Goal: Contribute content: Contribute content

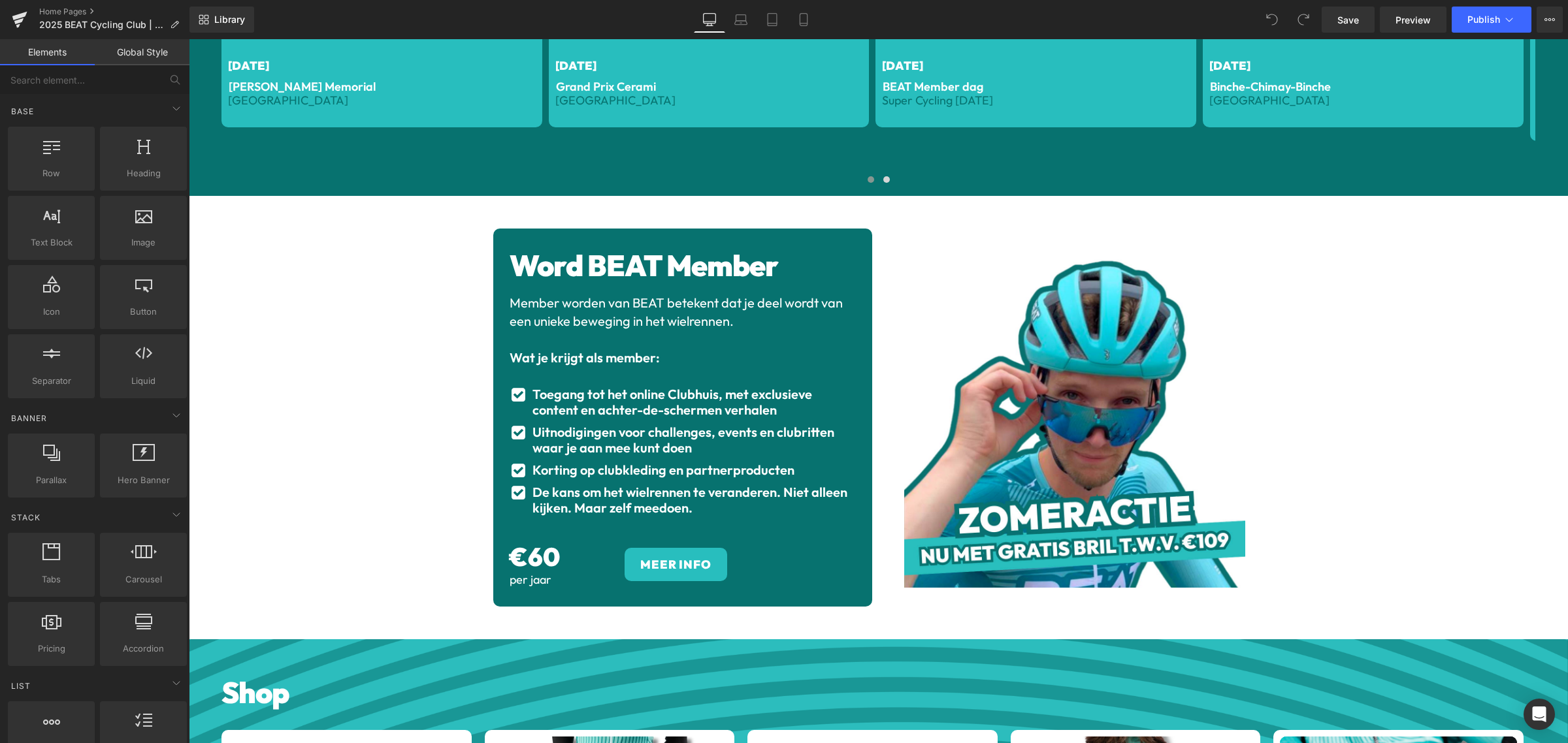
scroll to position [2205, 0]
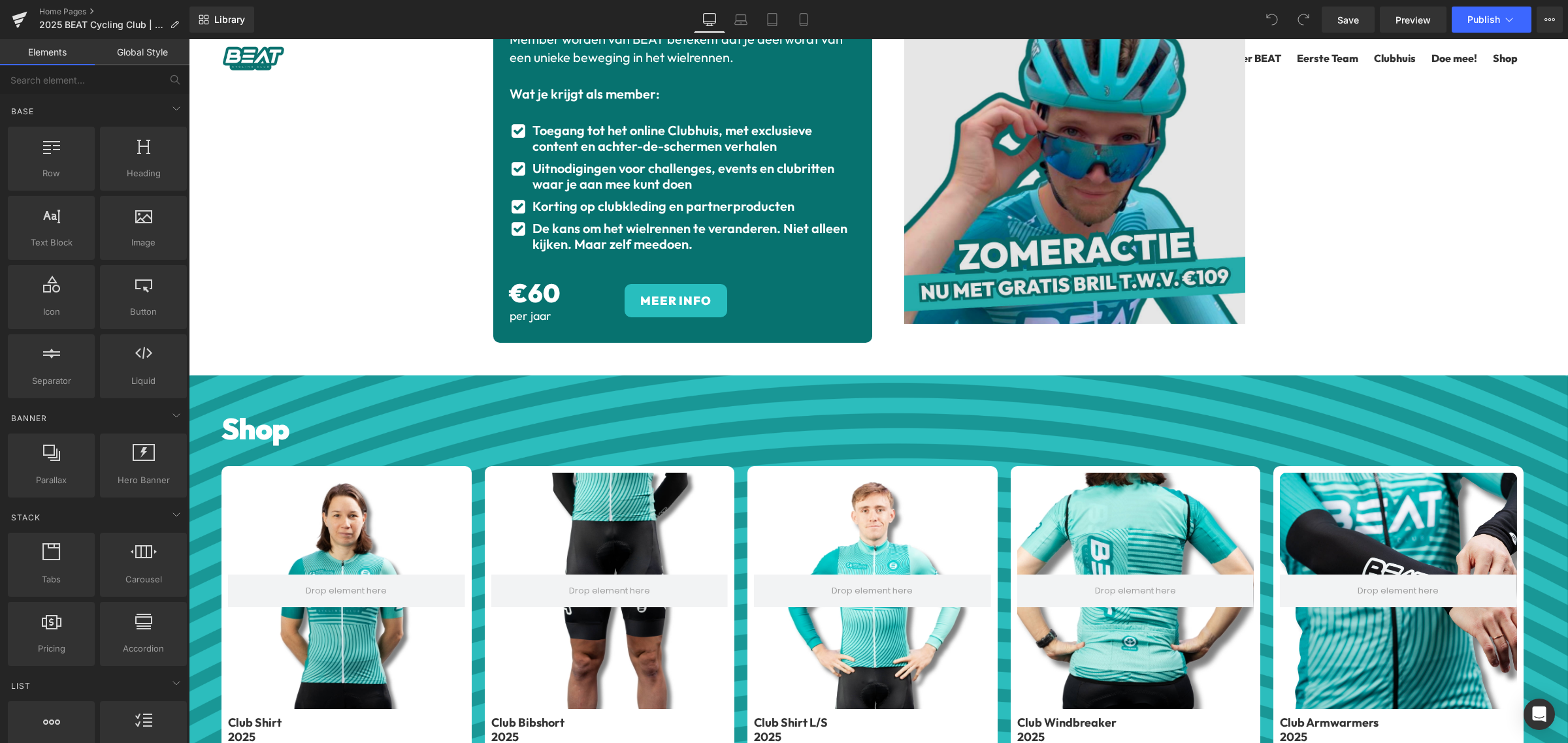
click at [1075, 240] on img at bounding box center [1074, 153] width 341 height 341
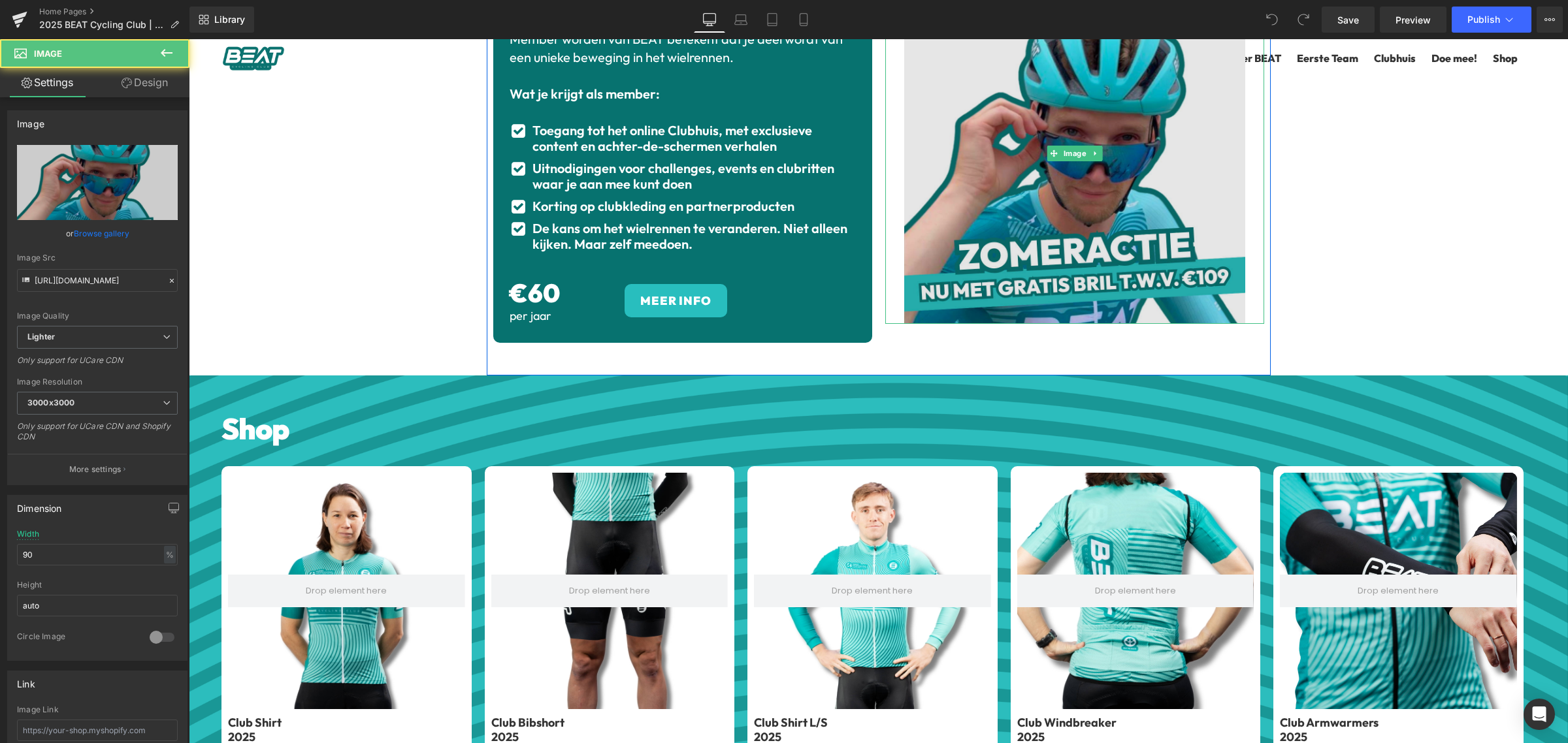
scroll to position [2123, 0]
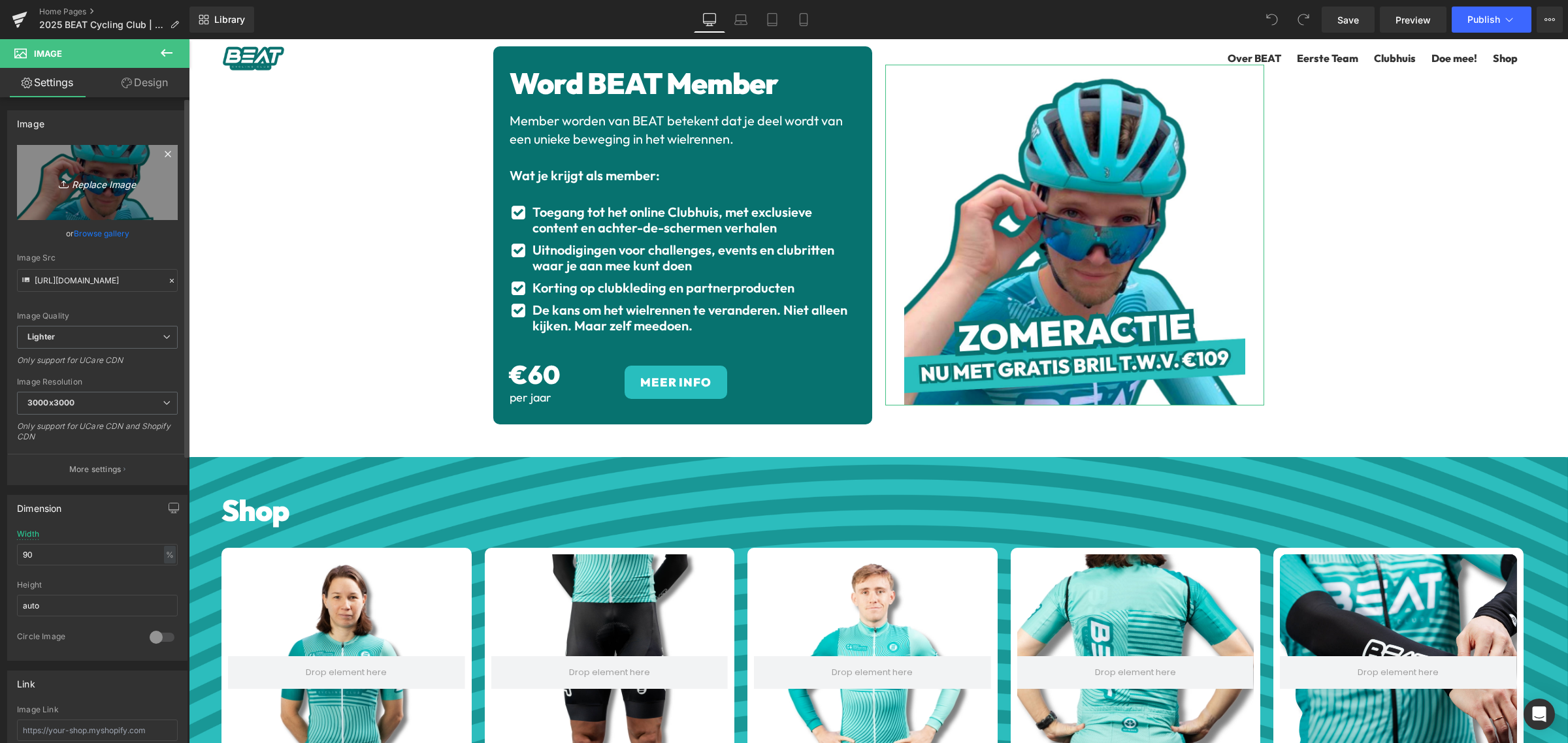
click at [115, 190] on icon "Replace Image" at bounding box center [97, 182] width 105 height 16
type input "C:\fakepath\Gif website.png"
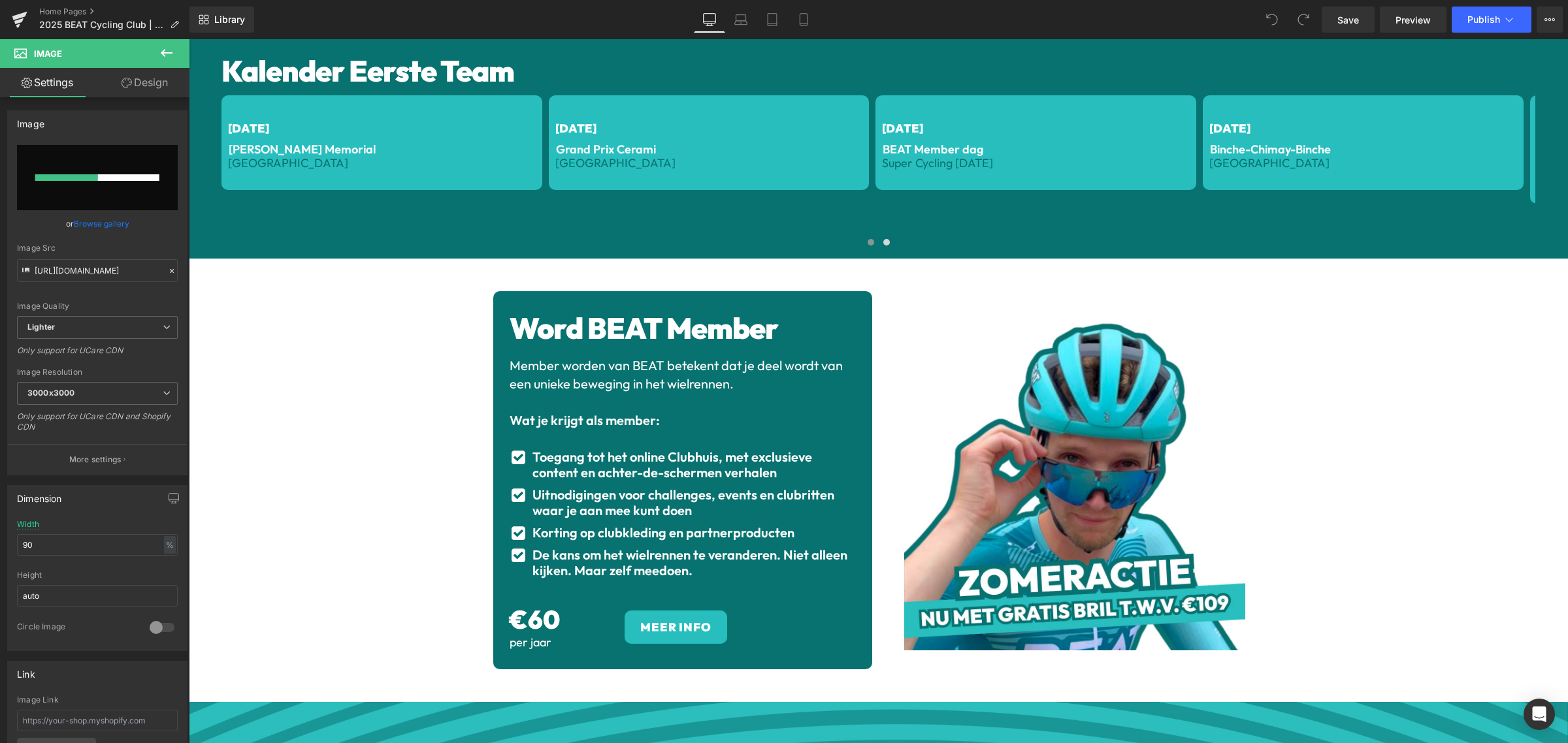
scroll to position [1960, 0]
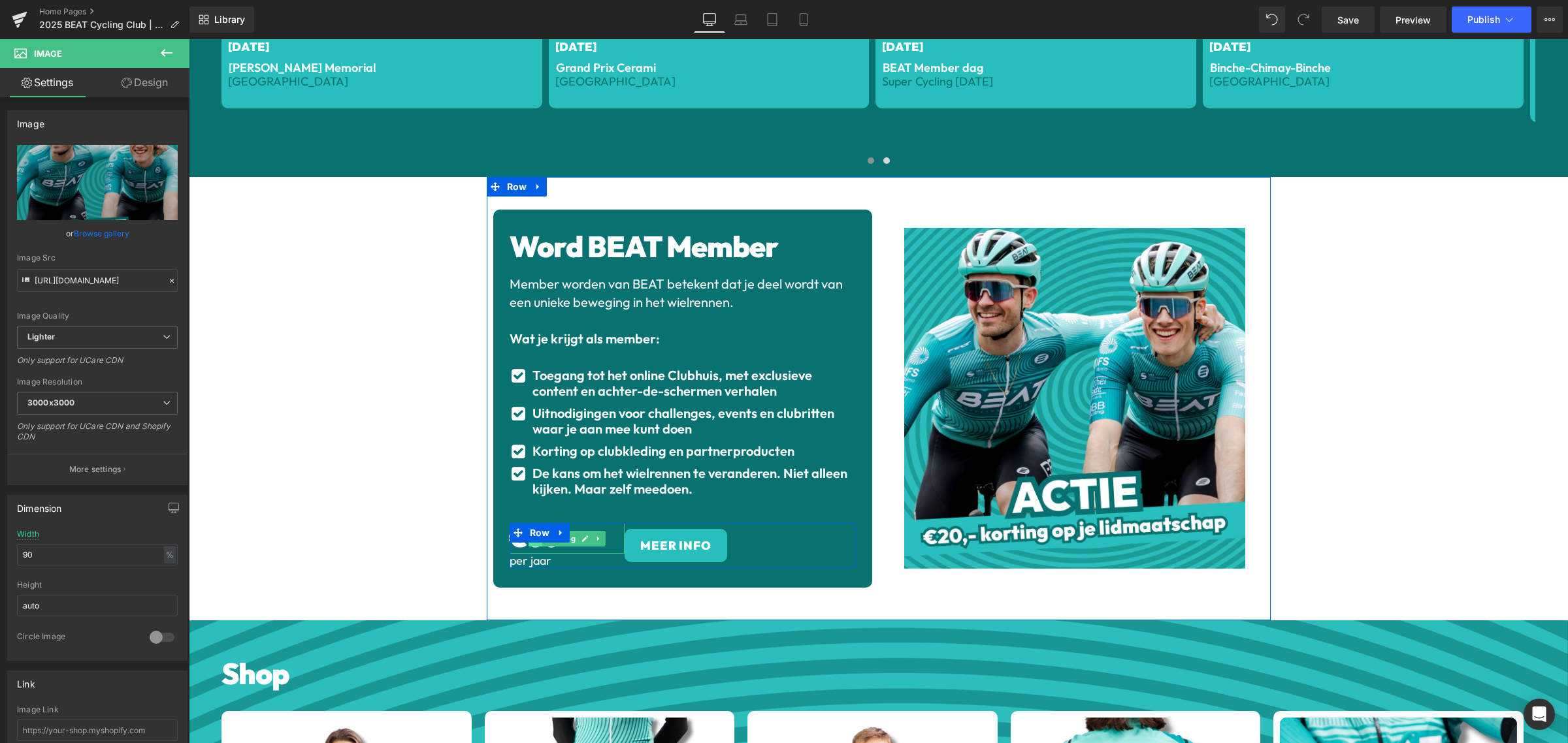
click at [531, 539] on span at bounding box center [535, 539] width 14 height 15
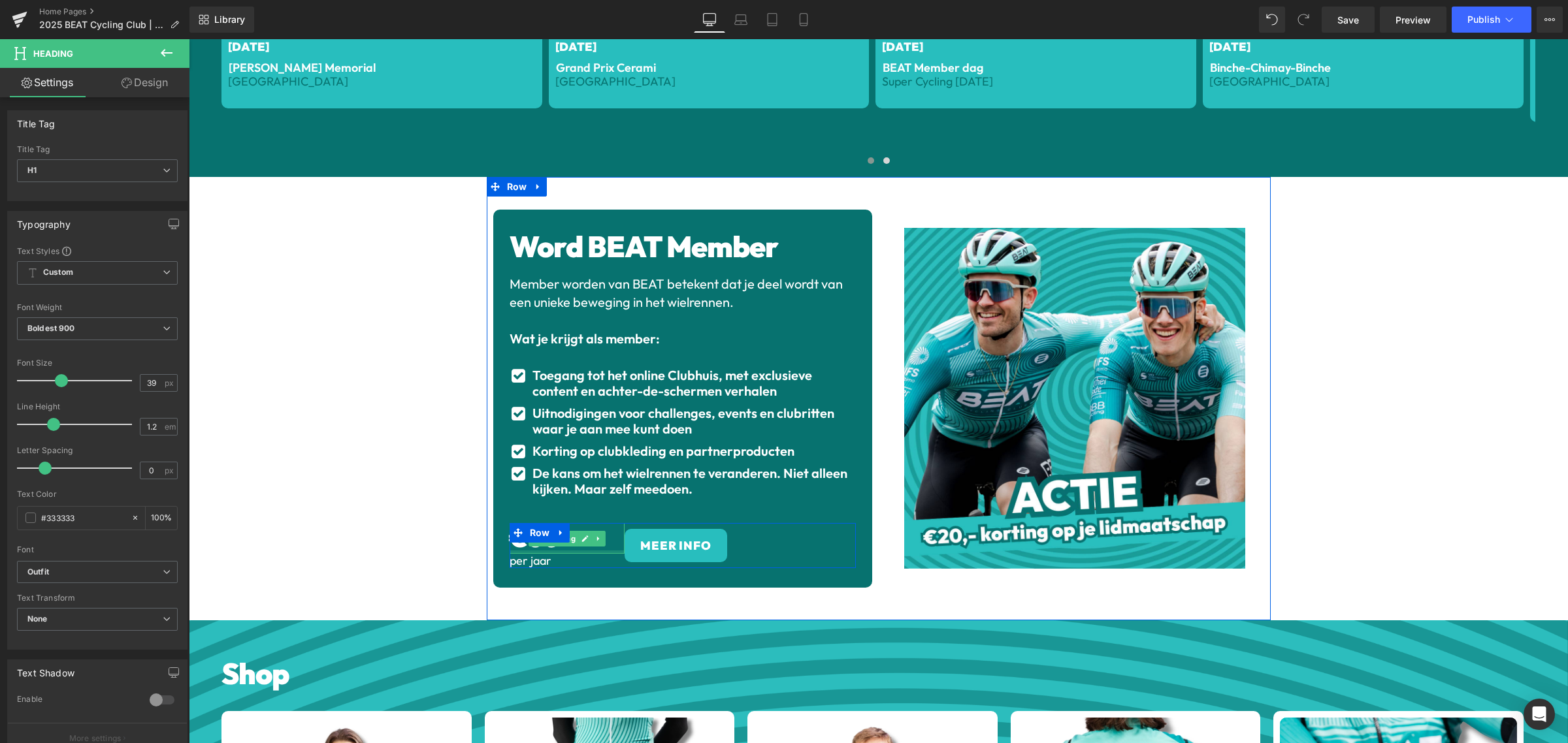
click at [542, 550] on div at bounding box center [567, 552] width 116 height 3
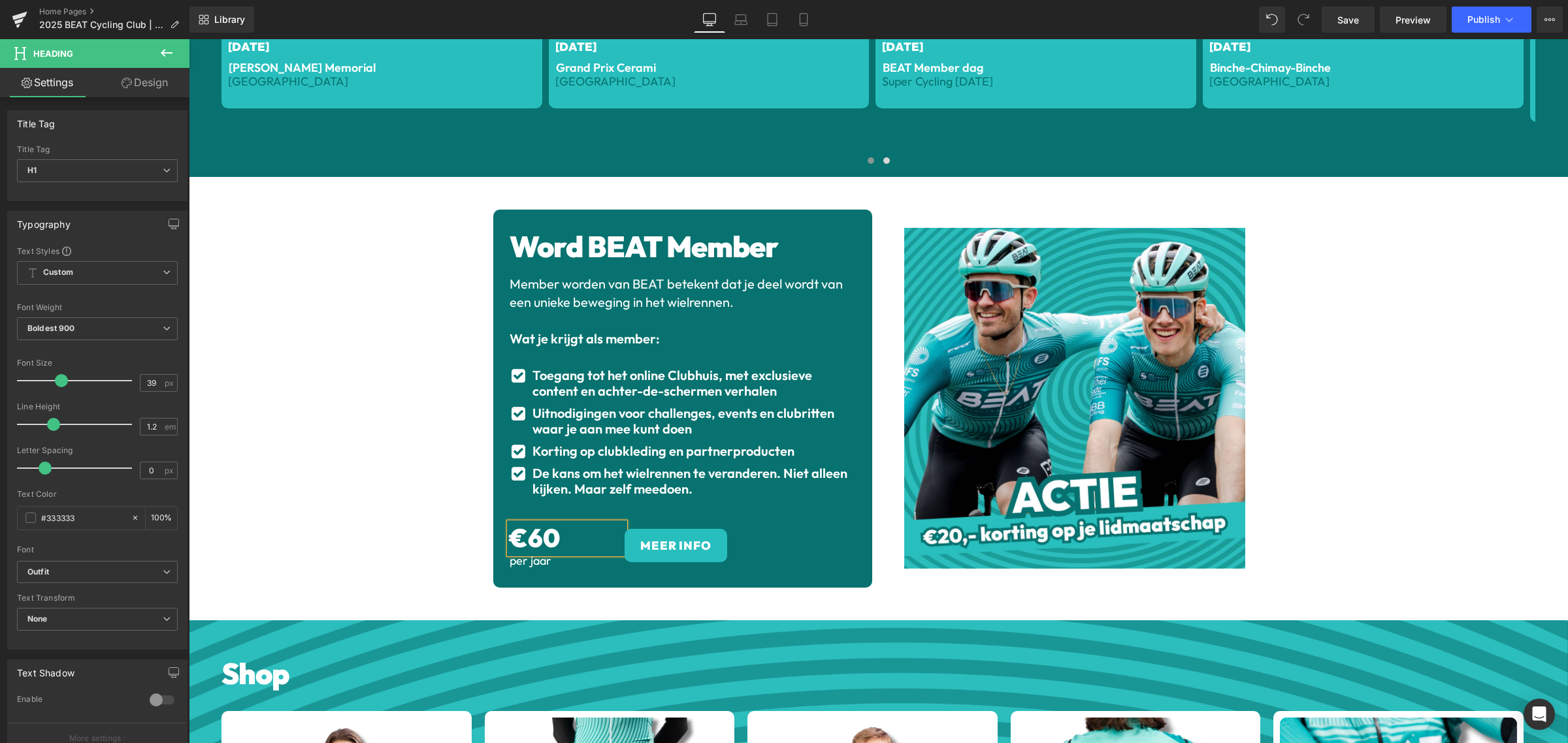
click at [542, 544] on span "€60" at bounding box center [534, 537] width 50 height 32
click at [567, 536] on h1 "€60" at bounding box center [567, 539] width 116 height 31
click at [536, 533] on span "Row" at bounding box center [539, 533] width 21 height 15
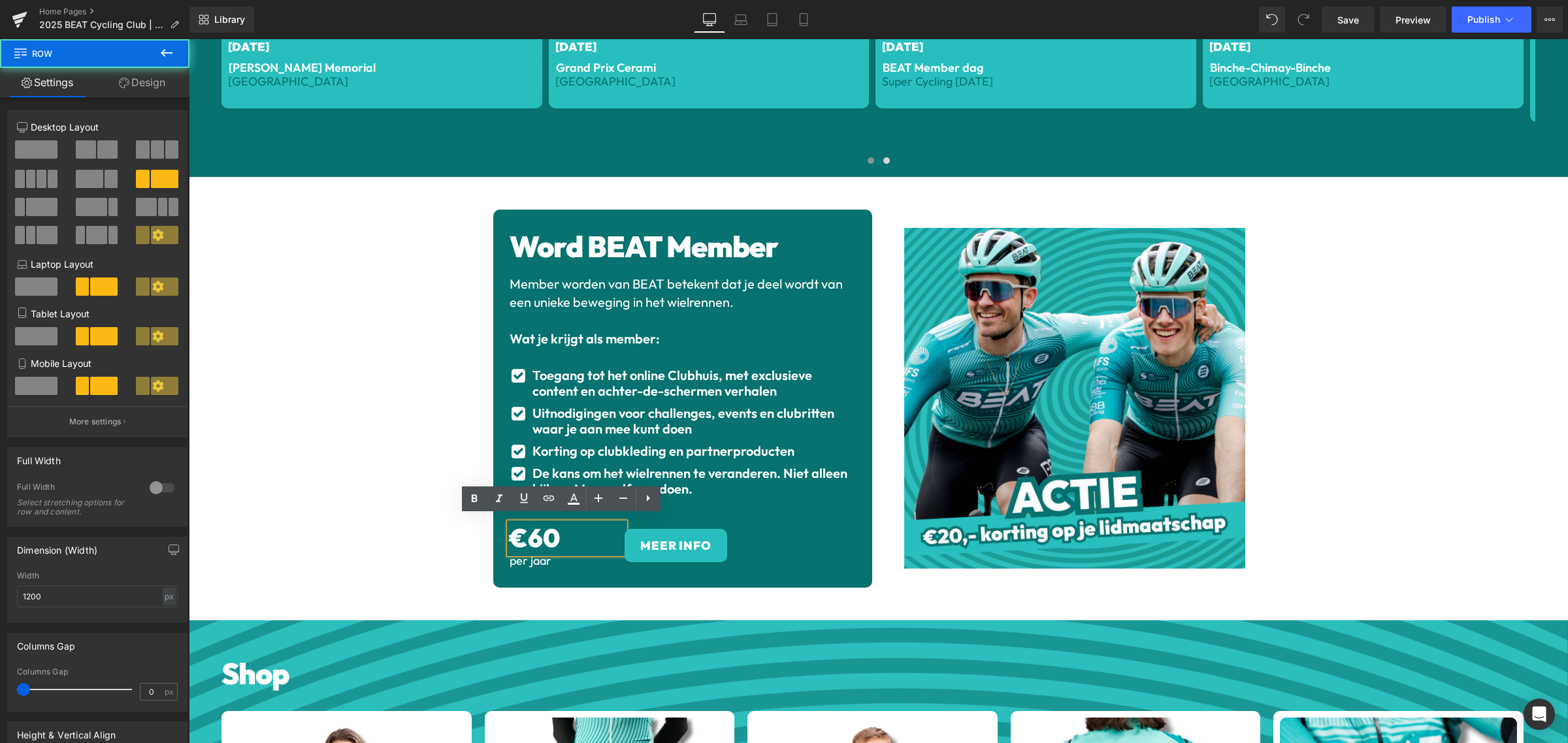
click at [536, 533] on span "Row" at bounding box center [539, 533] width 21 height 15
click at [536, 533] on span "Row" at bounding box center [539, 533] width 21 height 15
click at [553, 533] on link at bounding box center [556, 533] width 14 height 15
click at [811, 534] on div "MEER INFO" at bounding box center [739, 545] width 230 height 33
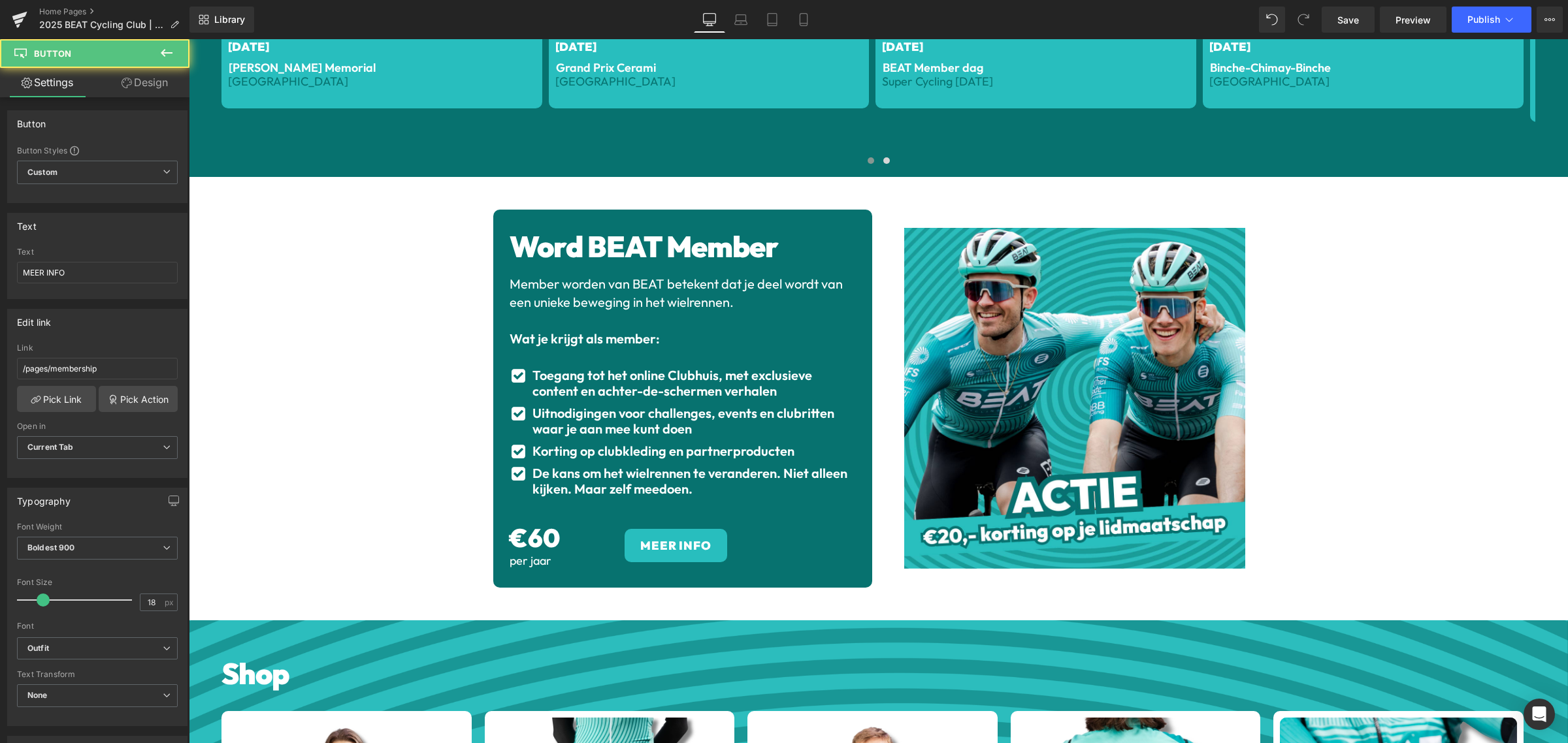
click at [739, 423] on div "Uitnodigingen voor challenges, events en clubritten waar je aan mee kunt doen" at bounding box center [692, 421] width 327 height 31
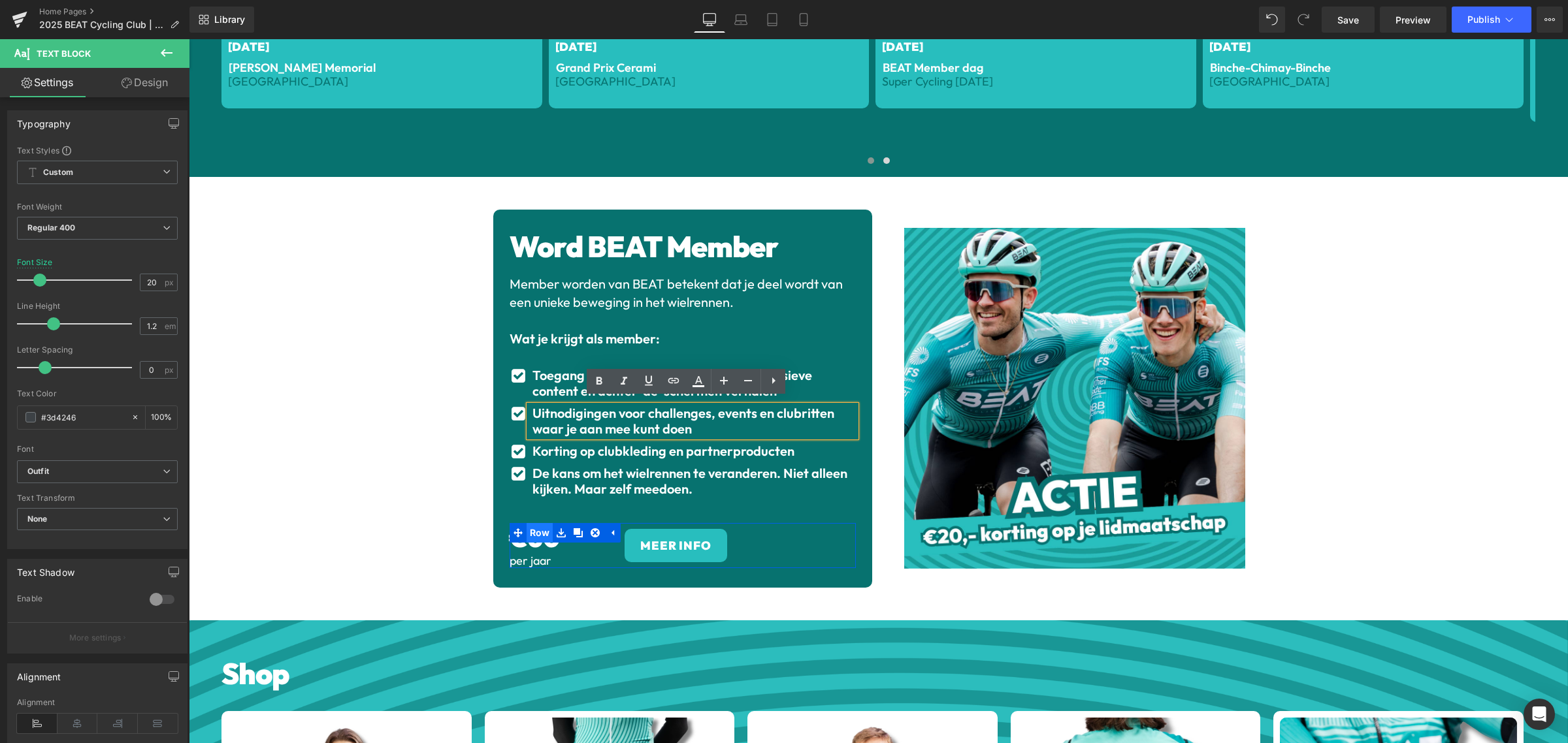
click at [540, 533] on span "Row" at bounding box center [539, 533] width 27 height 20
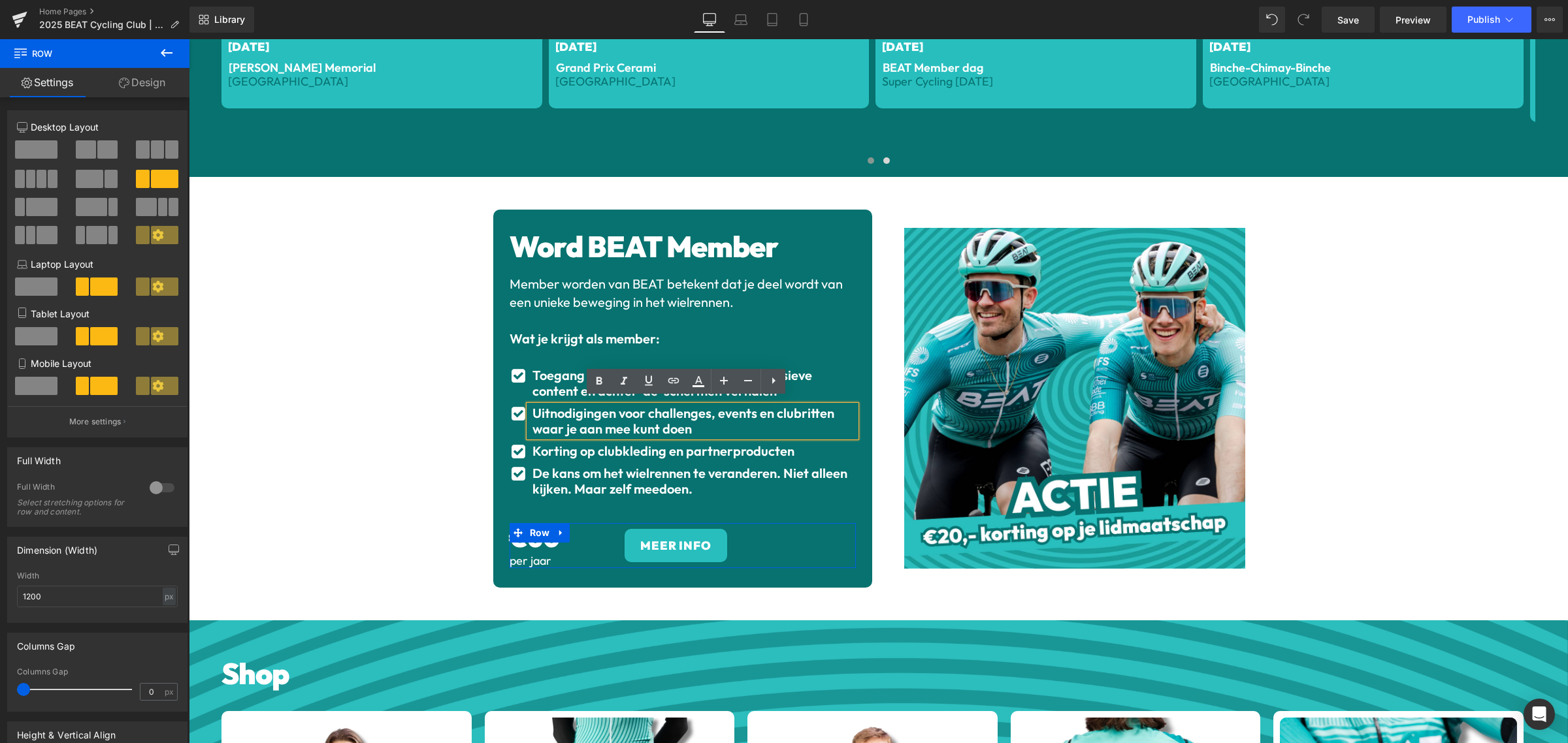
click at [562, 553] on span "Heading" at bounding box center [560, 561] width 36 height 15
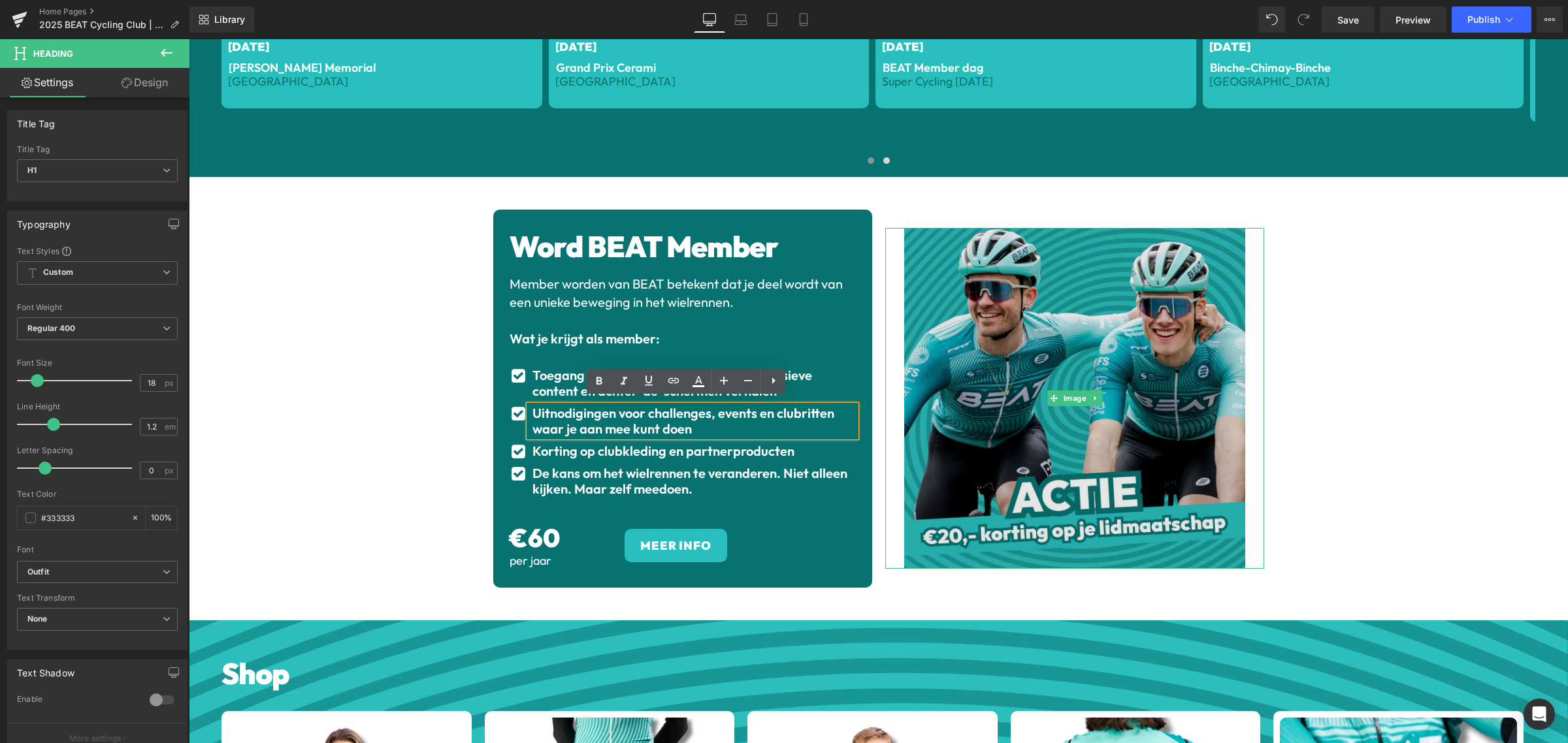
click at [991, 492] on img at bounding box center [1074, 398] width 341 height 341
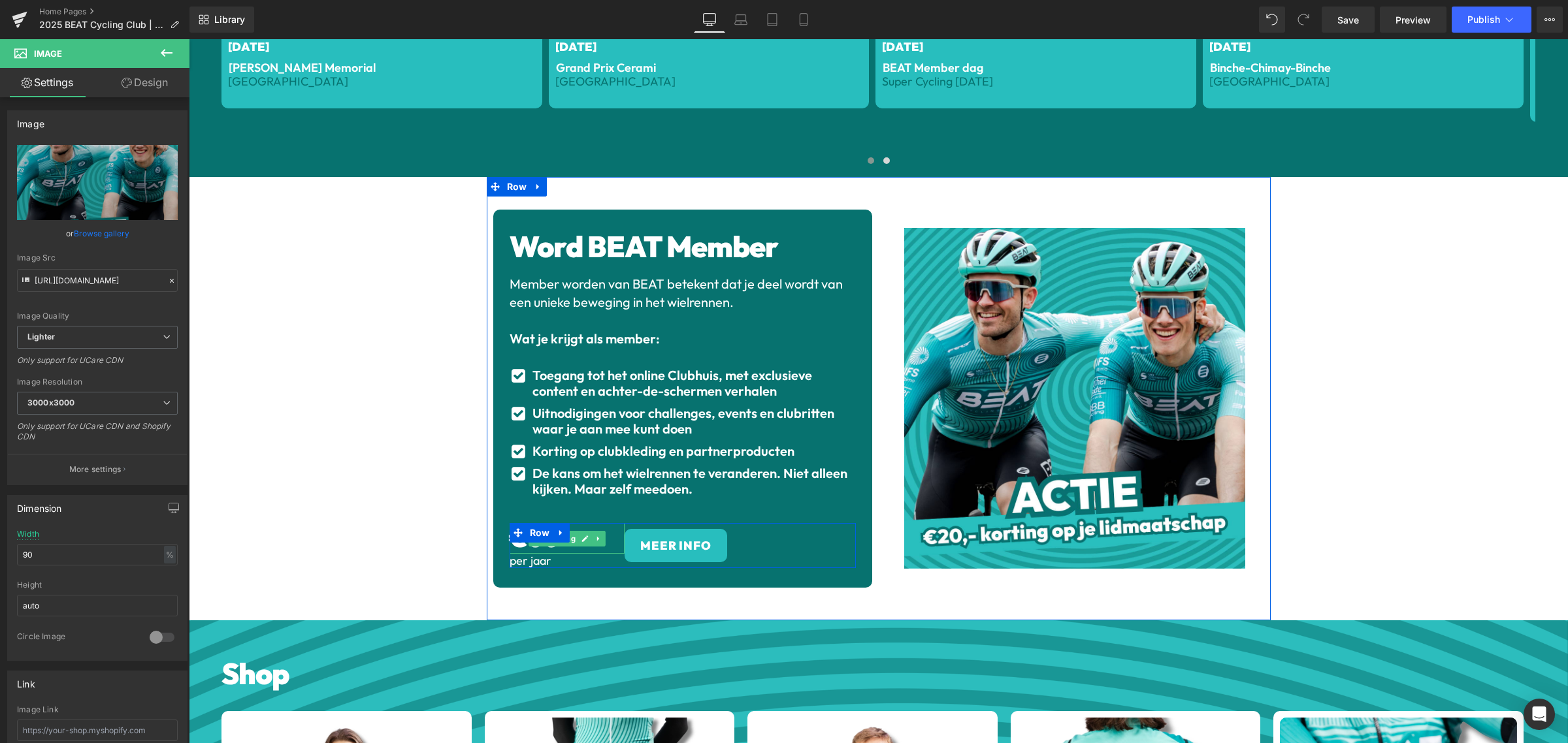
click at [609, 533] on h1 "€60" at bounding box center [567, 539] width 116 height 31
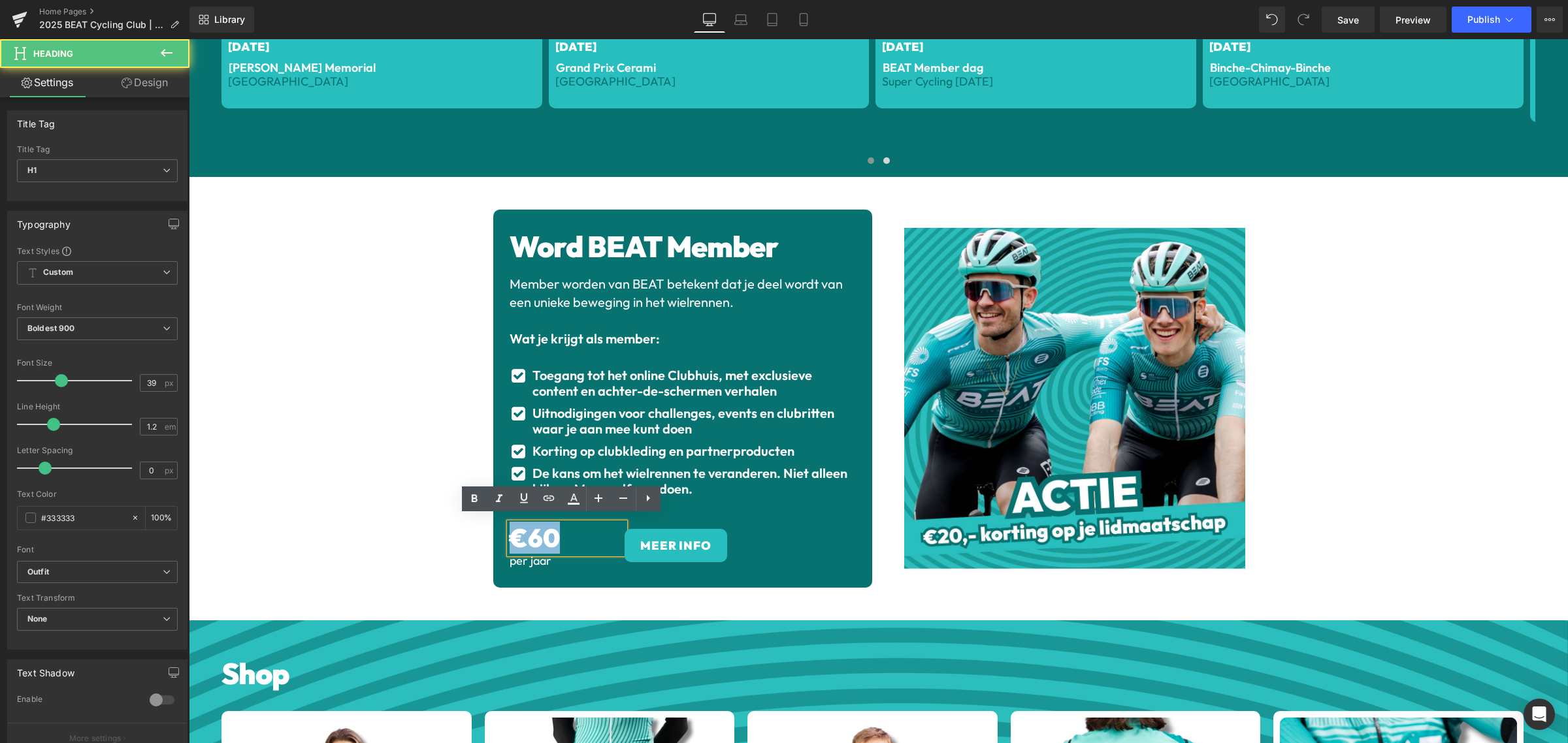
drag, startPoint x: 579, startPoint y: 534, endPoint x: 504, endPoint y: 540, distance: 75.2
click at [509, 540] on h1 "€60" at bounding box center [567, 539] width 116 height 31
click at [564, 534] on h1 "€60" at bounding box center [567, 539] width 116 height 31
drag, startPoint x: 561, startPoint y: 532, endPoint x: 502, endPoint y: 531, distance: 59.0
click at [509, 532] on div "€60" at bounding box center [567, 539] width 116 height 31
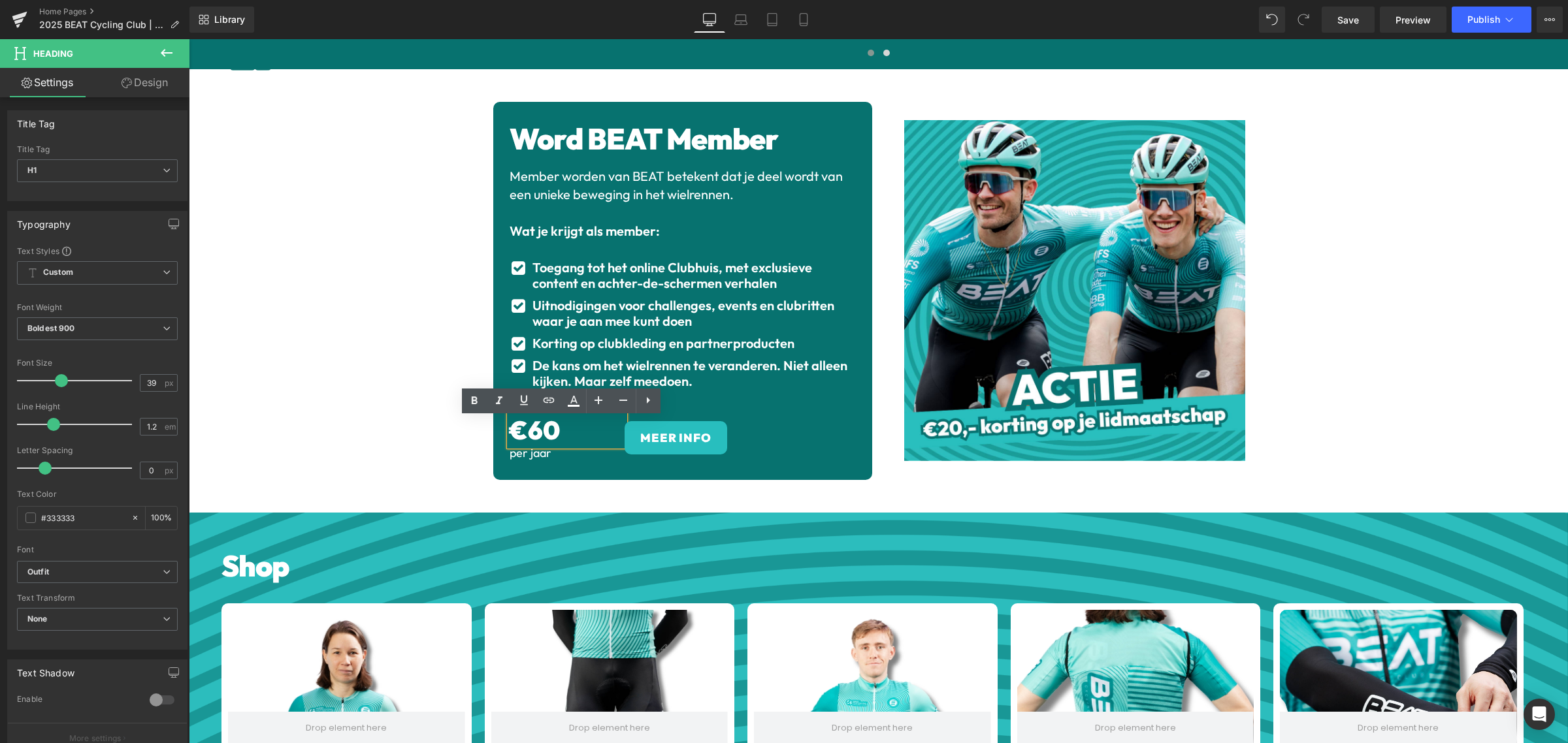
scroll to position [2041, 0]
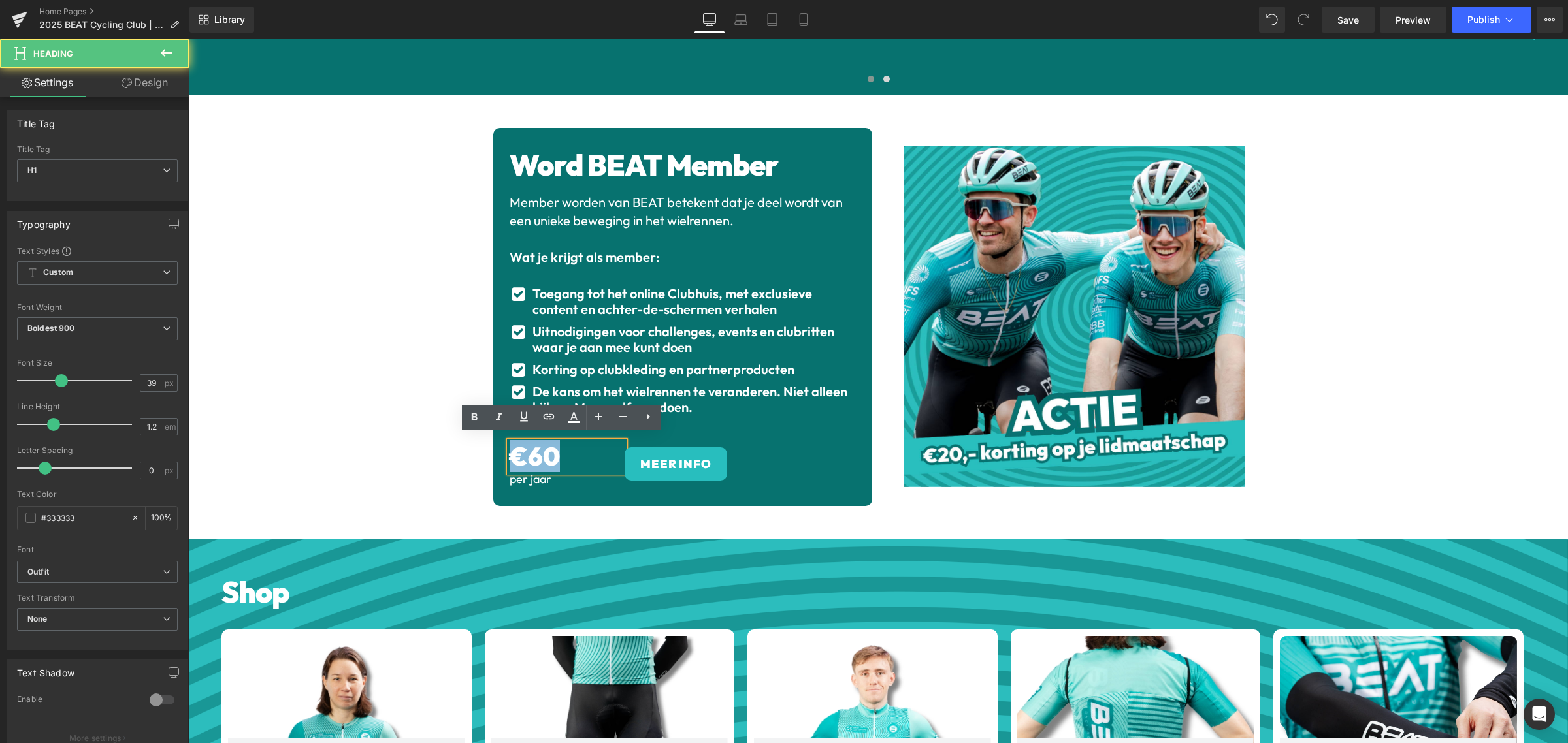
drag, startPoint x: 548, startPoint y: 452, endPoint x: 511, endPoint y: 452, distance: 37.0
click at [511, 452] on div "€60 Heading per jaar Heading MEER INFO Button Row" at bounding box center [682, 463] width 346 height 44
click at [650, 419] on icon at bounding box center [648, 416] width 15 height 15
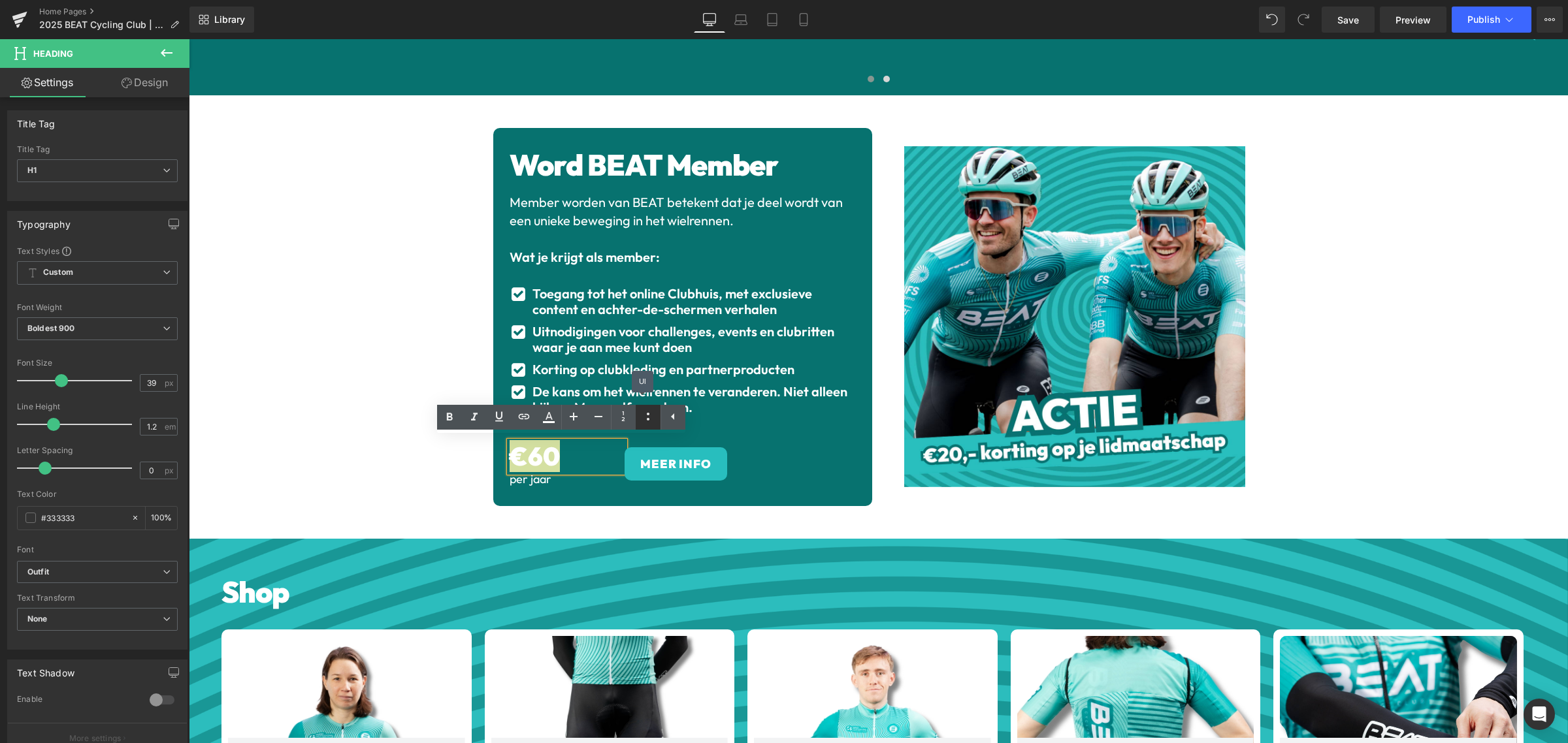
click at [641, 418] on icon at bounding box center [648, 416] width 15 height 15
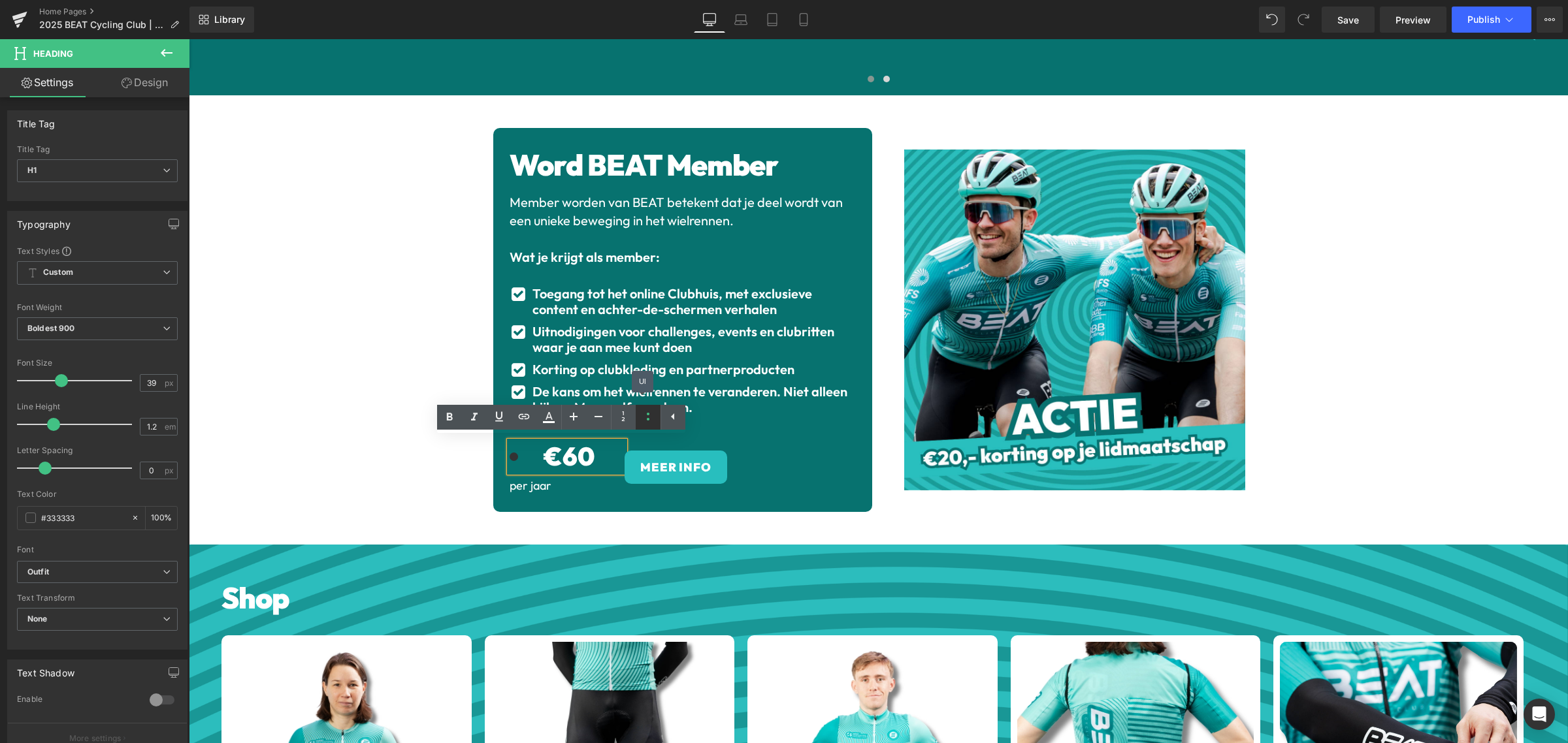
click at [644, 418] on icon at bounding box center [648, 416] width 15 height 15
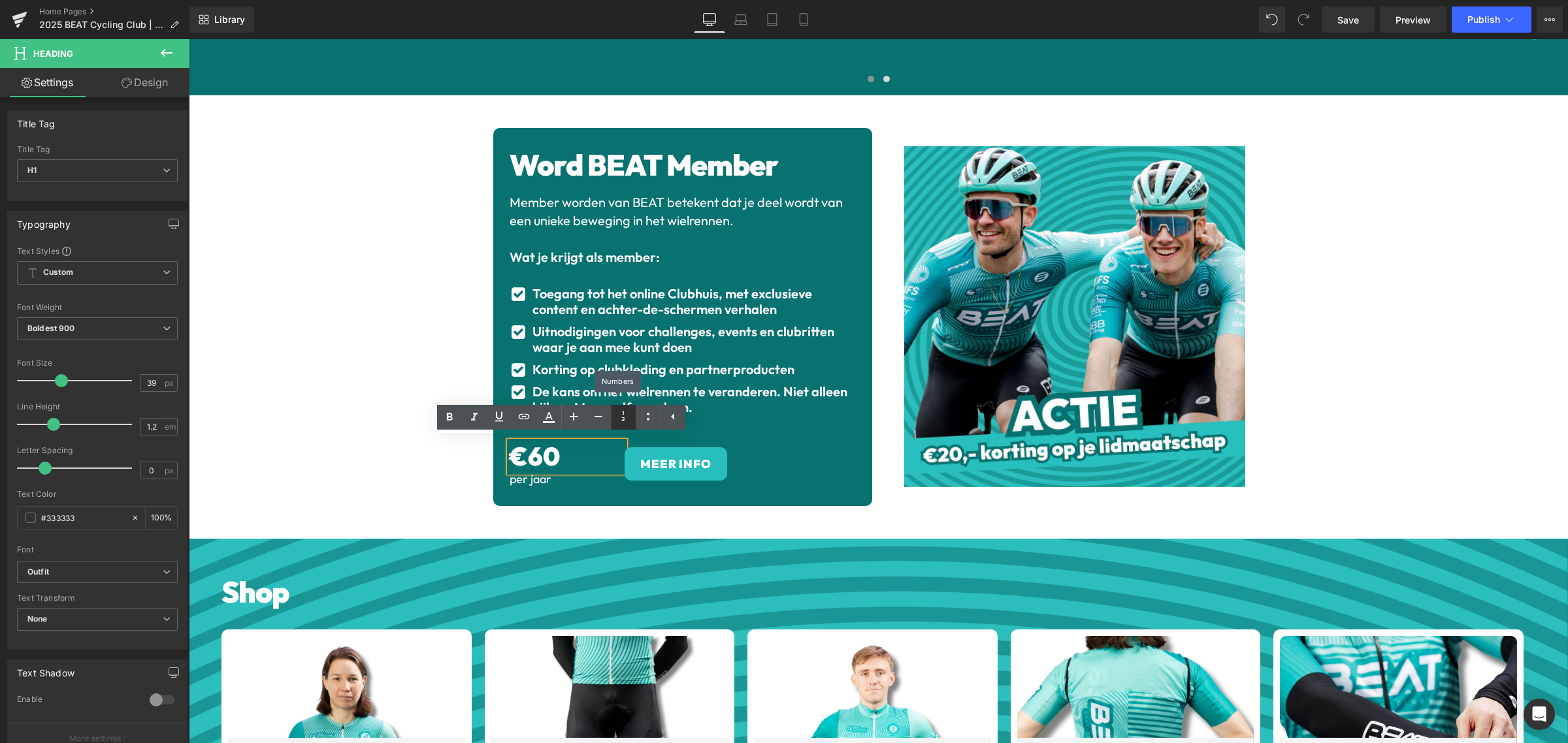
click at [622, 415] on icon at bounding box center [623, 416] width 15 height 15
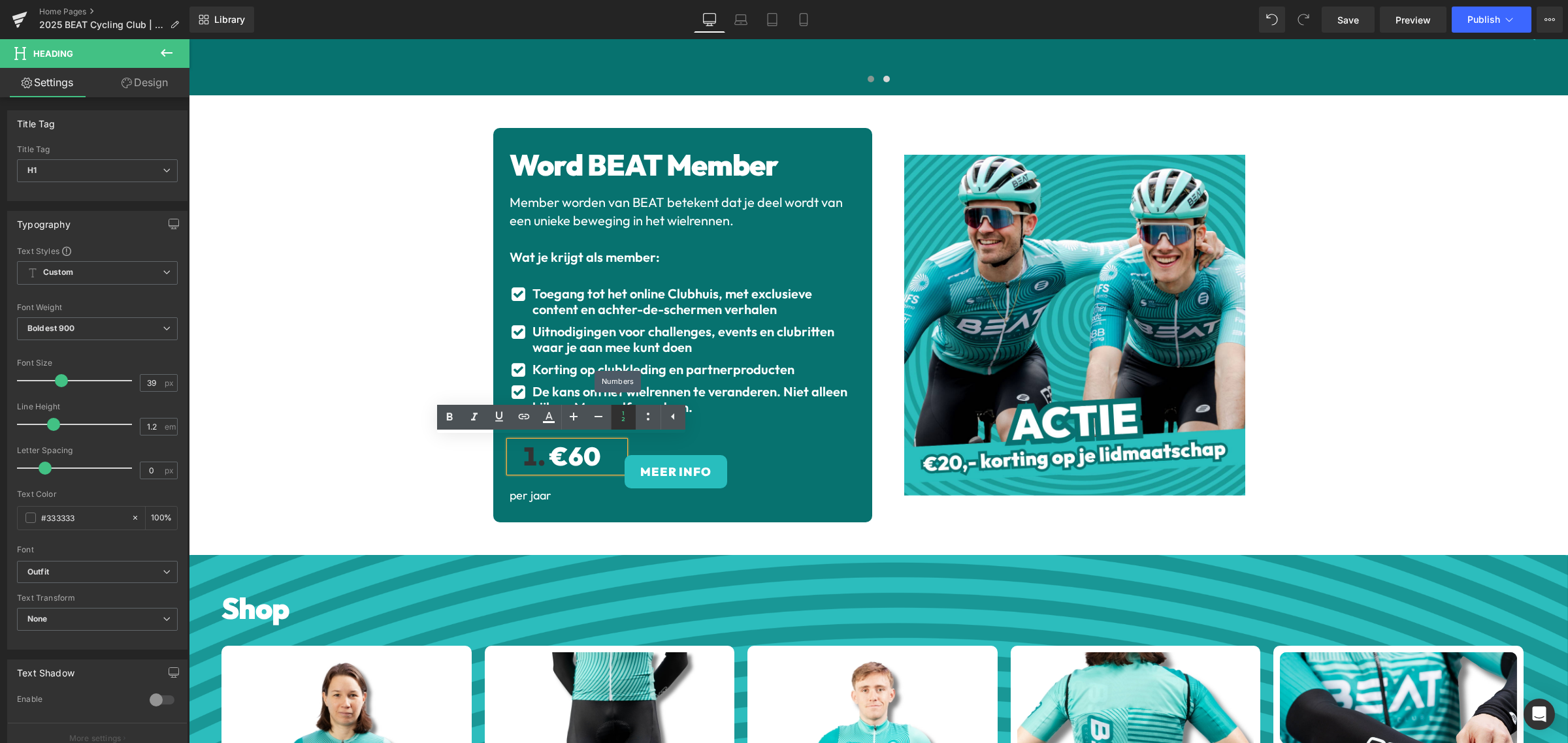
click at [622, 415] on icon at bounding box center [623, 416] width 15 height 15
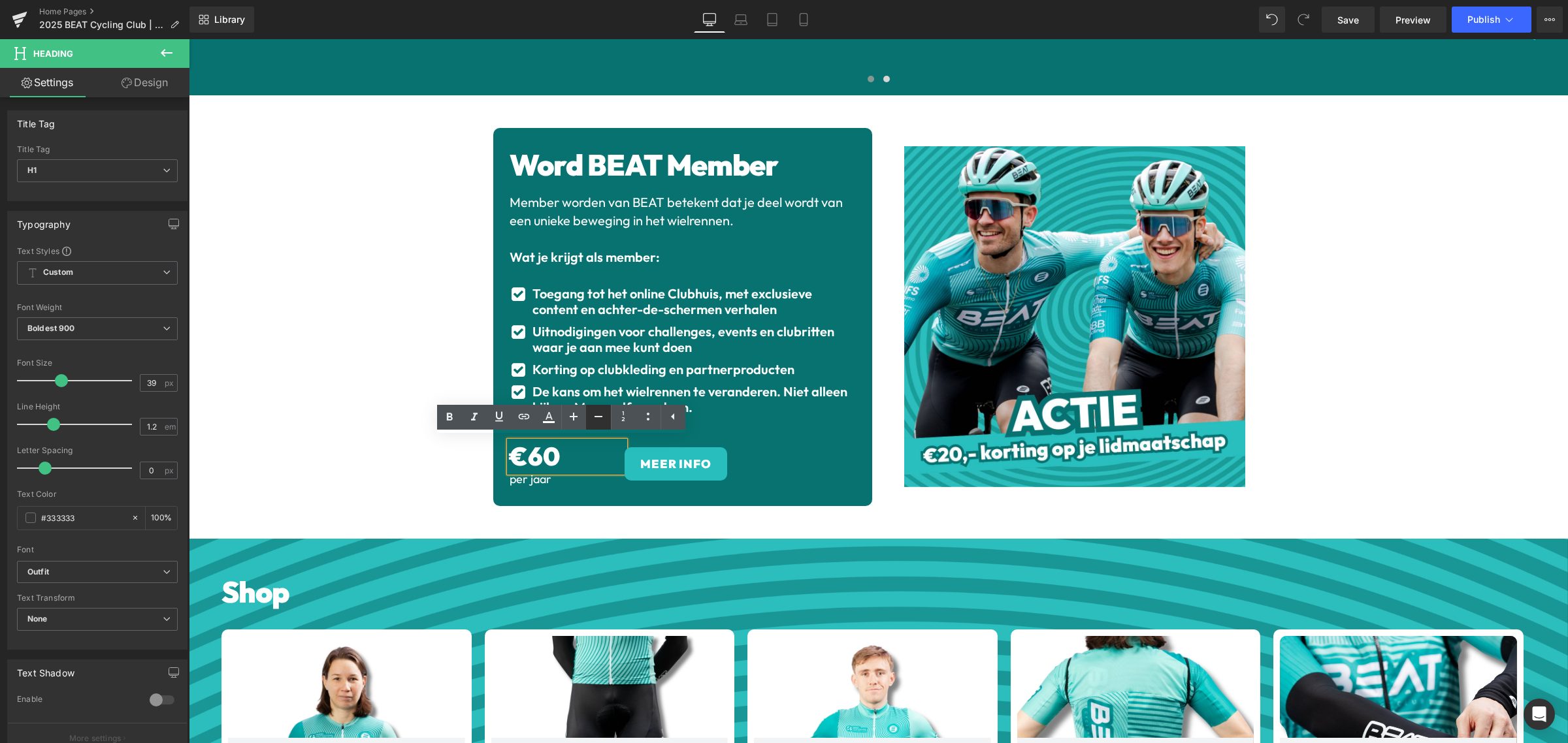
click at [604, 416] on icon at bounding box center [598, 416] width 15 height 15
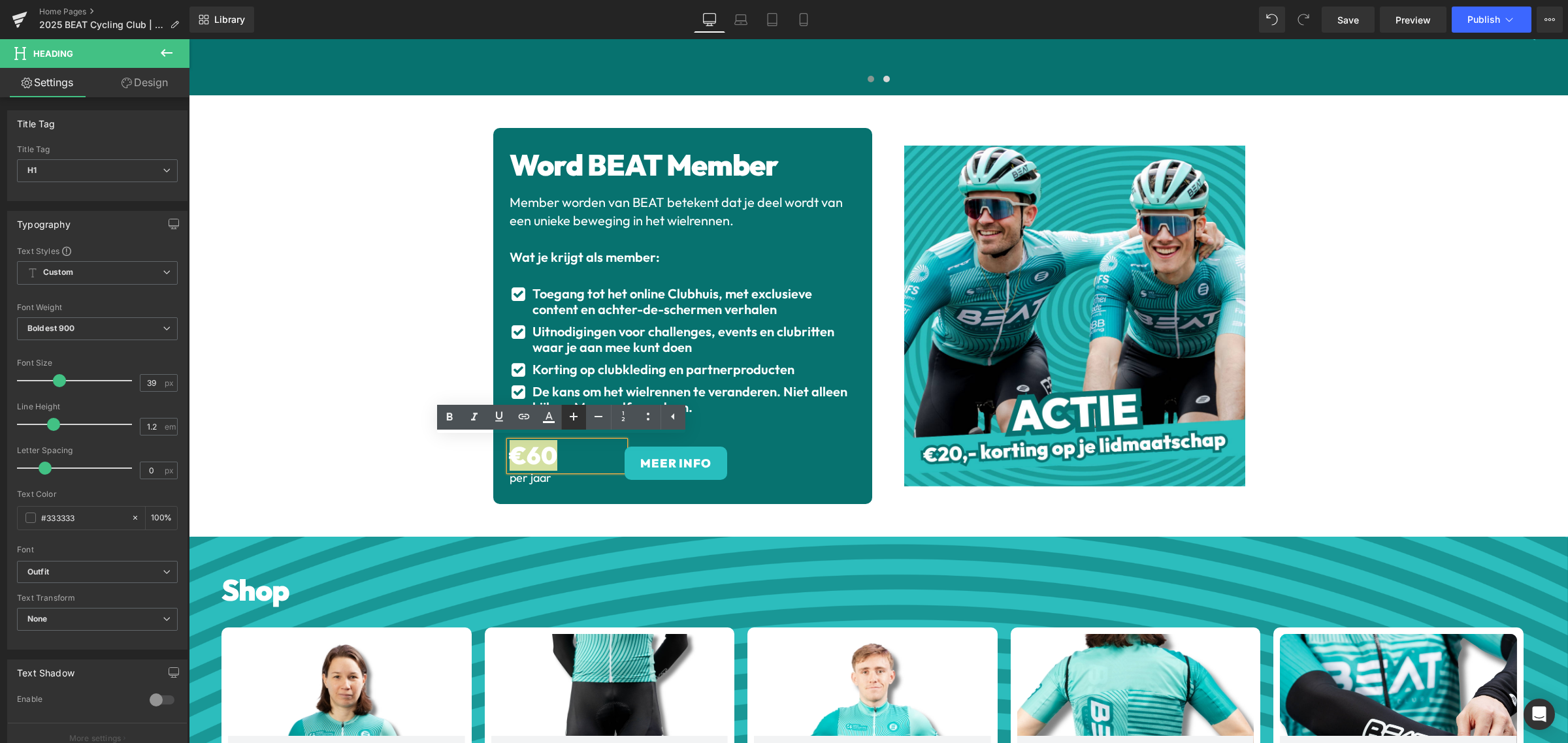
click at [576, 416] on icon at bounding box center [573, 416] width 8 height 8
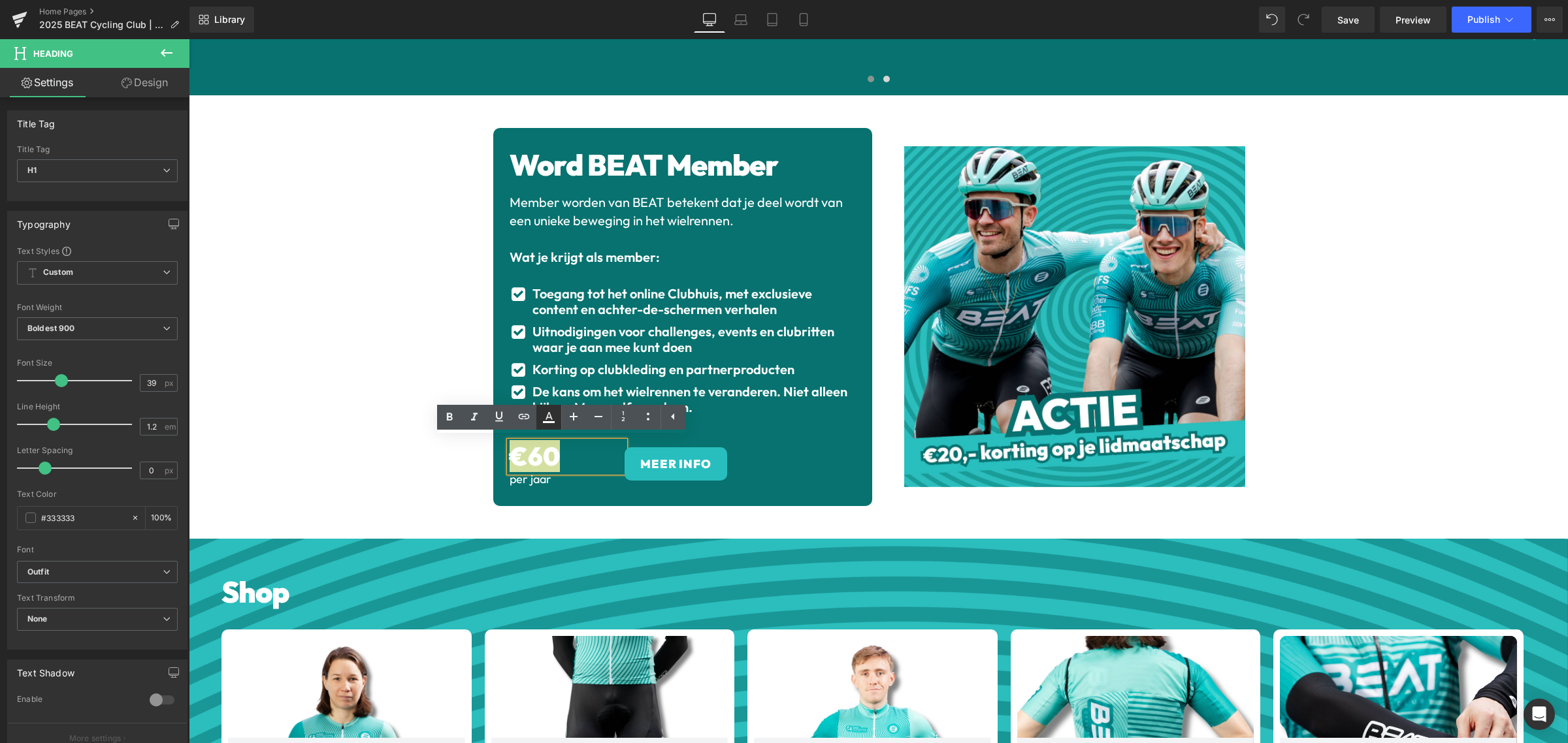
click at [546, 416] on icon at bounding box center [548, 417] width 15 height 15
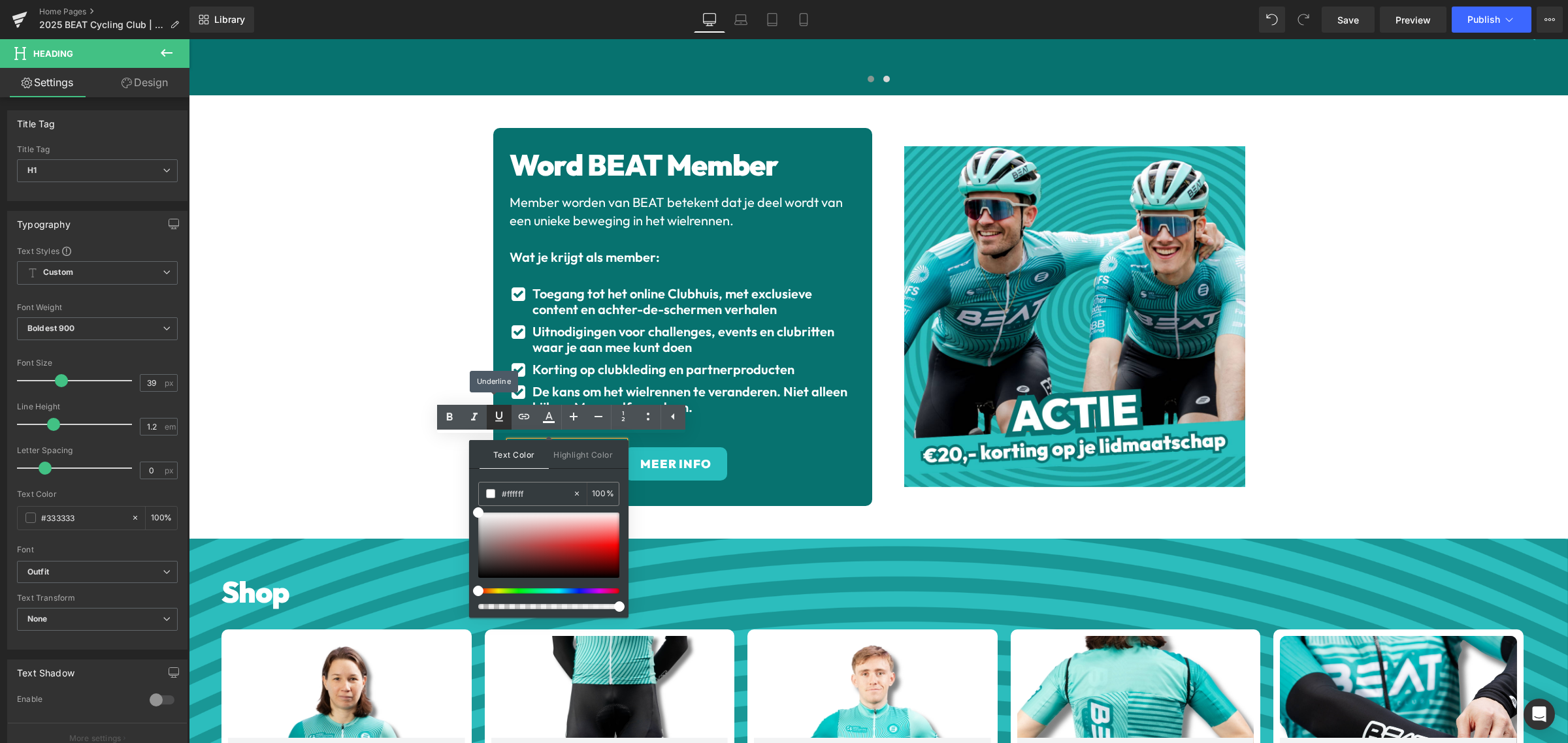
click at [503, 416] on icon at bounding box center [499, 416] width 15 height 15
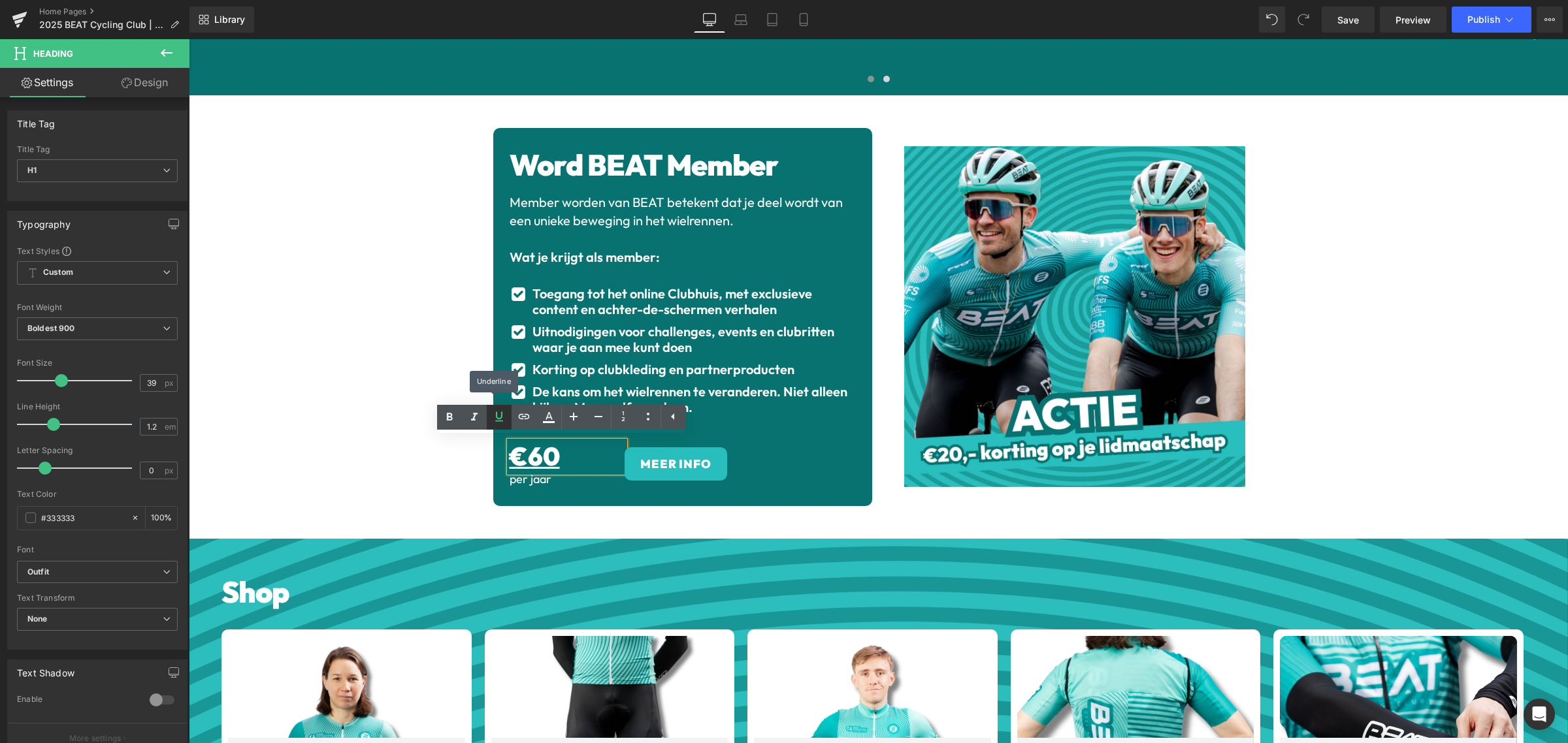
click at [500, 416] on icon at bounding box center [499, 416] width 15 height 15
click at [478, 417] on icon at bounding box center [474, 417] width 15 height 15
click at [447, 418] on icon at bounding box center [449, 416] width 6 height 8
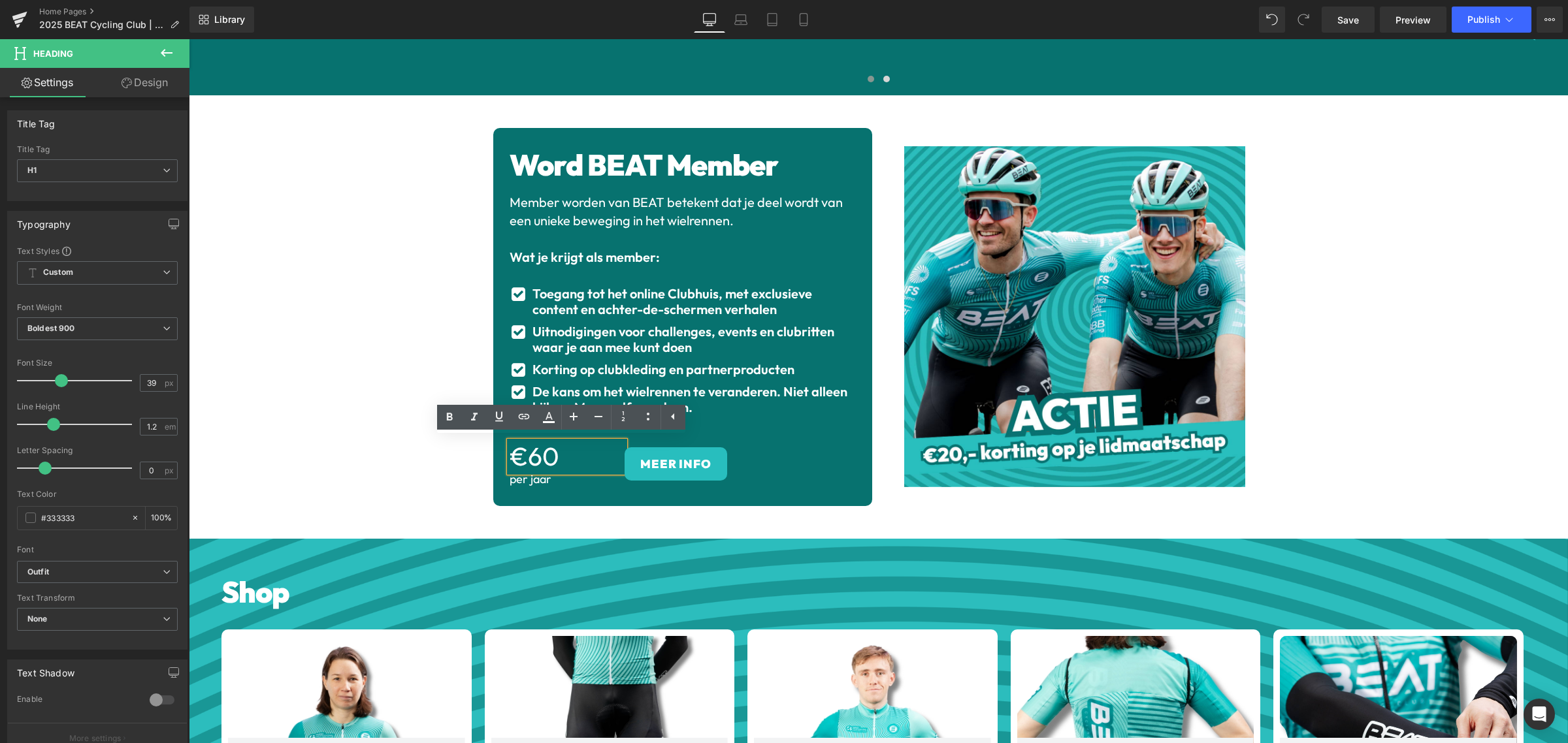
click at [542, 452] on span "Row" at bounding box center [539, 451] width 21 height 15
drag, startPoint x: 563, startPoint y: 457, endPoint x: 500, endPoint y: 455, distance: 63.0
click at [509, 455] on div "€60" at bounding box center [567, 457] width 116 height 31
click at [533, 452] on span "€60" at bounding box center [533, 456] width 49 height 32
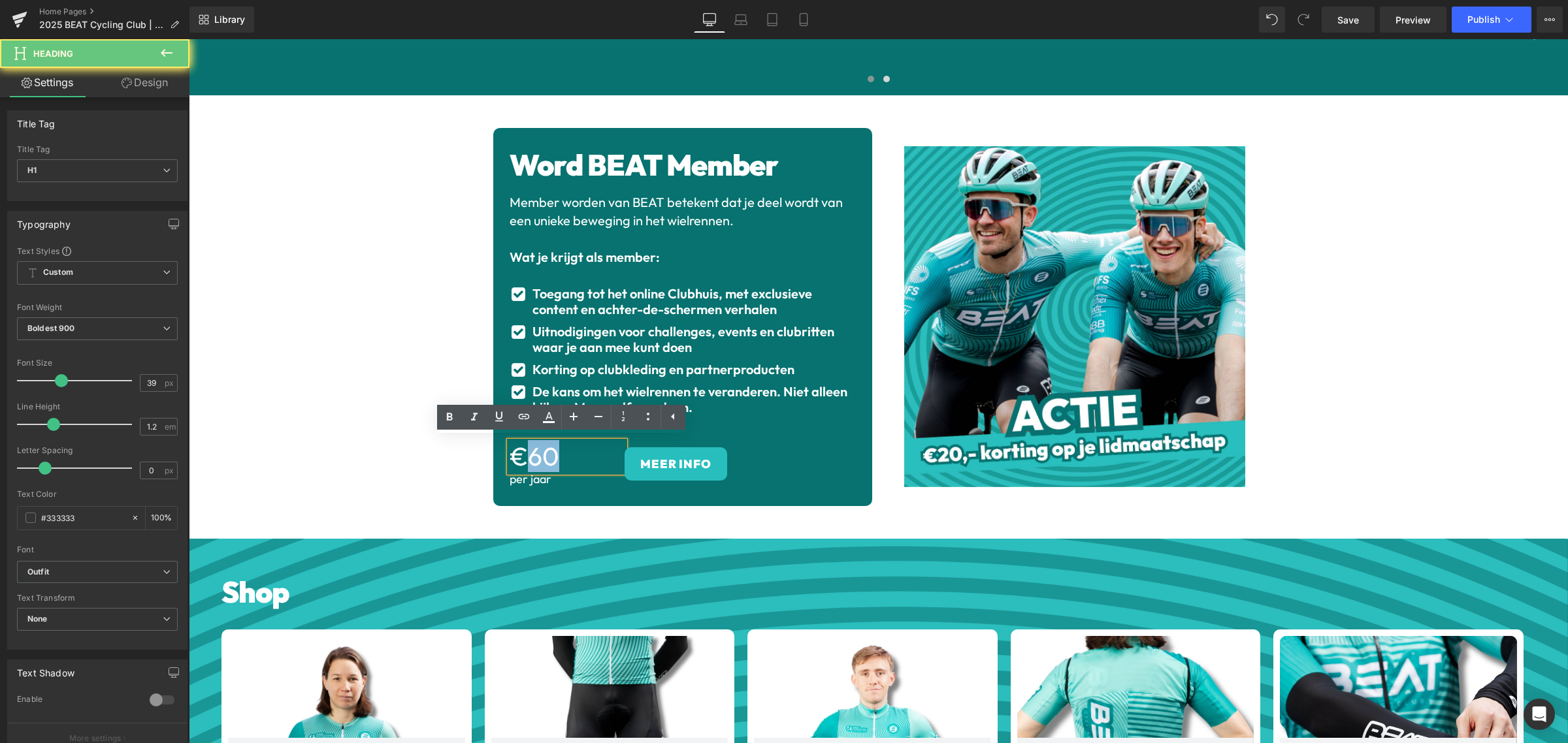
click at [533, 452] on span "€60" at bounding box center [533, 456] width 49 height 32
drag, startPoint x: 560, startPoint y: 452, endPoint x: 511, endPoint y: 454, distance: 49.0
click at [511, 454] on h1 "€60" at bounding box center [567, 457] width 116 height 31
click at [443, 417] on icon at bounding box center [449, 417] width 15 height 15
click at [538, 452] on span "€60" at bounding box center [534, 456] width 50 height 32
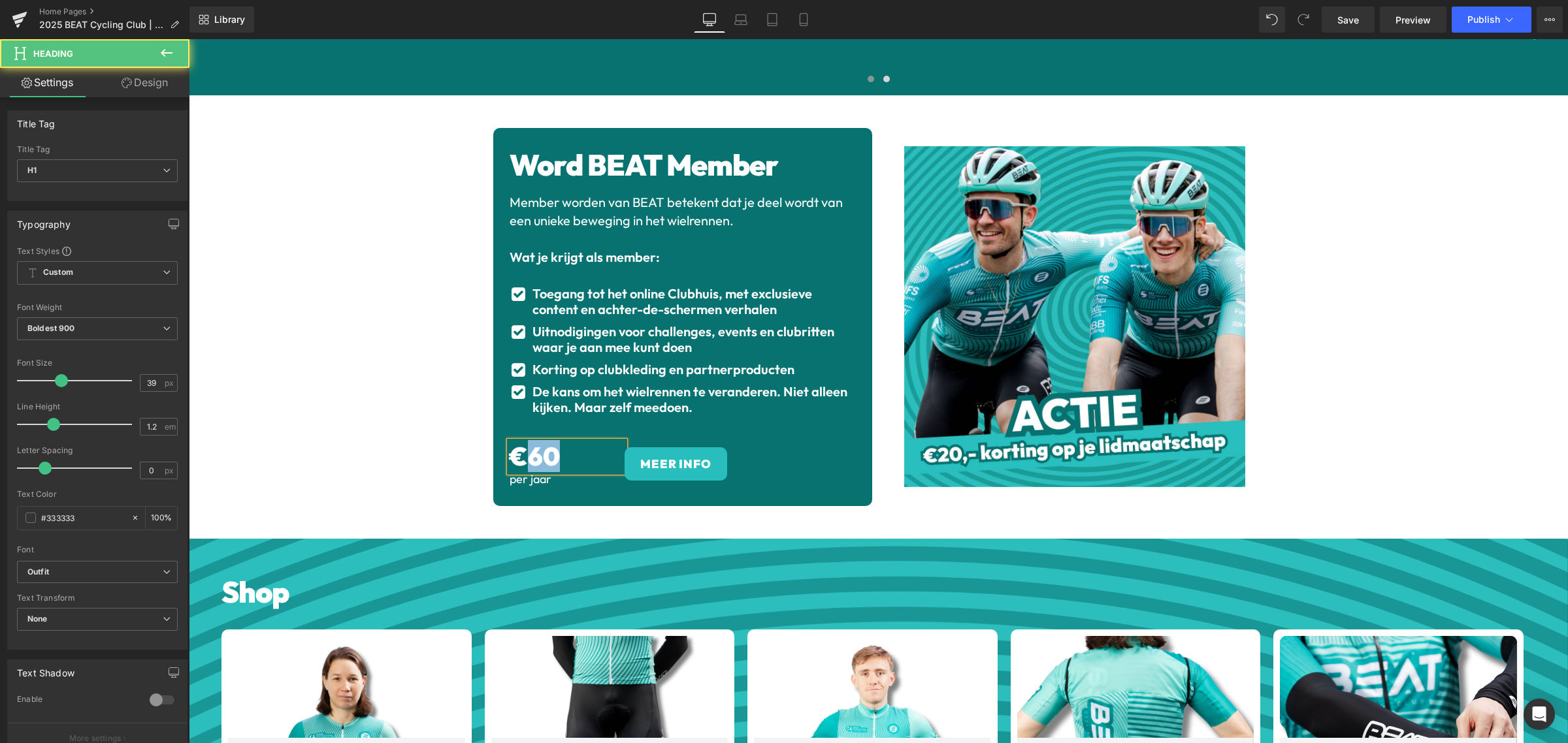
drag, startPoint x: 562, startPoint y: 452, endPoint x: 525, endPoint y: 455, distance: 37.1
click at [525, 455] on h1 "€60" at bounding box center [567, 457] width 116 height 31
drag, startPoint x: 559, startPoint y: 455, endPoint x: 526, endPoint y: 455, distance: 33.0
click at [526, 455] on h1 "€60" at bounding box center [567, 457] width 116 height 31
click at [538, 447] on span "Row" at bounding box center [539, 451] width 21 height 15
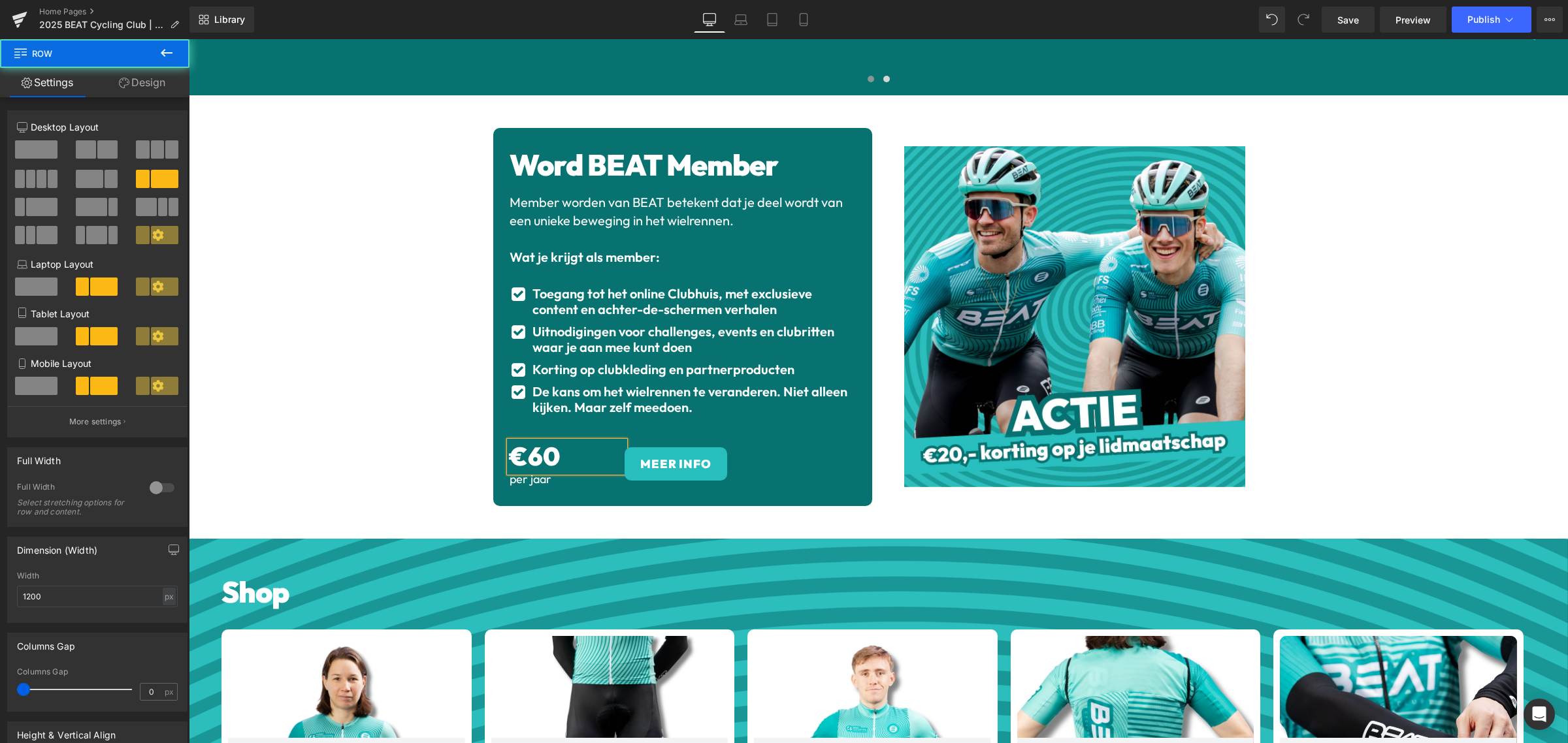
click at [559, 452] on h1 "€60" at bounding box center [567, 457] width 116 height 31
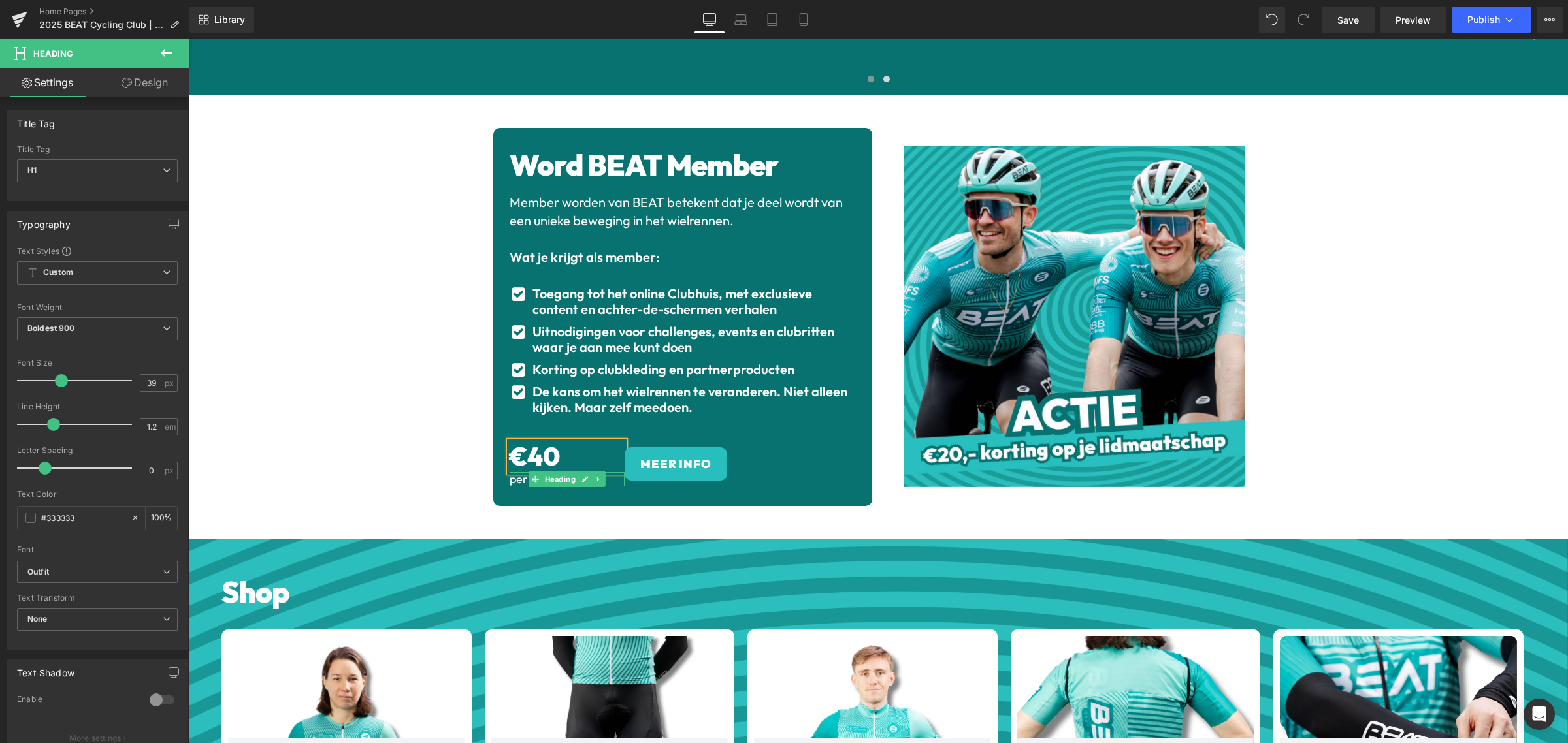
click at [511, 483] on div at bounding box center [567, 485] width 116 height 3
click at [511, 475] on span "per jaar" at bounding box center [530, 479] width 42 height 15
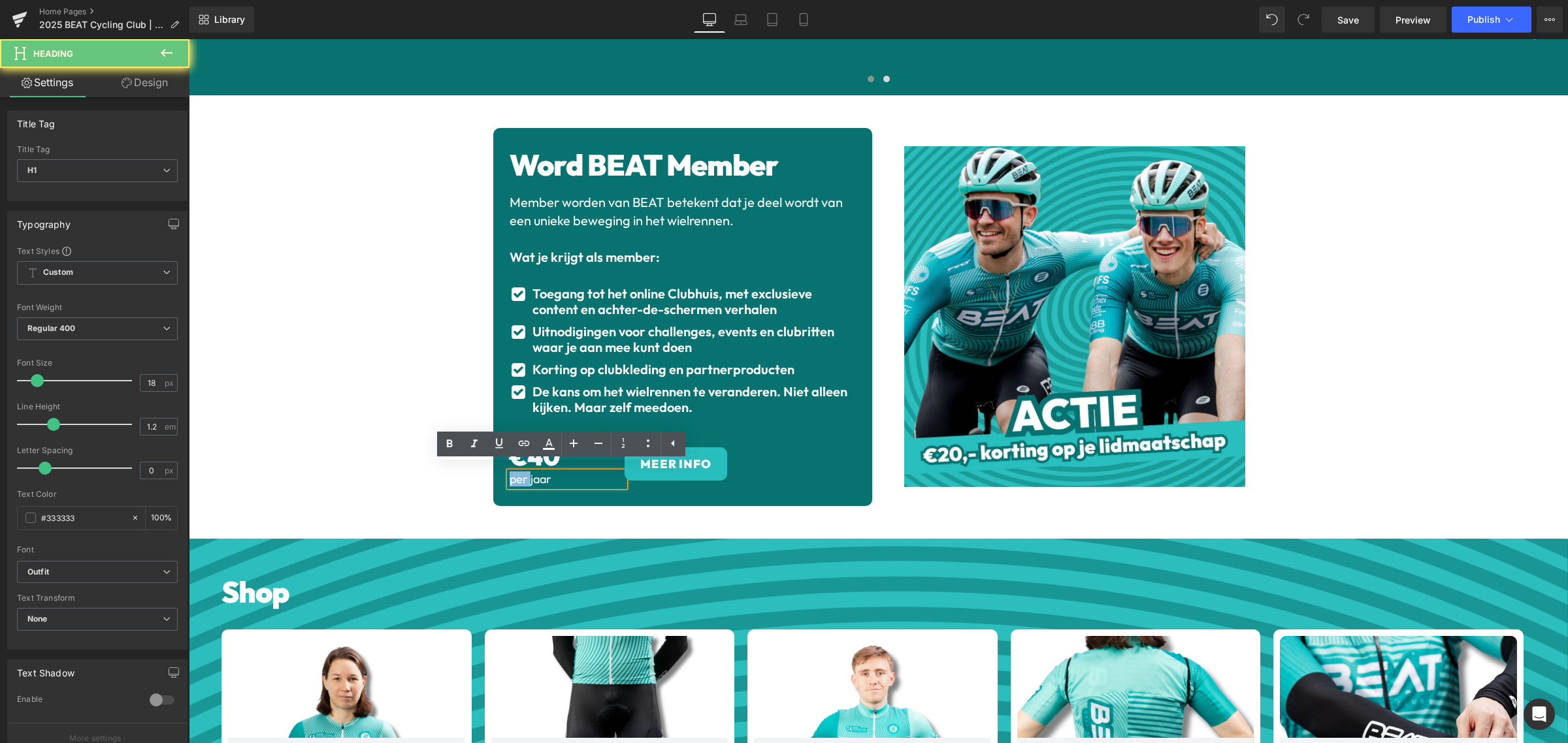
click at [511, 472] on span "per jaar" at bounding box center [530, 479] width 42 height 15
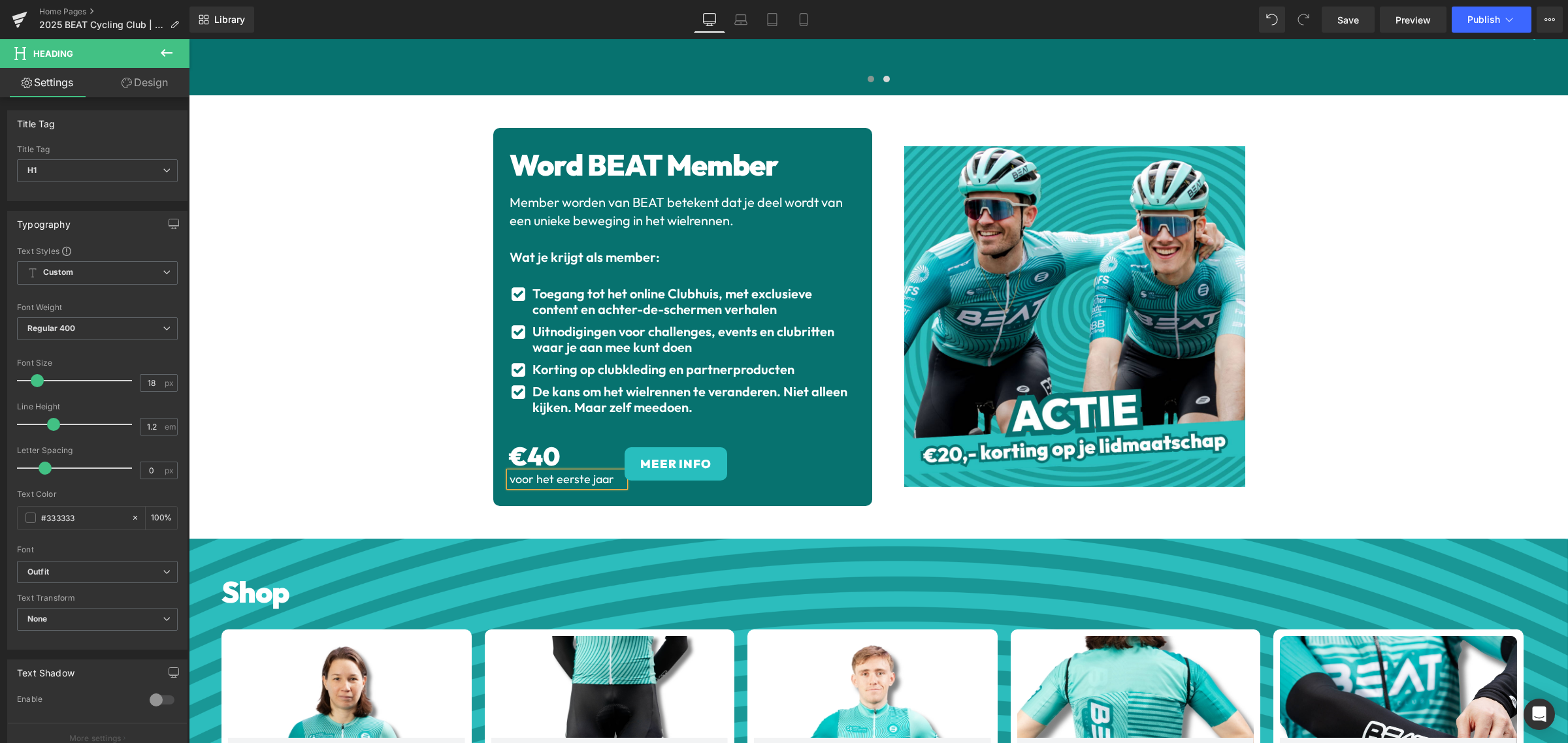
click at [822, 418] on div "Word BEAT Member Heading Member worden van BEAT betekent dat je deel wordt van …" at bounding box center [683, 317] width 366 height 339
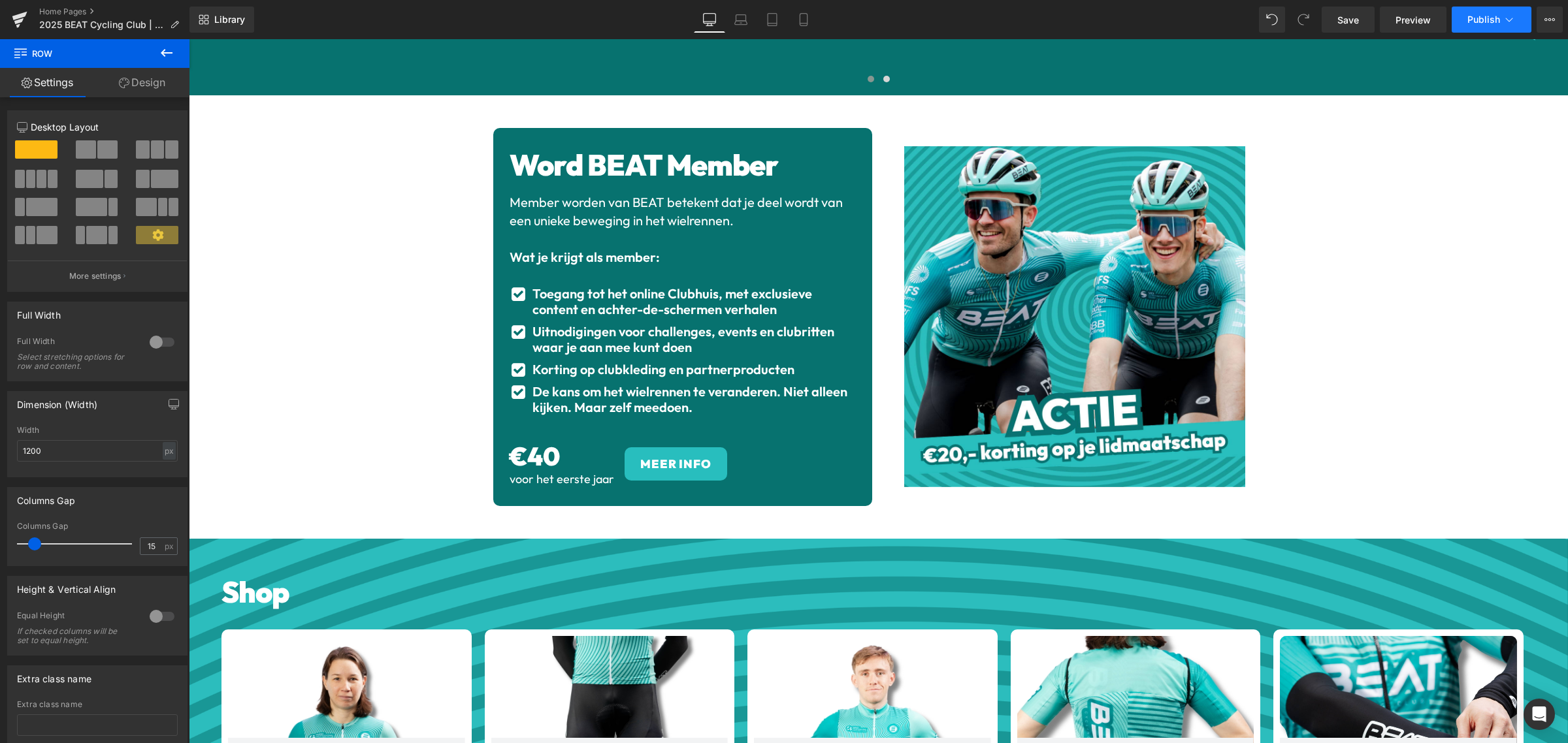
click at [1488, 17] on span "Publish" at bounding box center [1483, 19] width 32 height 10
click at [1354, 27] on link "Save" at bounding box center [1348, 19] width 53 height 26
click at [1493, 25] on button "Publish" at bounding box center [1491, 19] width 80 height 26
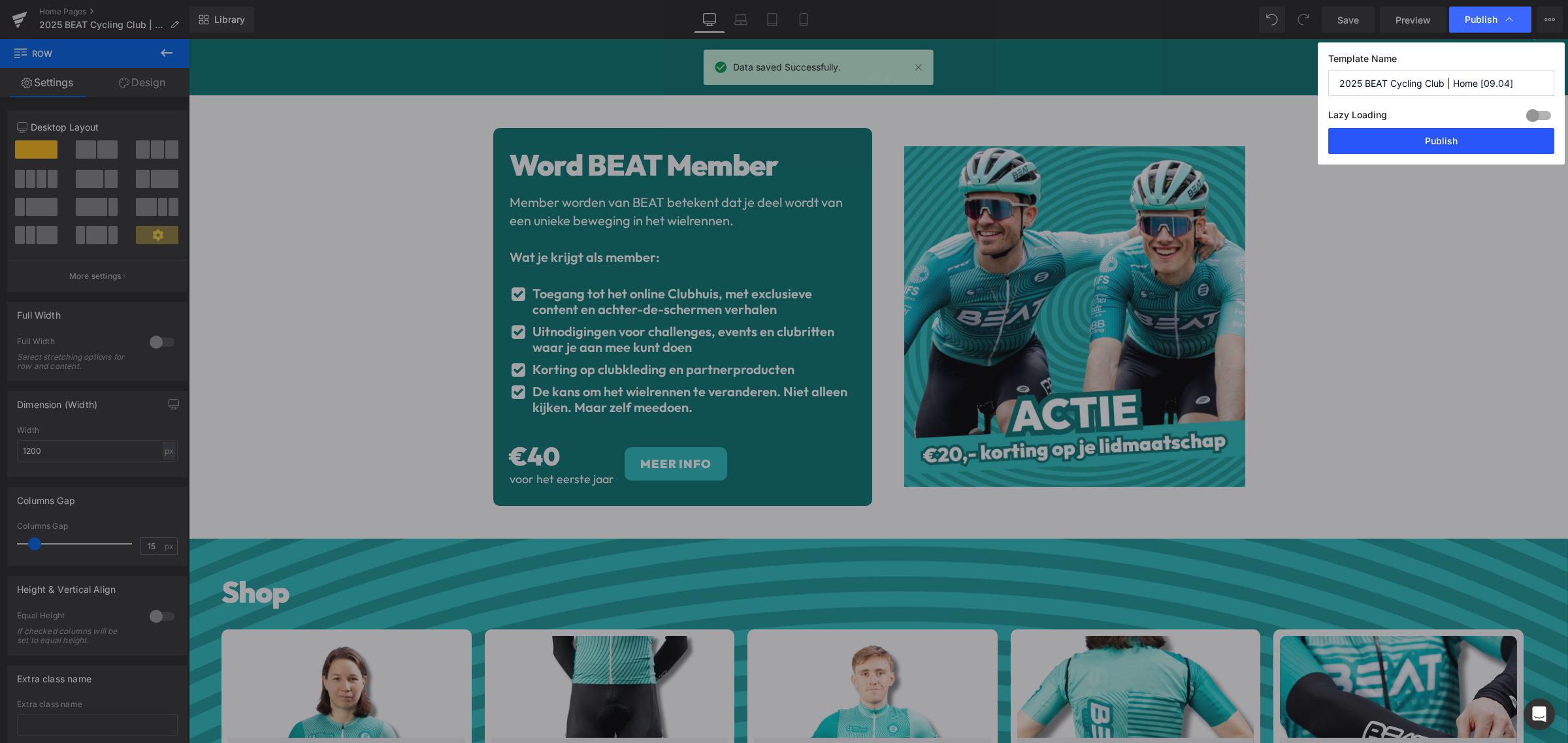
click at [1431, 148] on button "Publish" at bounding box center [1441, 141] width 226 height 26
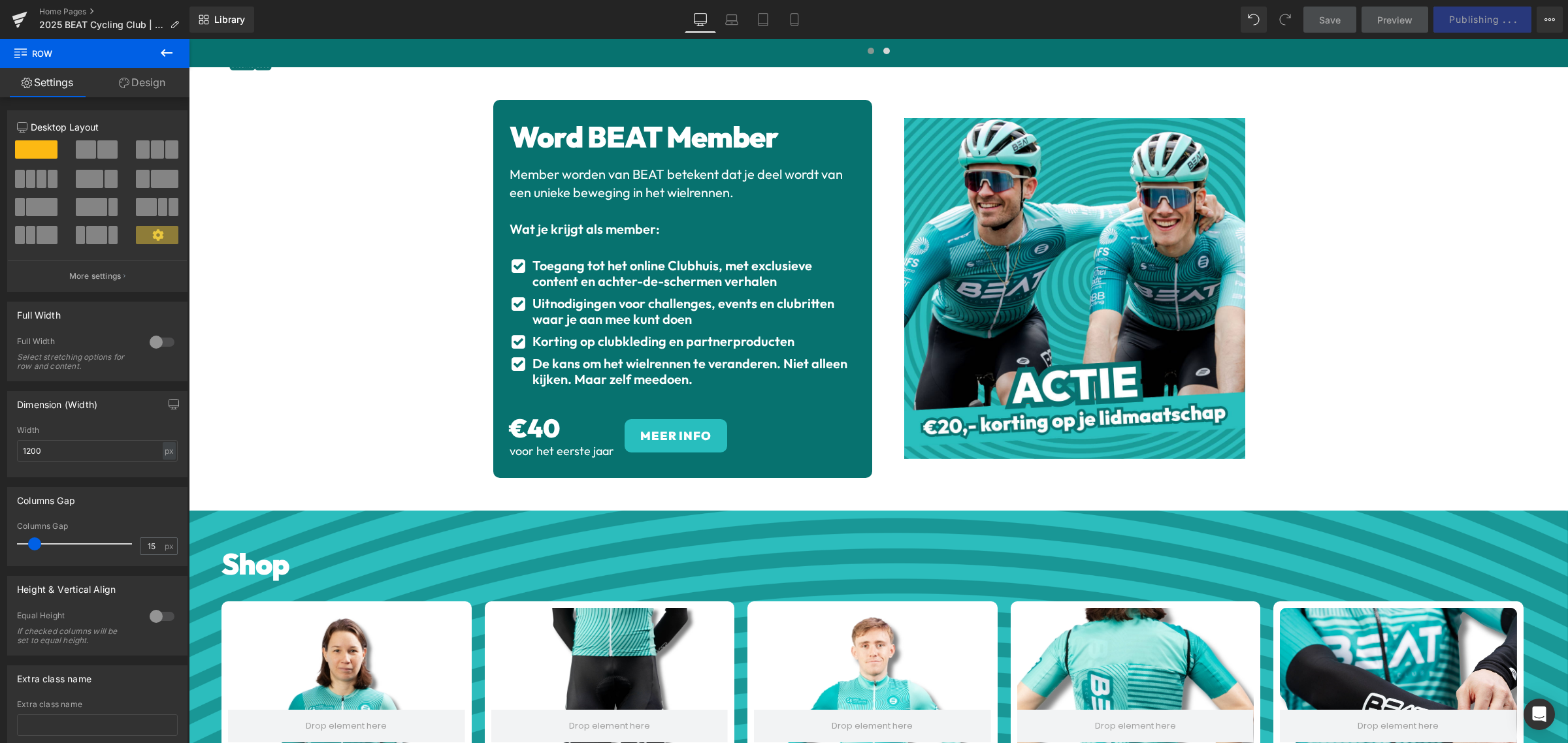
scroll to position [2051, 0]
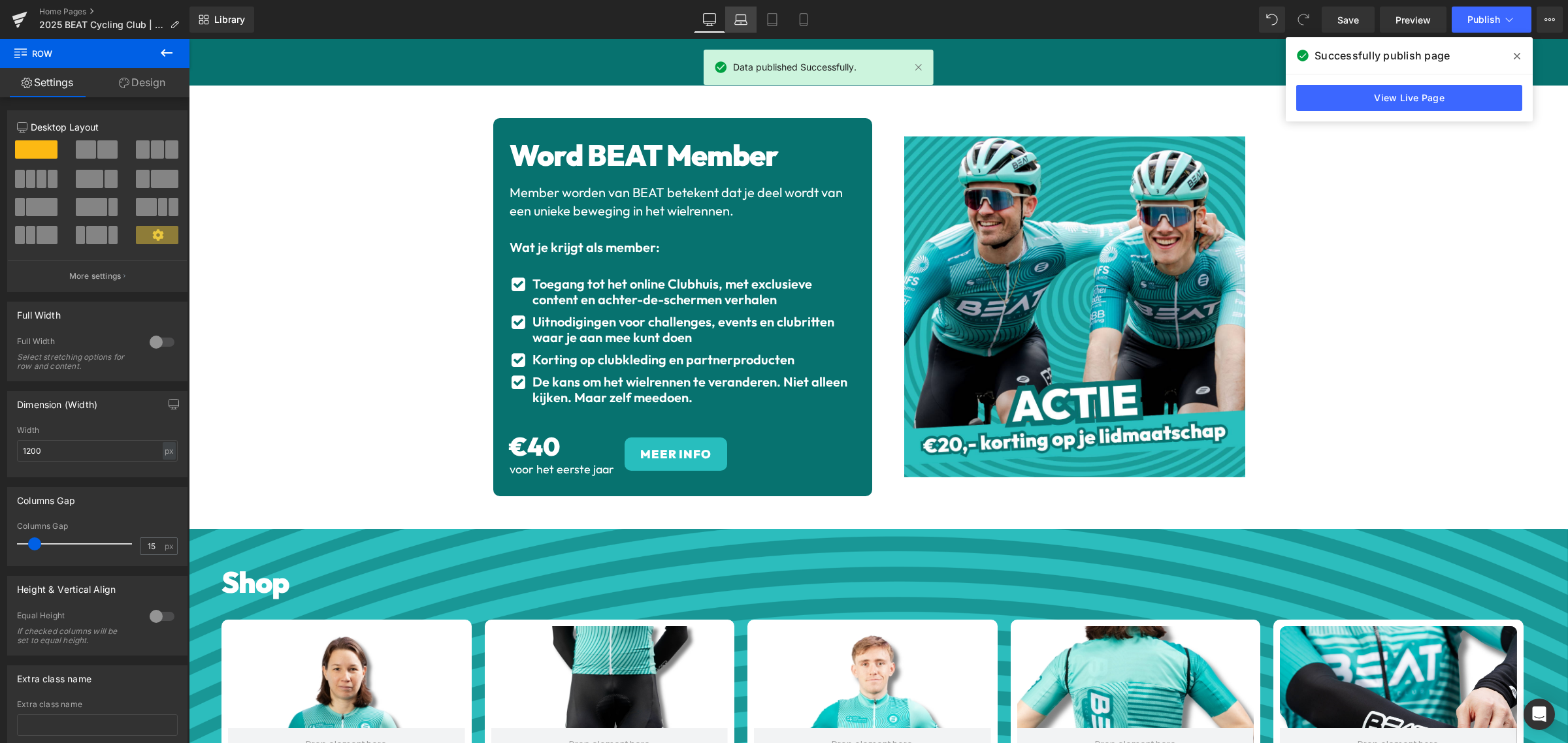
click at [743, 31] on link "Laptop" at bounding box center [741, 19] width 31 height 26
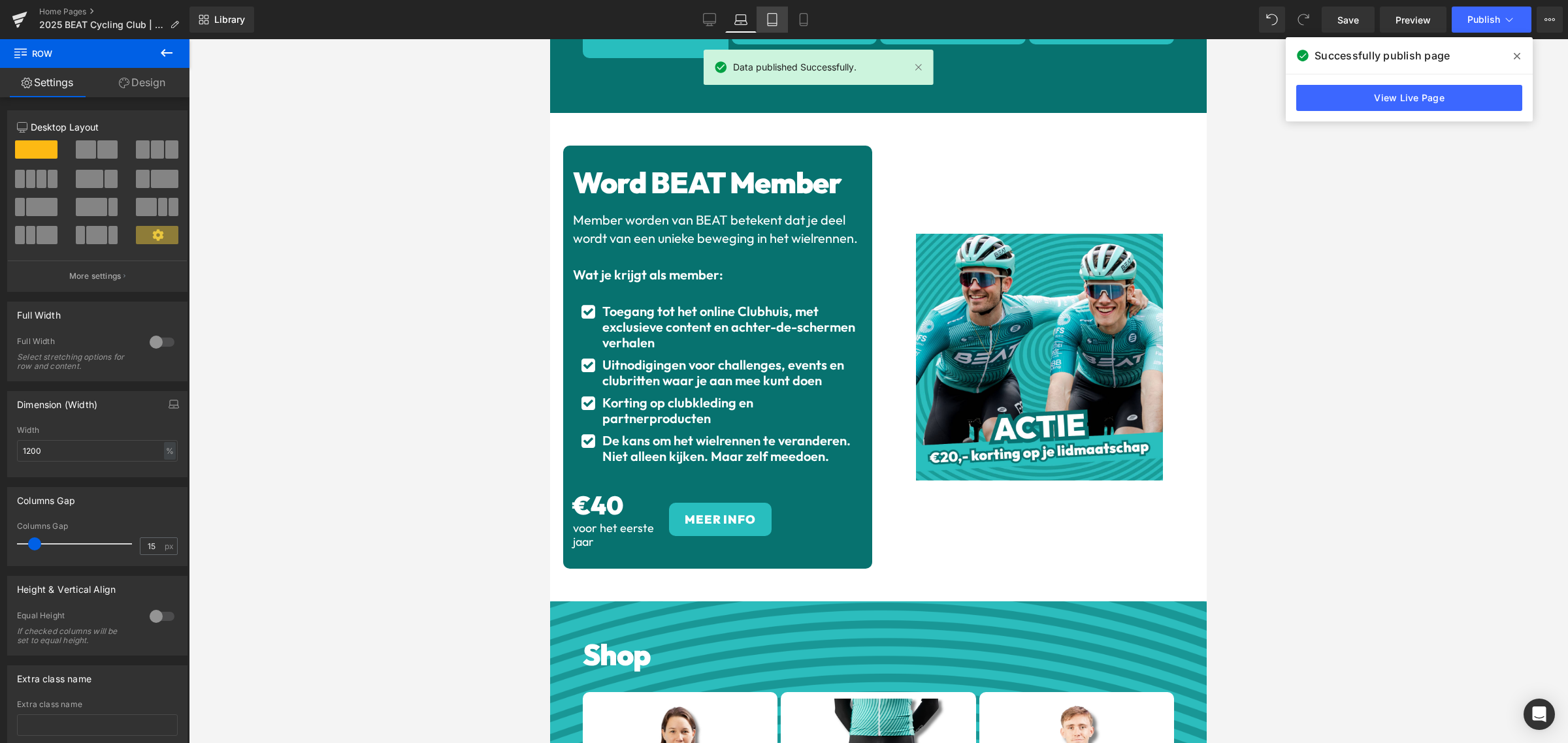
scroll to position [1471, 0]
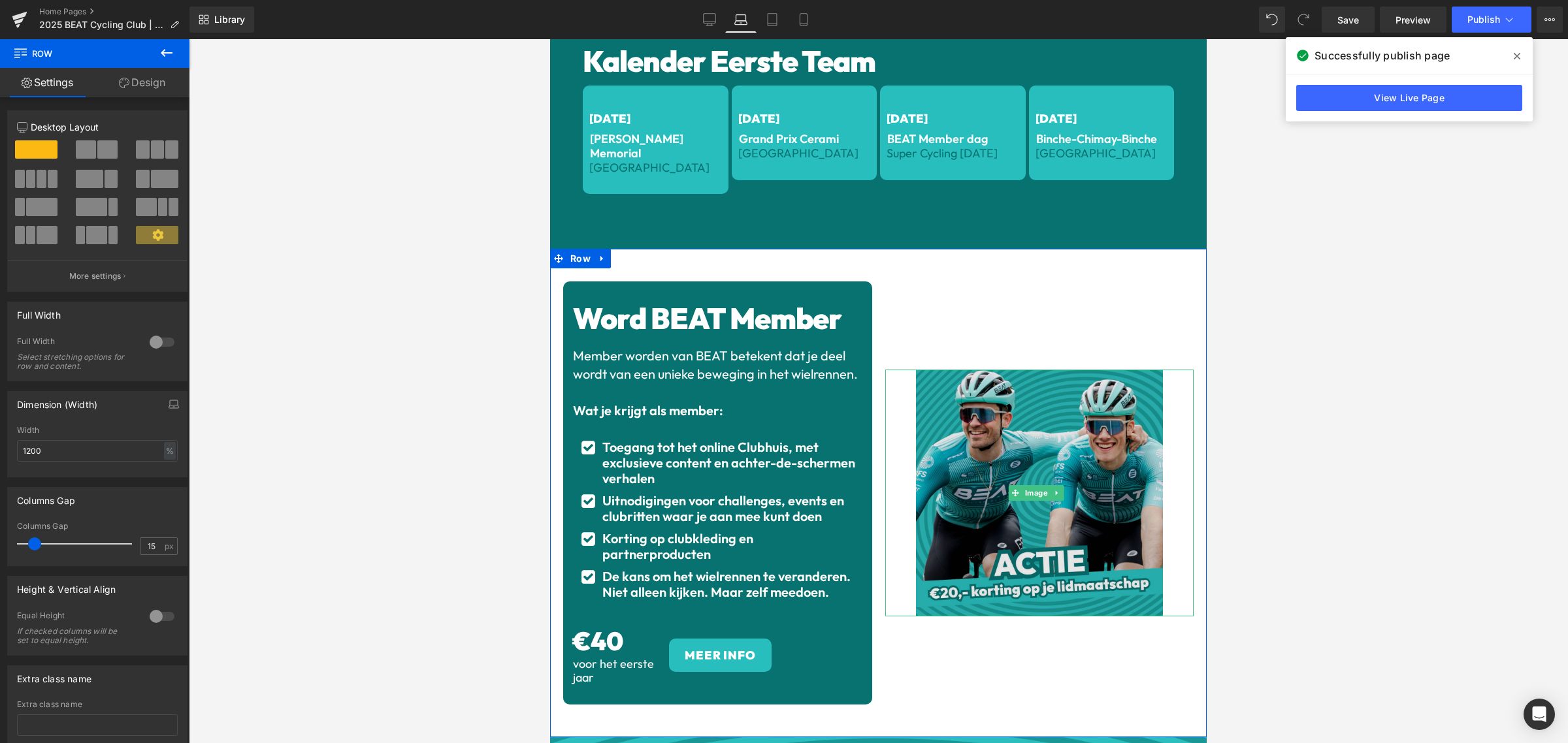
click at [1034, 443] on img at bounding box center [1039, 493] width 247 height 247
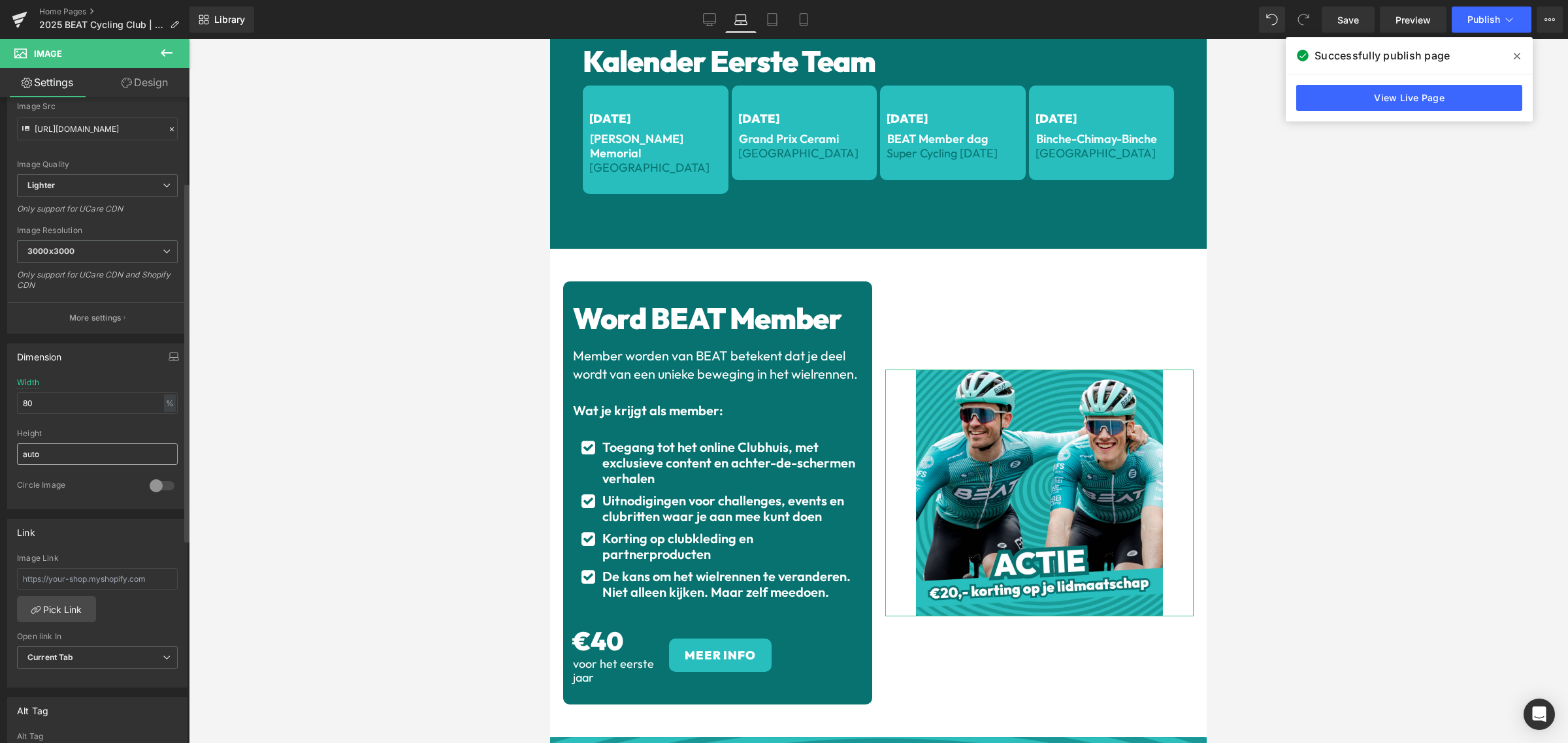
scroll to position [163, 0]
drag, startPoint x: 113, startPoint y: 395, endPoint x: 0, endPoint y: 393, distance: 113.0
click at [0, 393] on div "Dimension 80% Width 80 % % px auto Height auto 0 Circle Image" at bounding box center [97, 409] width 196 height 176
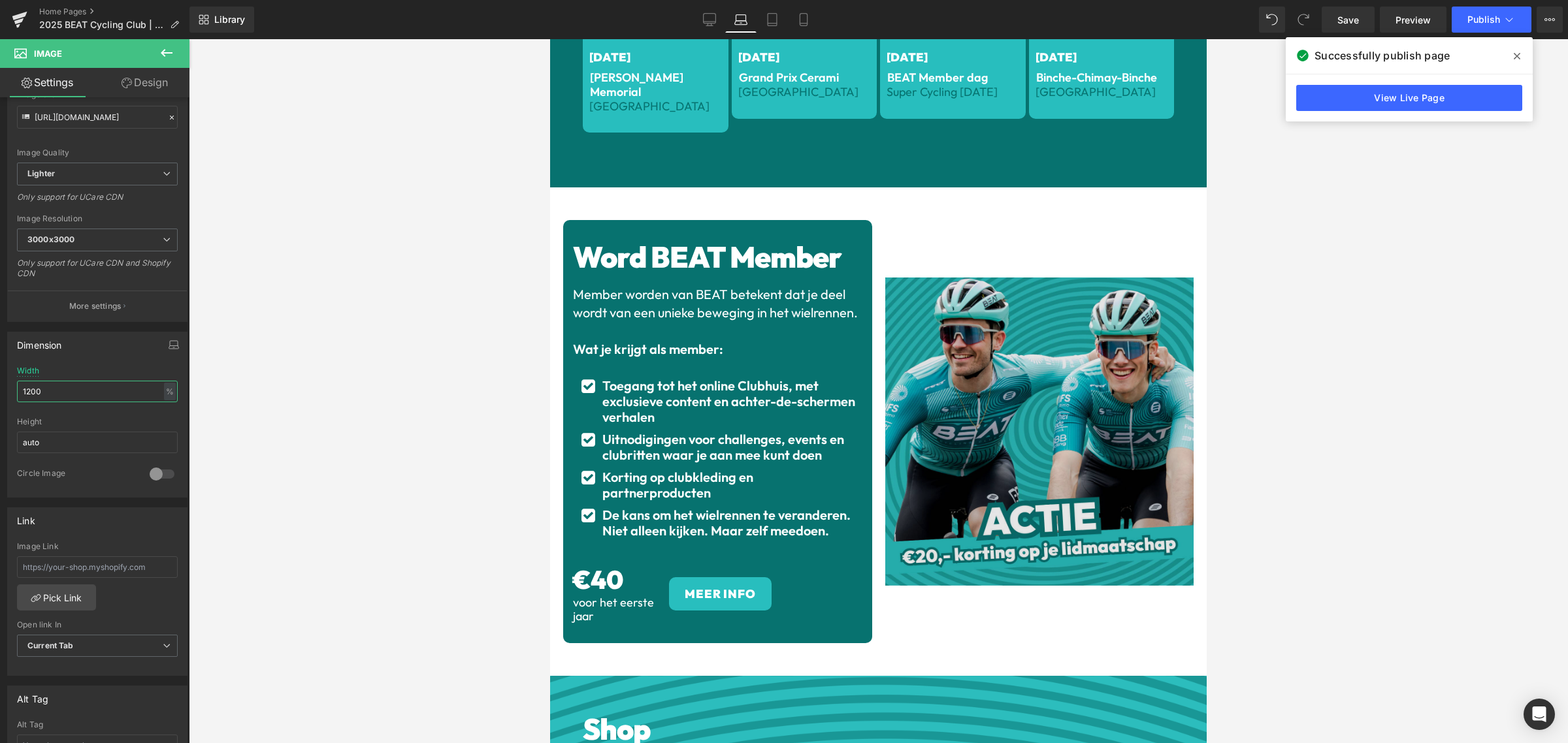
scroll to position [1552, 0]
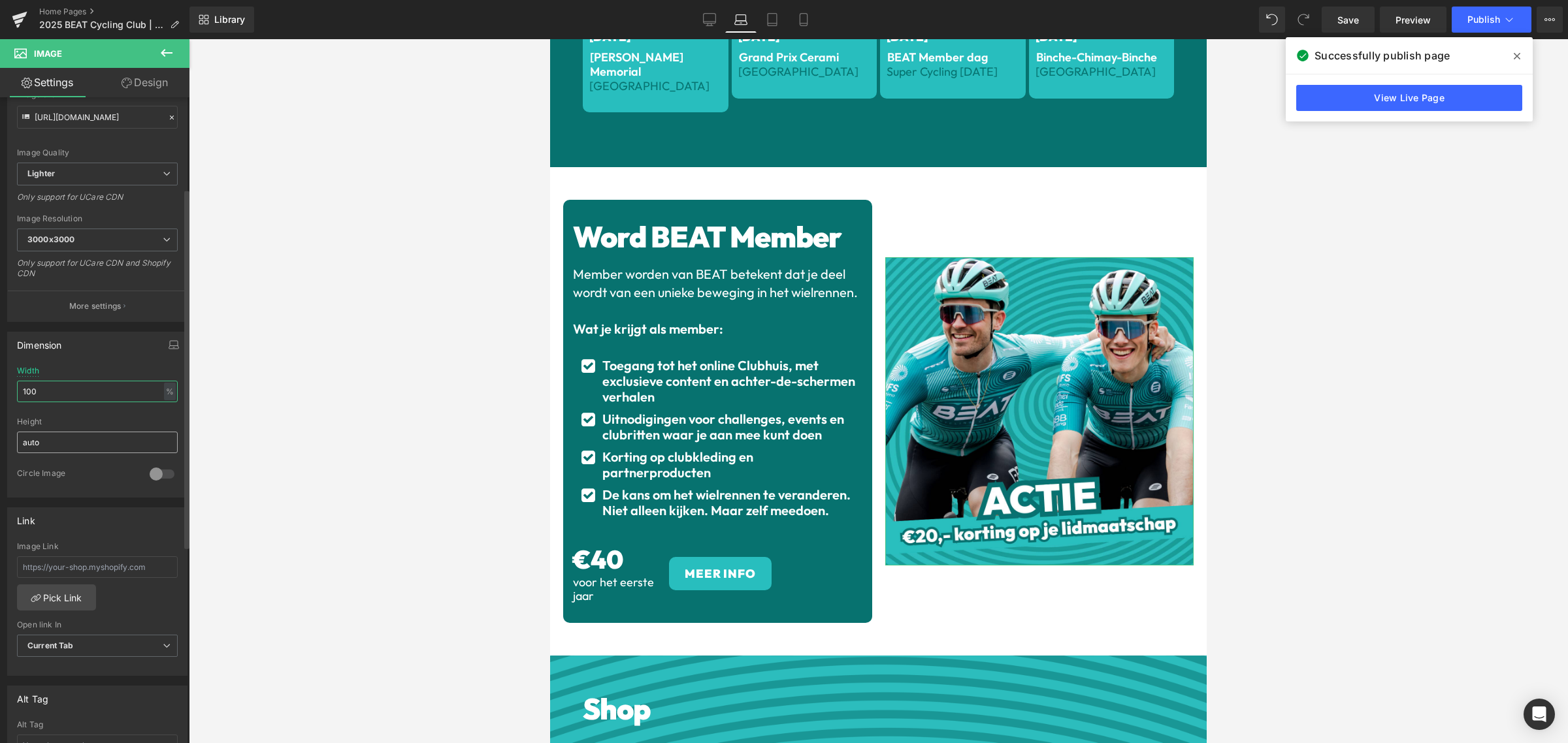
type input "100"
click at [74, 435] on input "auto" at bounding box center [97, 442] width 161 height 21
click at [146, 474] on div at bounding box center [162, 474] width 31 height 21
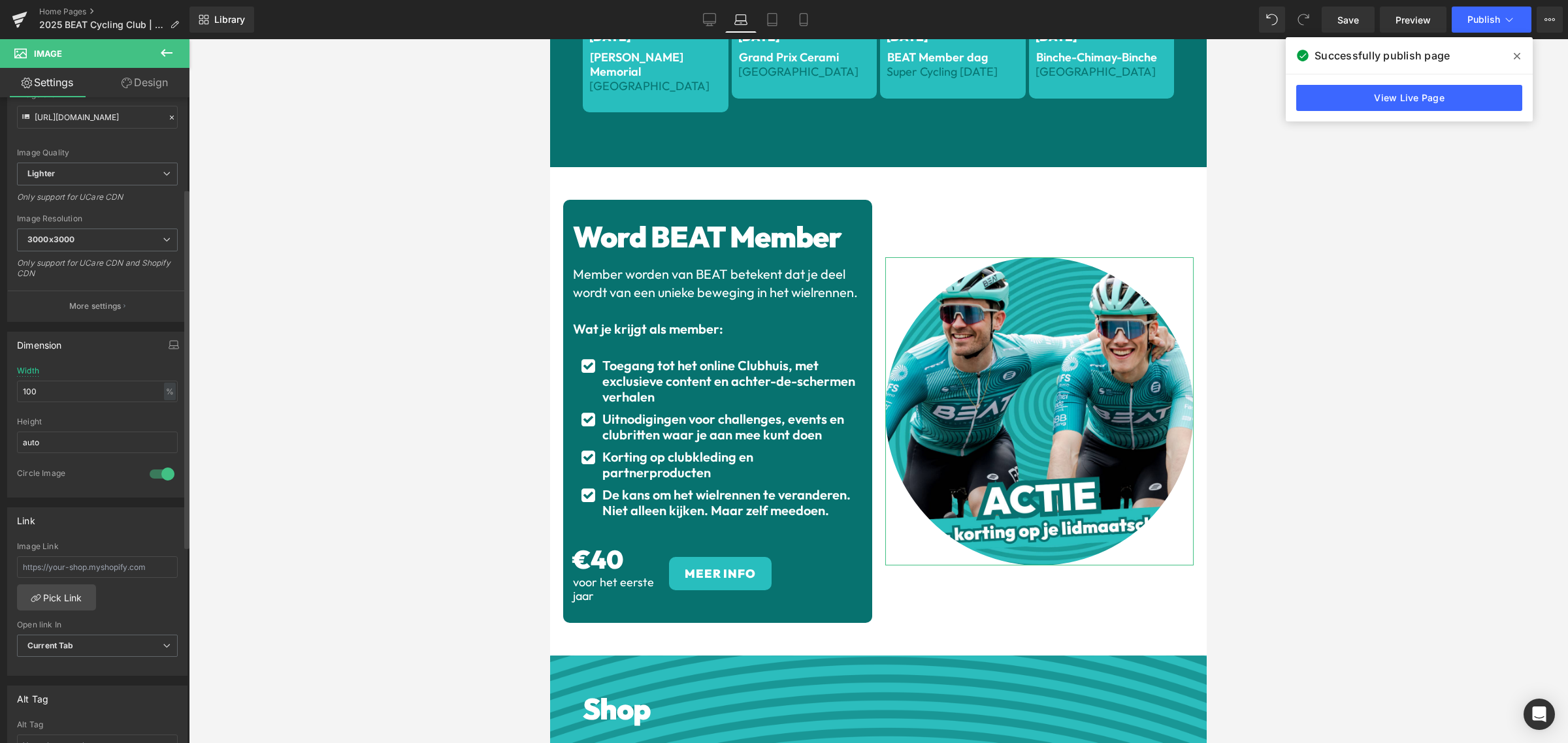
click at [146, 474] on div at bounding box center [162, 474] width 31 height 21
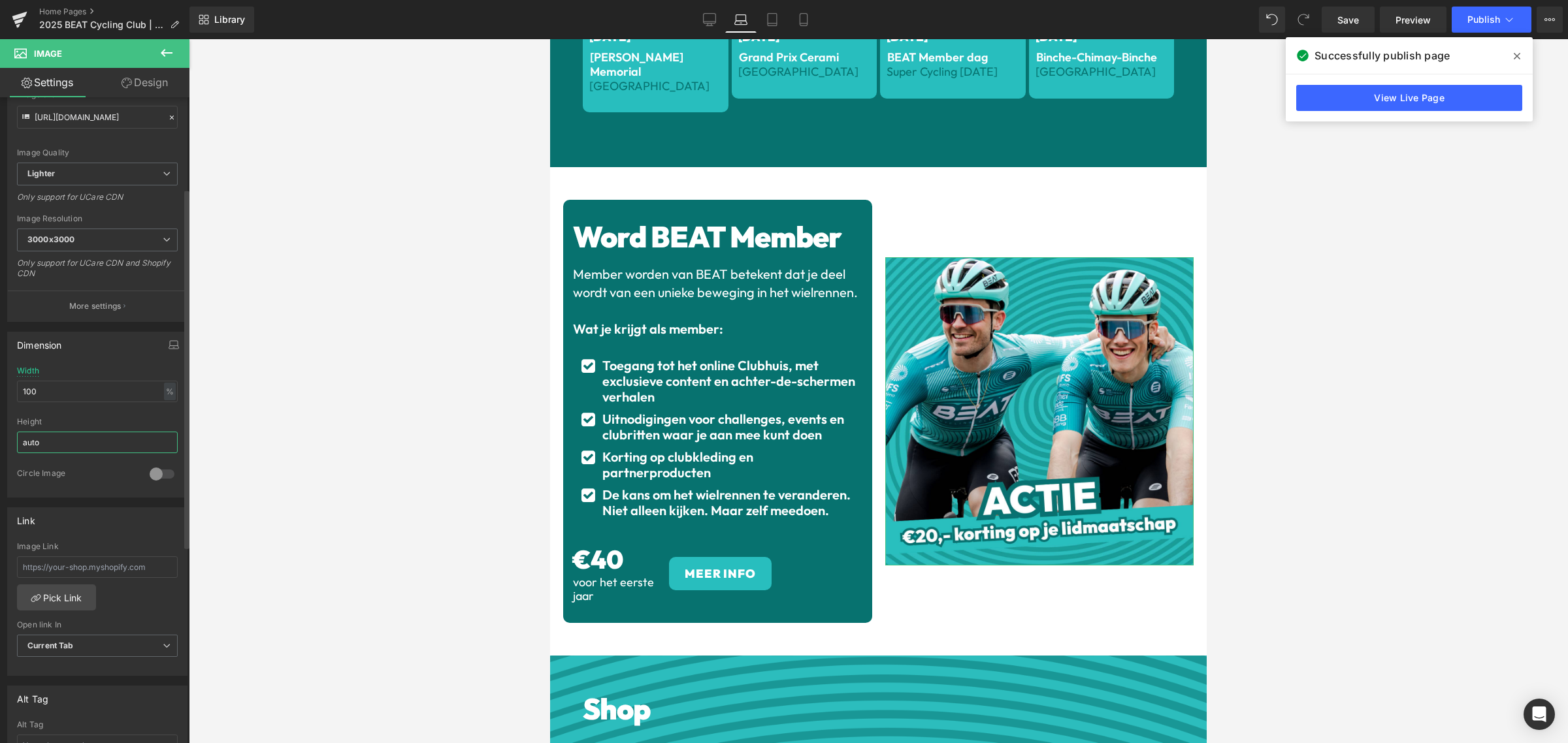
click at [82, 441] on input "auto" at bounding box center [97, 442] width 161 height 21
drag, startPoint x: 82, startPoint y: 441, endPoint x: 0, endPoint y: 443, distance: 82.0
click at [0, 443] on div "Dimension 80% Width 100 % % px auto Height auto 0 Circle Image" at bounding box center [97, 409] width 196 height 176
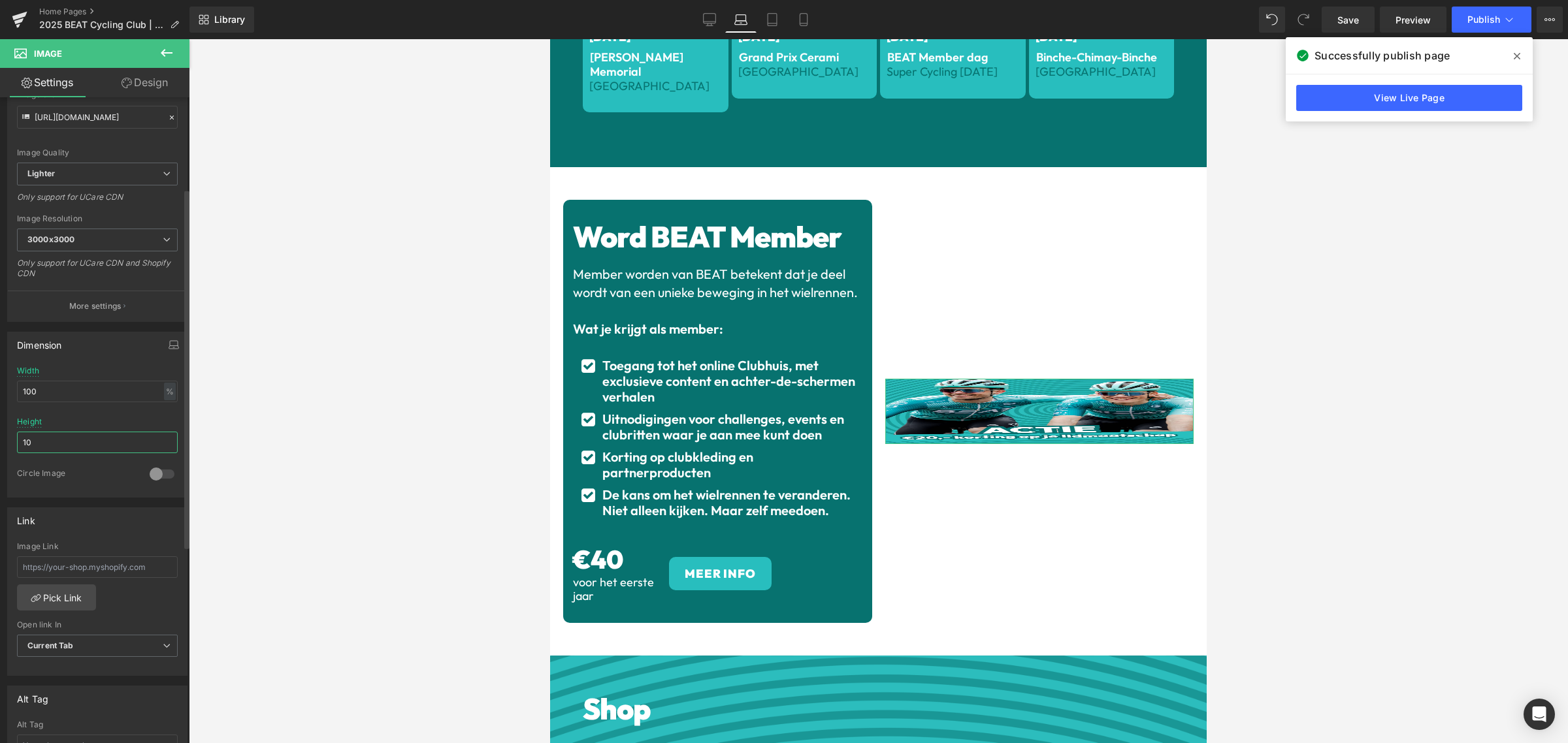
type input "1"
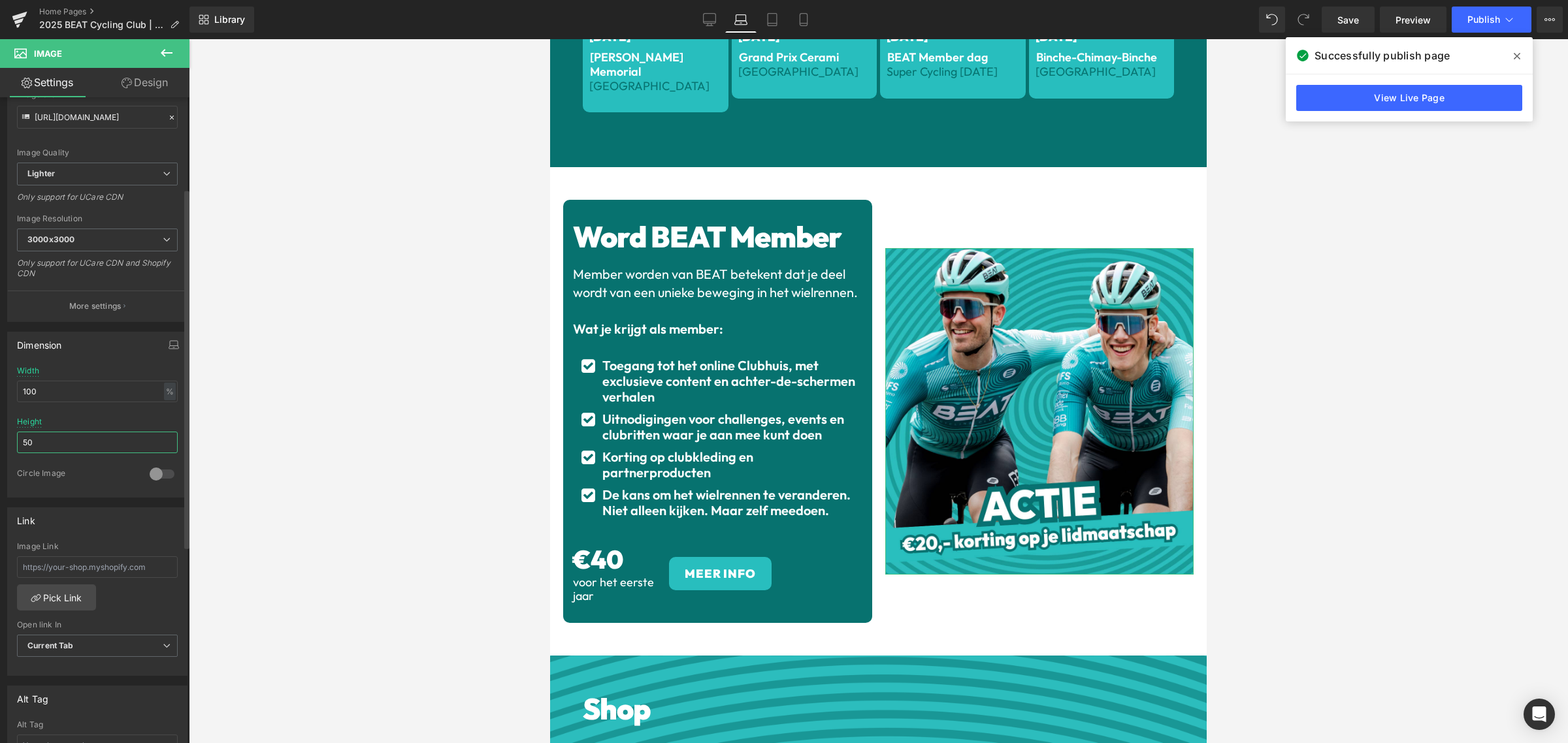
type input "5"
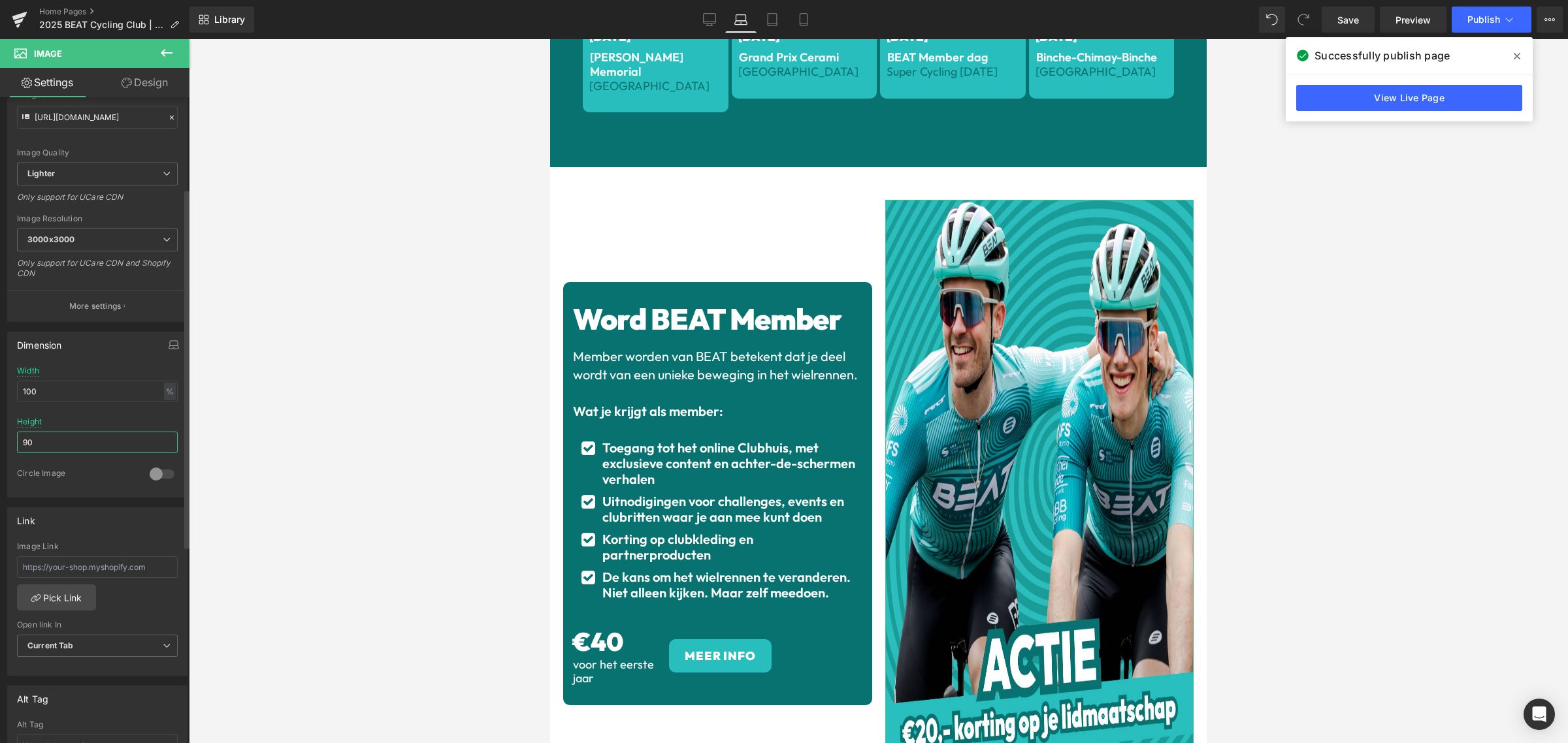
type input "9"
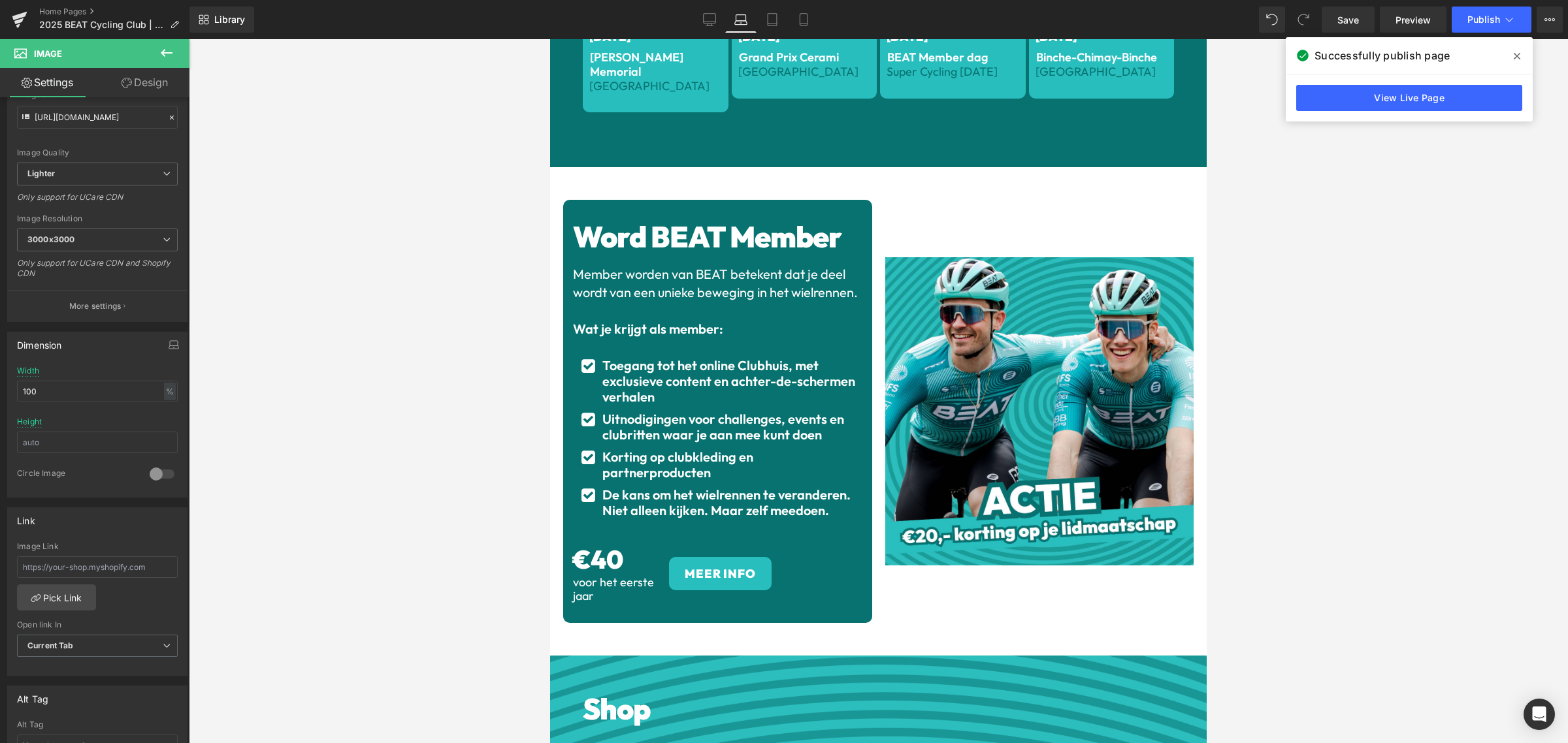
click at [219, 440] on div at bounding box center [878, 391] width 1379 height 704
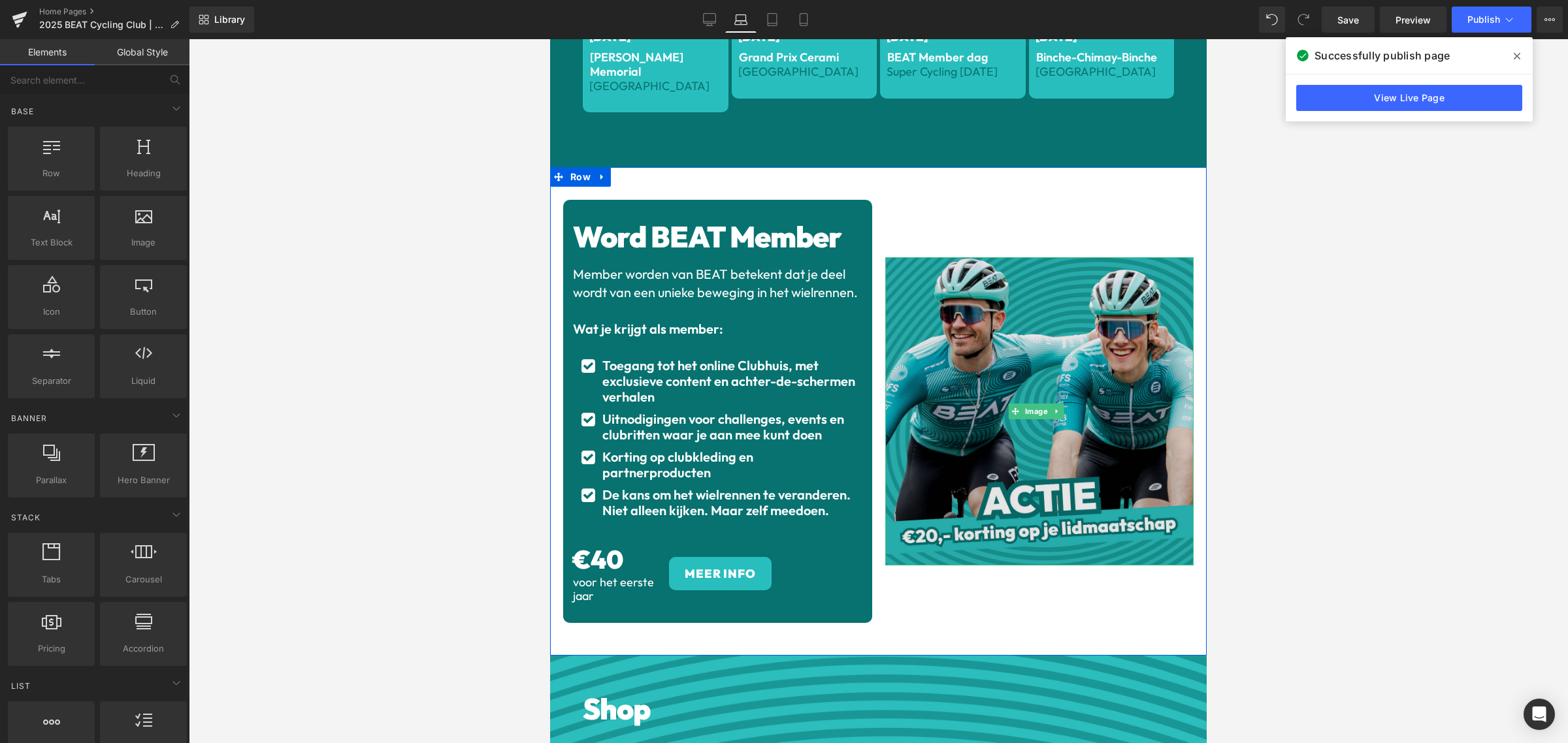
click at [998, 395] on img at bounding box center [1039, 412] width 309 height 309
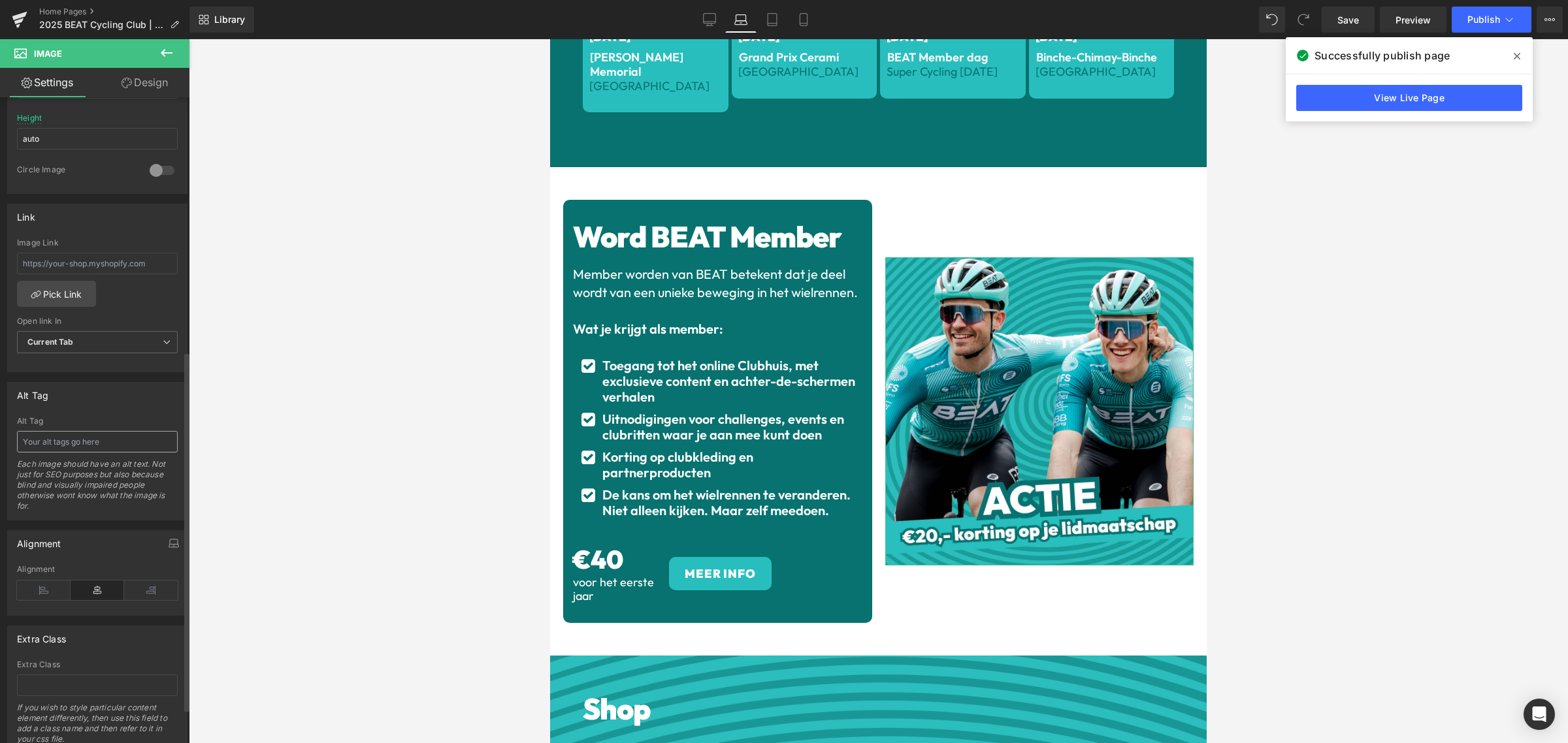
scroll to position [490, 0]
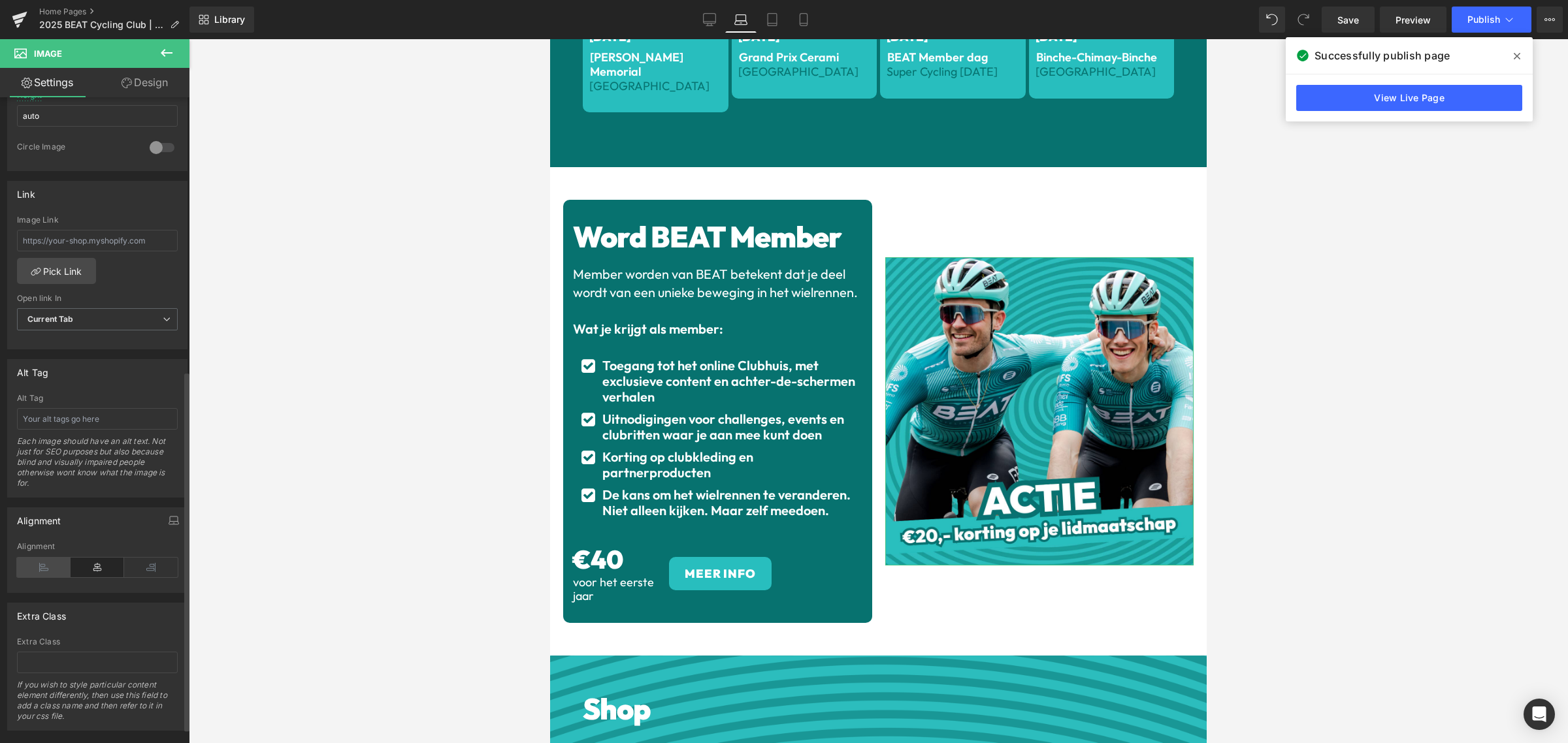
click at [43, 570] on icon at bounding box center [44, 567] width 54 height 20
click at [80, 572] on icon at bounding box center [97, 567] width 54 height 20
click at [772, 18] on icon at bounding box center [772, 20] width 13 height 13
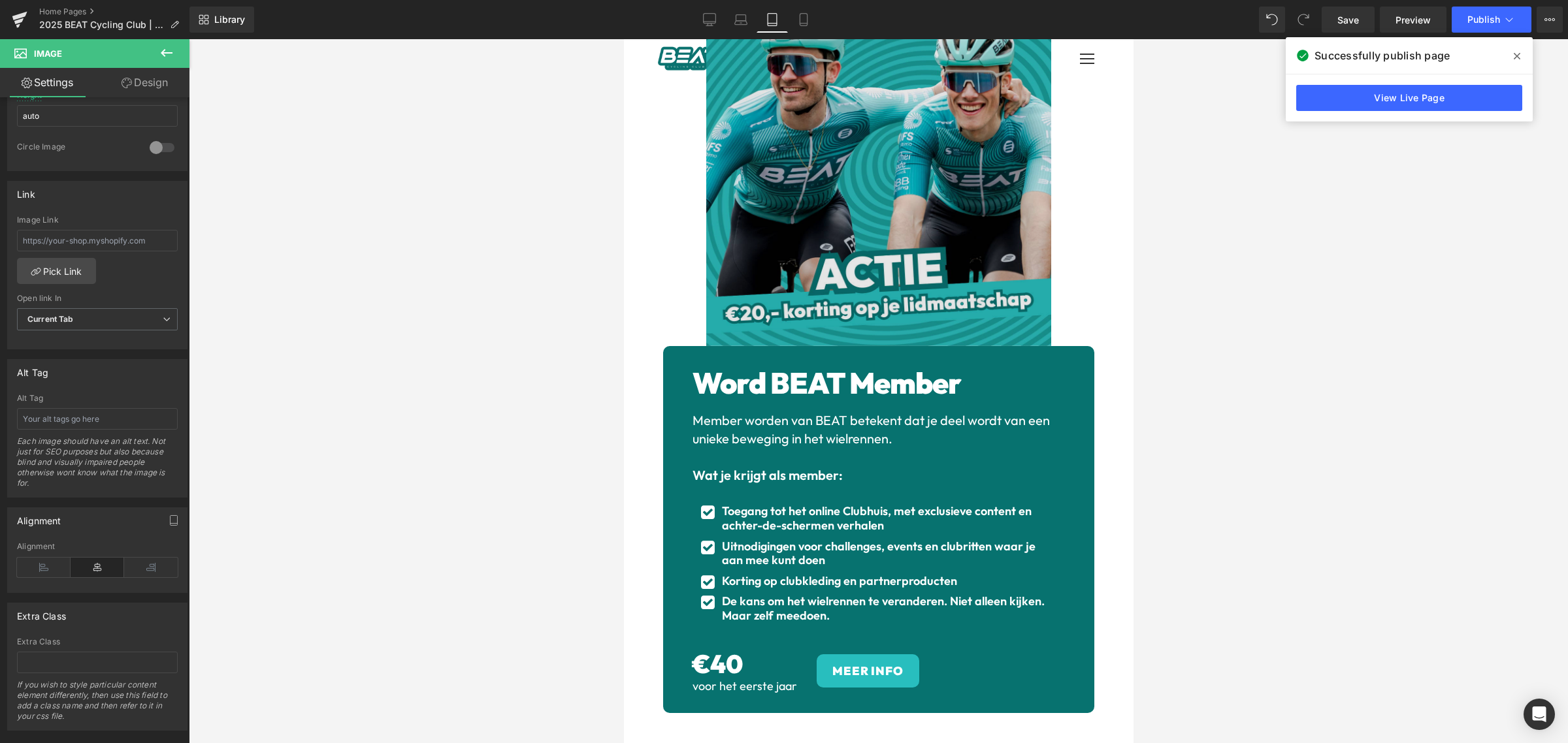
scroll to position [2535, 0]
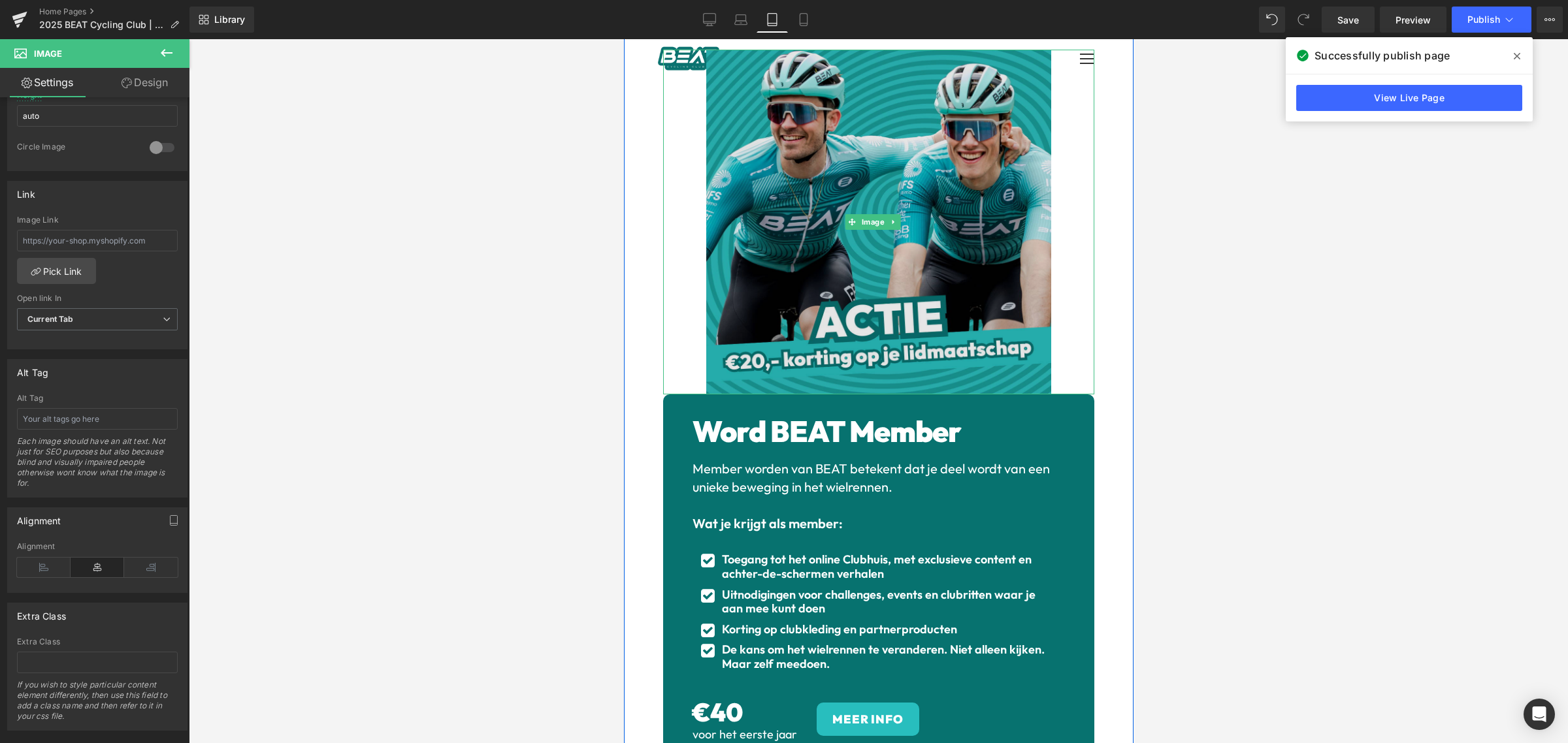
click at [885, 218] on img at bounding box center [877, 221] width 345 height 345
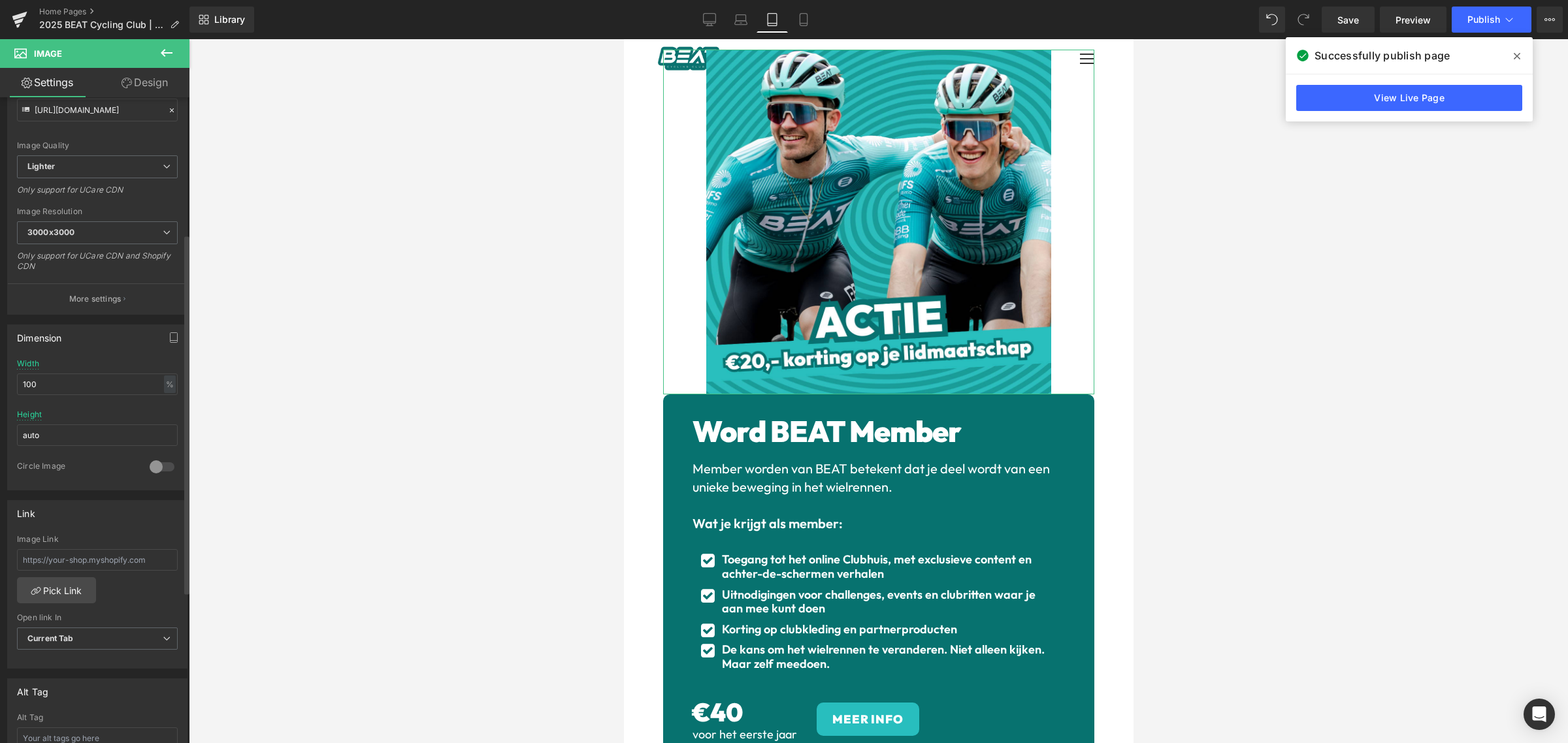
scroll to position [82, 0]
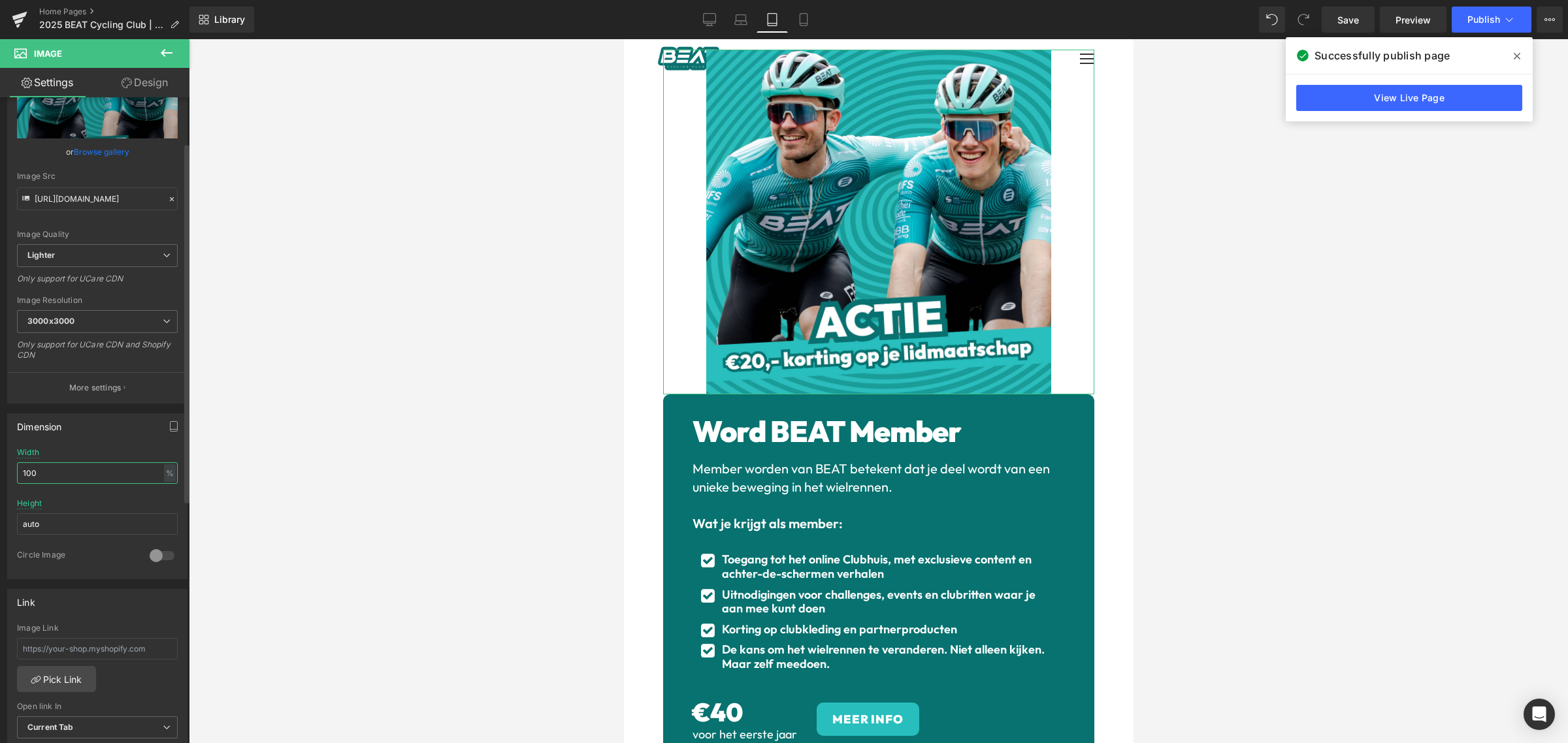
click at [52, 477] on input "100" at bounding box center [97, 473] width 161 height 21
click at [52, 477] on input "100" at bounding box center [97, 473] width 161 height 21
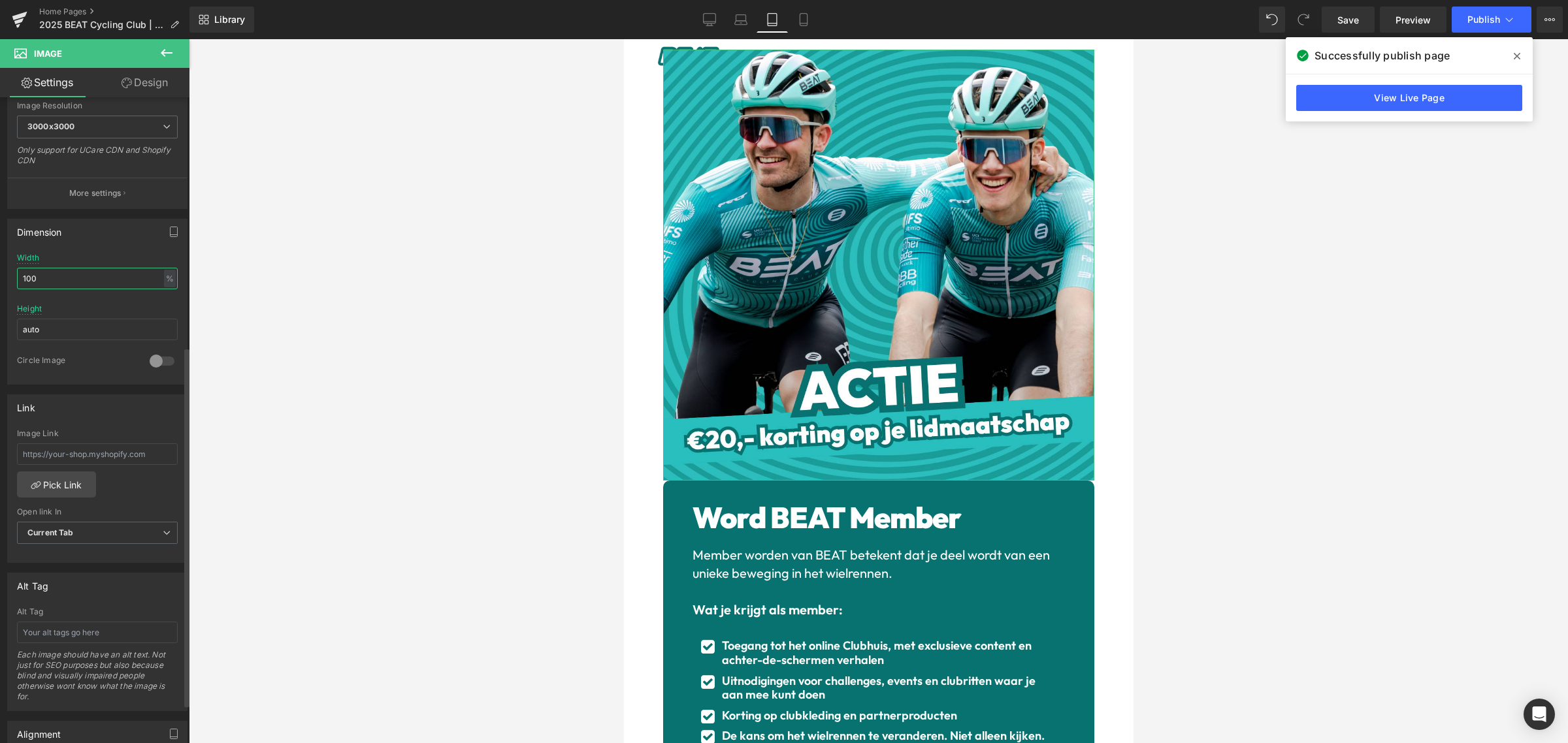
scroll to position [272, 0]
type input "100"
click at [156, 83] on link "Design" at bounding box center [145, 83] width 94 height 30
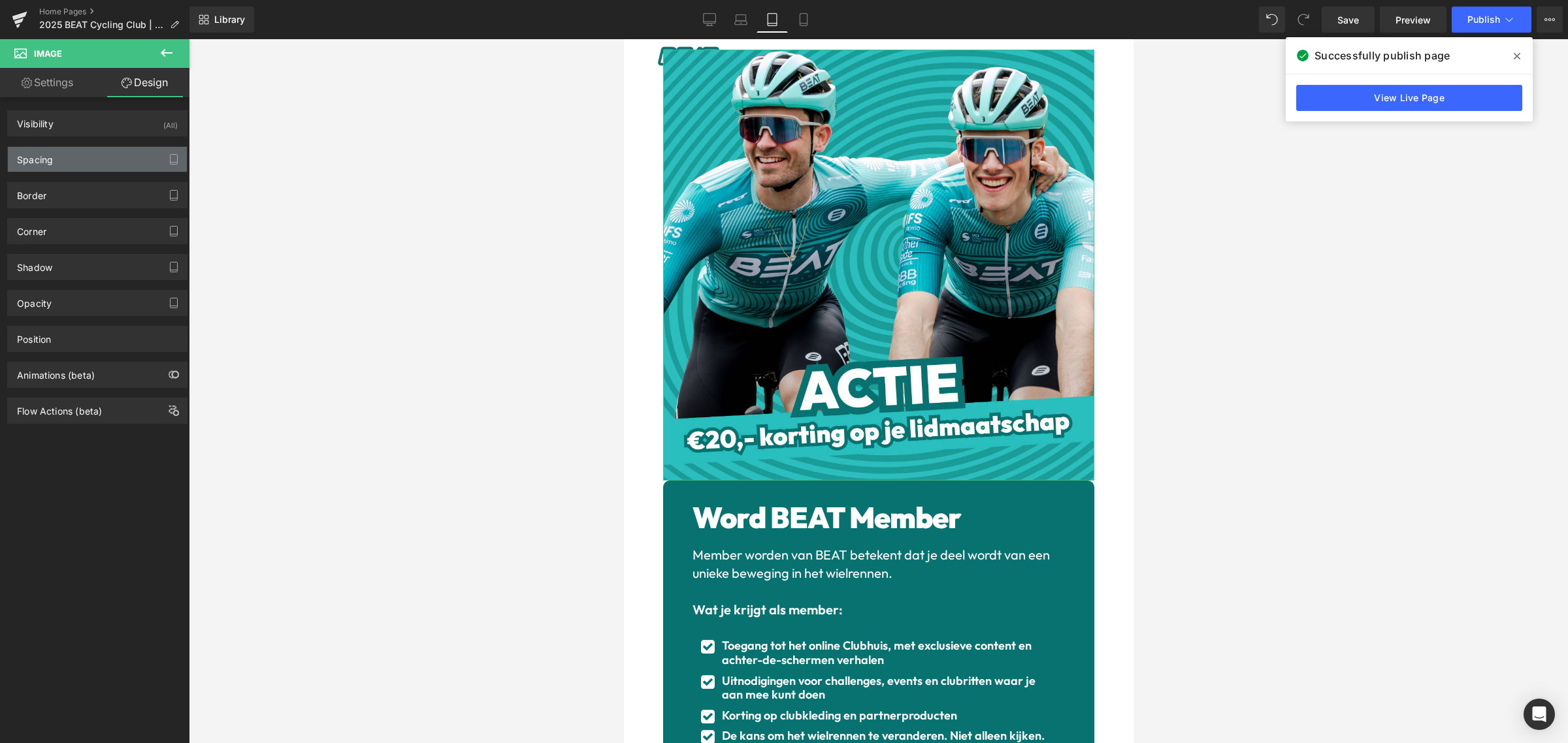
click at [103, 155] on div "Spacing" at bounding box center [97, 159] width 179 height 25
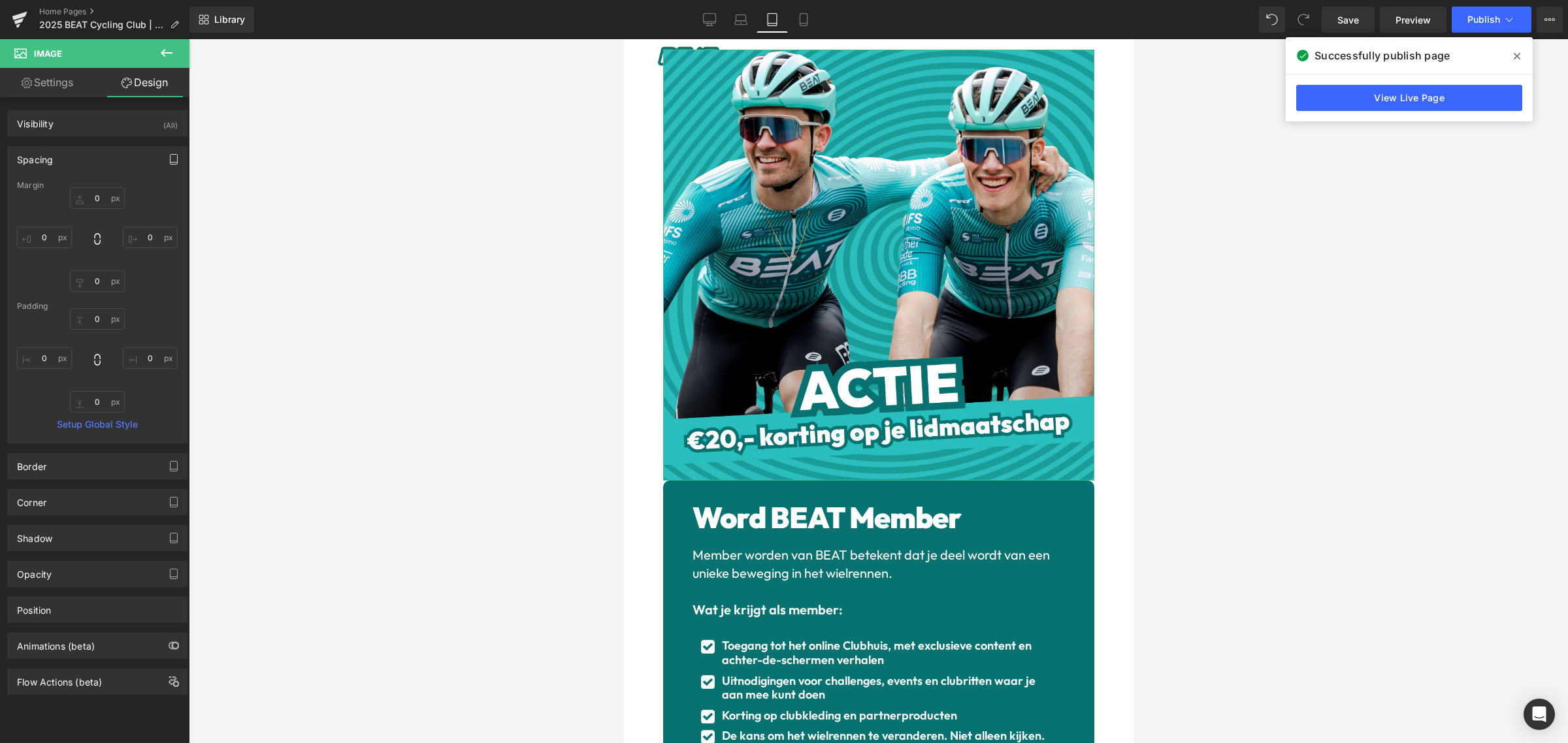
click at [168, 156] on icon "button" at bounding box center [173, 159] width 10 height 10
click at [99, 429] on input "0" at bounding box center [97, 434] width 55 height 21
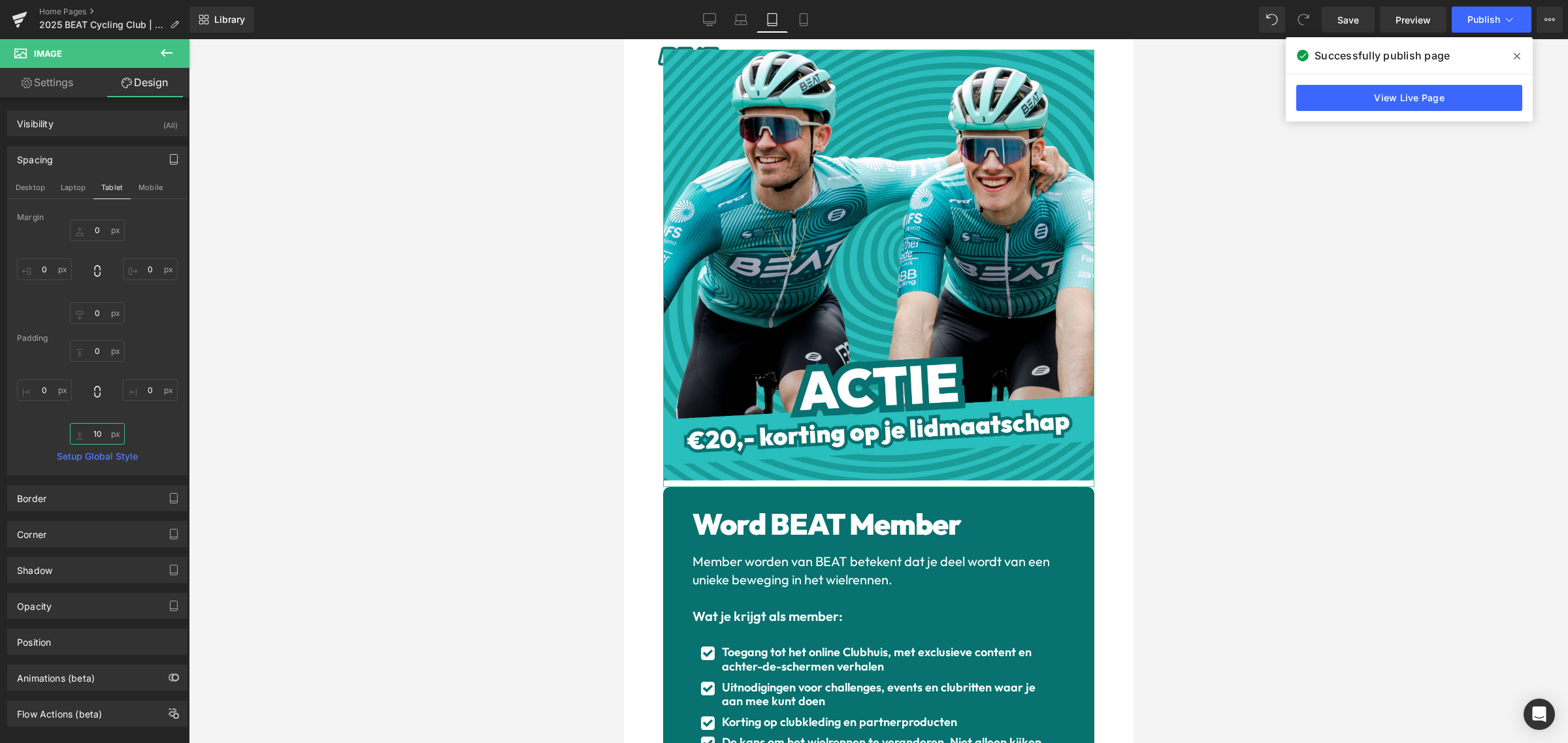
type input "1"
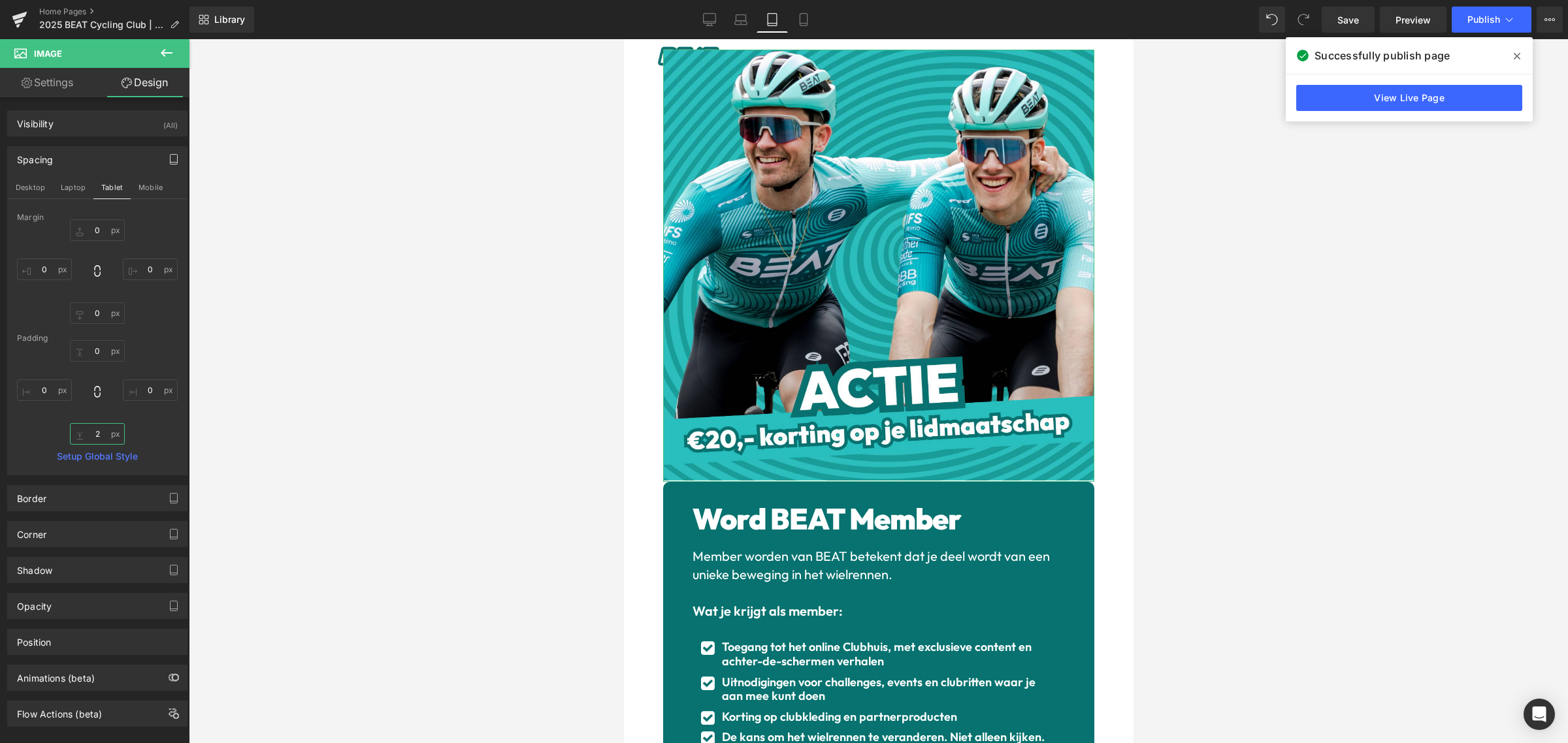
type input "25"
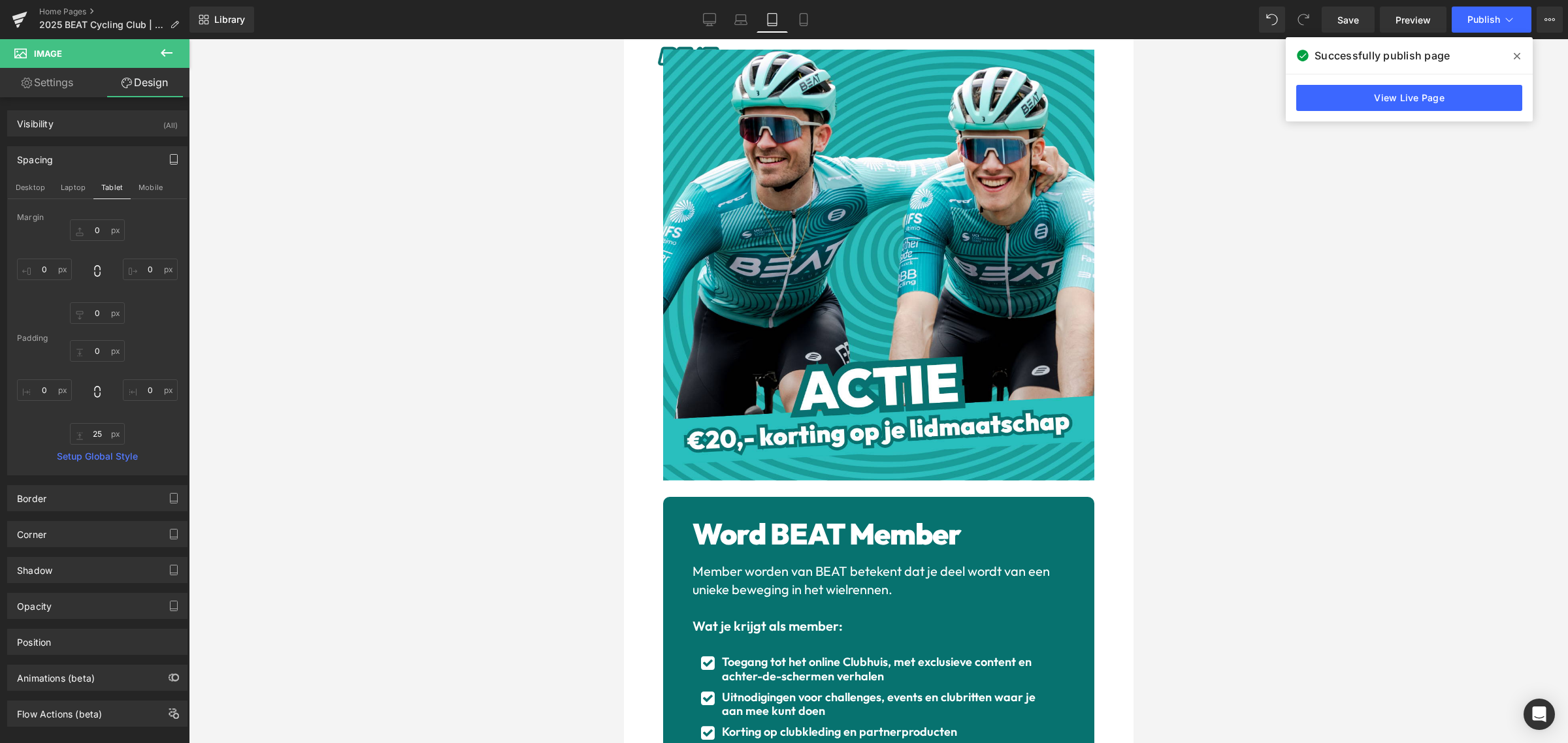
click at [1288, 426] on div at bounding box center [878, 391] width 1379 height 704
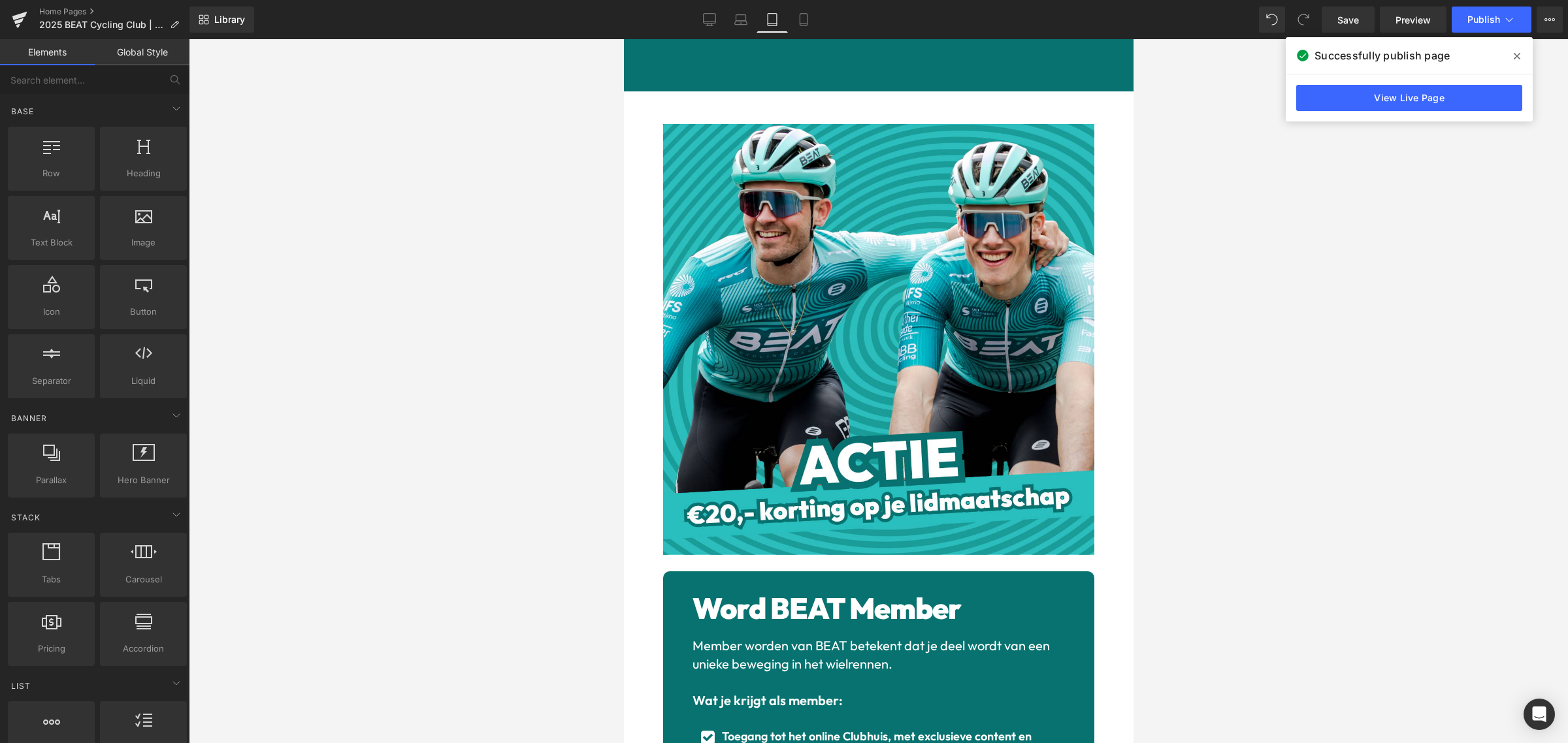
scroll to position [2454, 0]
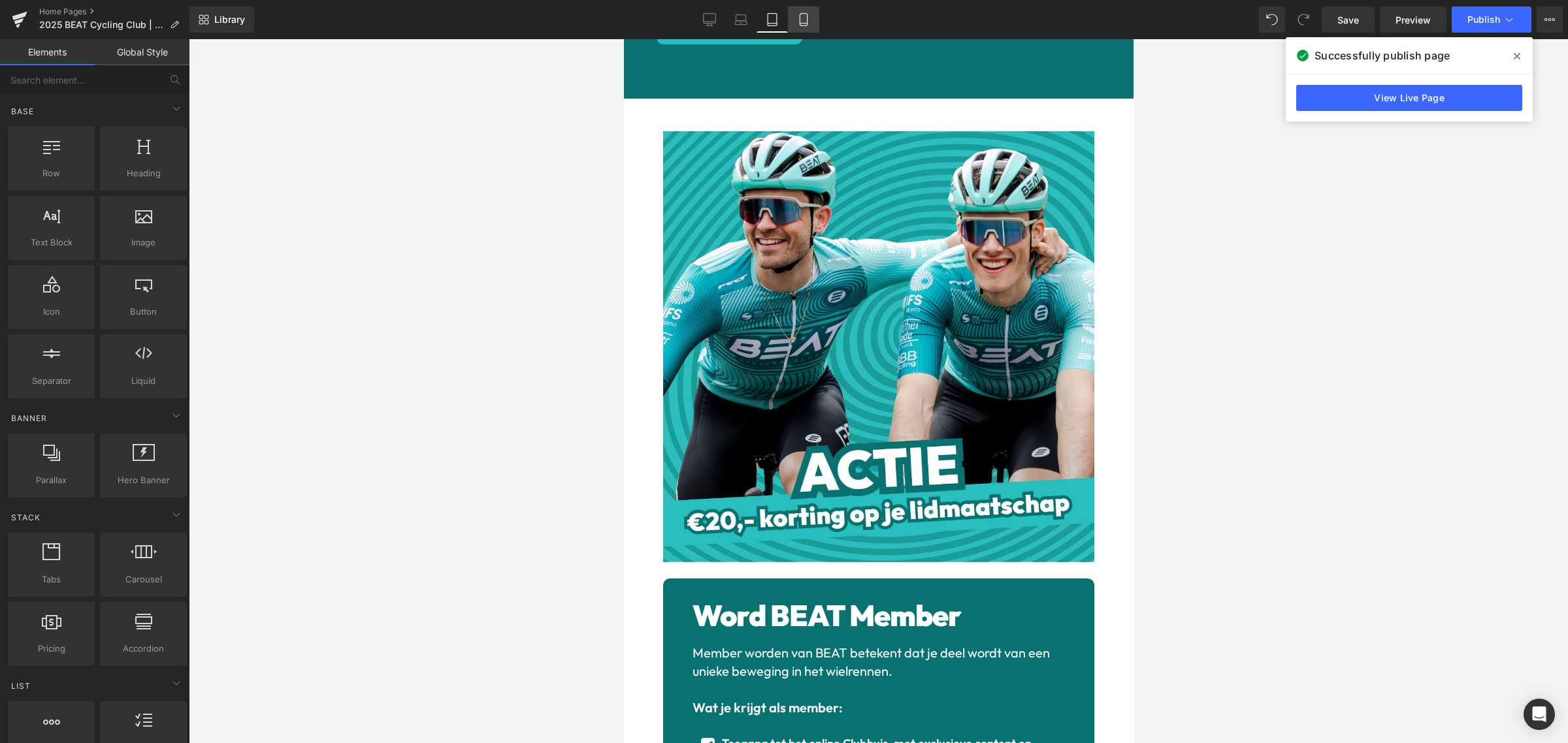
click at [808, 23] on link "Mobile" at bounding box center [804, 19] width 31 height 26
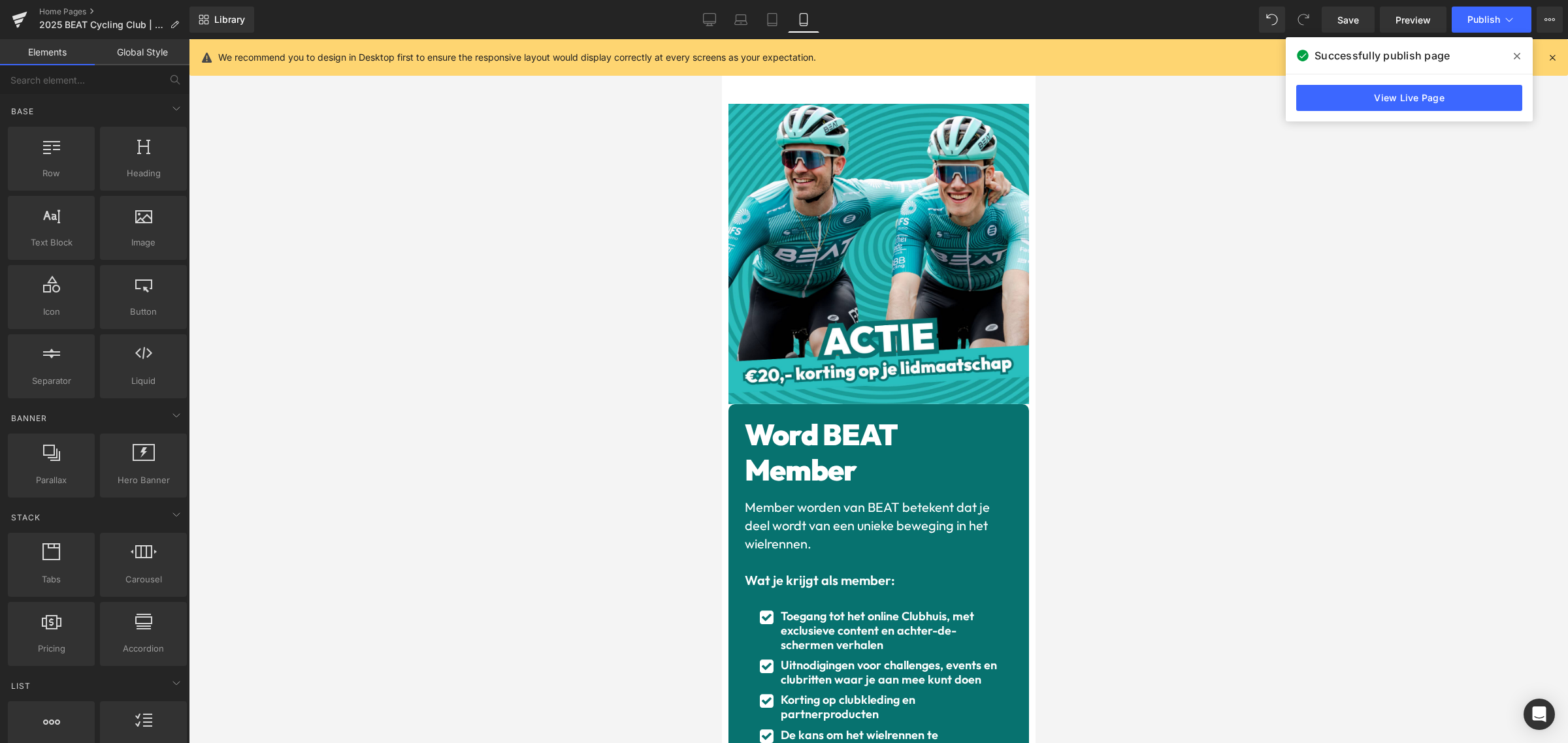
scroll to position [2456, 0]
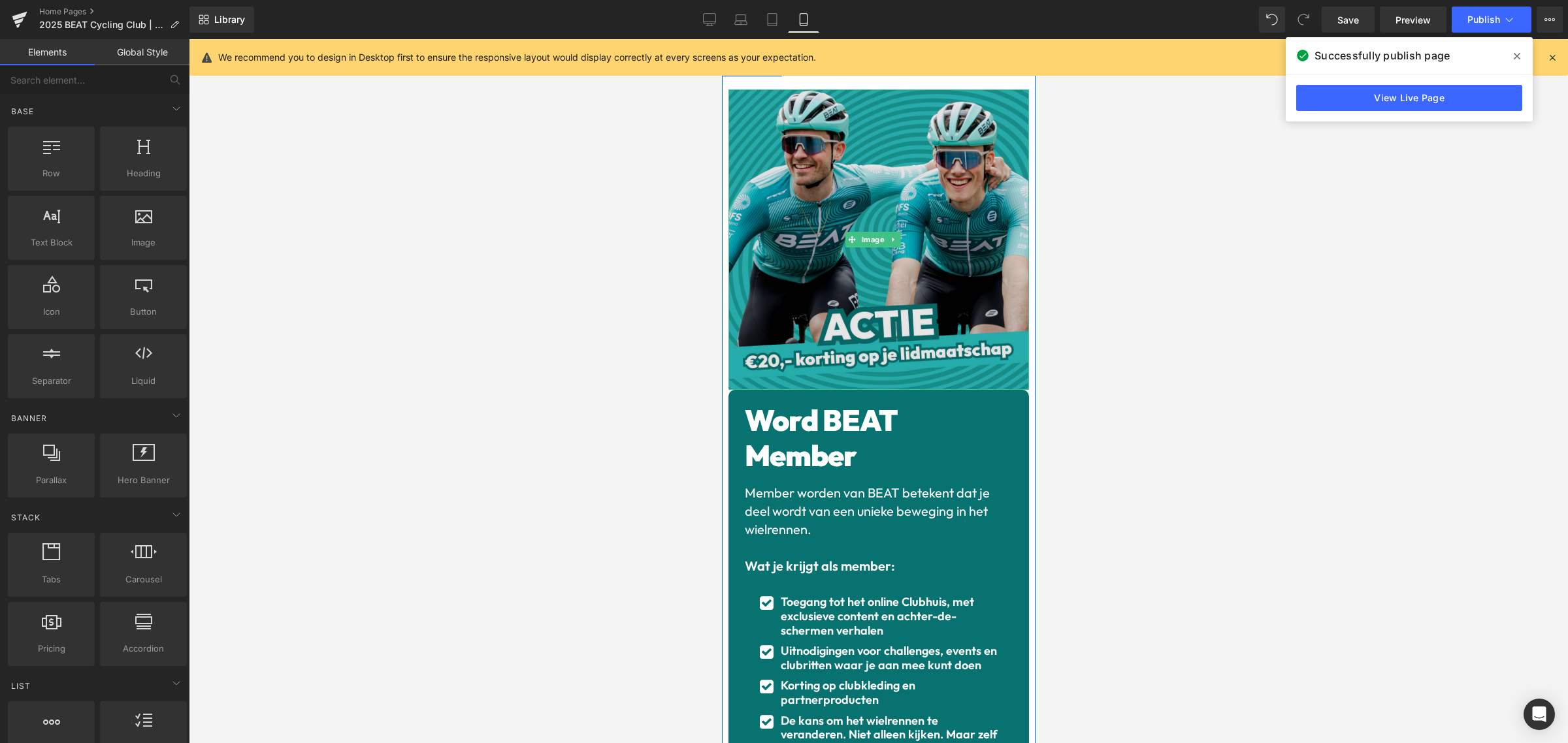
click at [887, 262] on img at bounding box center [877, 239] width 300 height 300
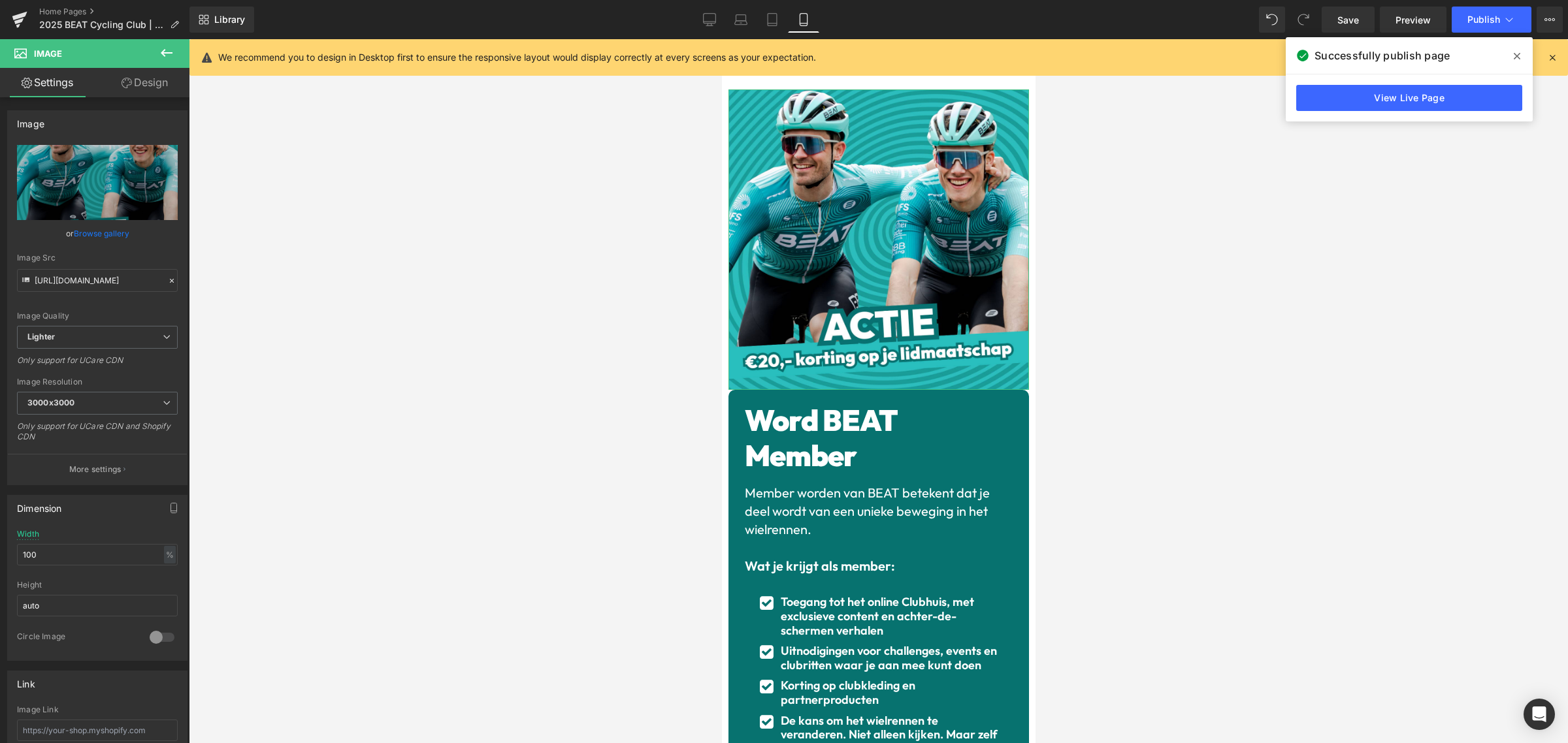
click at [153, 89] on link "Design" at bounding box center [145, 83] width 94 height 30
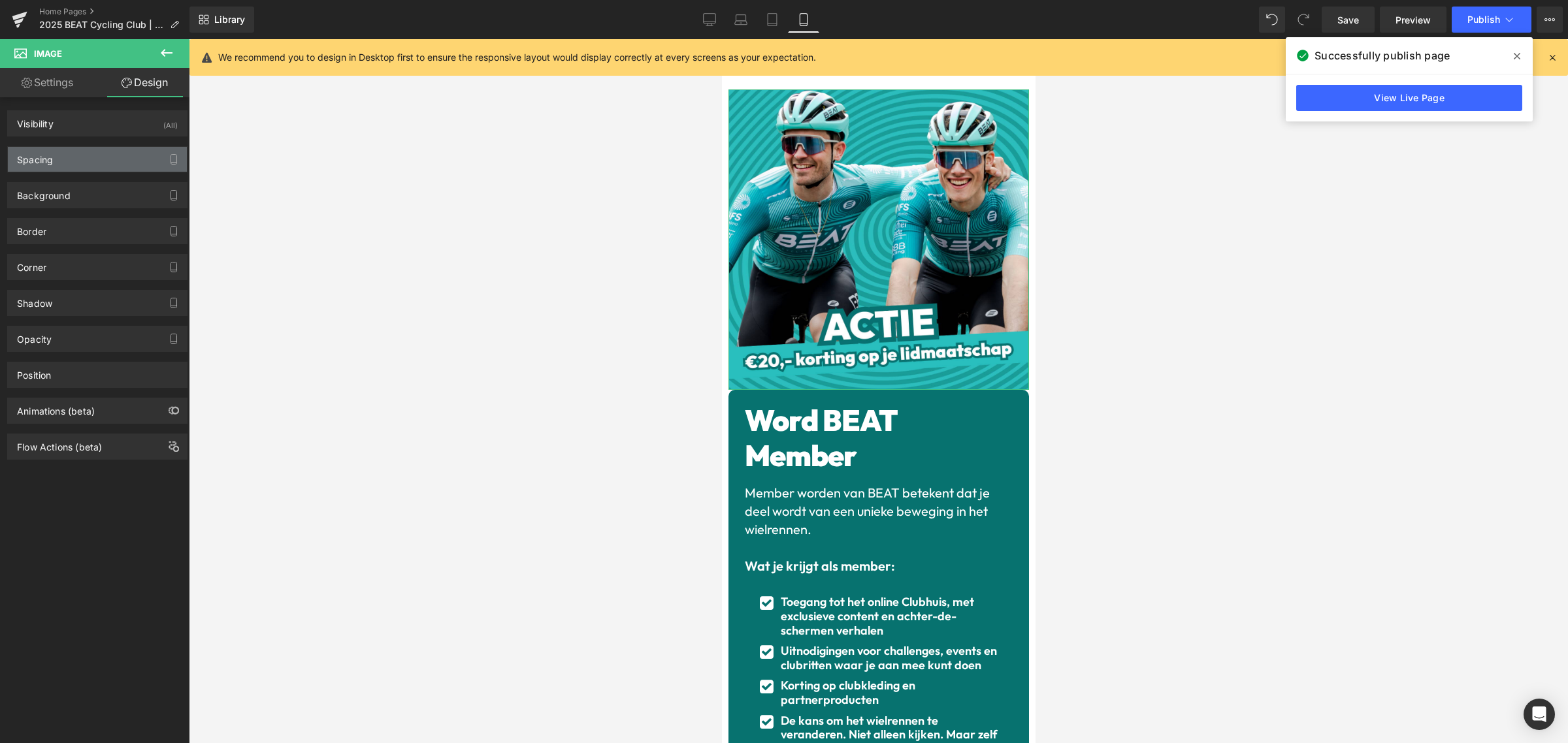
click at [105, 162] on div "Spacing" at bounding box center [97, 159] width 179 height 25
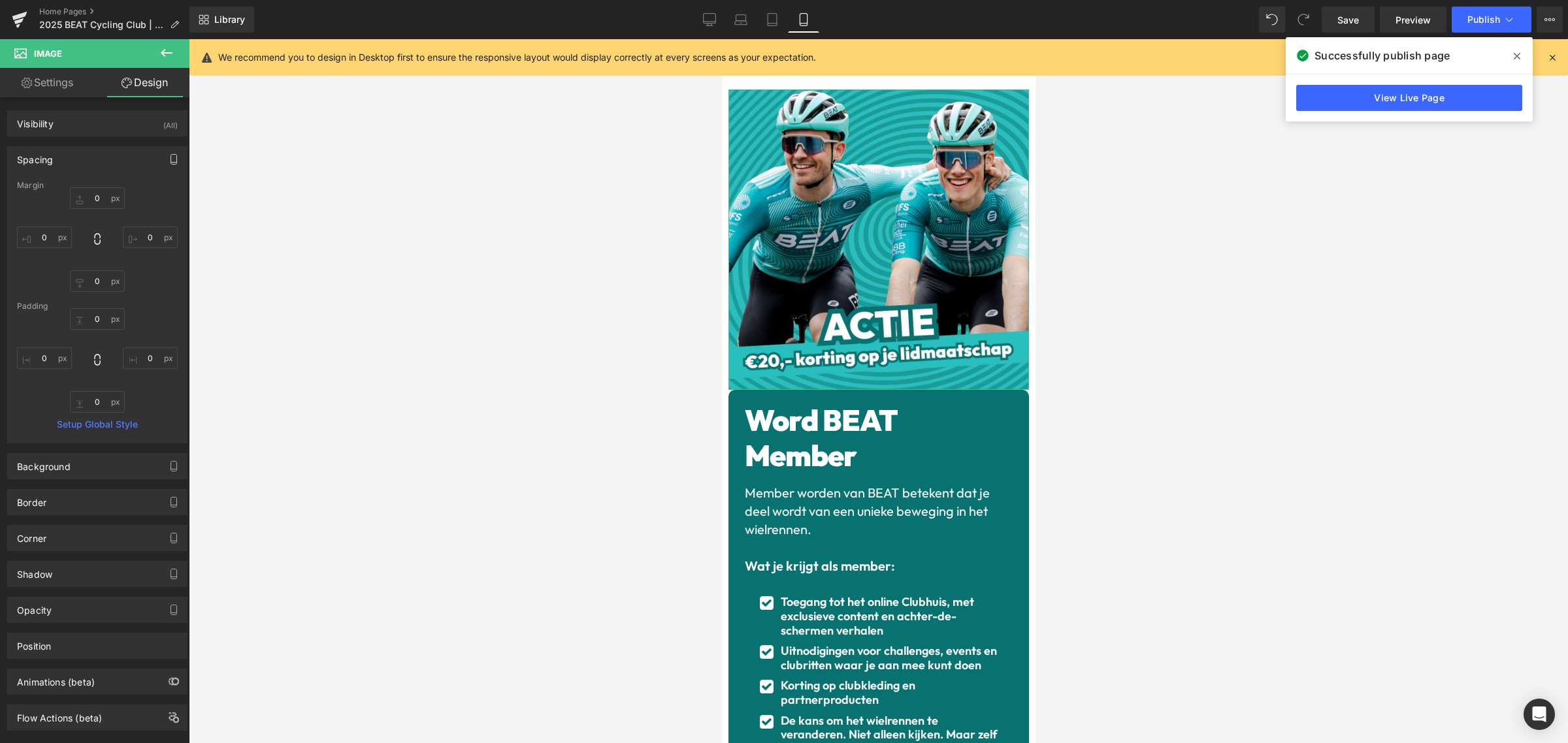
click at [171, 156] on icon "button" at bounding box center [174, 159] width 6 height 10
click at [105, 435] on input "0" at bounding box center [97, 434] width 55 height 21
type input "25"
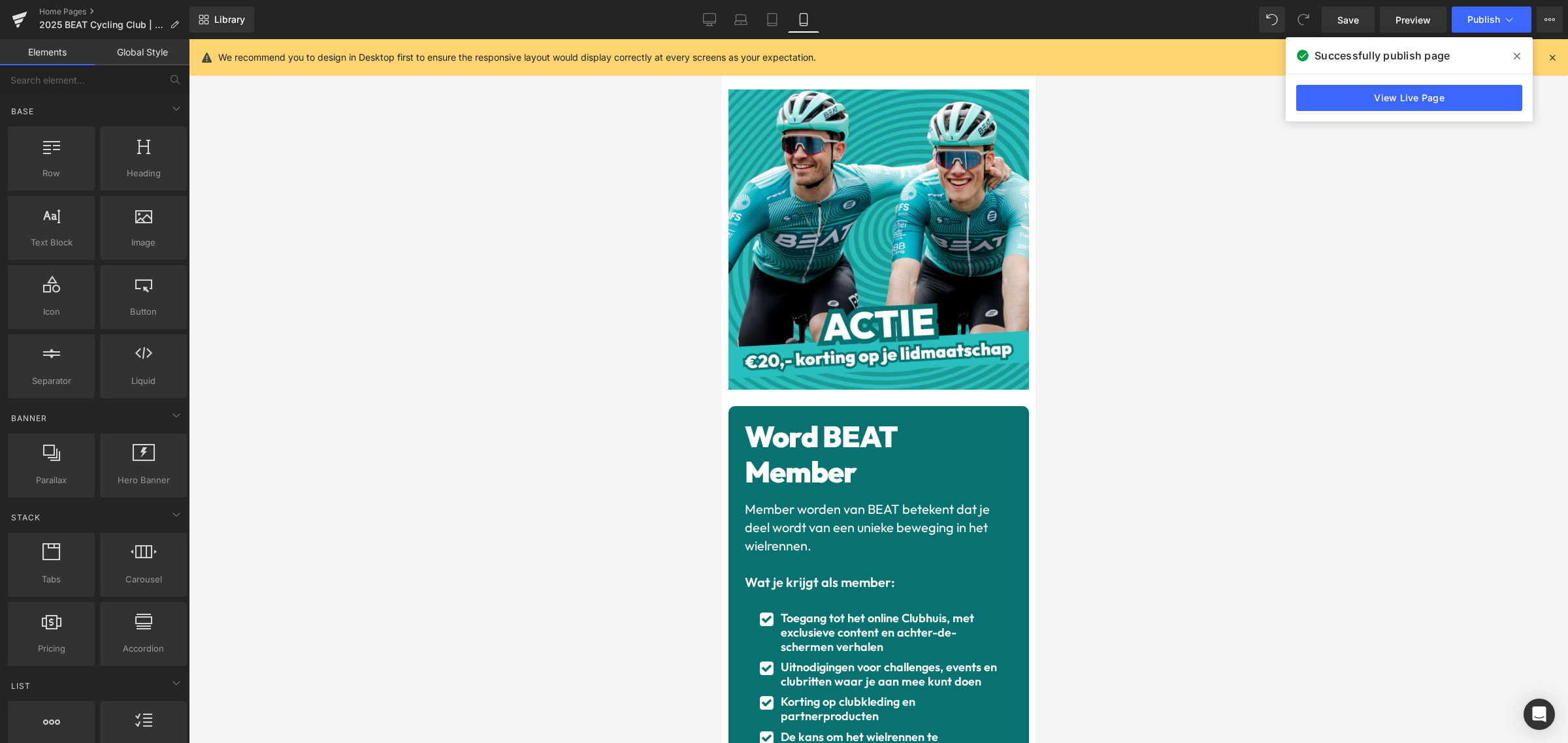
click at [438, 338] on div at bounding box center [878, 391] width 1379 height 704
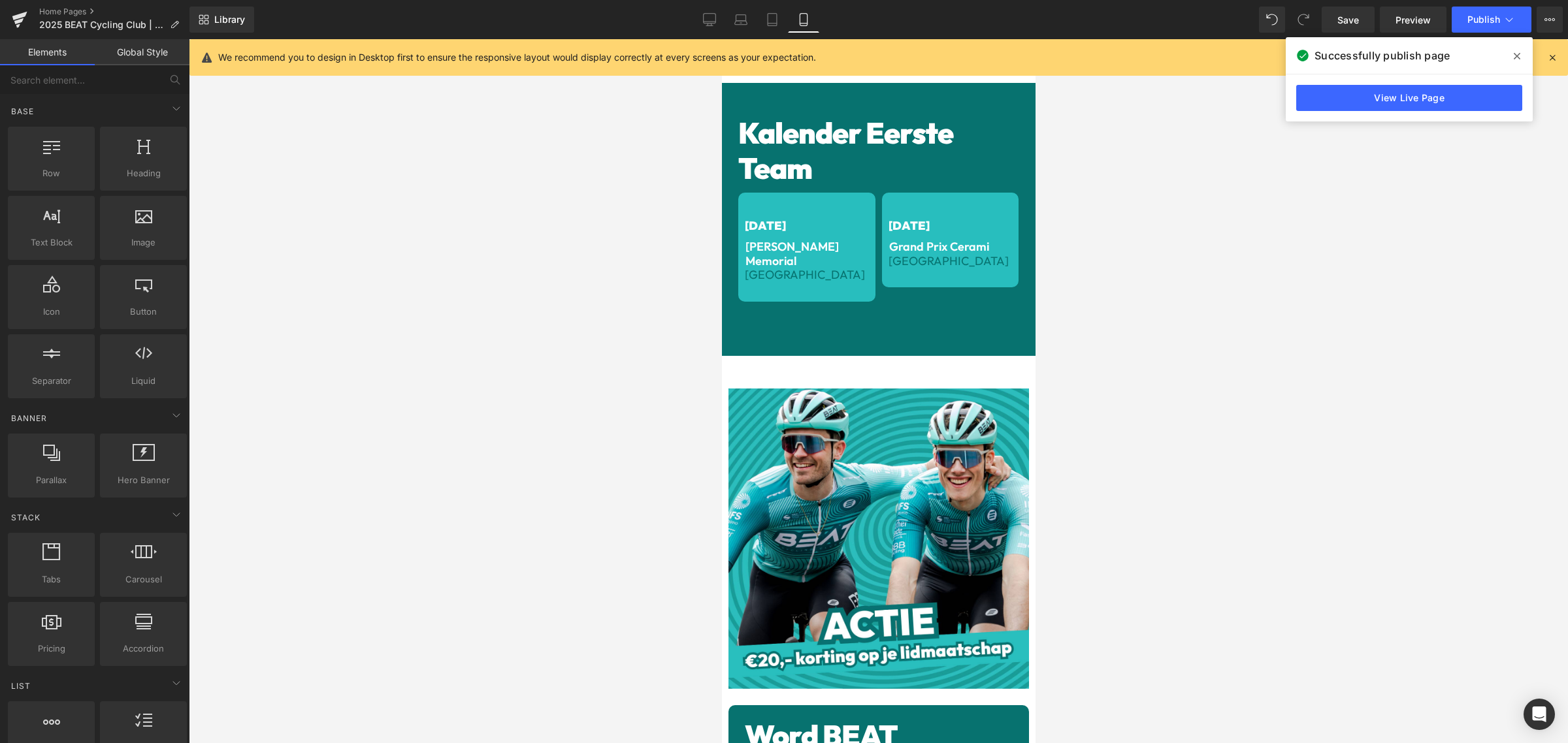
scroll to position [2130, 0]
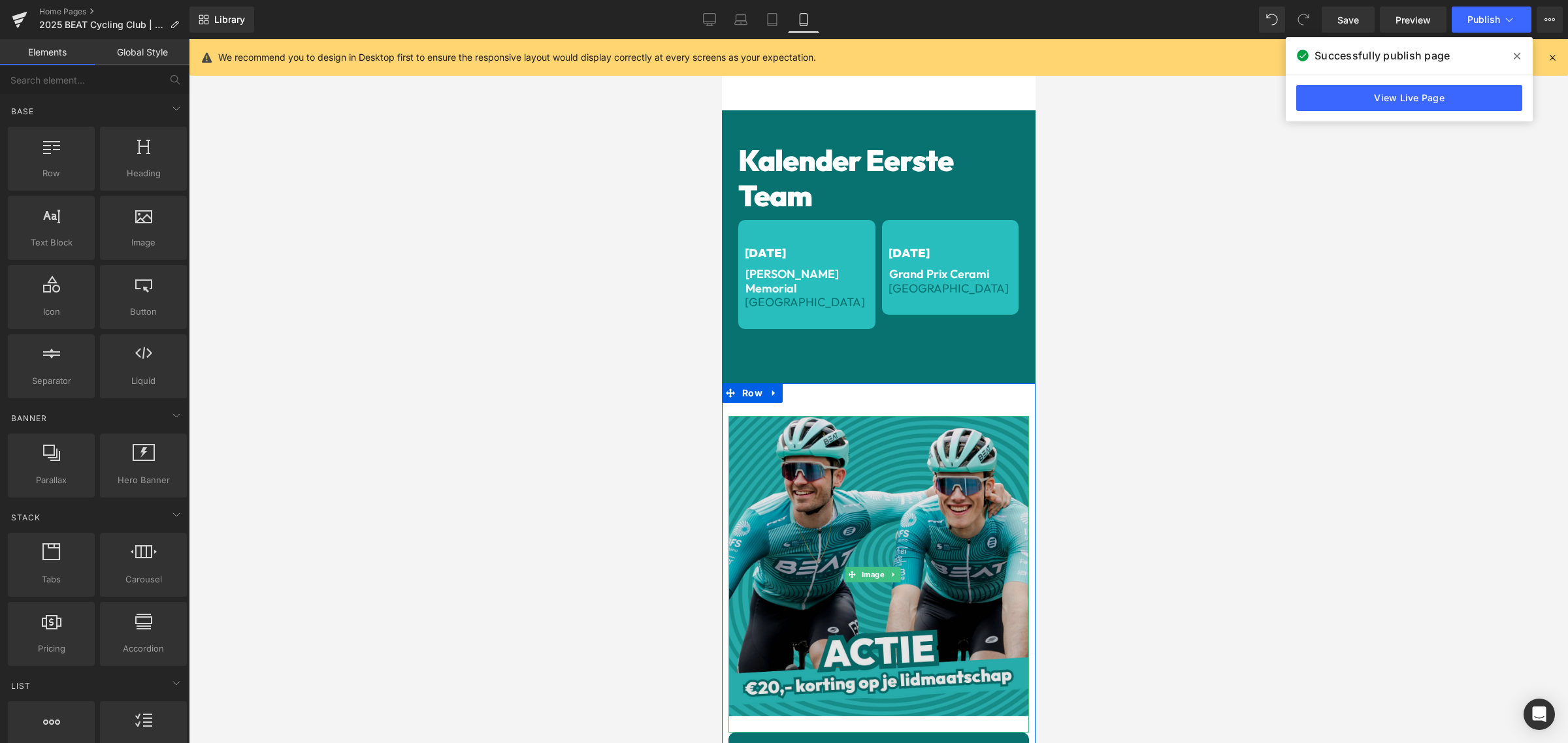
click at [886, 514] on img at bounding box center [877, 574] width 300 height 317
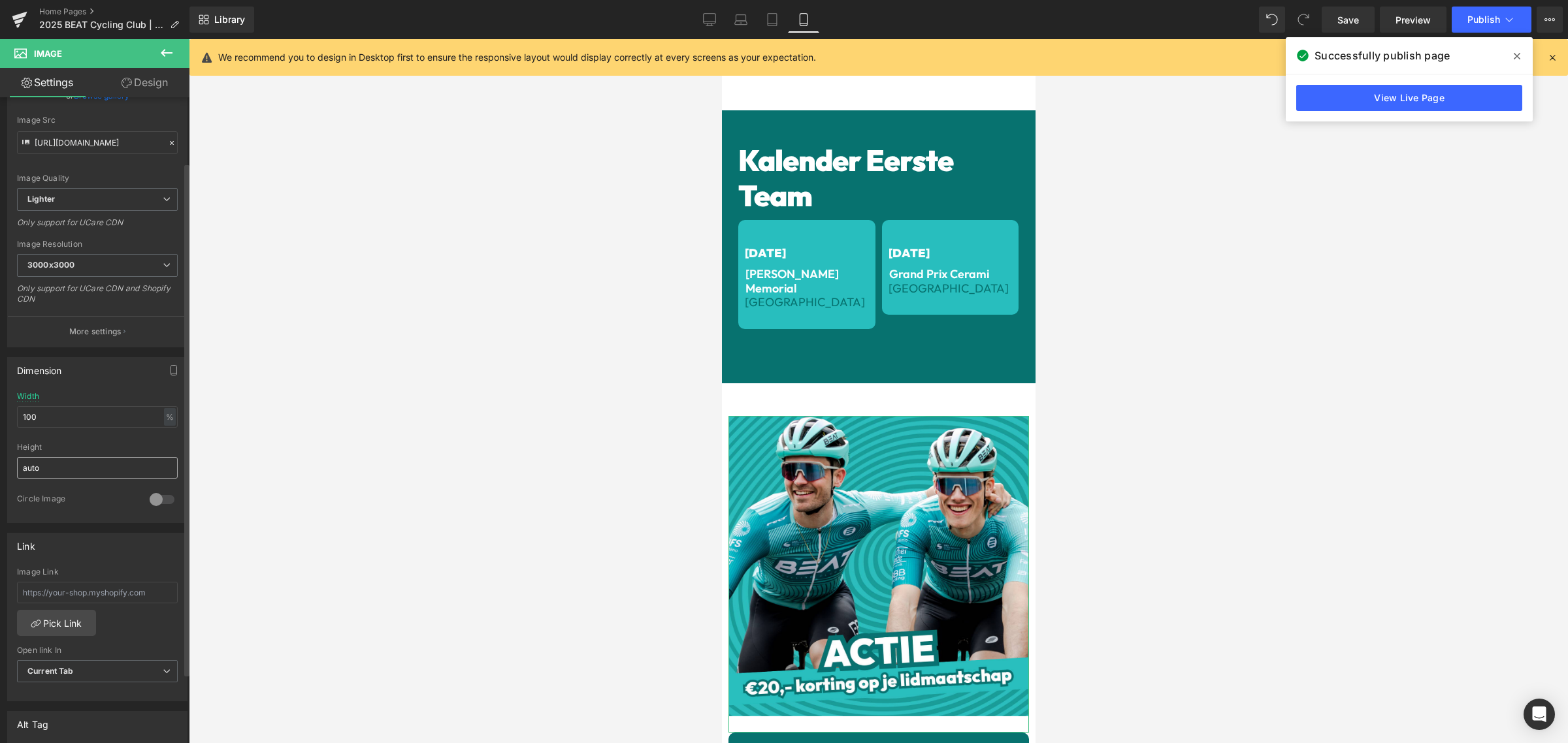
scroll to position [245, 0]
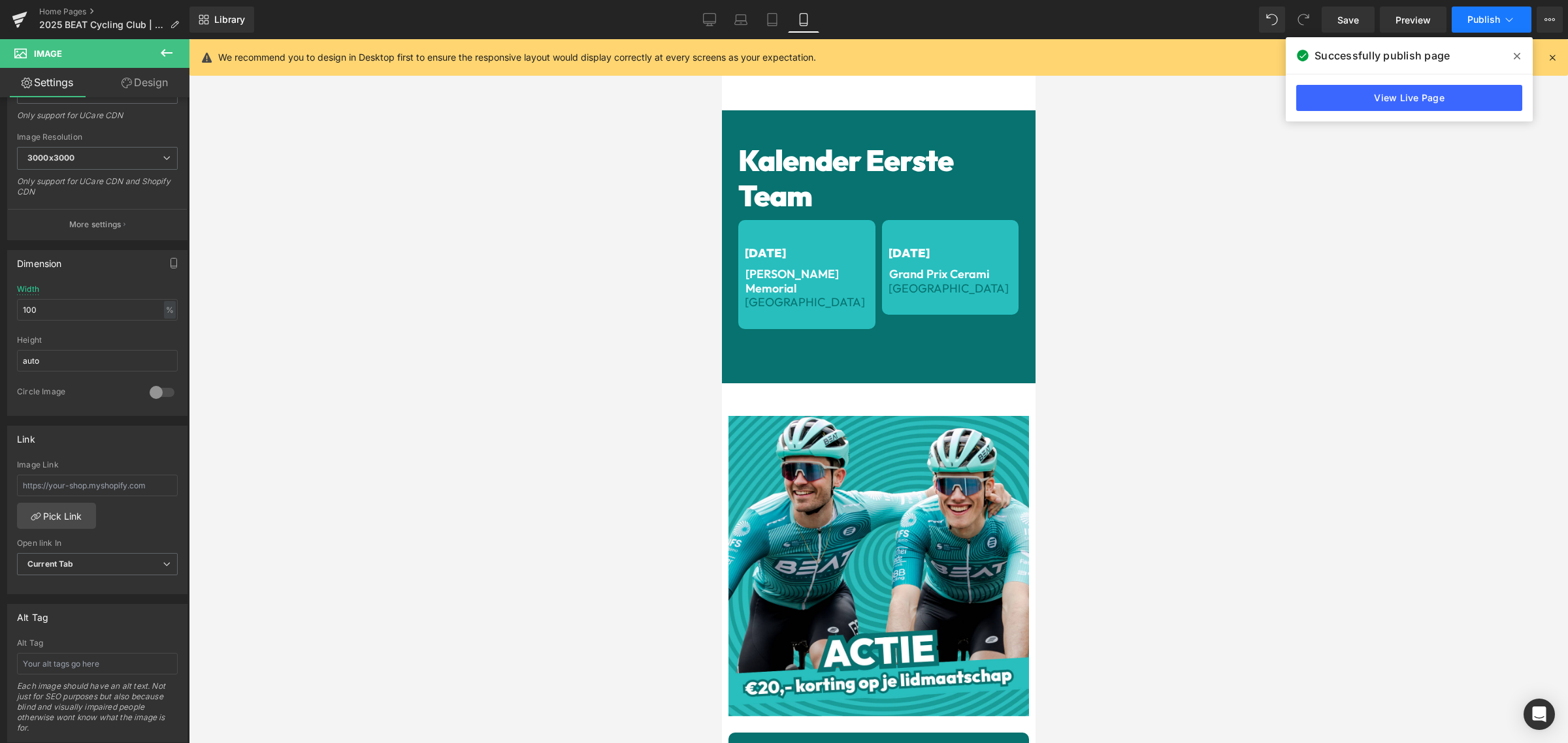
click at [1493, 14] on span "Publish" at bounding box center [1483, 19] width 32 height 10
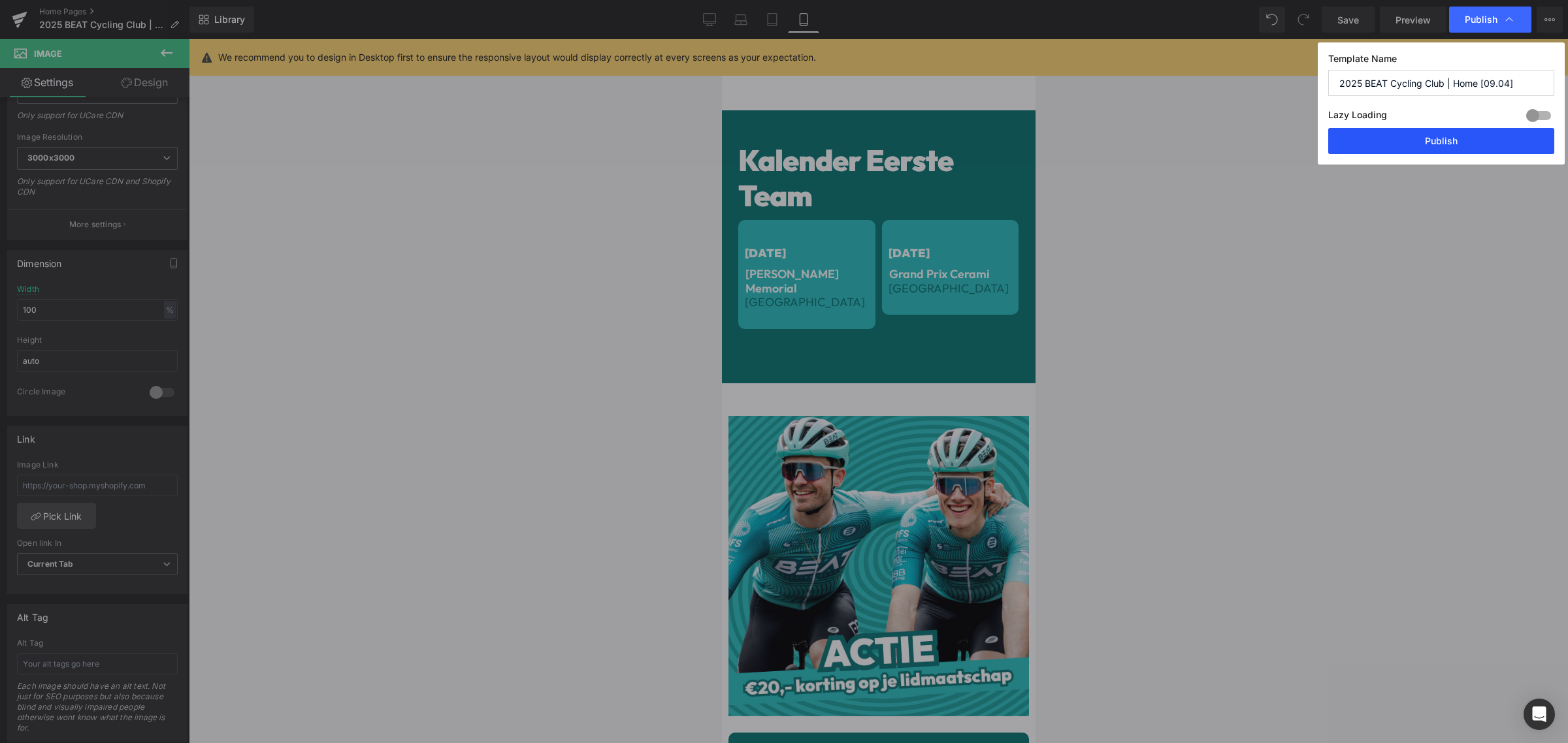
click at [1426, 137] on button "Publish" at bounding box center [1441, 141] width 226 height 26
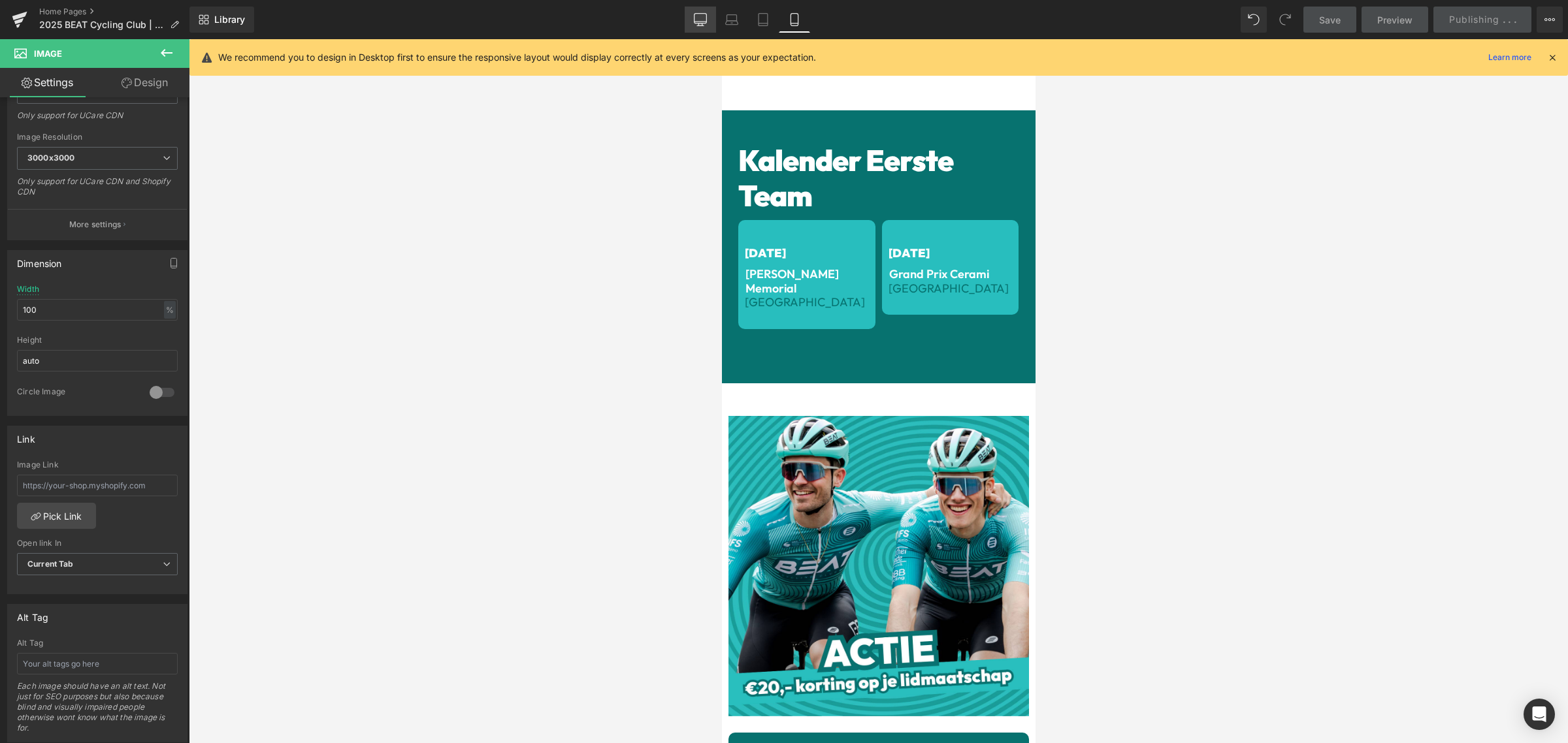
click at [706, 21] on icon at bounding box center [700, 21] width 13 height 0
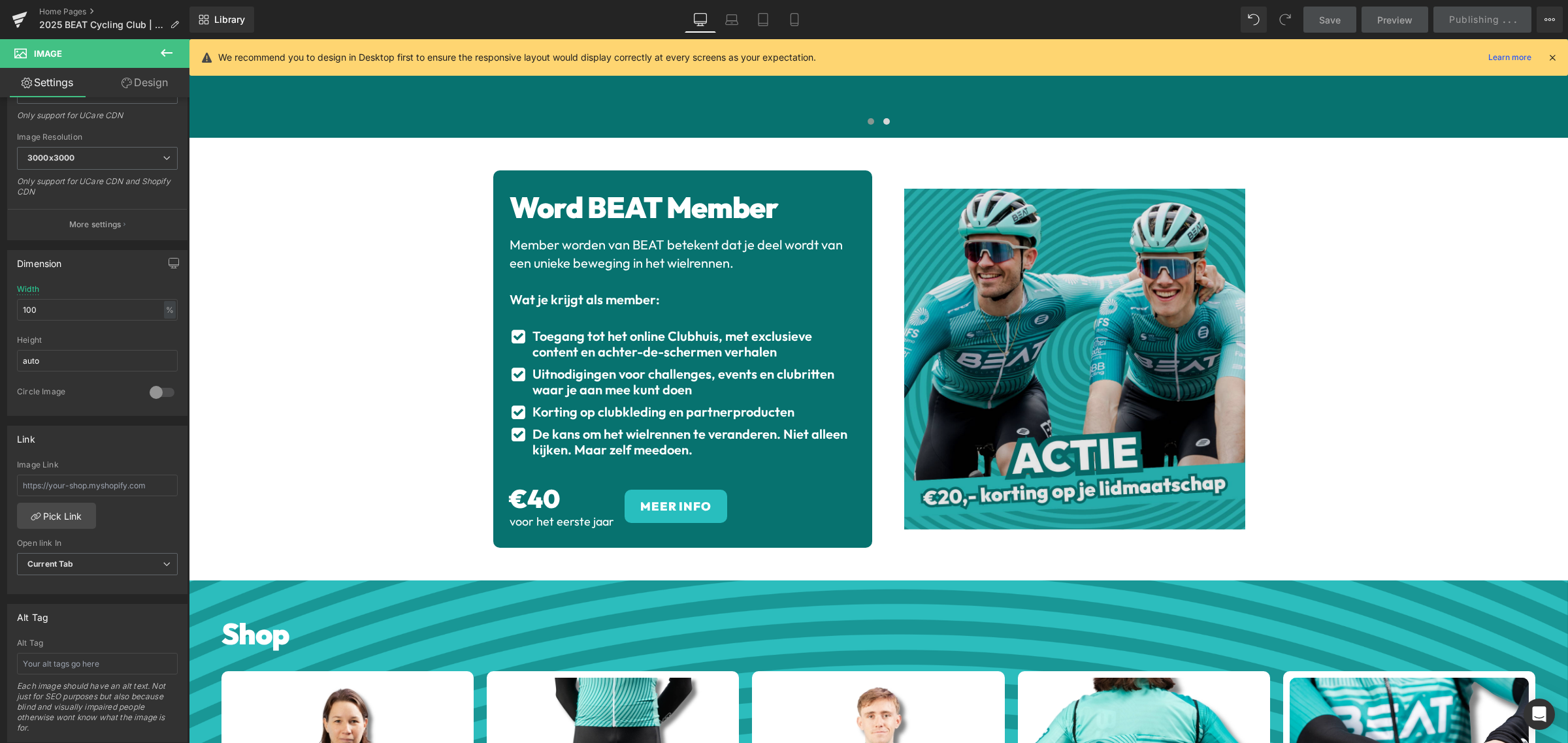
scroll to position [1930, 0]
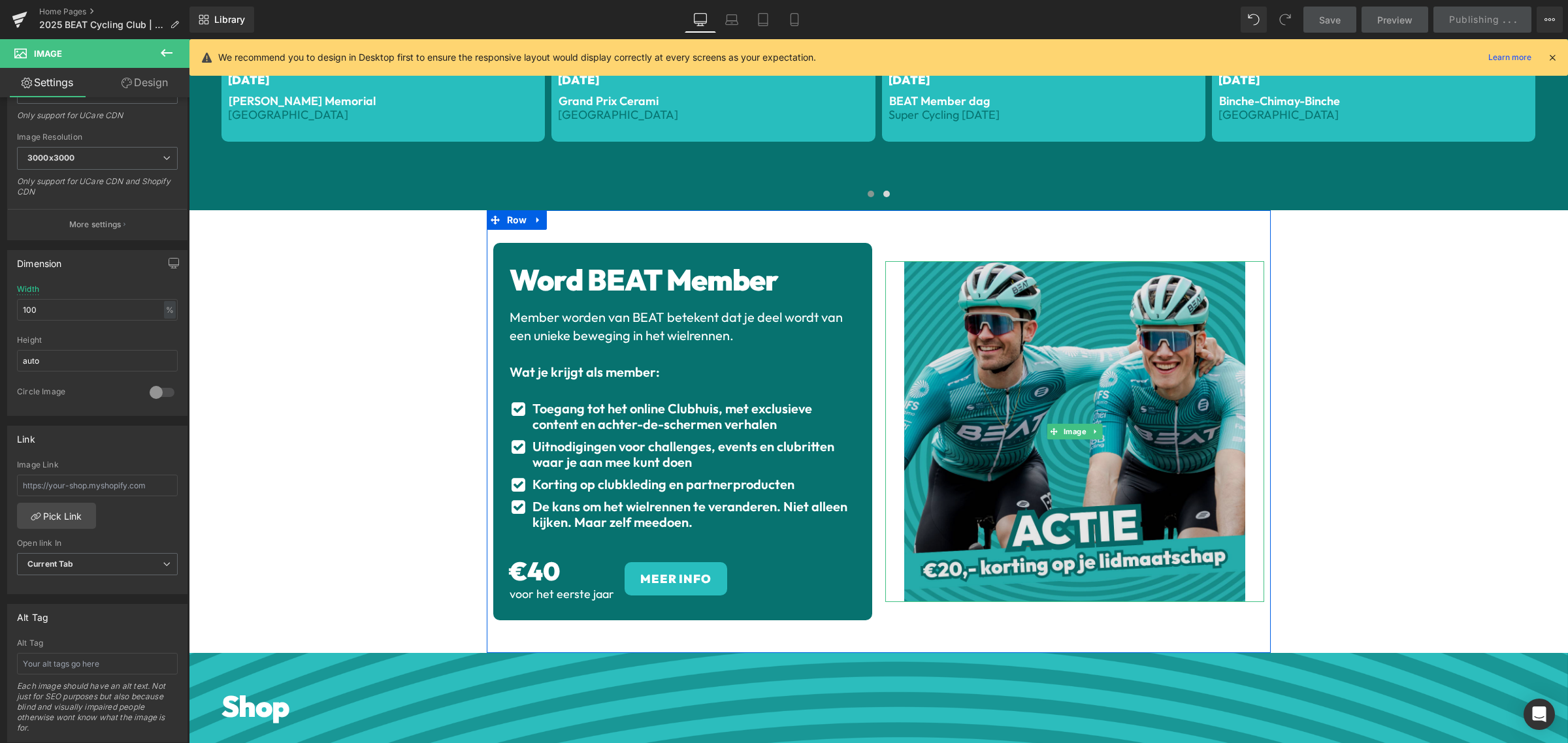
click at [1095, 448] on img at bounding box center [1074, 432] width 341 height 341
click at [1092, 471] on img at bounding box center [1074, 432] width 341 height 341
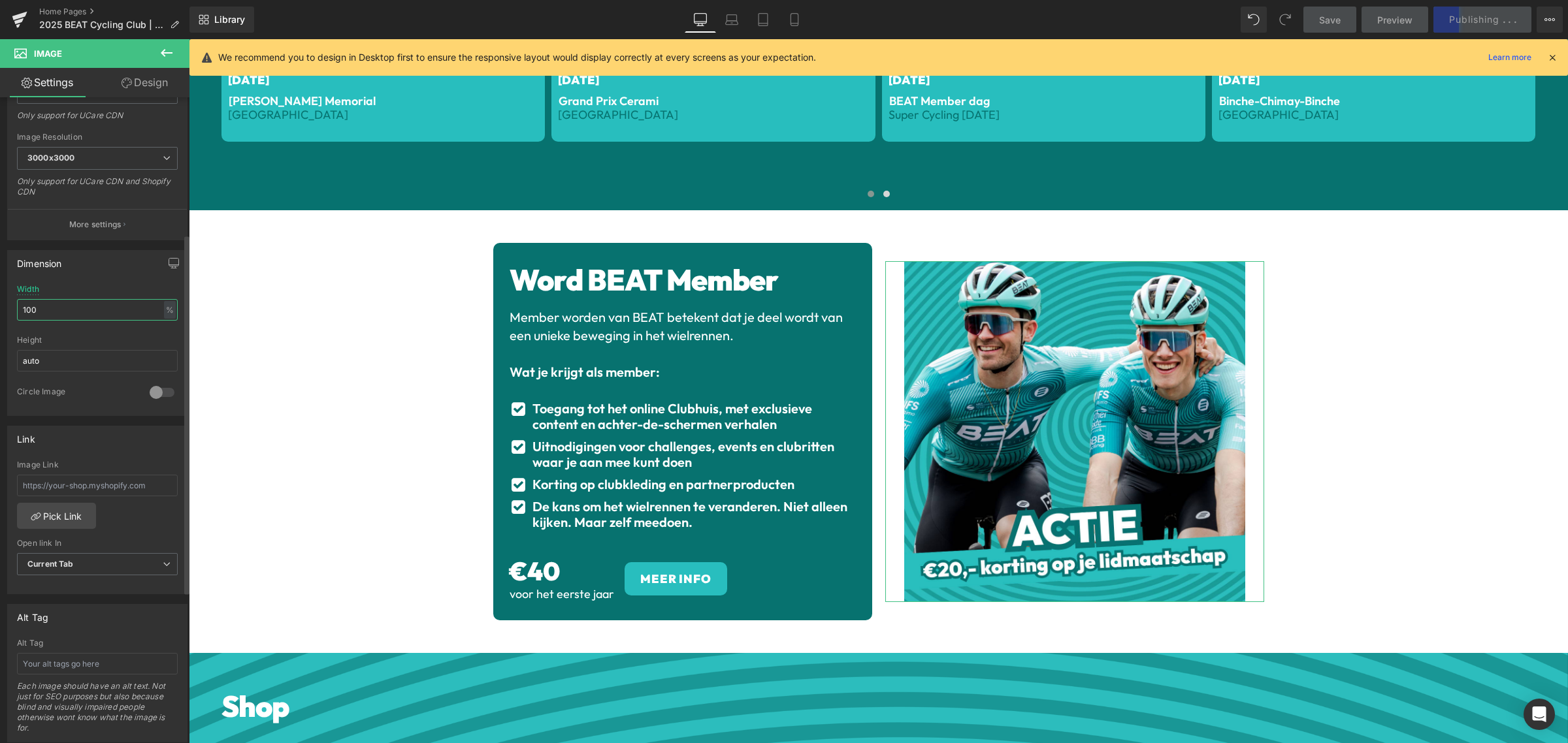
click at [86, 312] on input "100" at bounding box center [97, 309] width 161 height 21
type input "9"
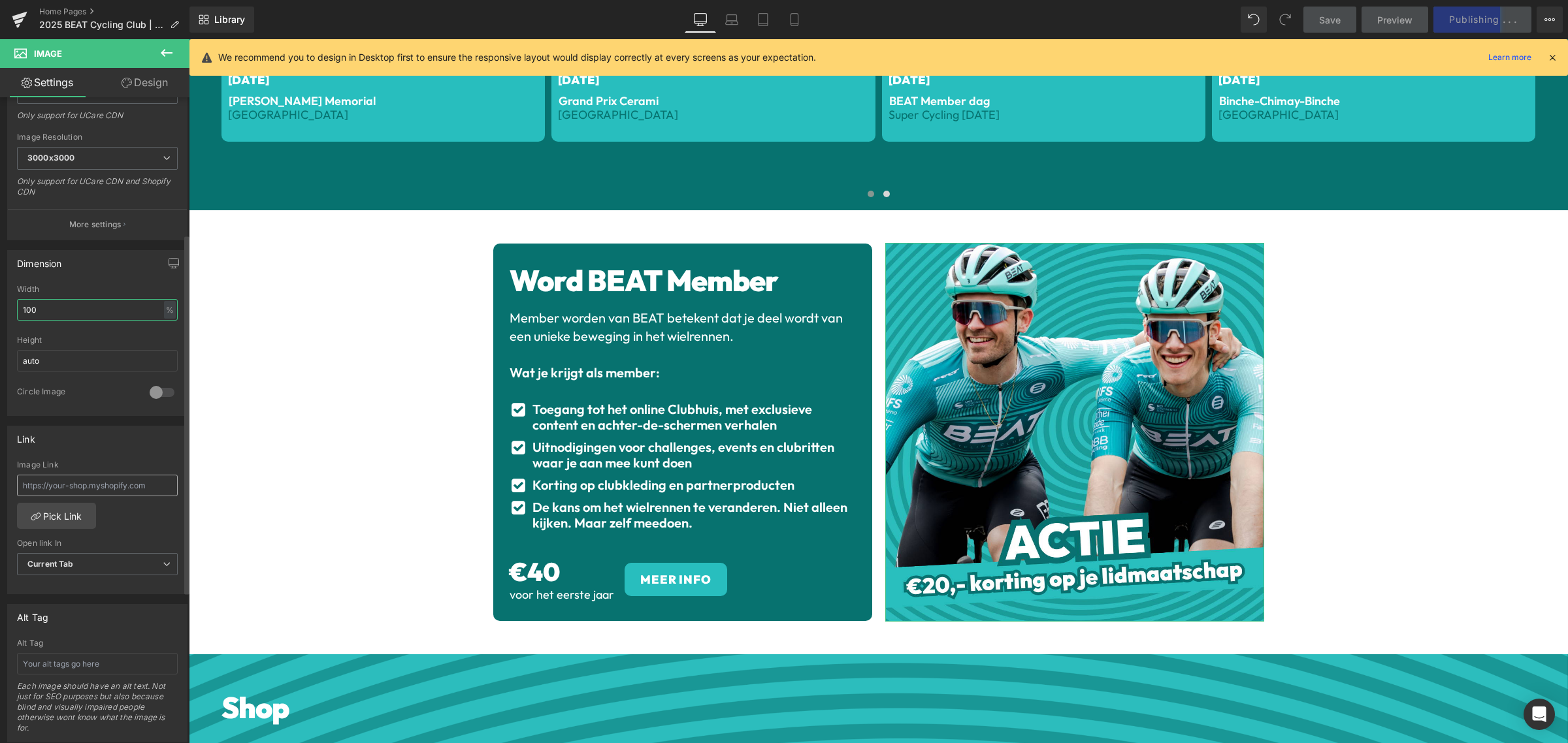
type input "100"
click at [100, 488] on input "text" at bounding box center [97, 485] width 161 height 21
paste input "[URL][DOMAIN_NAME]"
type input "[URL][DOMAIN_NAME]"
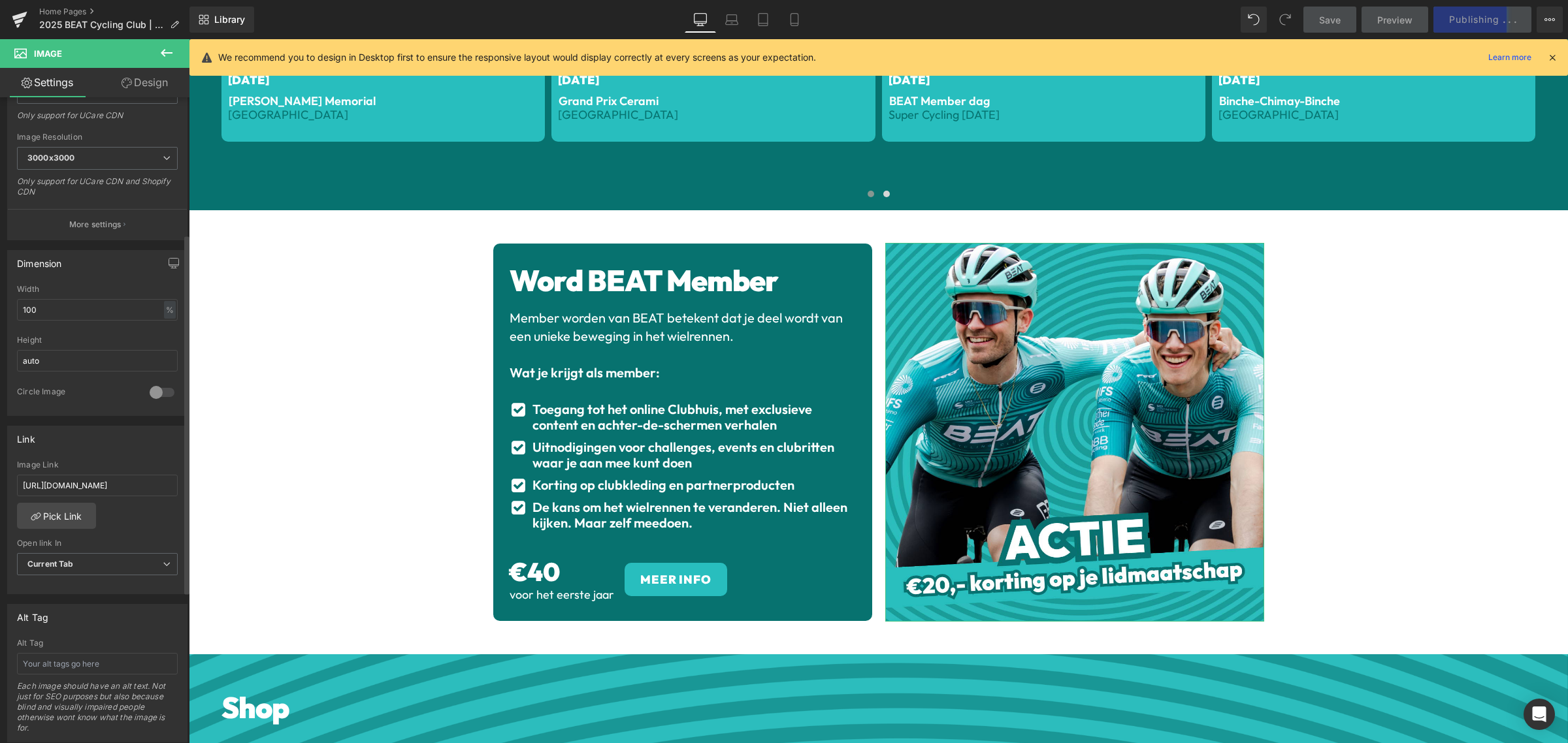
click at [126, 444] on div "Link" at bounding box center [97, 439] width 179 height 25
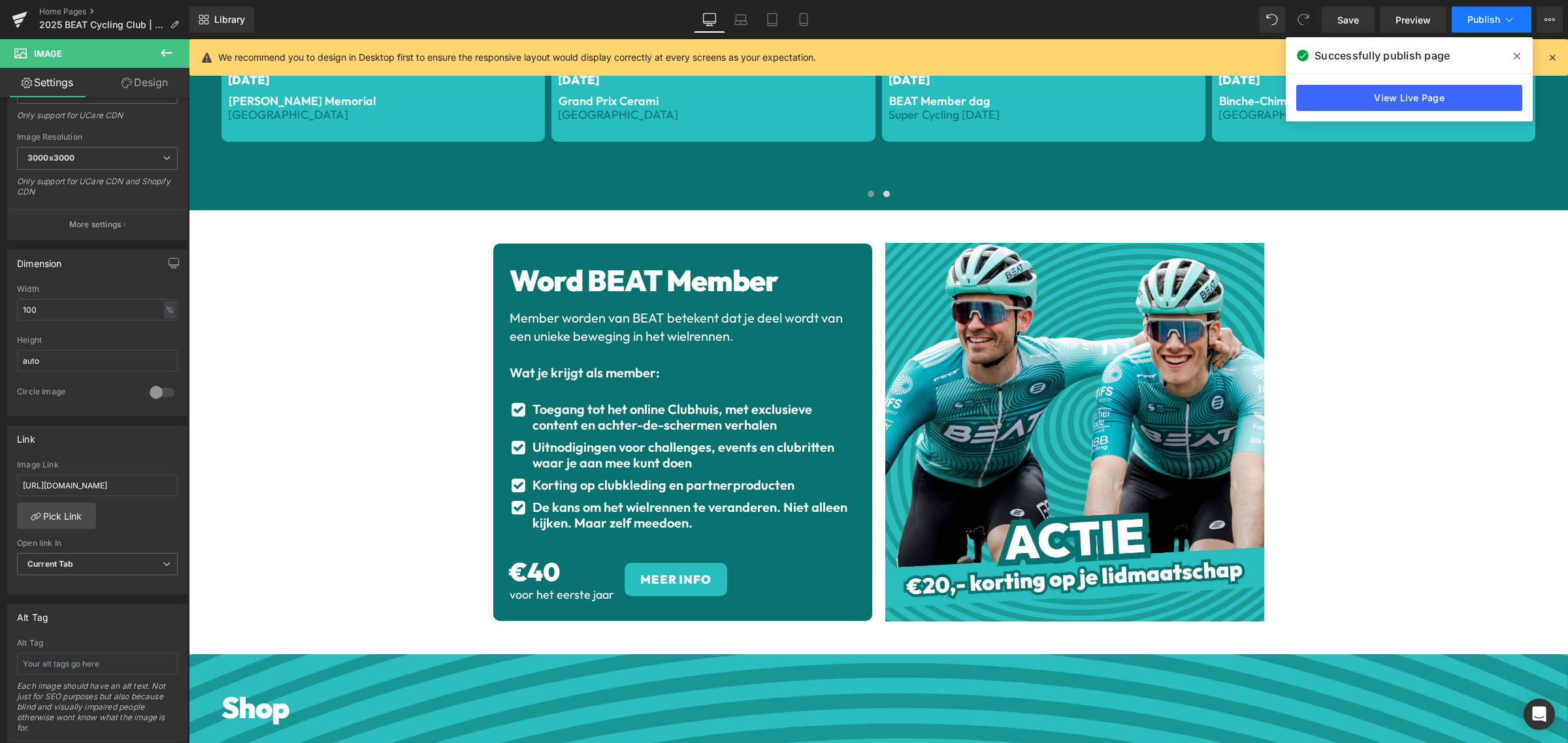
click at [1470, 18] on span "Publish" at bounding box center [1483, 19] width 32 height 10
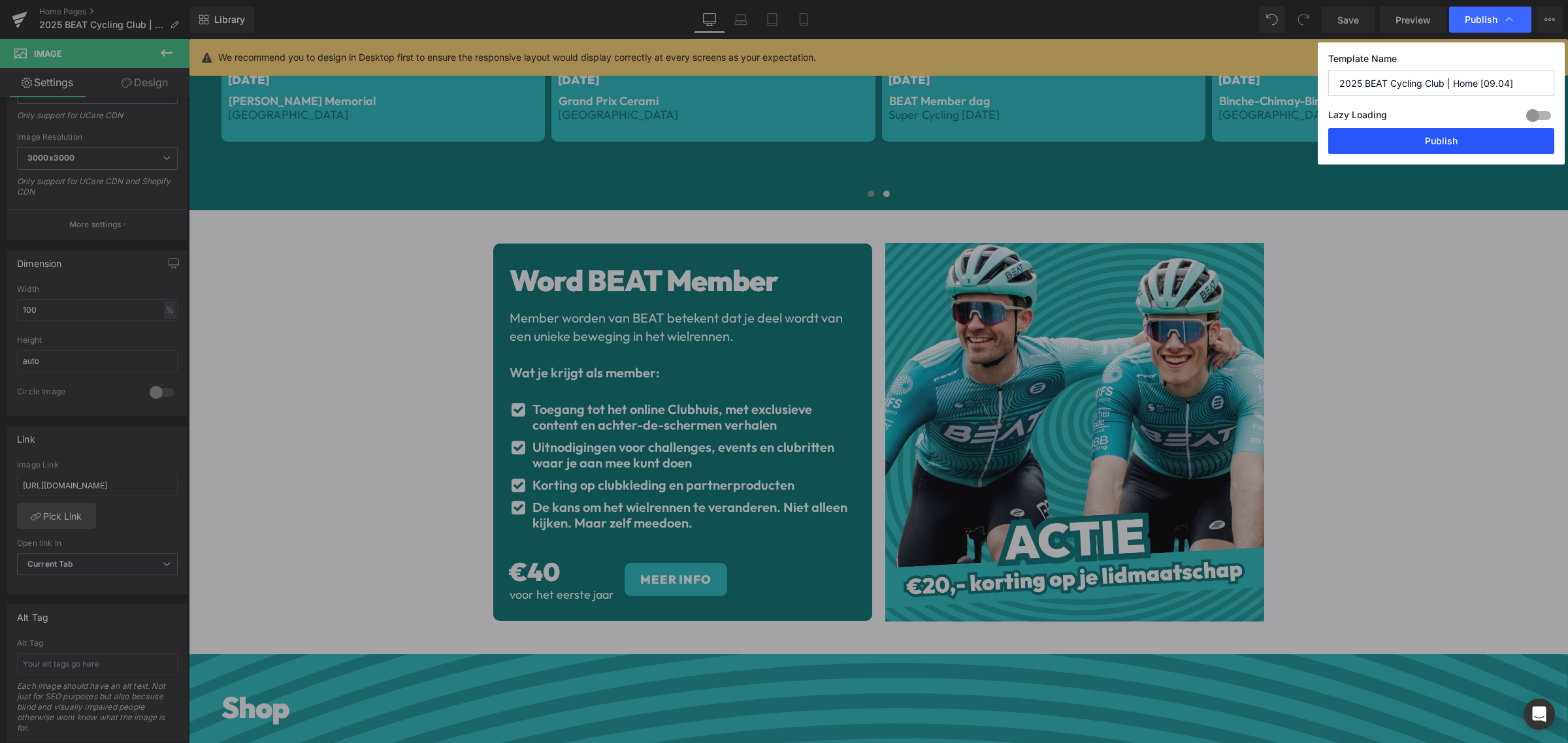
click at [1426, 141] on button "Publish" at bounding box center [1441, 141] width 226 height 26
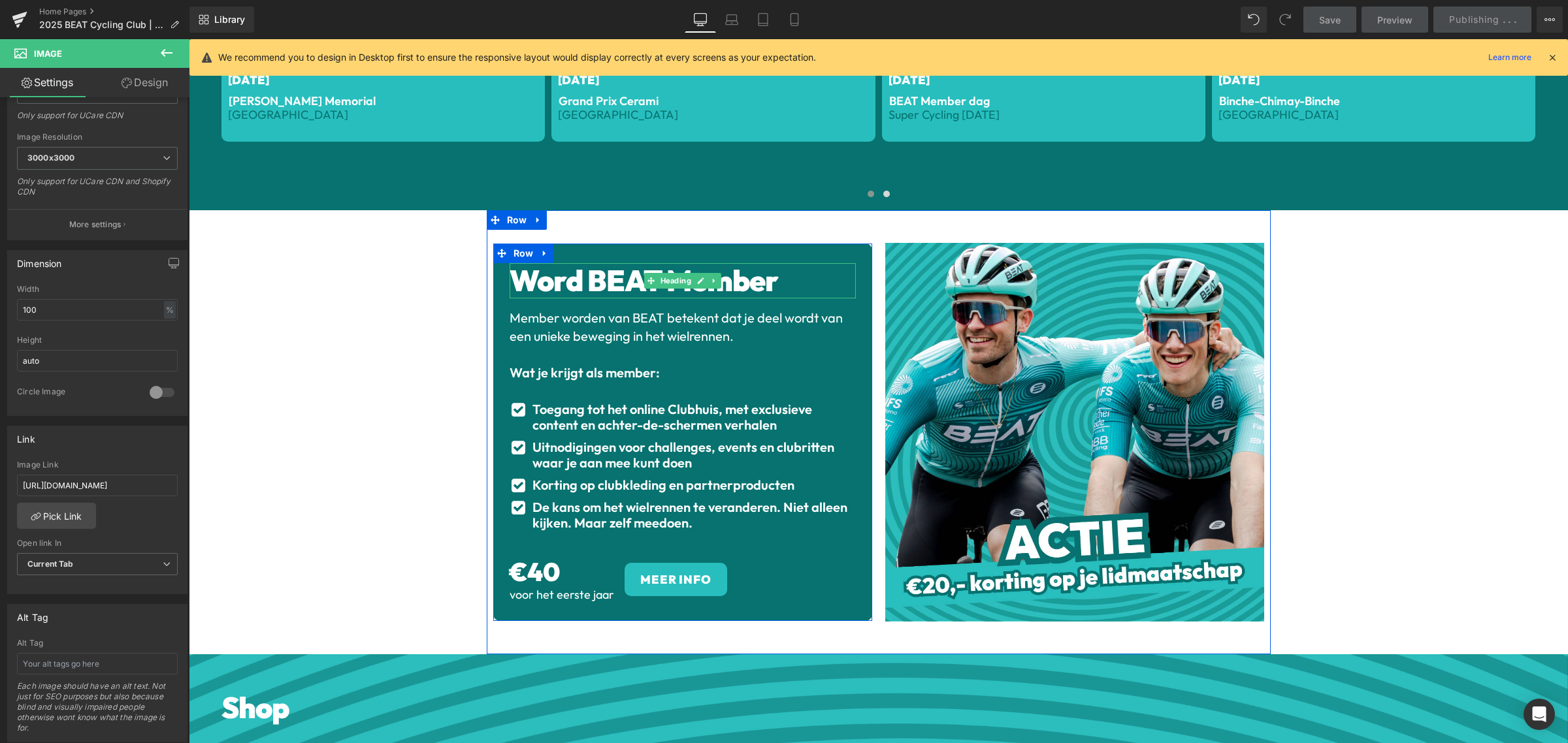
click at [845, 269] on h1 "Word BEAT Member" at bounding box center [682, 281] width 346 height 35
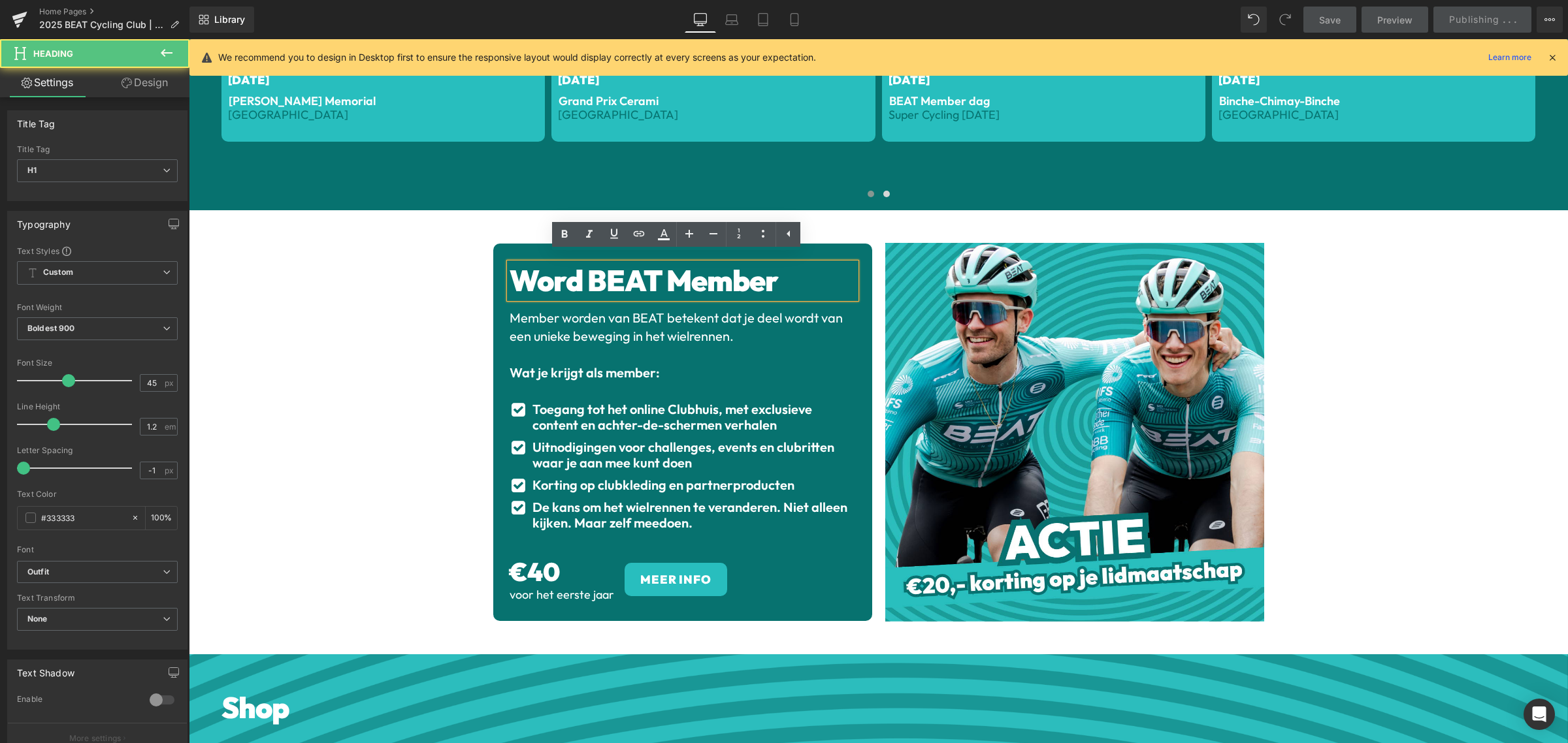
click at [853, 246] on div "Word BEAT Member Heading Member worden van BEAT betekent dat je deel wordt van …" at bounding box center [682, 432] width 379 height 378
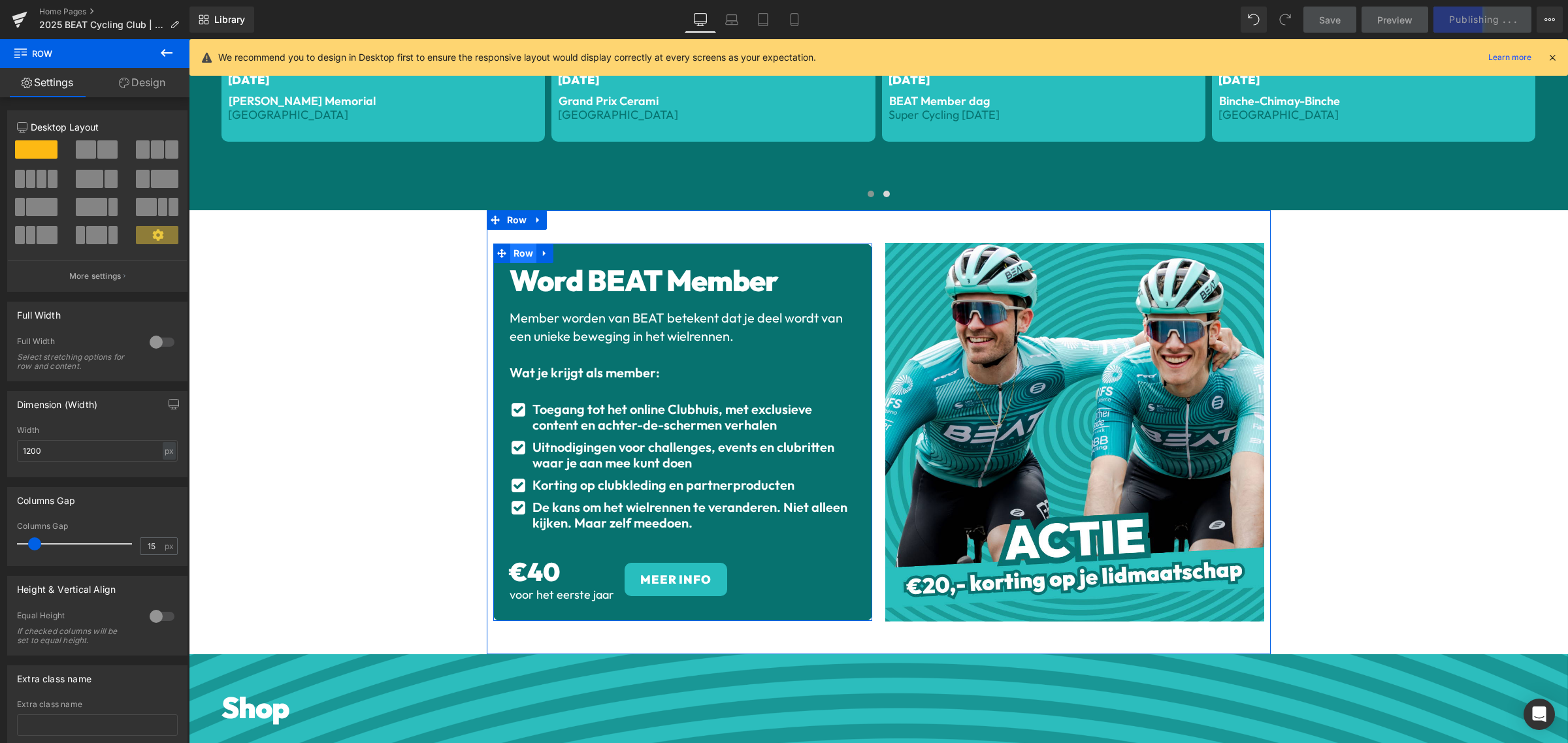
click at [520, 252] on span "Row" at bounding box center [523, 253] width 27 height 20
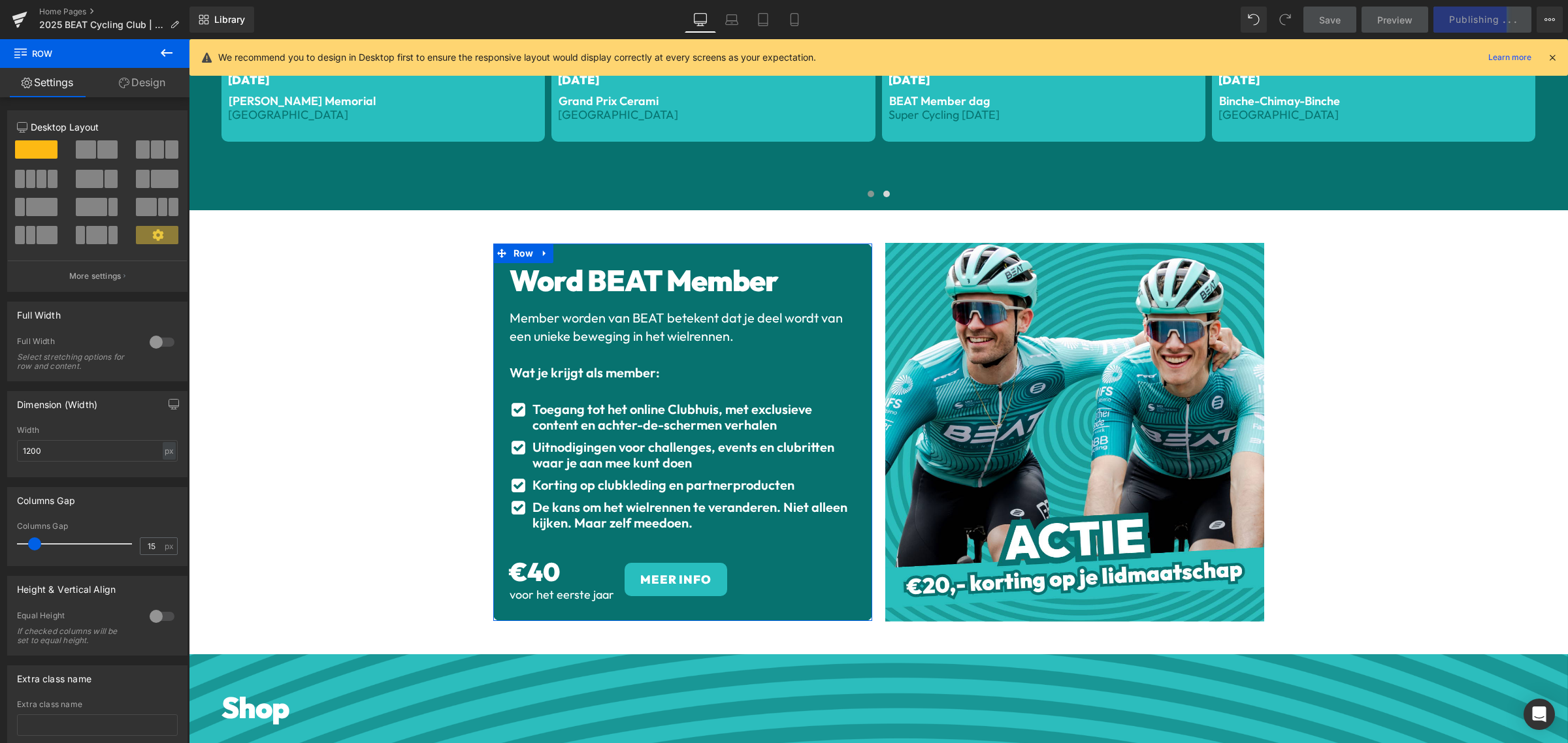
click at [148, 83] on link "Design" at bounding box center [142, 83] width 94 height 30
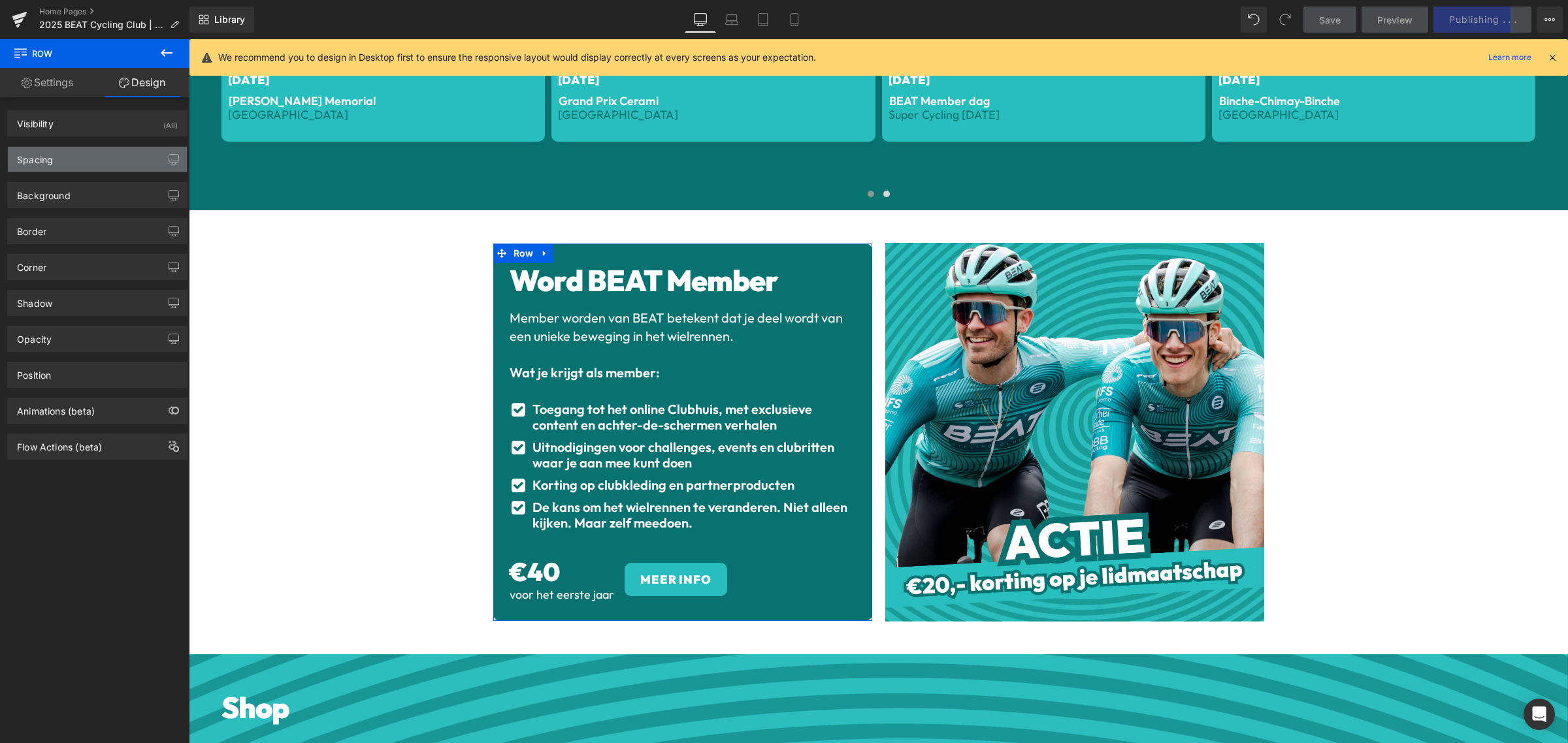
click at [96, 162] on div "Spacing" at bounding box center [97, 159] width 179 height 25
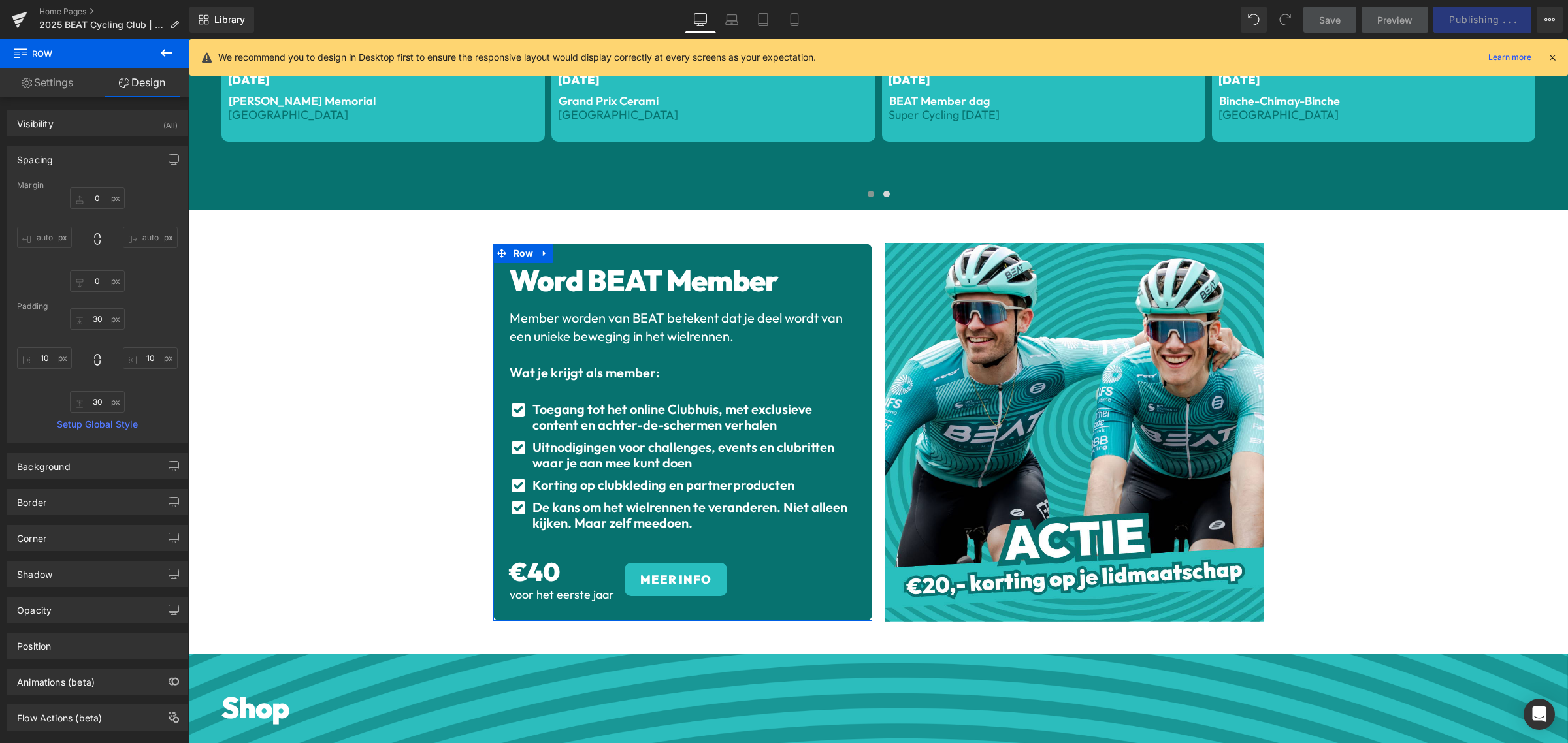
click at [96, 161] on div "Spacing" at bounding box center [97, 159] width 179 height 25
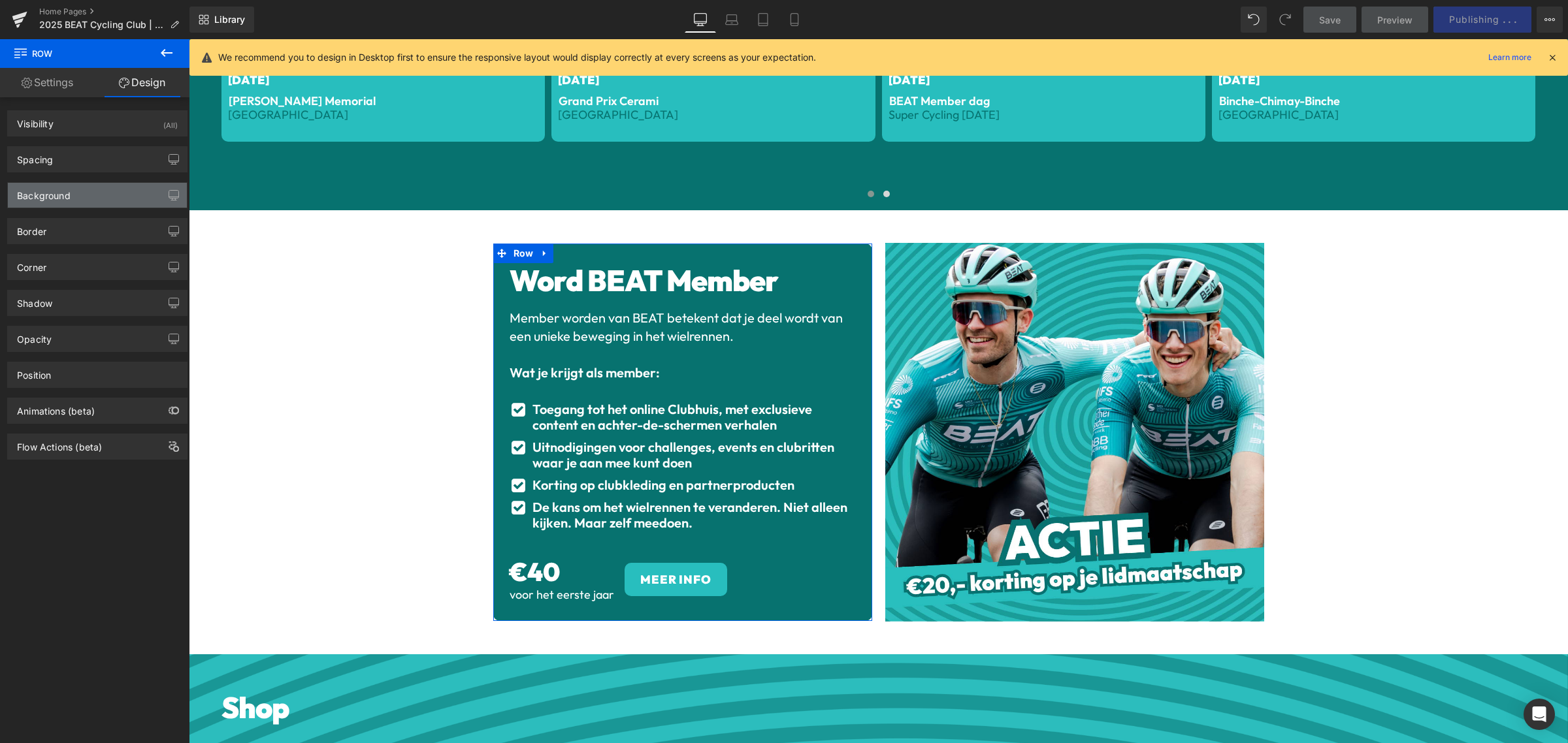
click at [95, 202] on div "Background" at bounding box center [97, 196] width 179 height 25
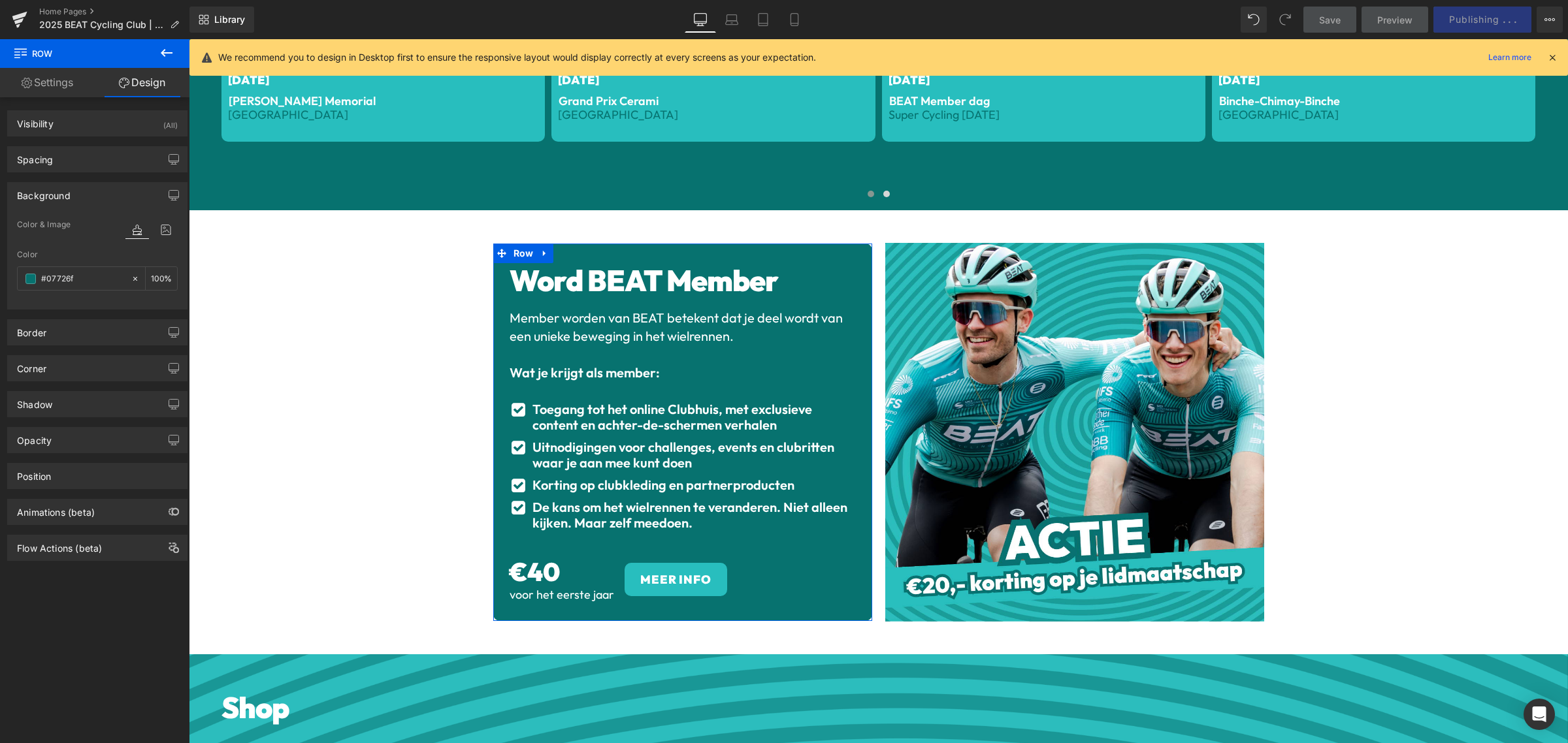
click at [95, 202] on div "Background" at bounding box center [97, 196] width 179 height 25
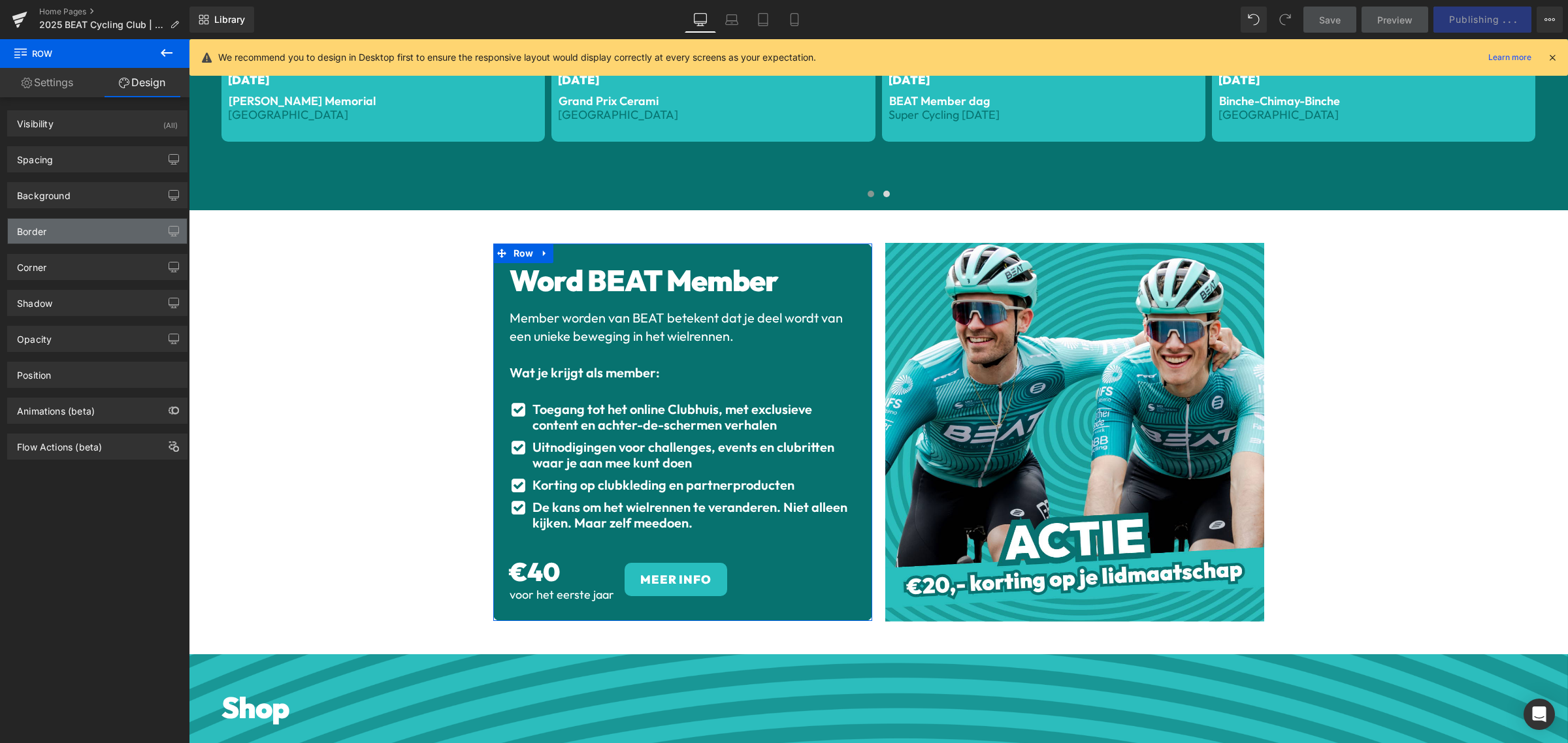
click at [86, 227] on div "Border" at bounding box center [97, 232] width 179 height 25
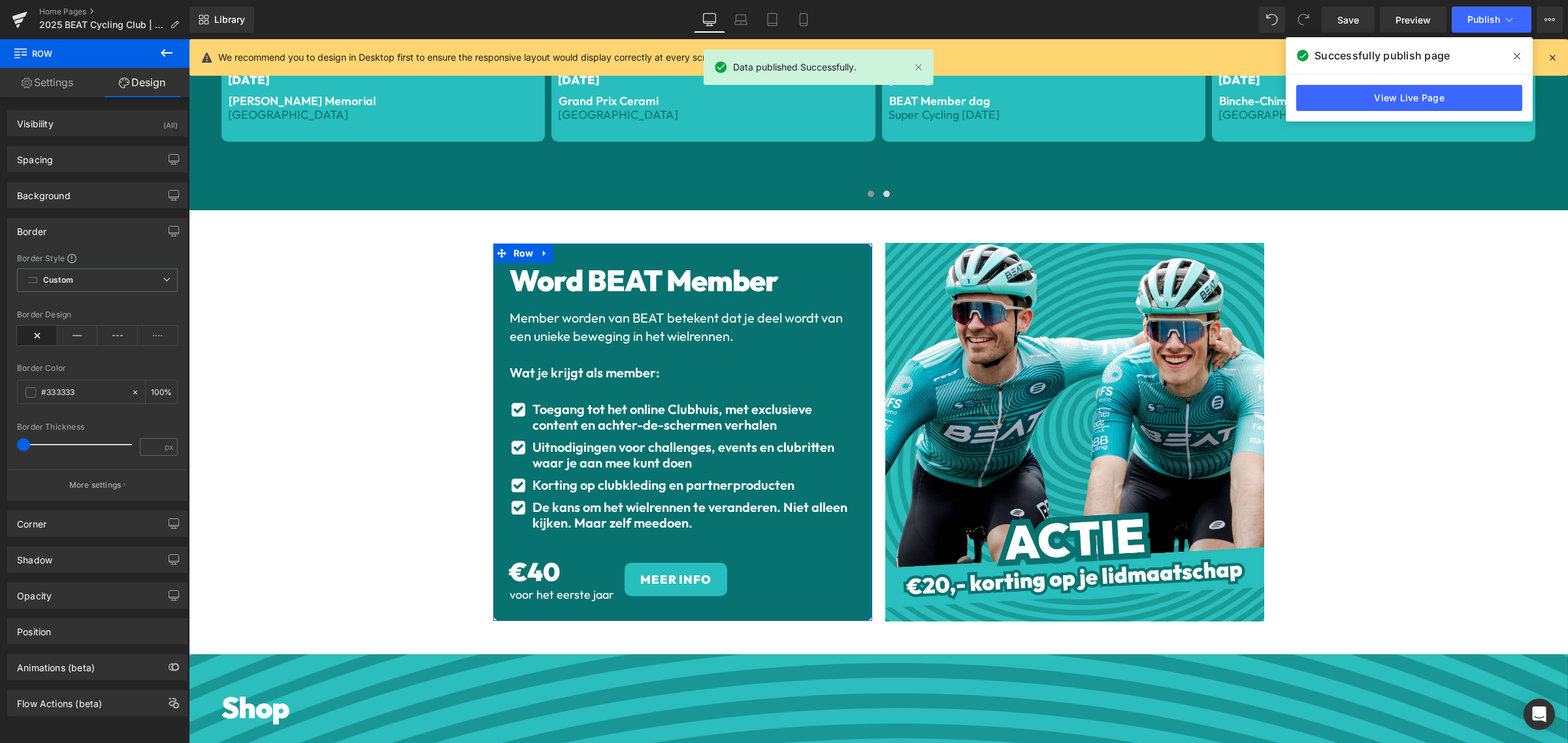
click at [86, 227] on div "Border" at bounding box center [97, 232] width 179 height 25
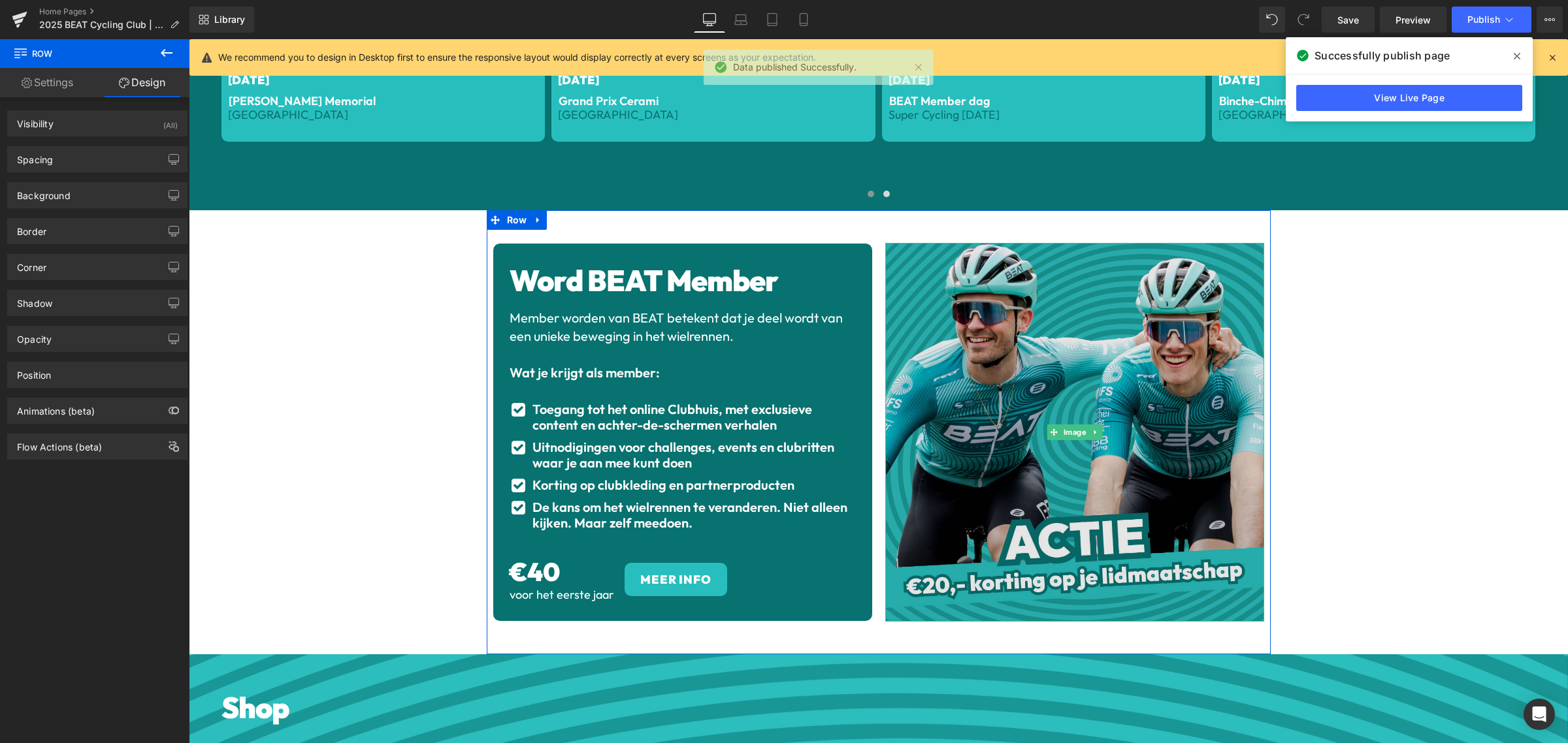
click at [1069, 255] on img at bounding box center [1074, 432] width 379 height 379
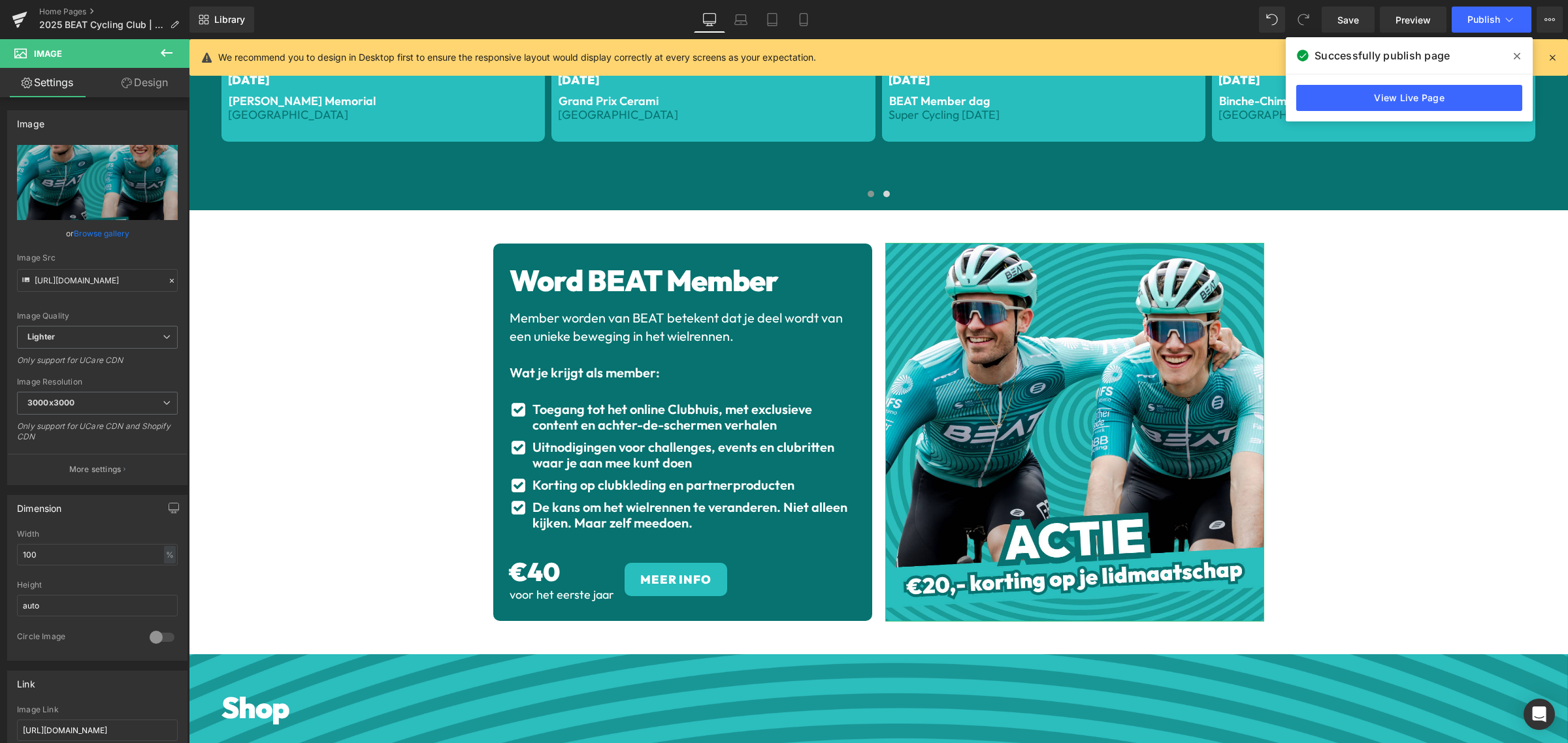
click at [133, 87] on link "Design" at bounding box center [145, 83] width 94 height 30
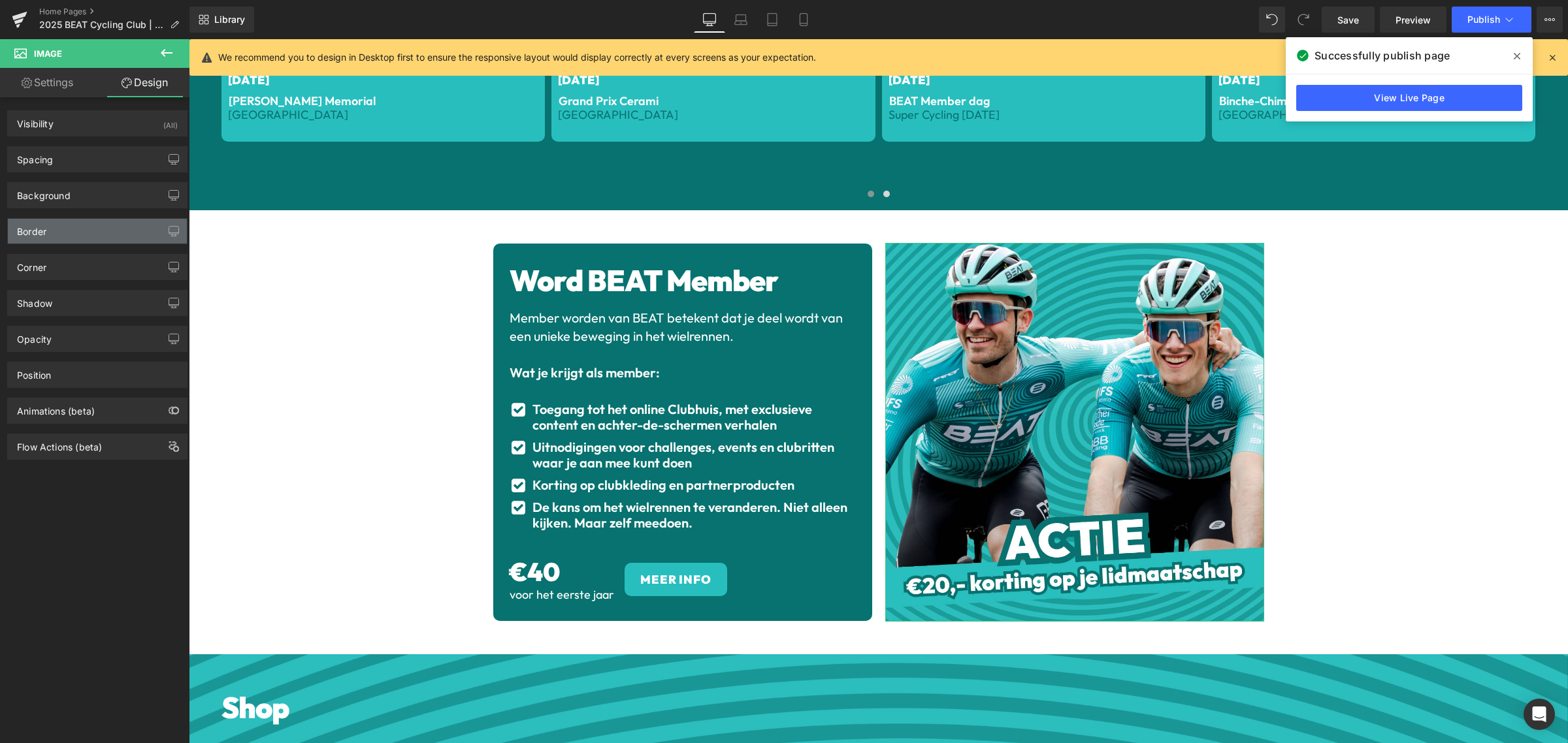
click at [87, 229] on div "Border" at bounding box center [97, 232] width 179 height 25
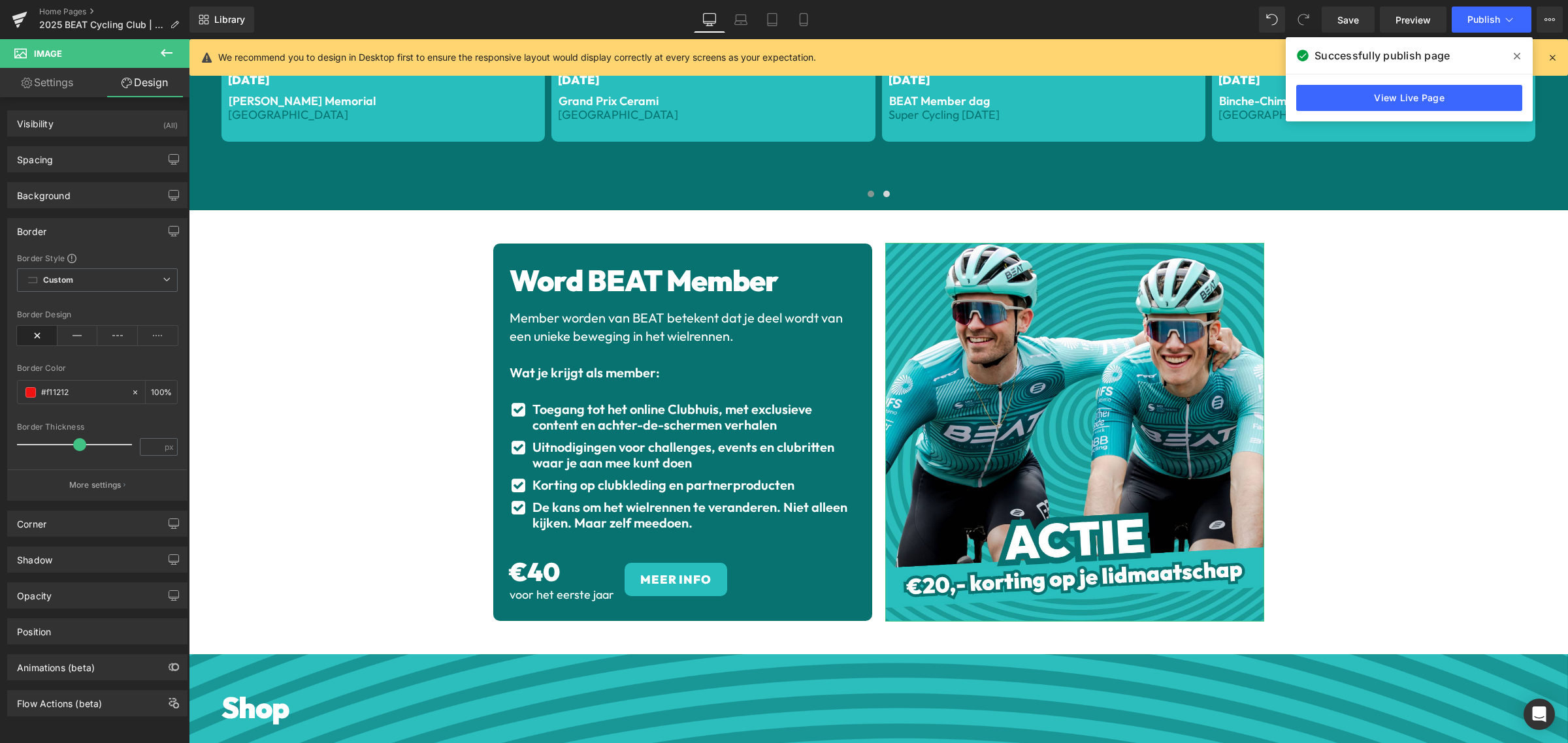
drag, startPoint x: 23, startPoint y: 445, endPoint x: 77, endPoint y: 446, distance: 54.0
click at [77, 446] on span at bounding box center [80, 445] width 13 height 13
drag, startPoint x: 77, startPoint y: 451, endPoint x: 0, endPoint y: 448, distance: 77.1
click at [0, 448] on div "Border Border Style Custom Custom Setup Global Style Custom Setup Global Style …" at bounding box center [97, 354] width 196 height 293
click at [83, 230] on div "Border" at bounding box center [97, 232] width 179 height 25
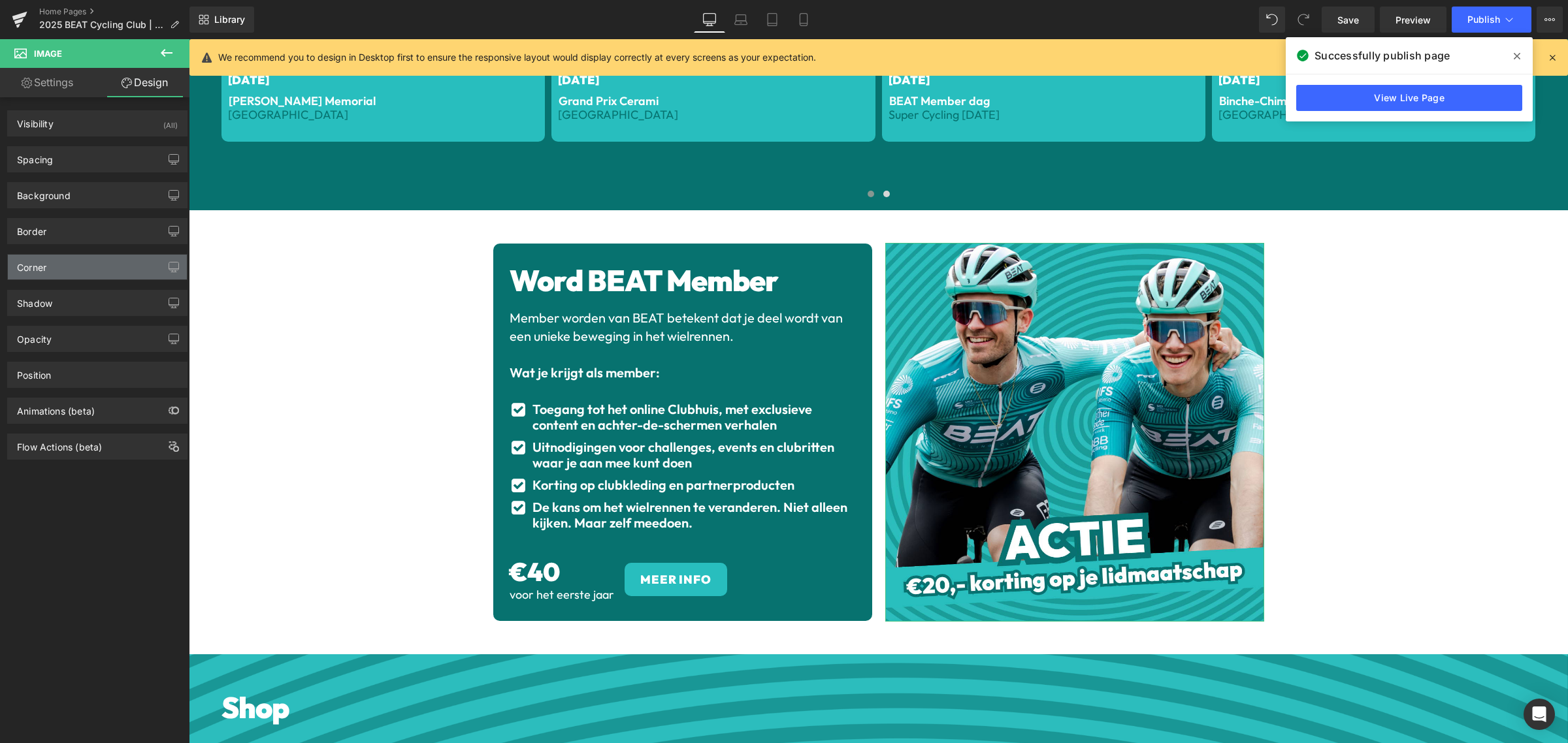
click at [91, 265] on div "Corner" at bounding box center [97, 267] width 179 height 25
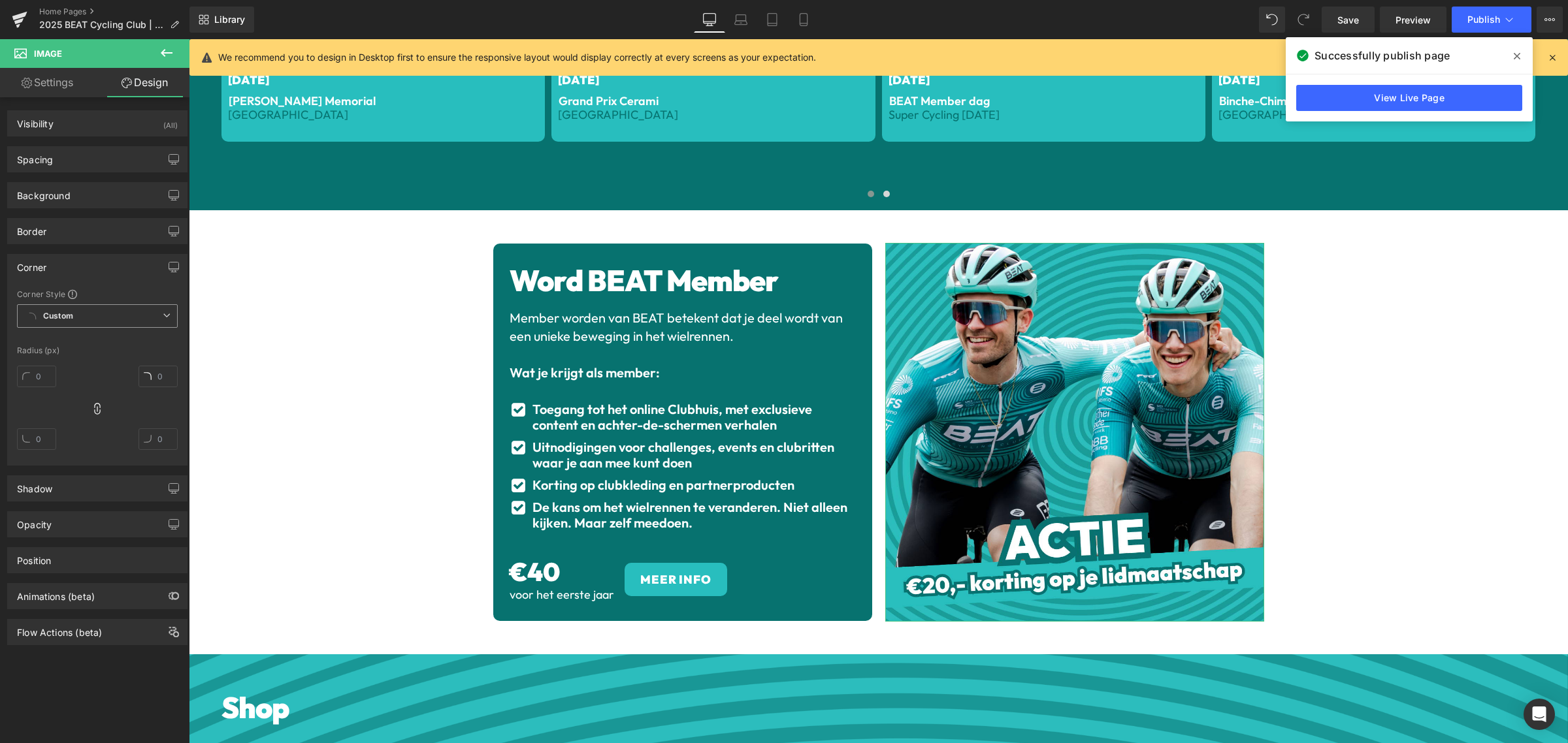
click at [95, 317] on span "Custom Setup Global Style" at bounding box center [97, 317] width 161 height 24
click at [48, 376] on input "text" at bounding box center [36, 376] width 39 height 21
click at [66, 405] on div "1" at bounding box center [97, 413] width 161 height 105
click at [91, 409] on icon at bounding box center [97, 409] width 13 height 13
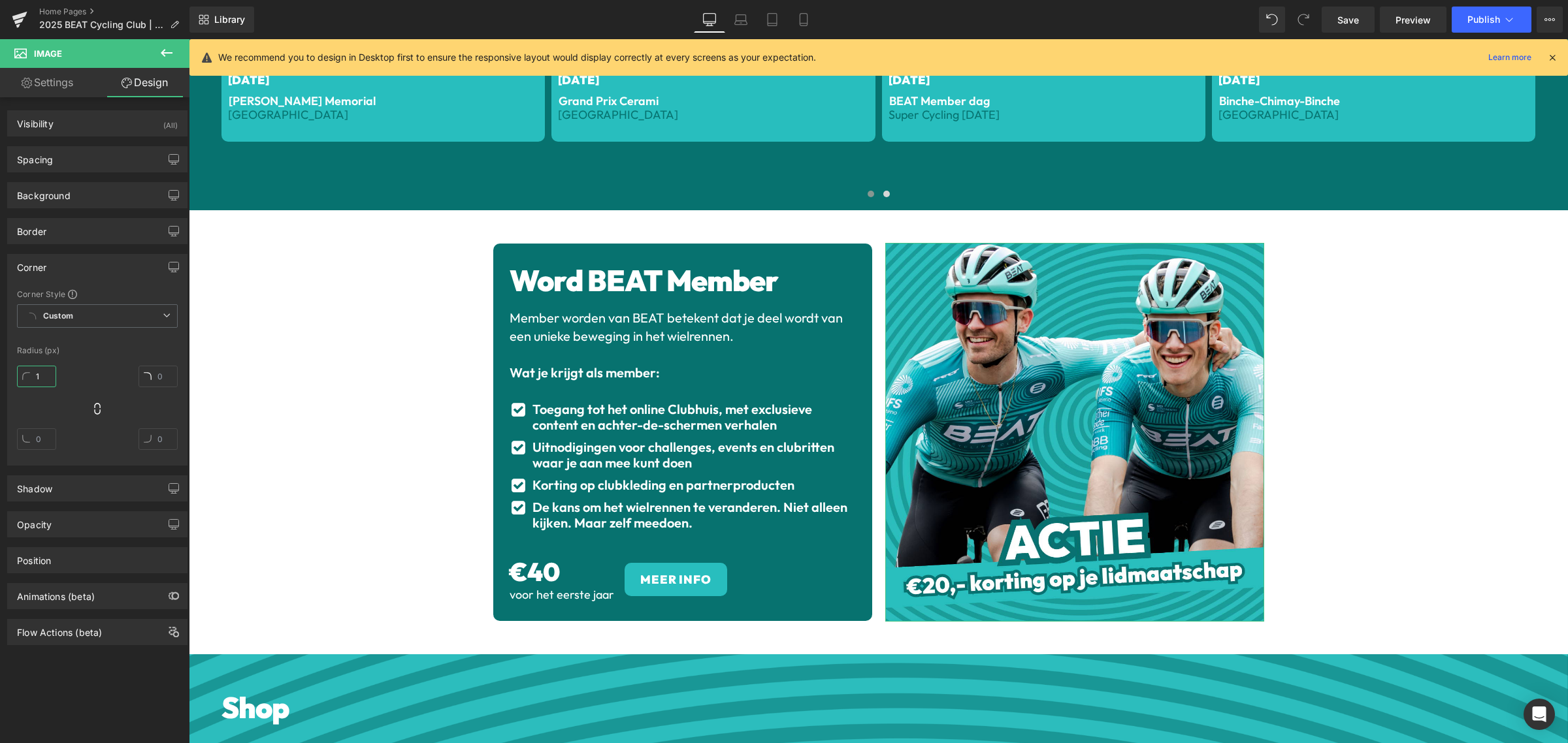
click at [46, 381] on input "1" at bounding box center [36, 376] width 39 height 21
type input "5"
click at [62, 422] on div "5" at bounding box center [97, 413] width 161 height 105
click at [165, 377] on input "text" at bounding box center [158, 376] width 39 height 21
type input "5"
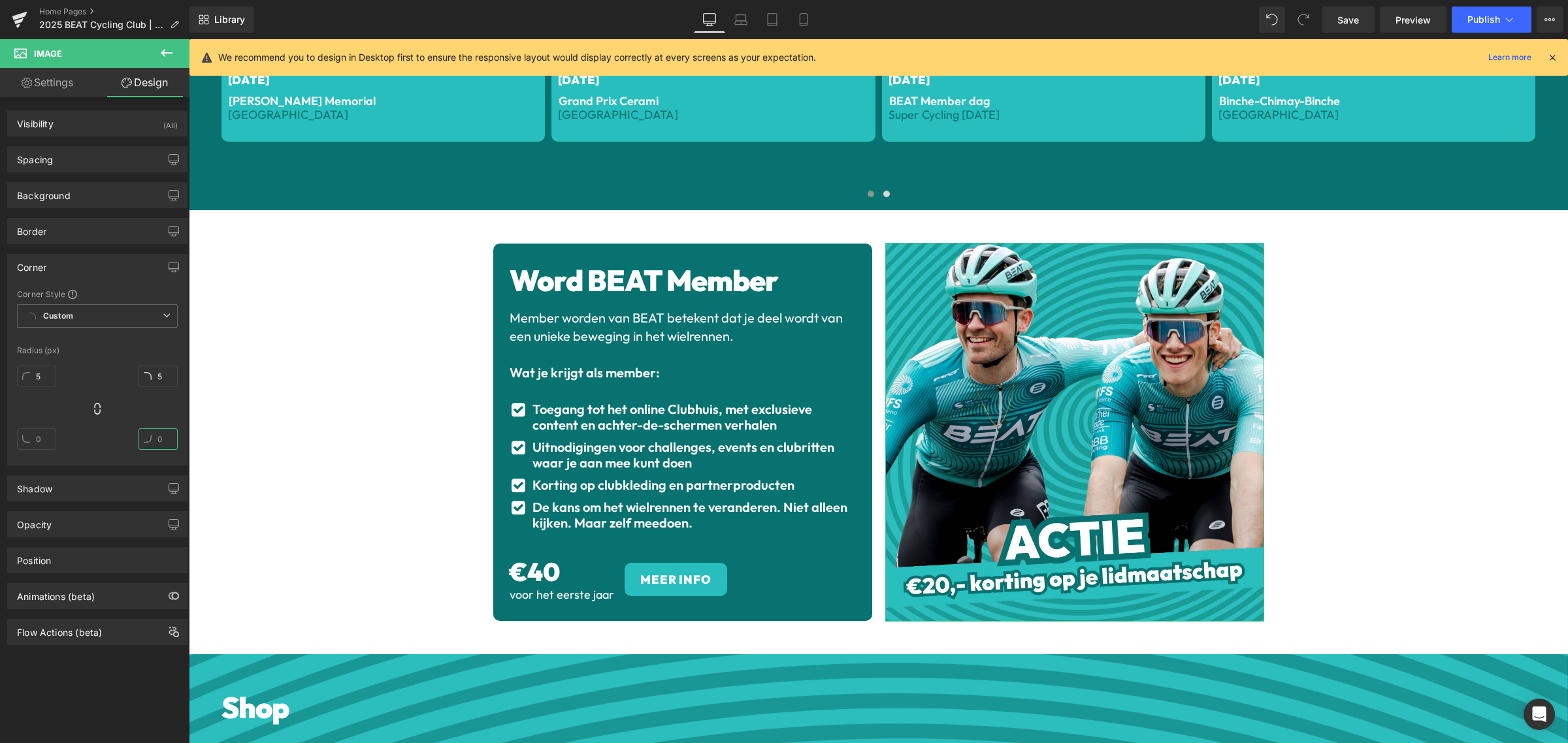
click at [167, 441] on input "text" at bounding box center [158, 439] width 39 height 21
type input "5"
click at [46, 438] on input "text" at bounding box center [36, 439] width 39 height 21
type input "5"
click at [64, 397] on div "5 5 5 5" at bounding box center [97, 413] width 161 height 105
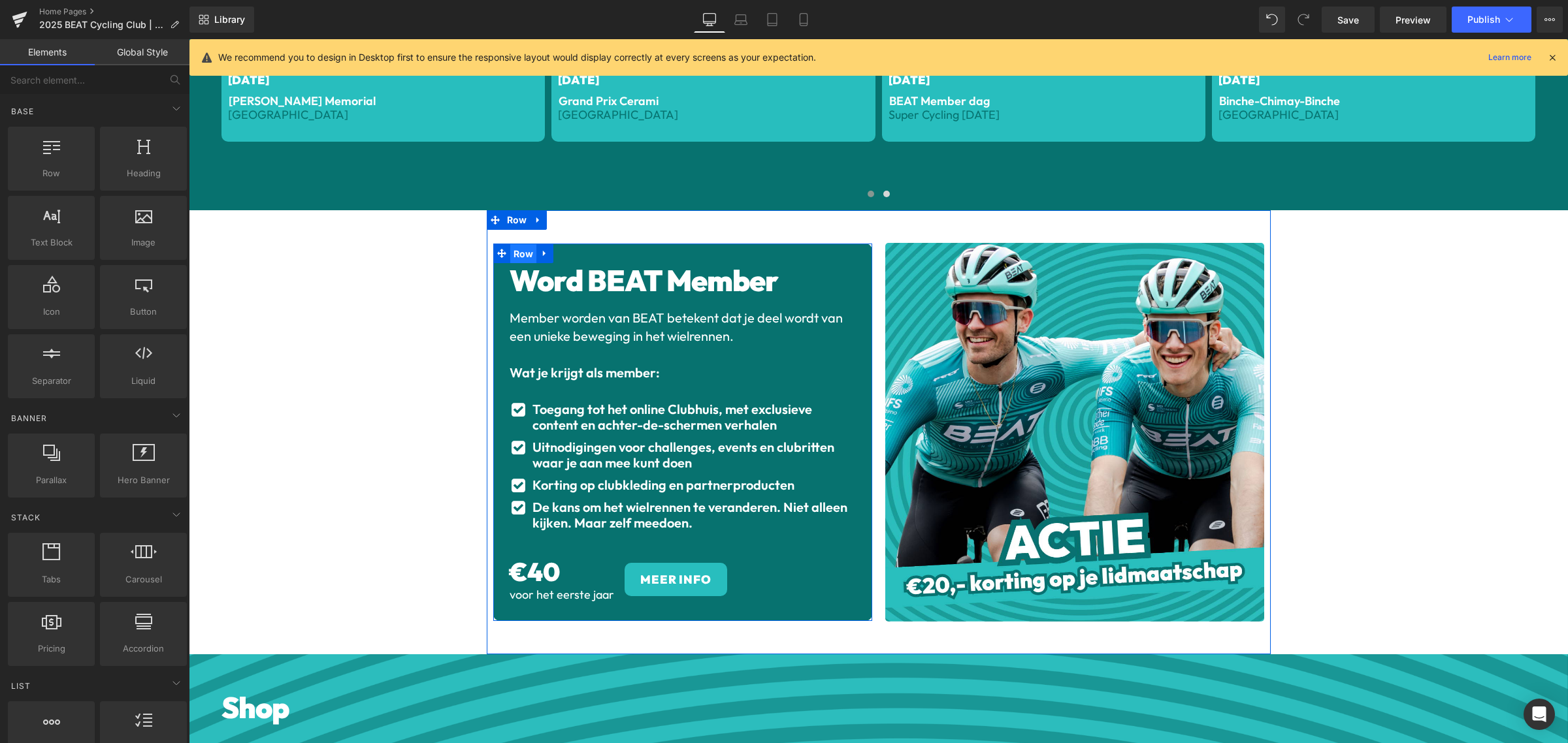
click at [521, 252] on span "Row" at bounding box center [523, 254] width 27 height 20
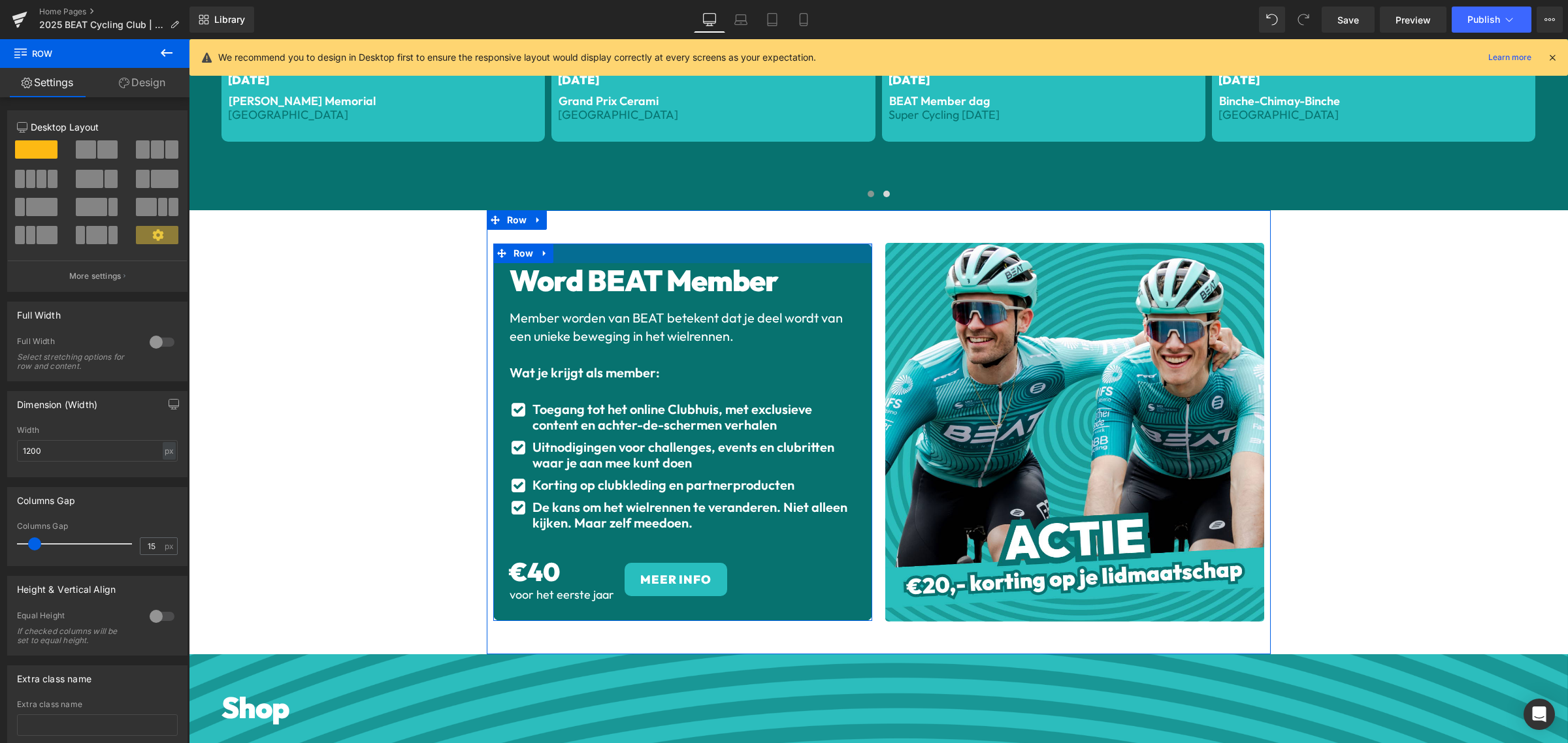
click at [837, 247] on div at bounding box center [682, 253] width 379 height 20
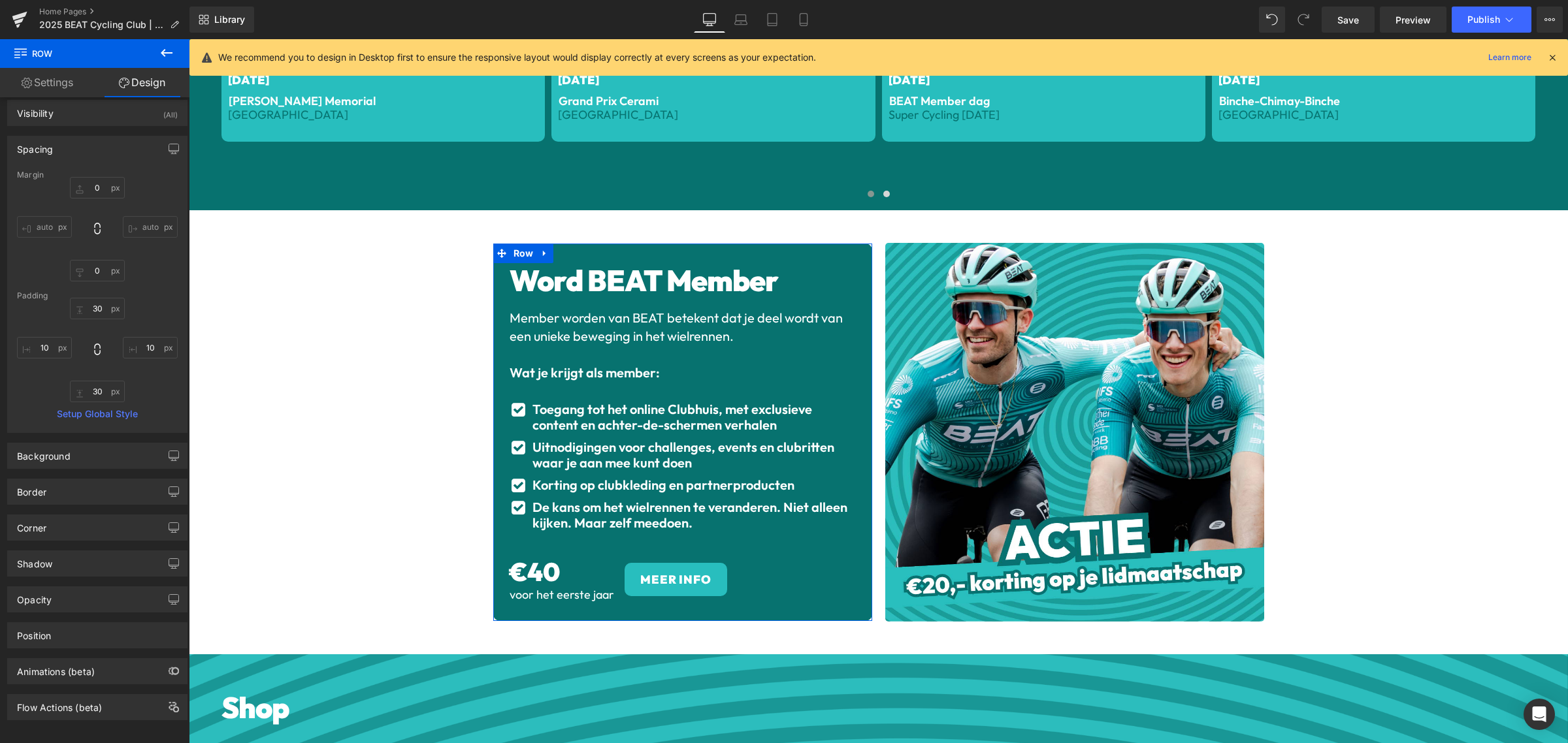
scroll to position [30, 0]
click at [100, 547] on div "Shadow" at bounding box center [97, 560] width 179 height 25
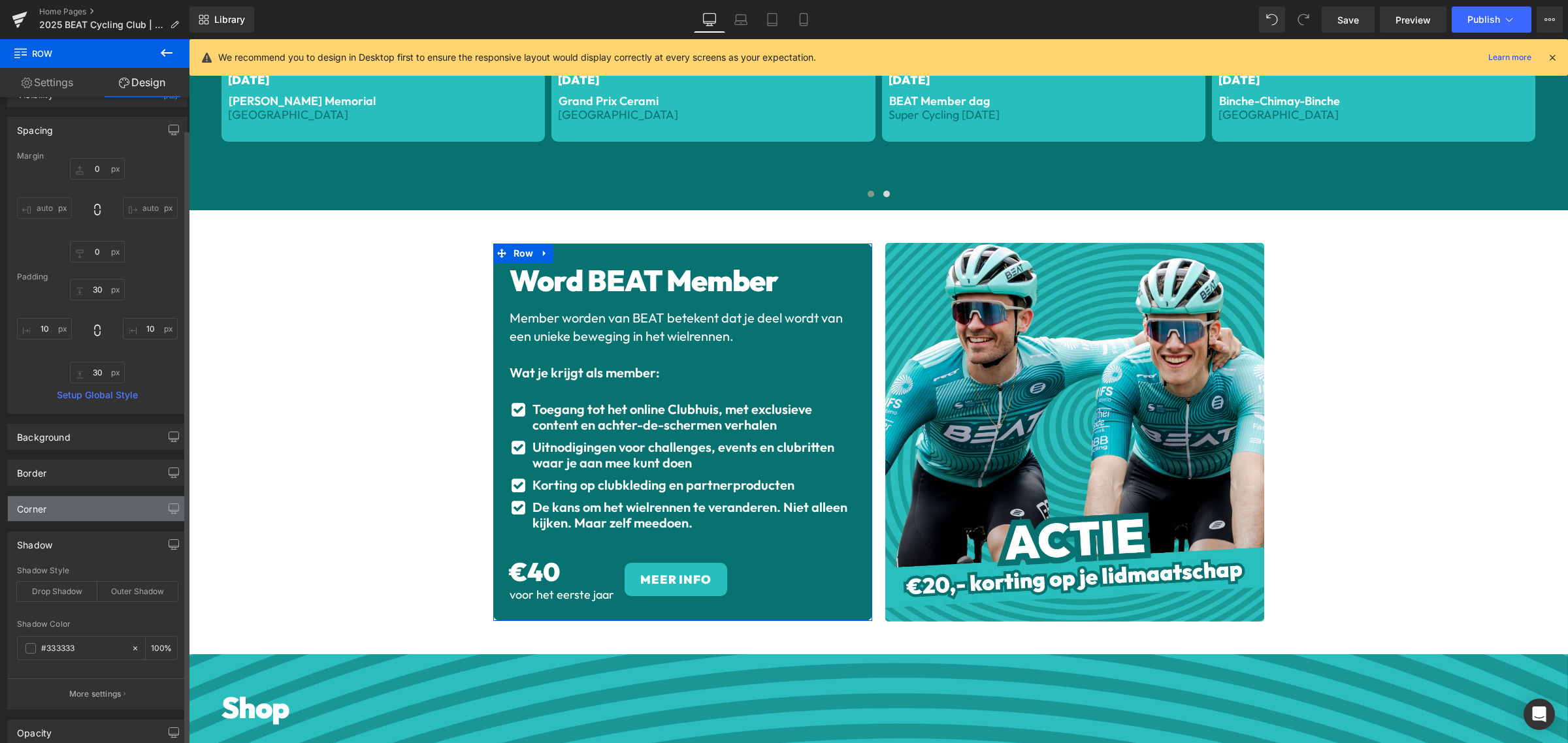
click at [106, 511] on div "Corner" at bounding box center [97, 509] width 179 height 25
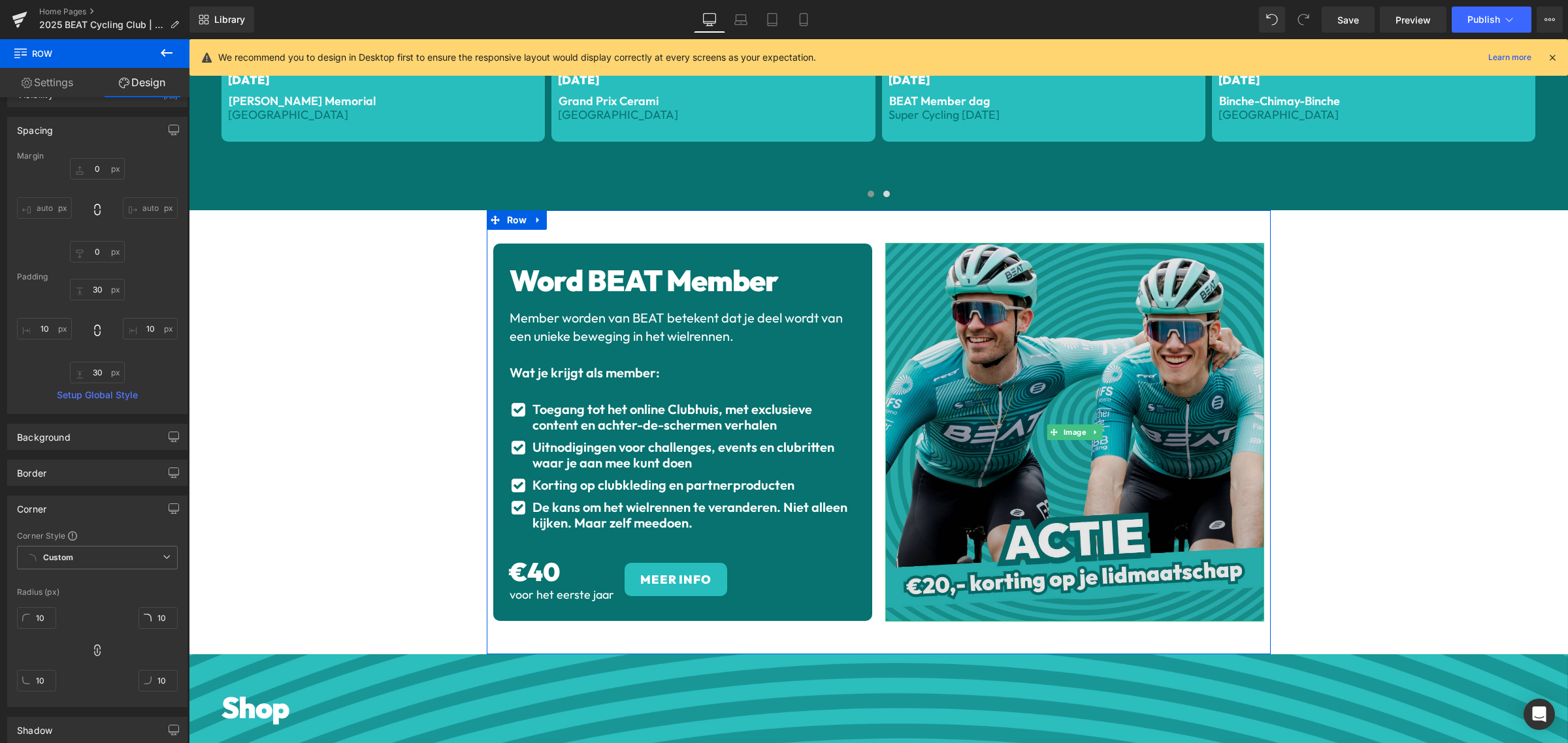
click at [1116, 303] on img at bounding box center [1074, 432] width 379 height 379
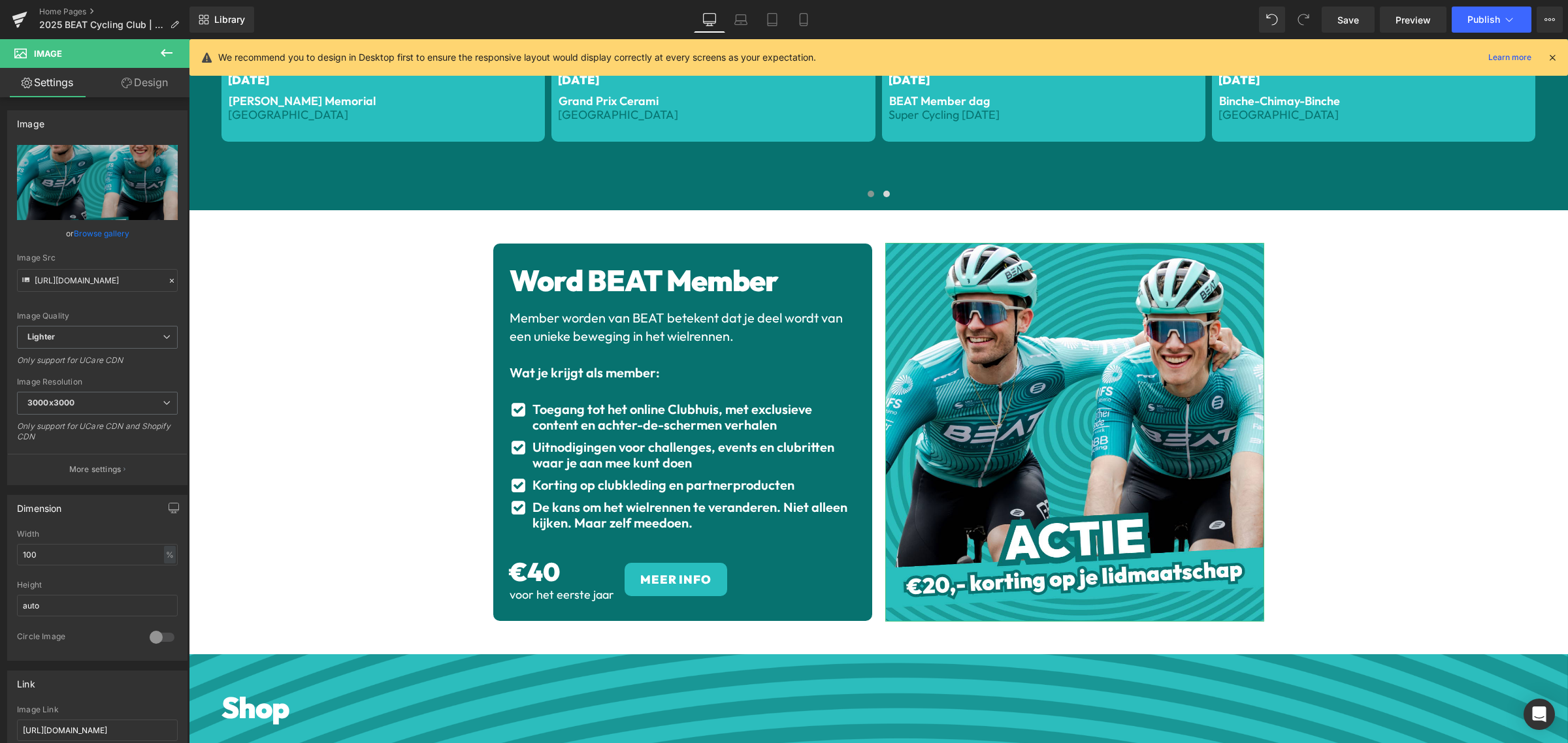
click at [156, 90] on link "Design" at bounding box center [145, 83] width 94 height 30
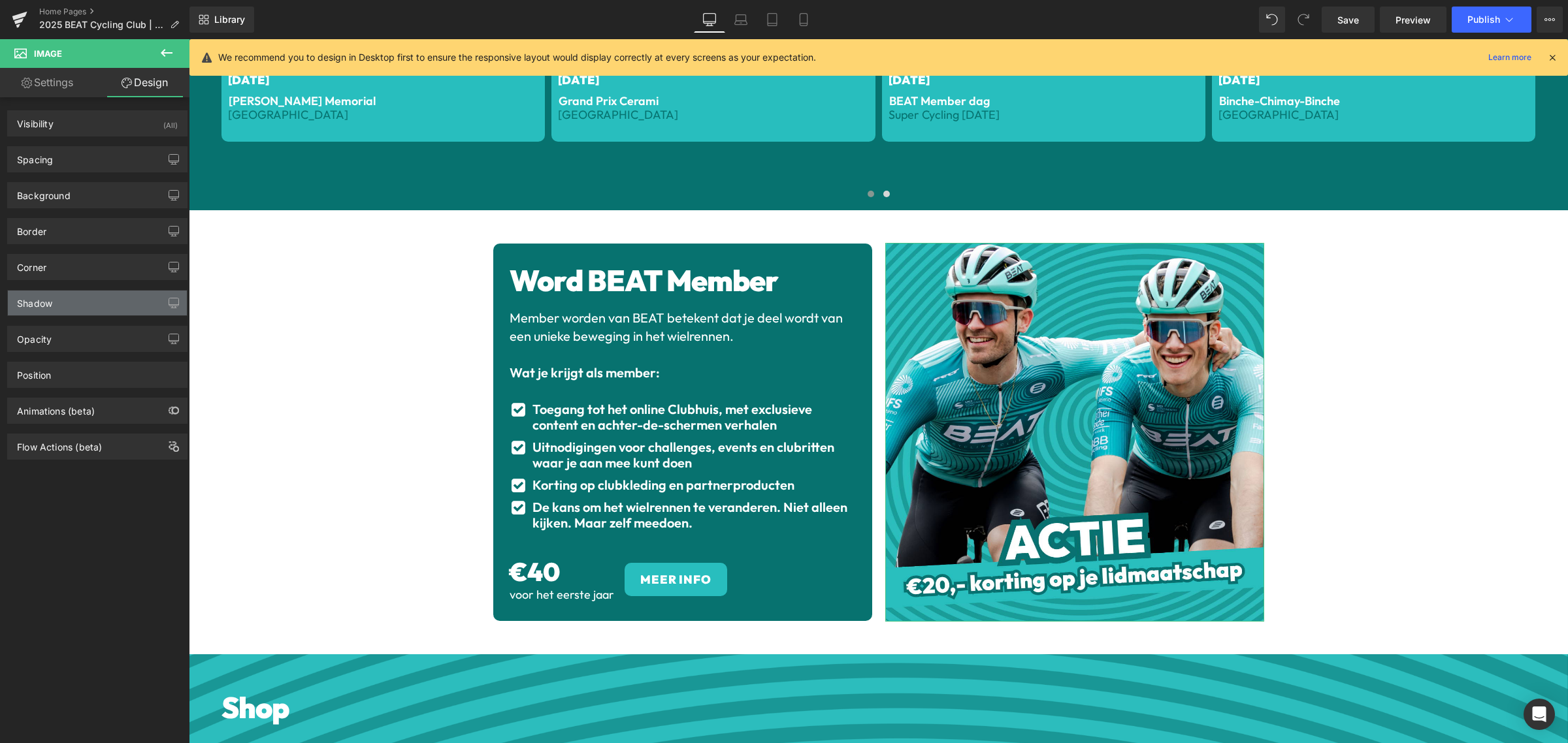
click at [92, 300] on div "Shadow" at bounding box center [97, 303] width 179 height 25
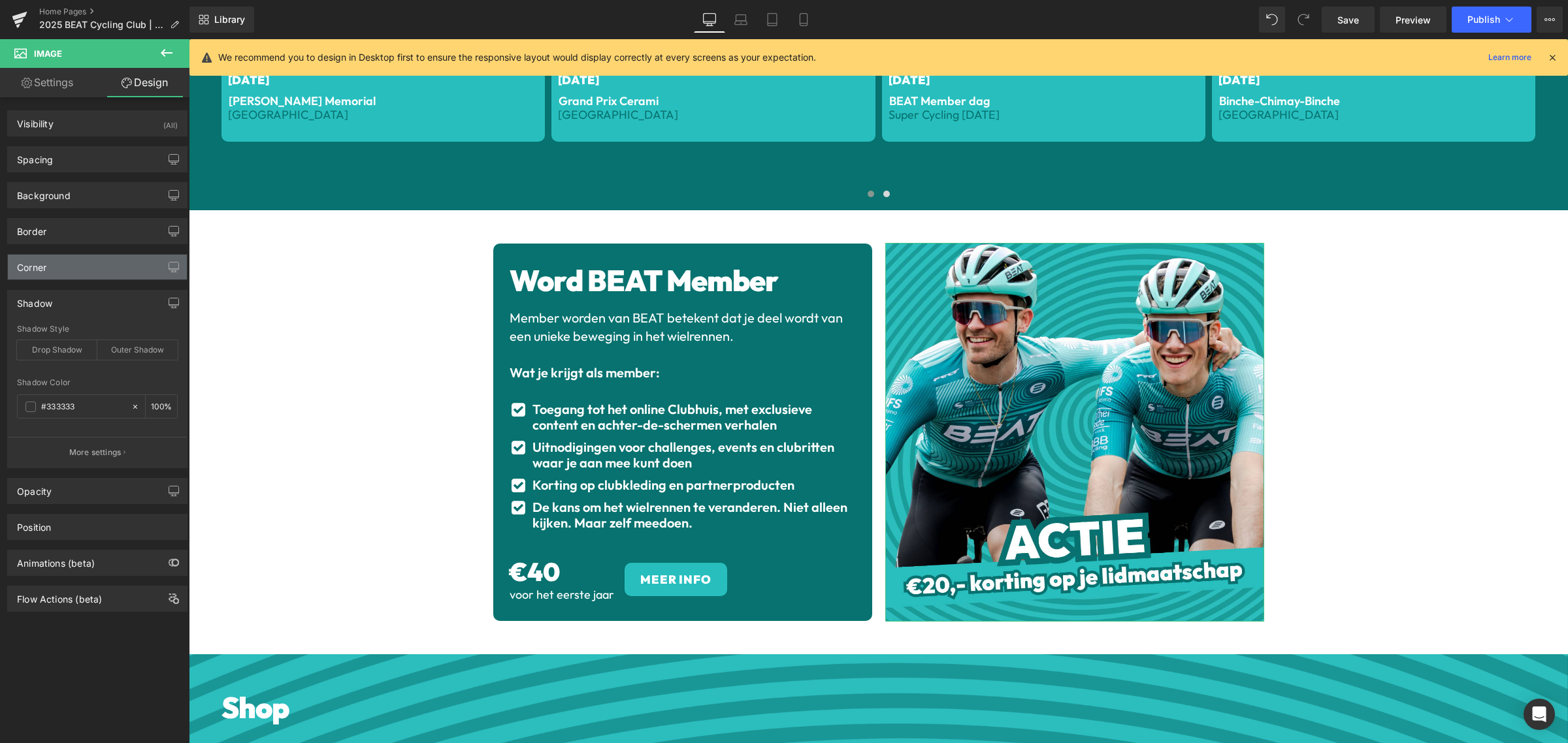
click at [86, 269] on div "Corner" at bounding box center [97, 267] width 179 height 25
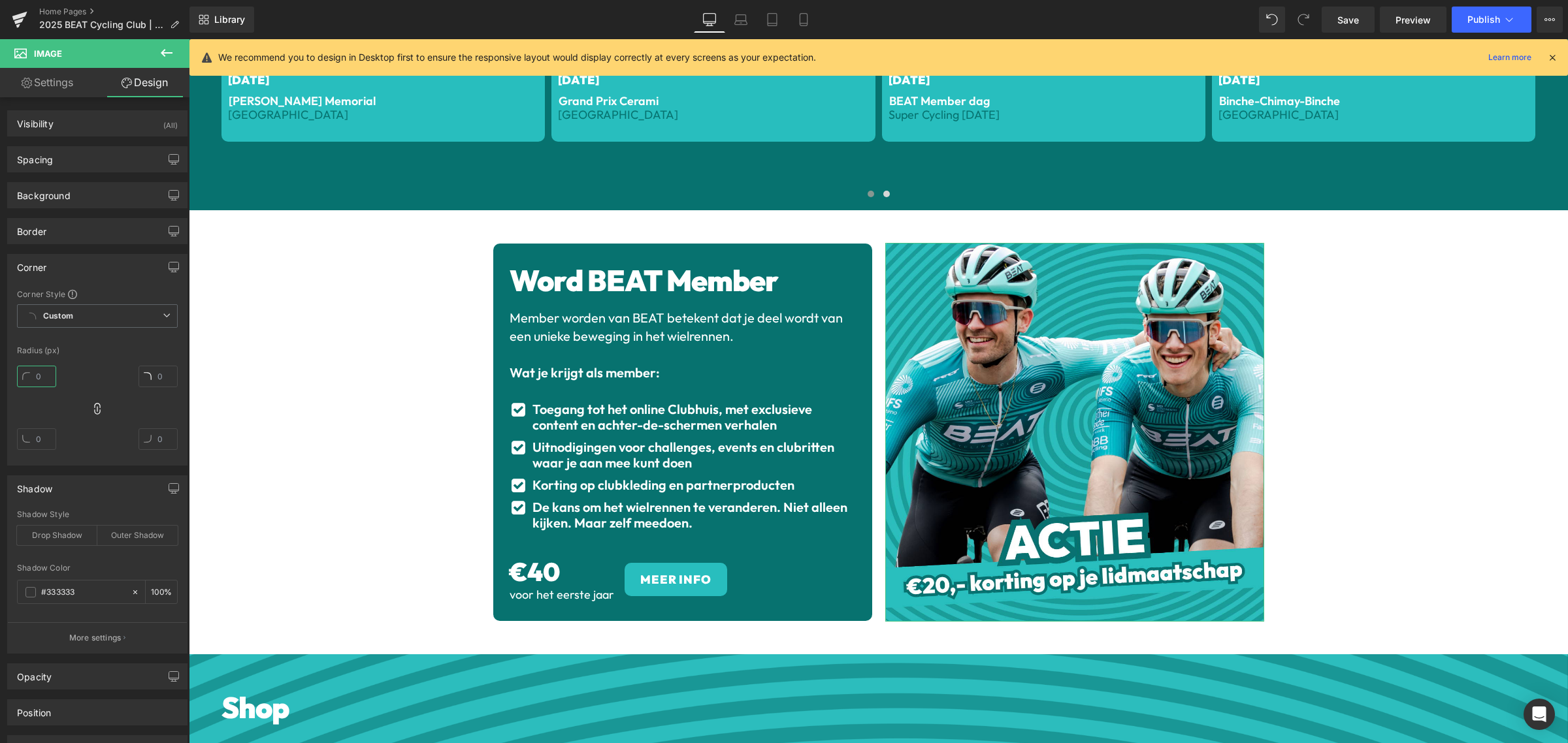
drag, startPoint x: 52, startPoint y: 377, endPoint x: 9, endPoint y: 380, distance: 43.1
click at [9, 380] on div "Corner Style Custom Custom Setup Global Style Custom Setup Global Style Radius …" at bounding box center [97, 376] width 179 height 176
type input "10"
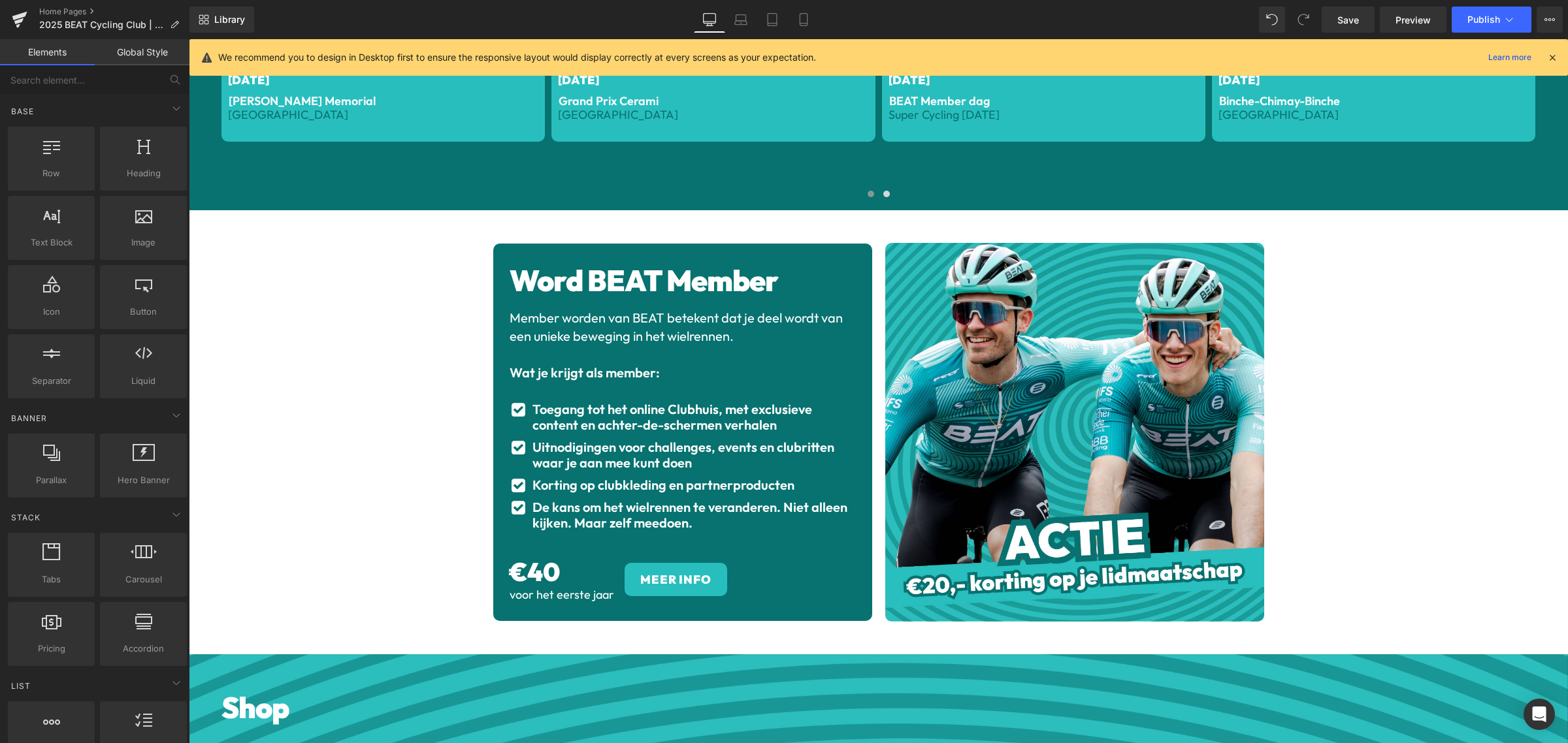
click at [1488, 2] on div "Library Desktop Desktop Laptop Tablet Mobile Save Preview Publish Scheduled Vie…" at bounding box center [879, 19] width 1378 height 39
click at [1486, 14] on button "Publish" at bounding box center [1491, 19] width 80 height 26
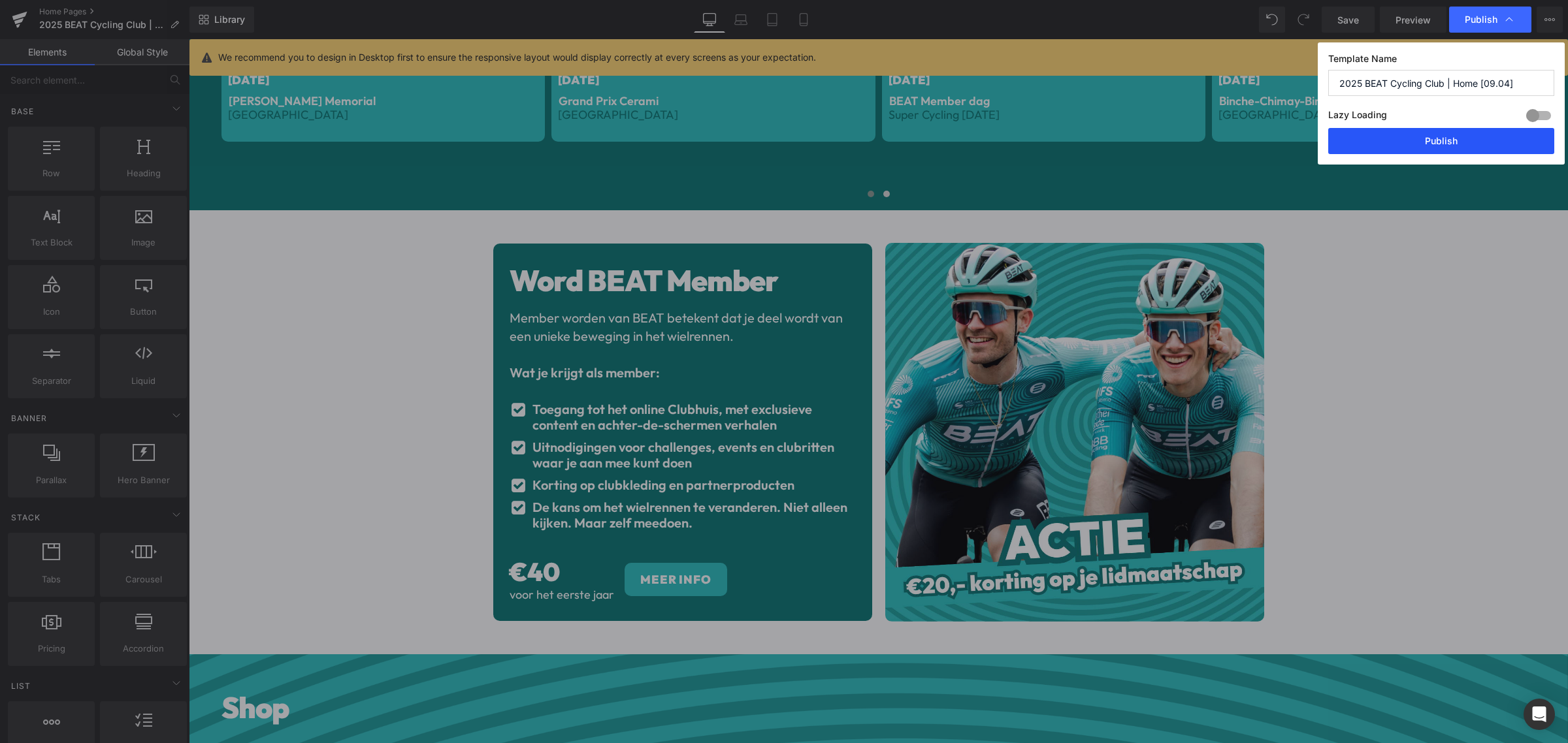
drag, startPoint x: 1421, startPoint y: 140, endPoint x: 1232, endPoint y: 101, distance: 193.0
click at [1421, 140] on button "Publish" at bounding box center [1441, 141] width 226 height 26
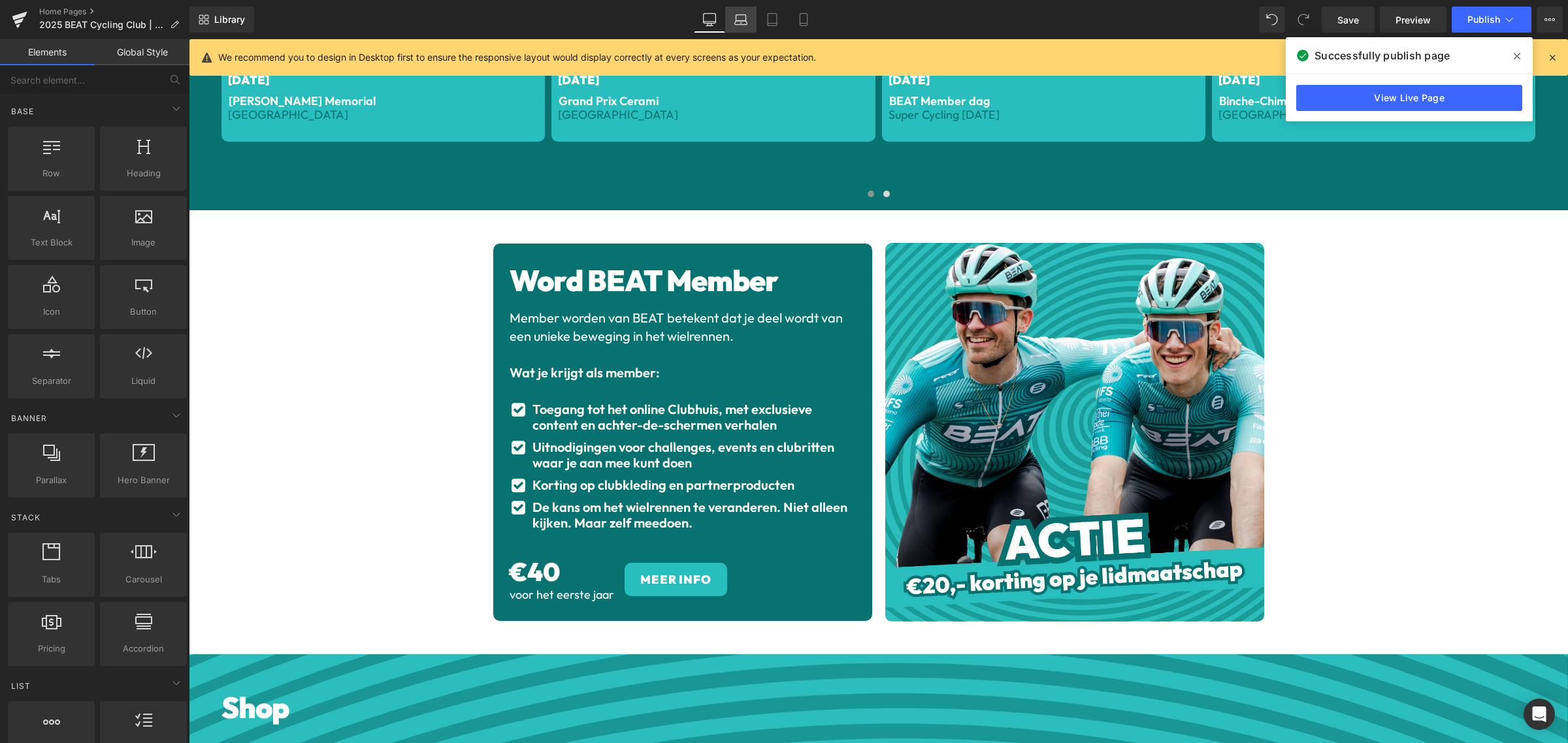
click at [736, 21] on icon at bounding box center [741, 22] width 13 height 4
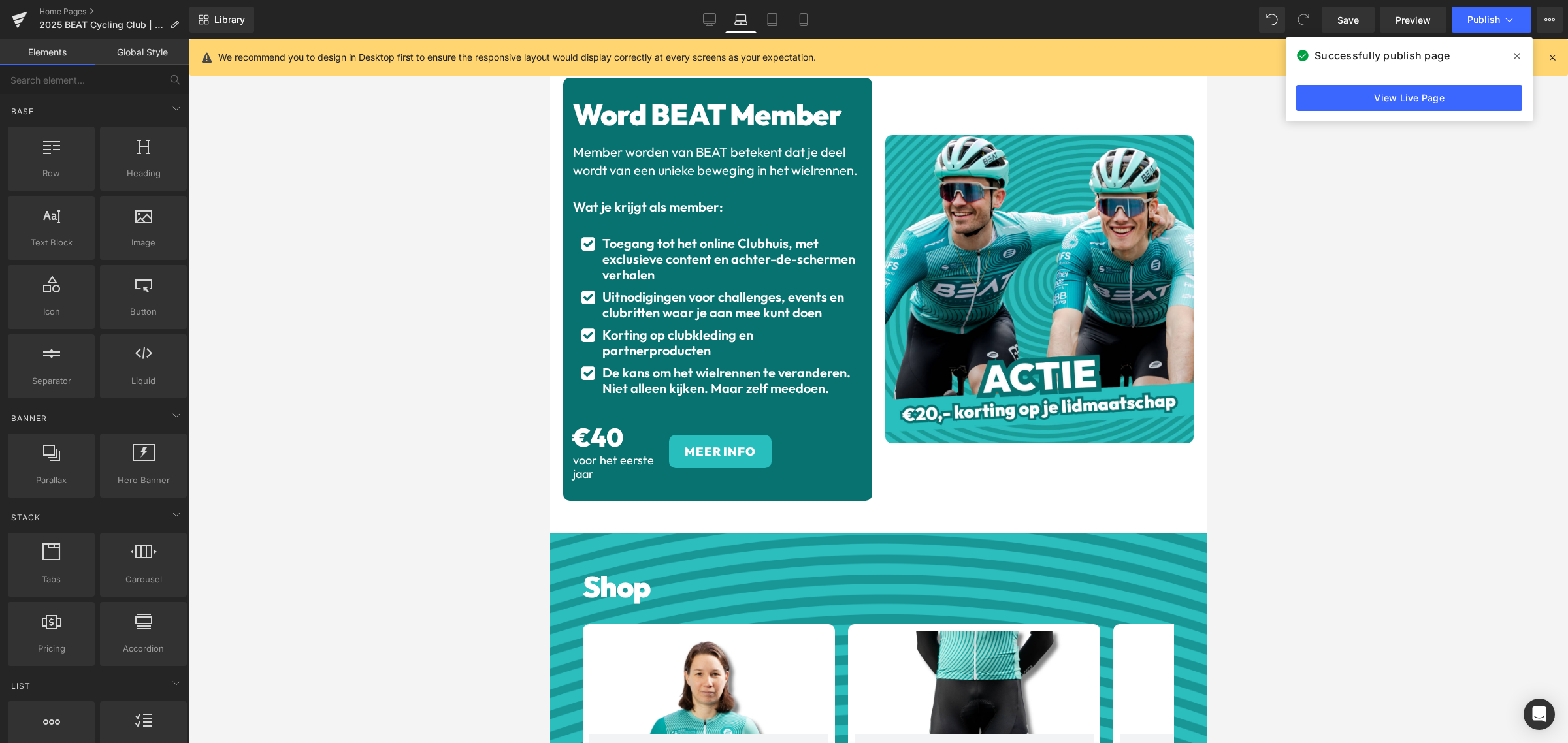
scroll to position [1676, 0]
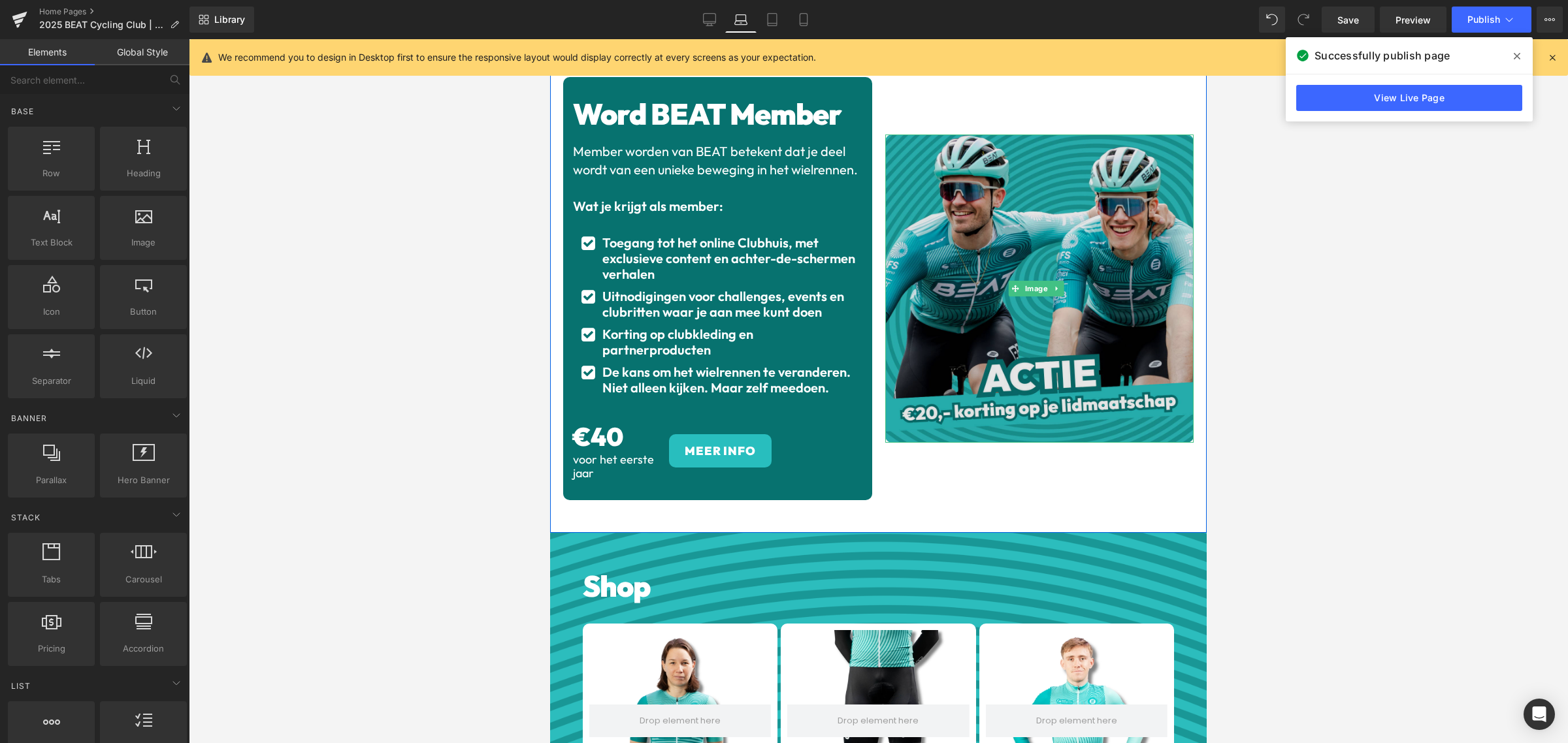
click at [1069, 350] on img at bounding box center [1039, 288] width 309 height 309
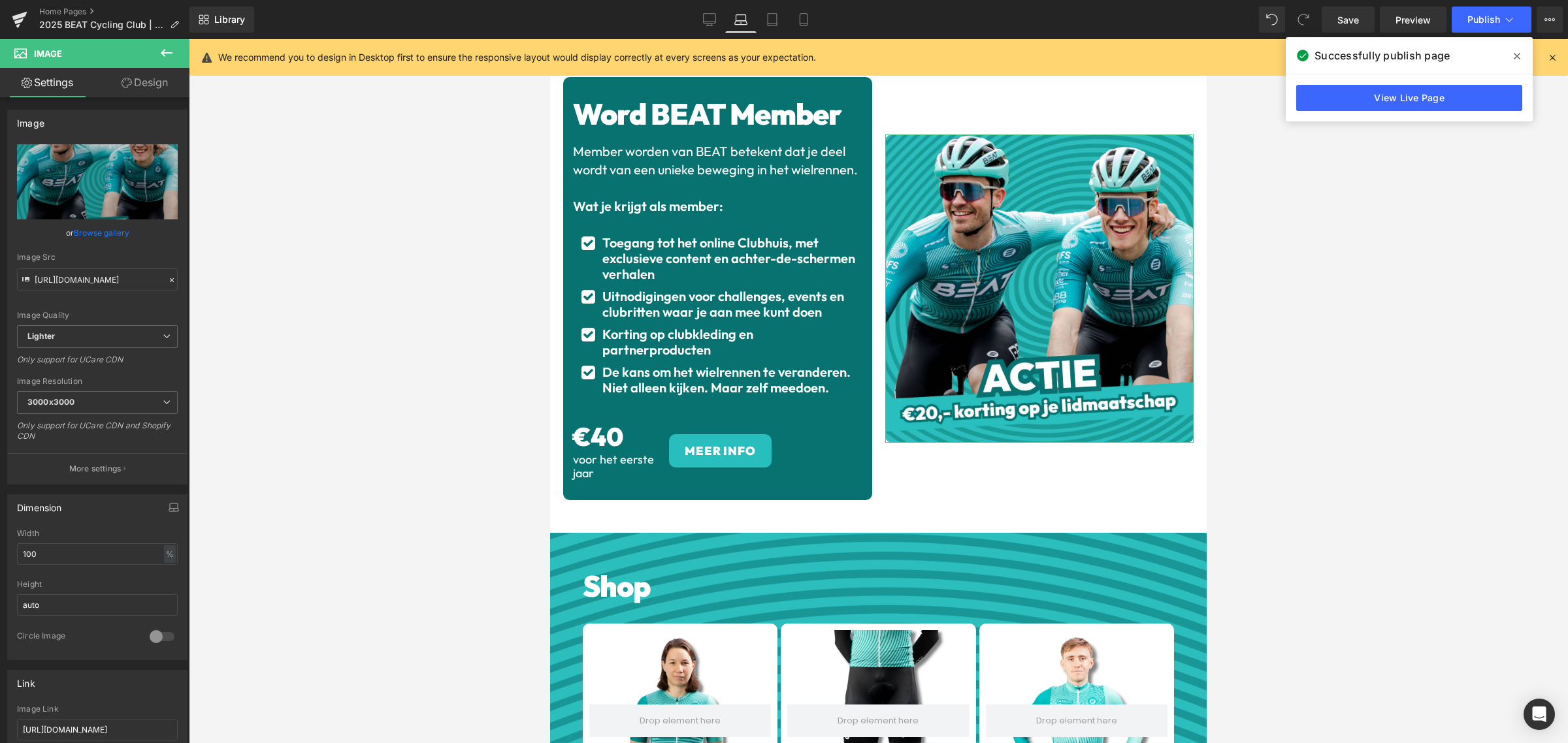
scroll to position [0, 0]
click at [716, 21] on icon at bounding box center [709, 21] width 13 height 0
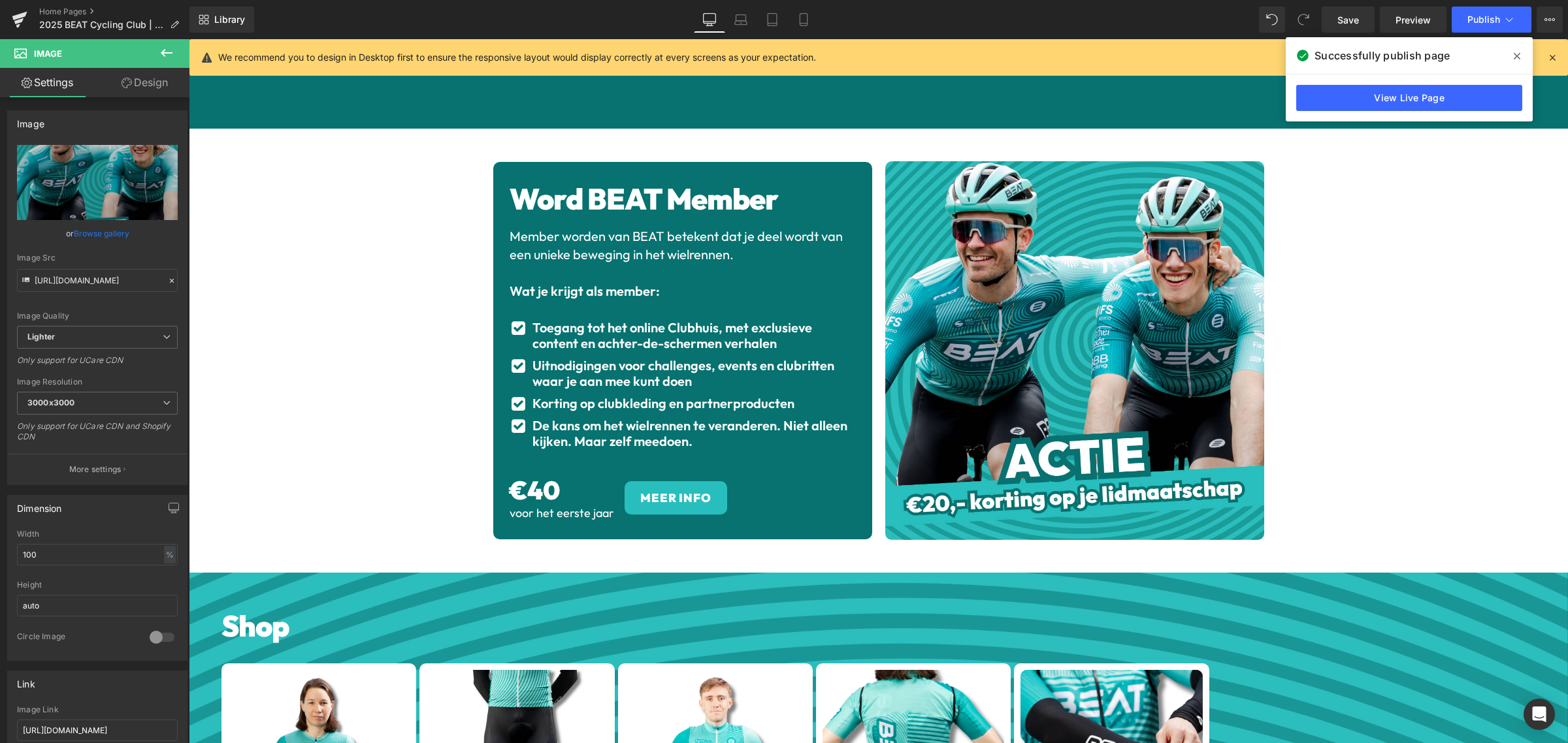
scroll to position [2023, 0]
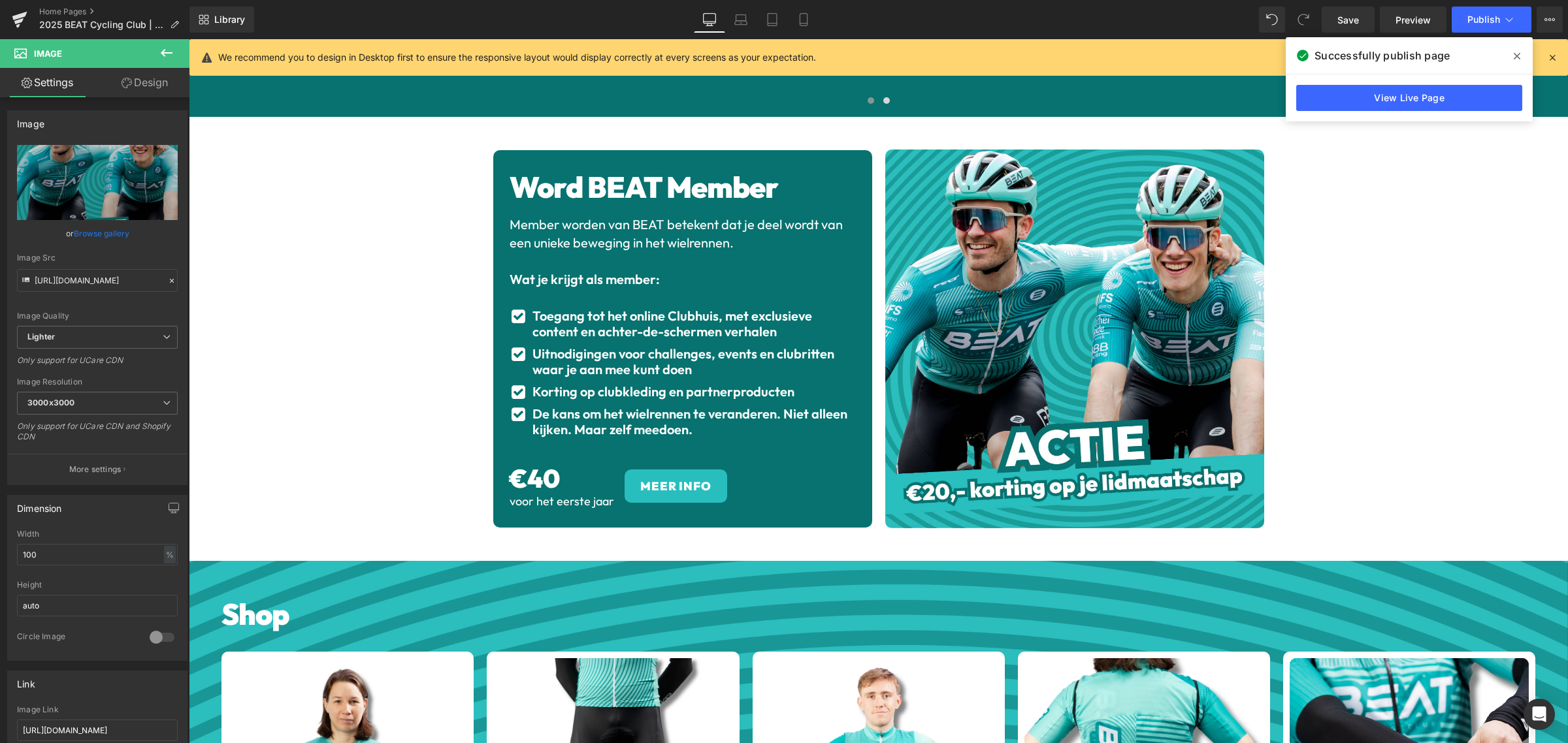
click at [1487, 5] on div "Library Desktop Desktop Laptop Tablet Mobile Save Preview Publish Scheduled Vie…" at bounding box center [879, 19] width 1378 height 39
click at [1487, 10] on button "Publish" at bounding box center [1491, 19] width 80 height 26
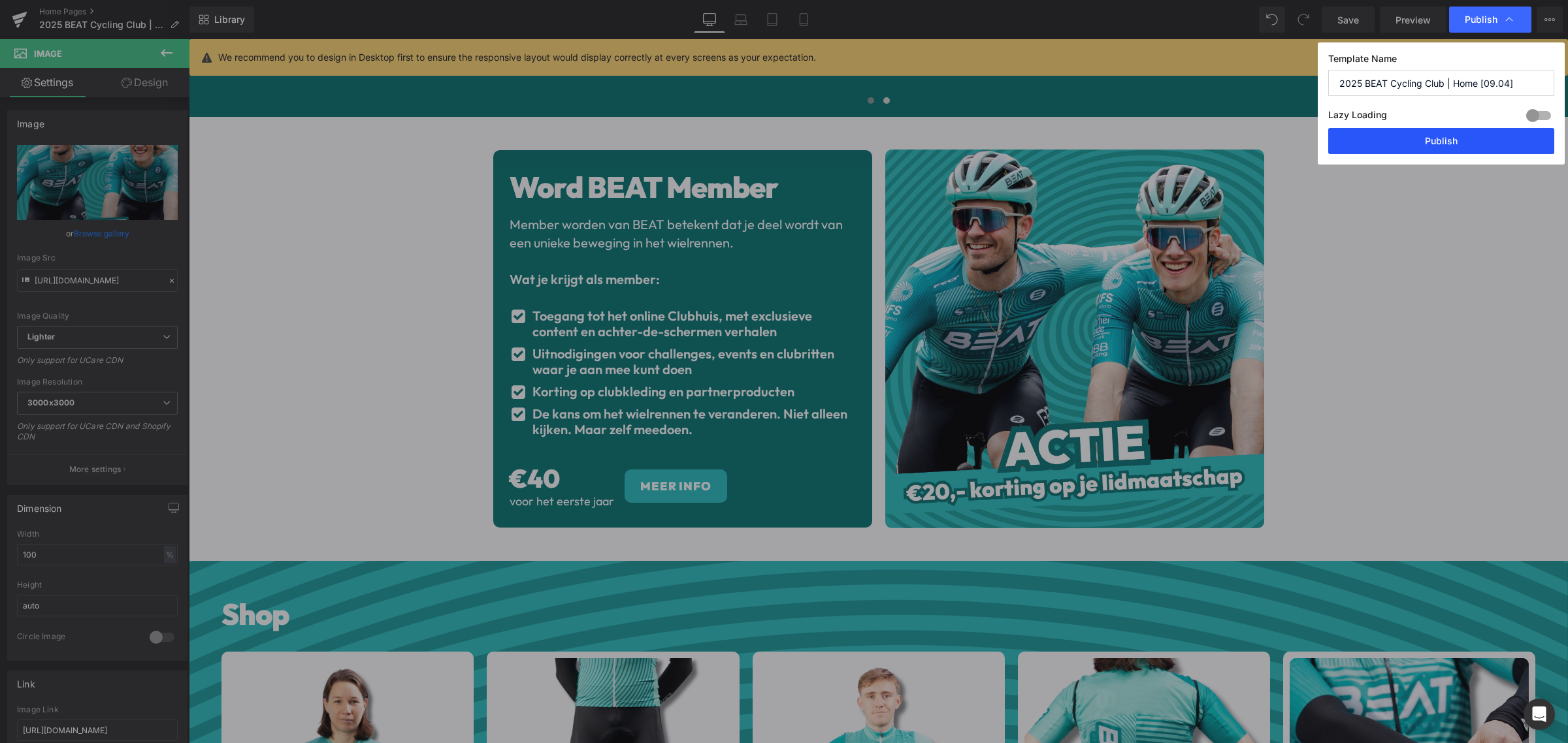
click at [1434, 145] on button "Publish" at bounding box center [1441, 141] width 226 height 26
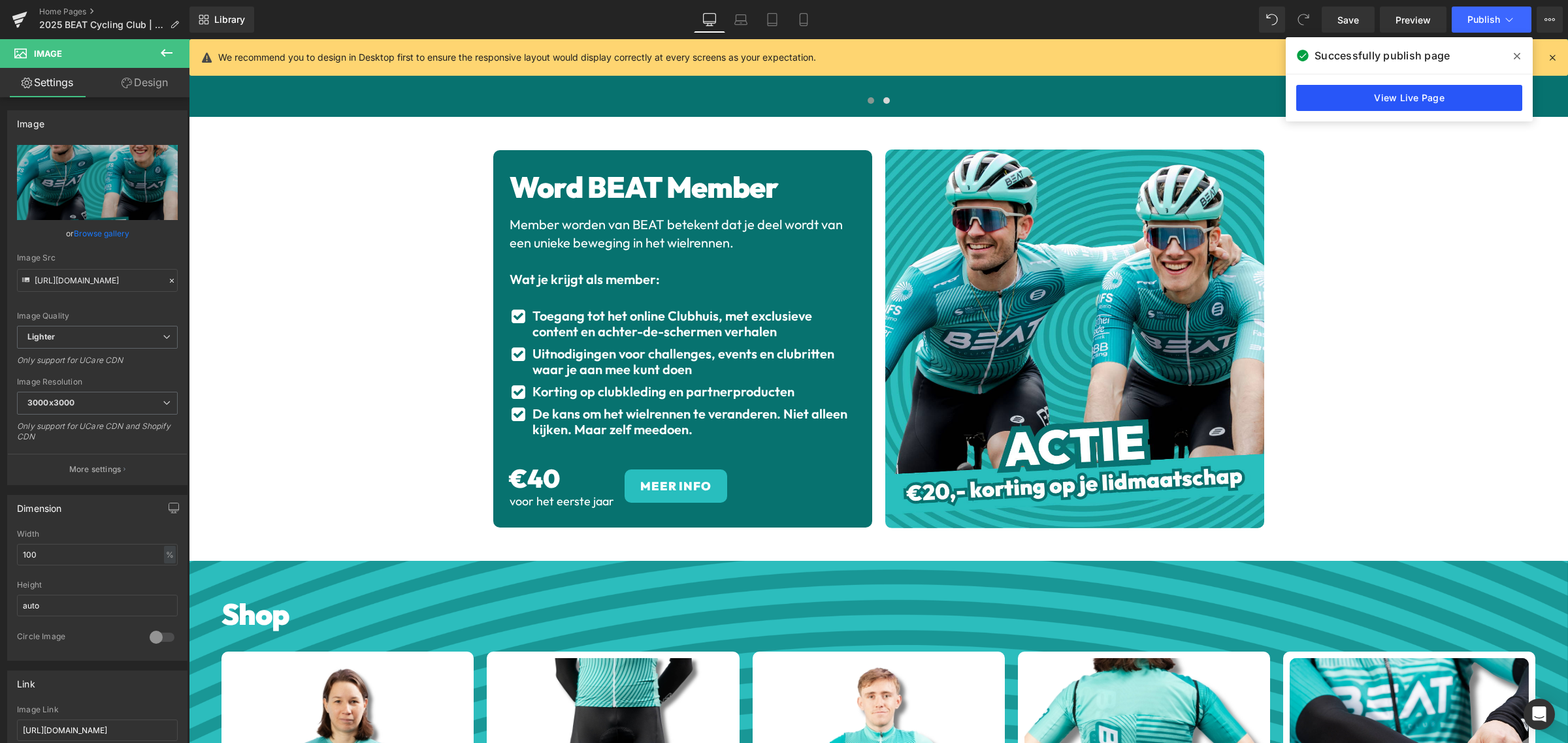
click at [1384, 89] on link "View Live Page" at bounding box center [1409, 97] width 226 height 26
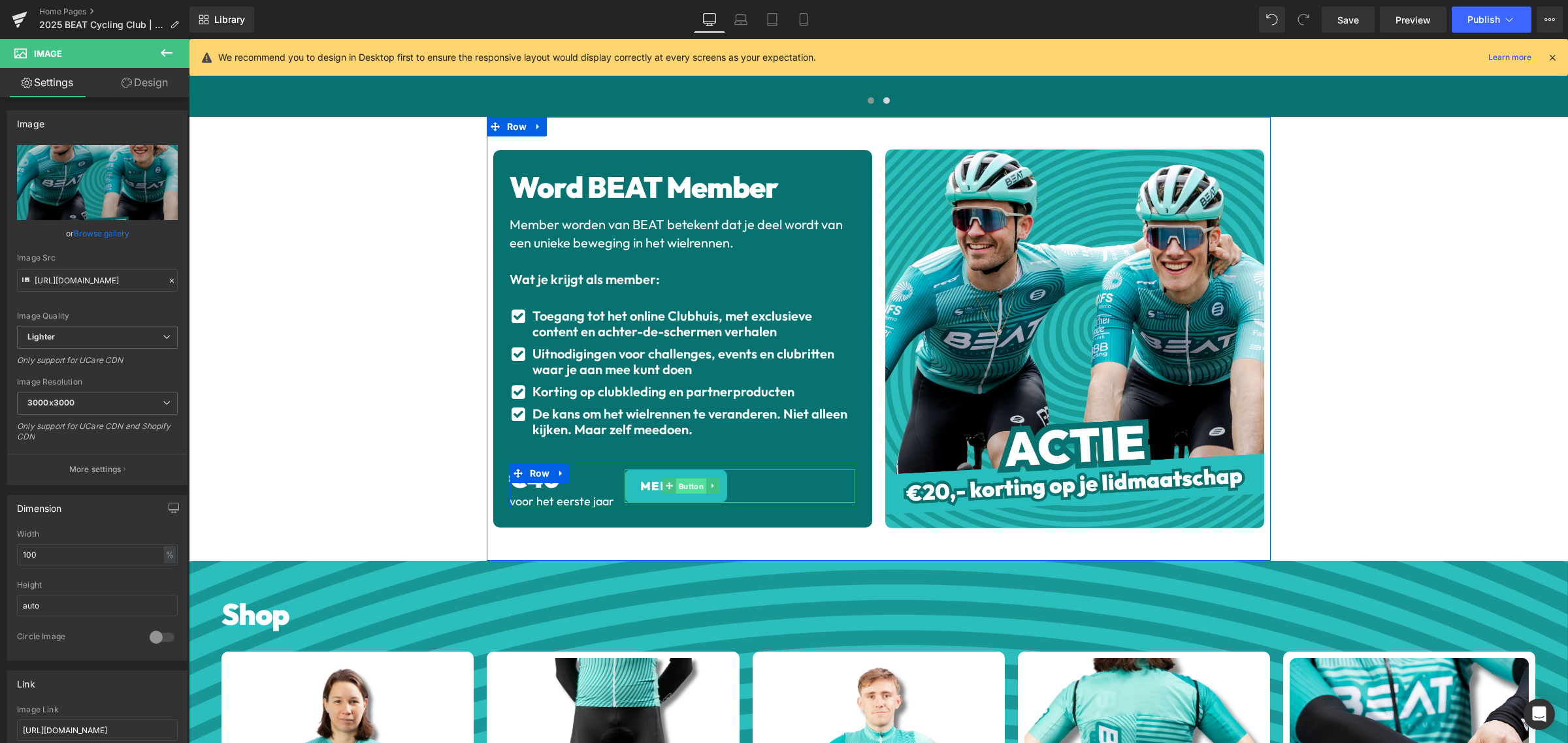
click at [679, 479] on span "Button" at bounding box center [691, 486] width 30 height 15
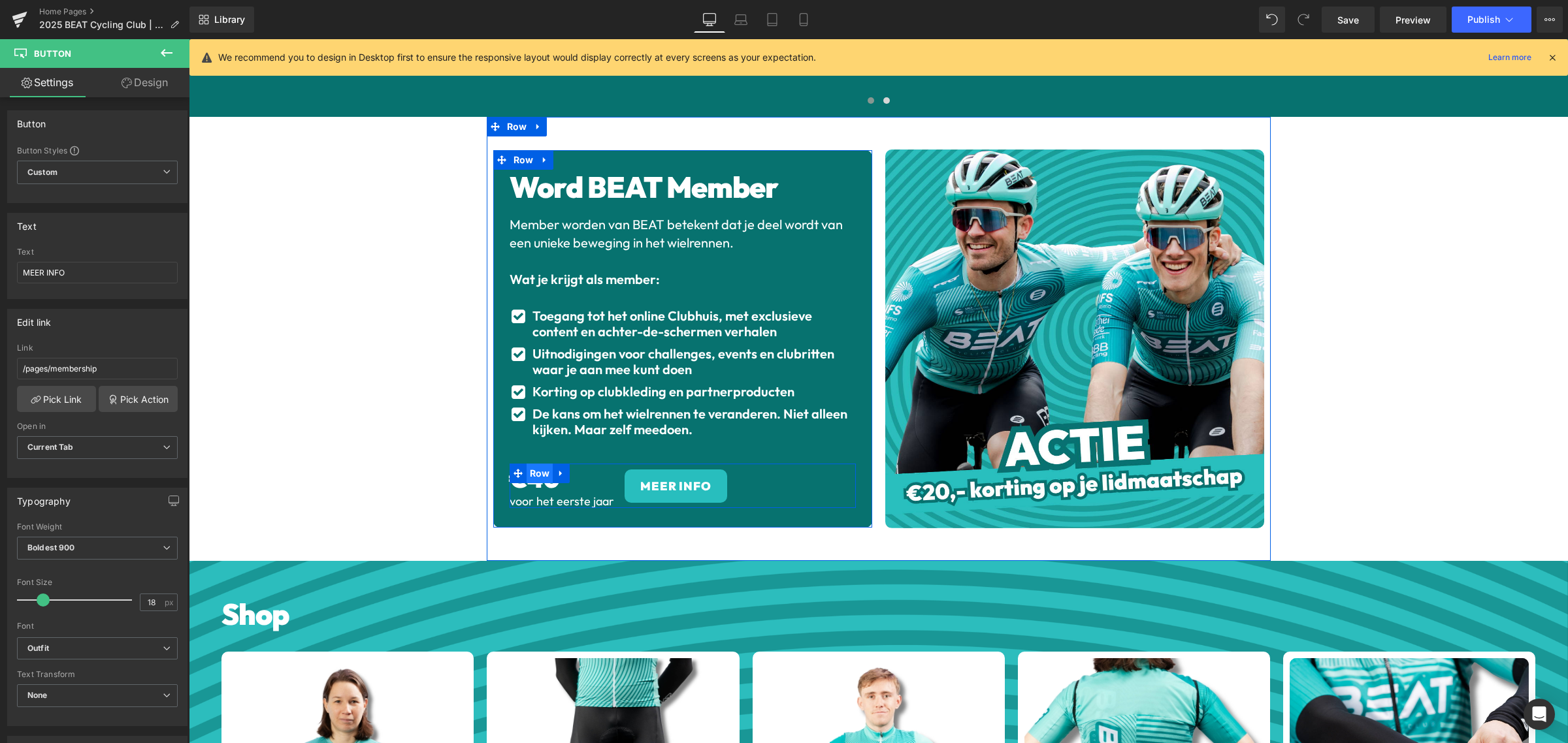
click at [531, 465] on span "Row" at bounding box center [539, 474] width 27 height 20
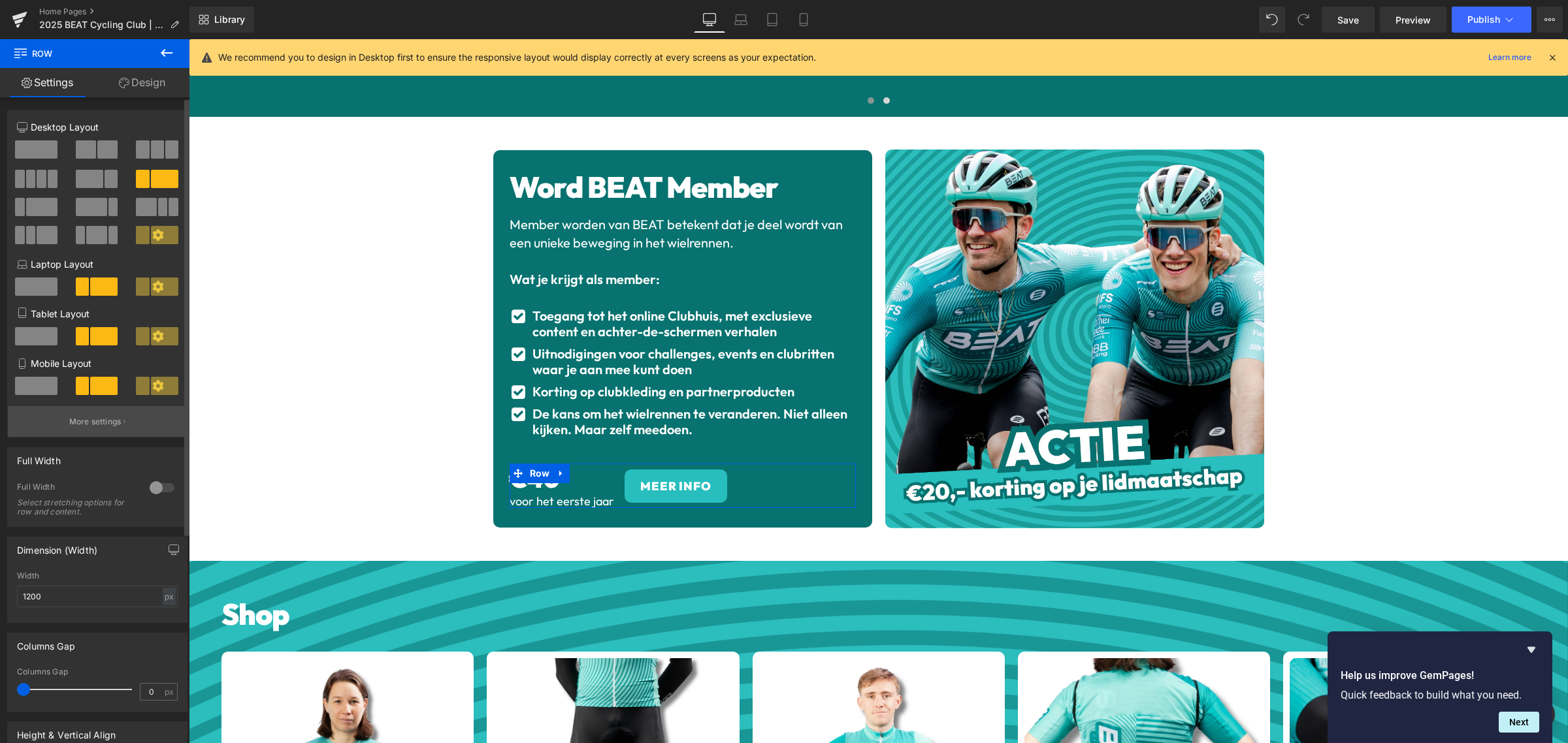
click at [113, 425] on p "More settings" at bounding box center [95, 422] width 52 height 12
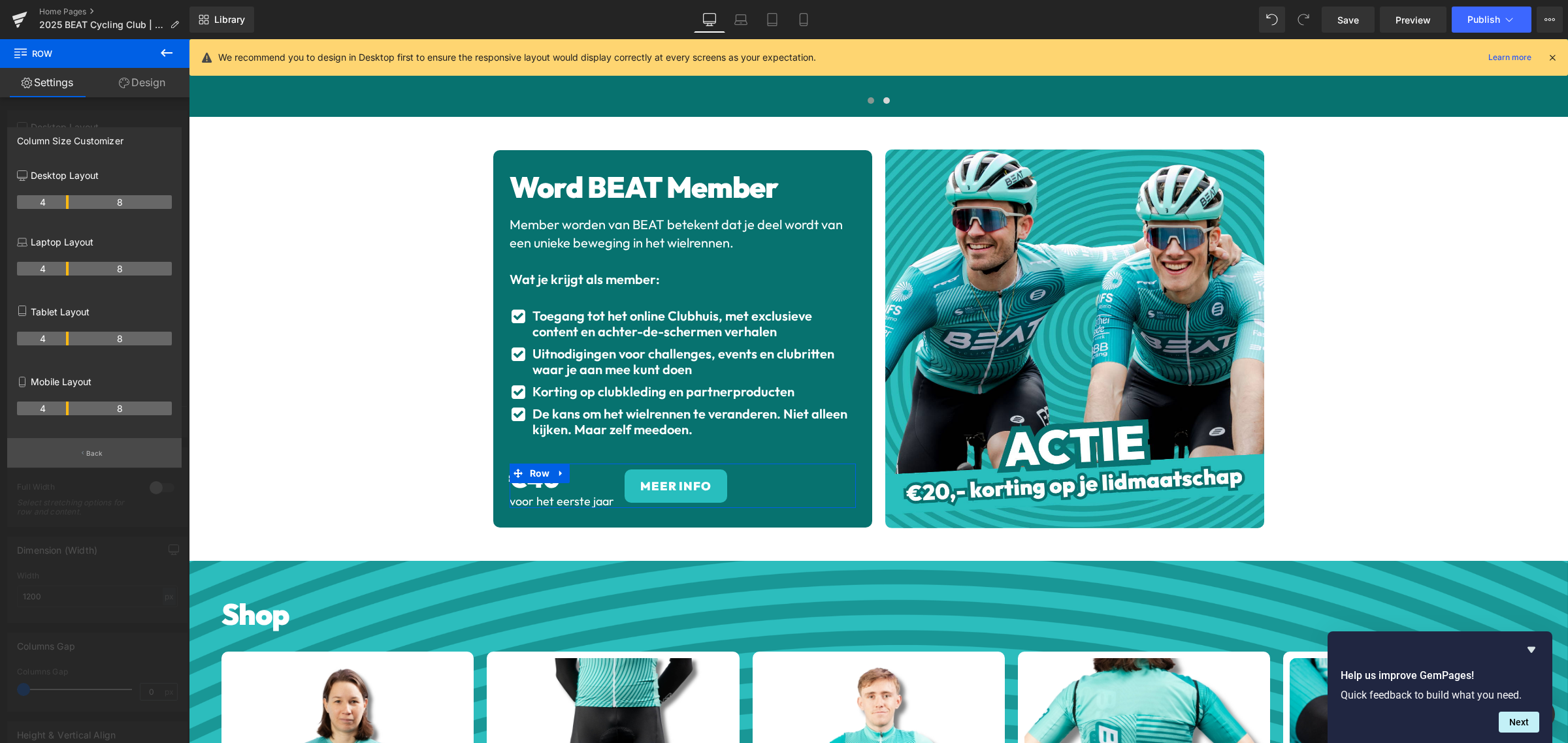
click at [96, 455] on p "Back" at bounding box center [94, 453] width 17 height 10
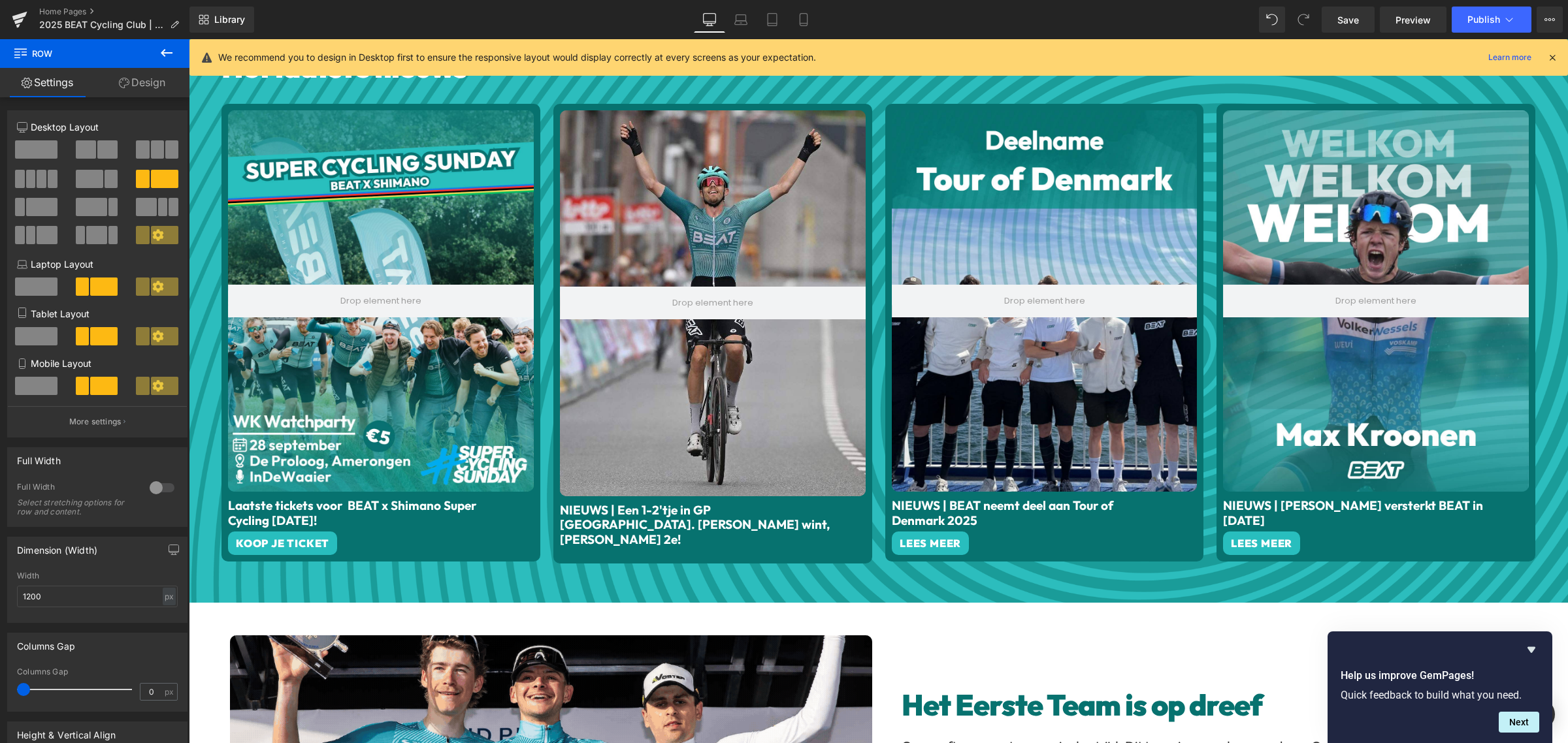
scroll to position [799, 0]
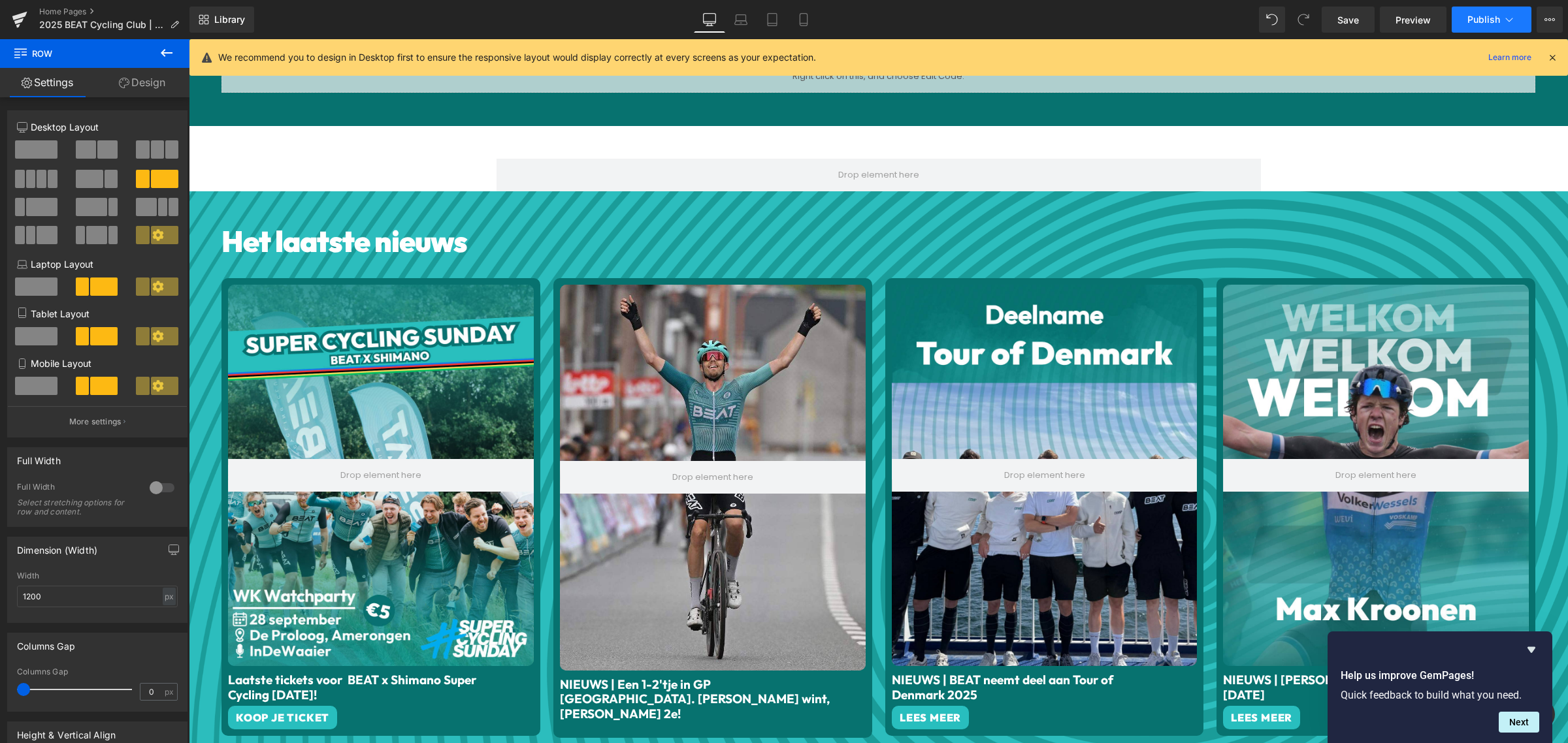
click at [1477, 20] on span "Publish" at bounding box center [1483, 19] width 32 height 10
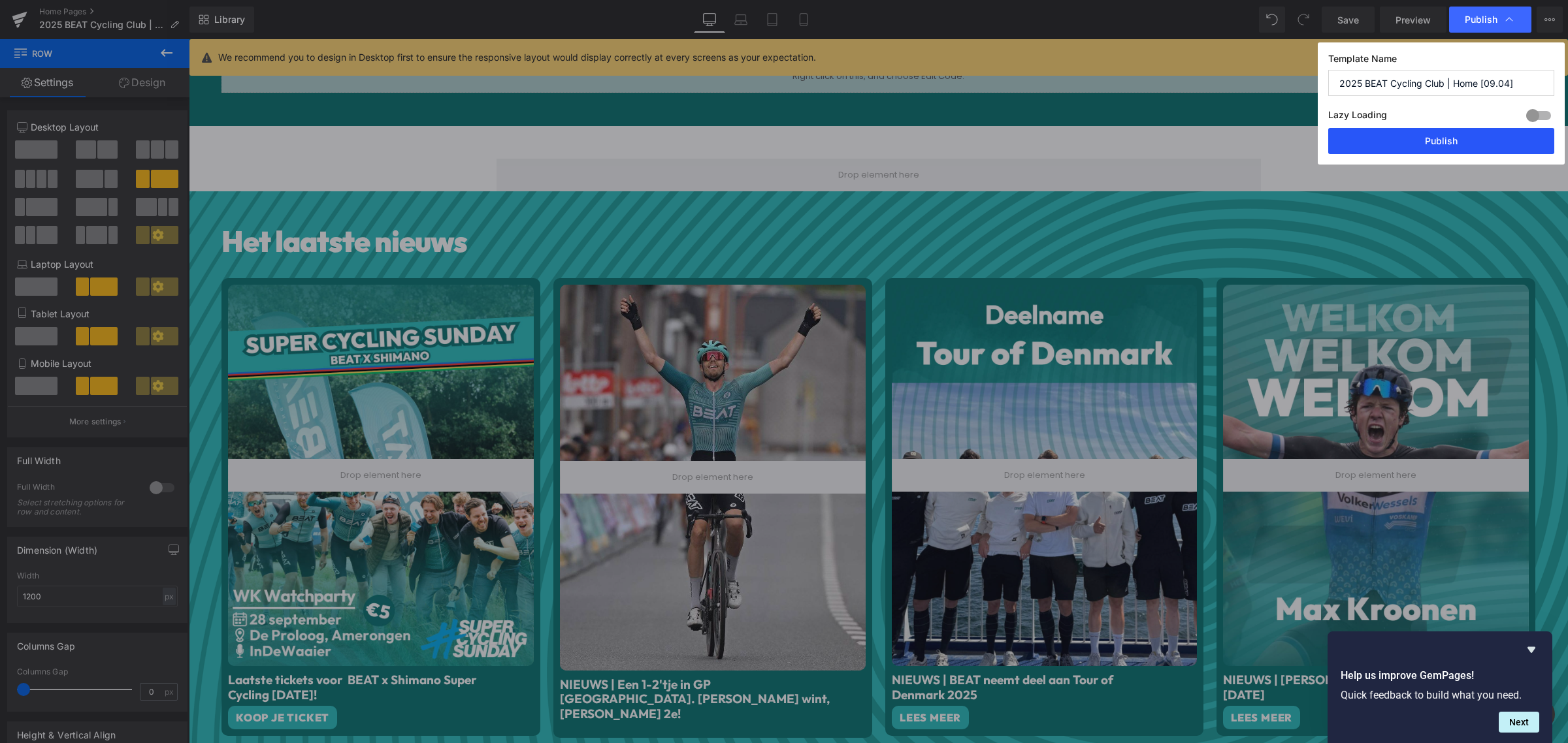
drag, startPoint x: 1440, startPoint y: 142, endPoint x: 1252, endPoint y: 106, distance: 191.4
click at [1440, 142] on button "Publish" at bounding box center [1441, 141] width 226 height 26
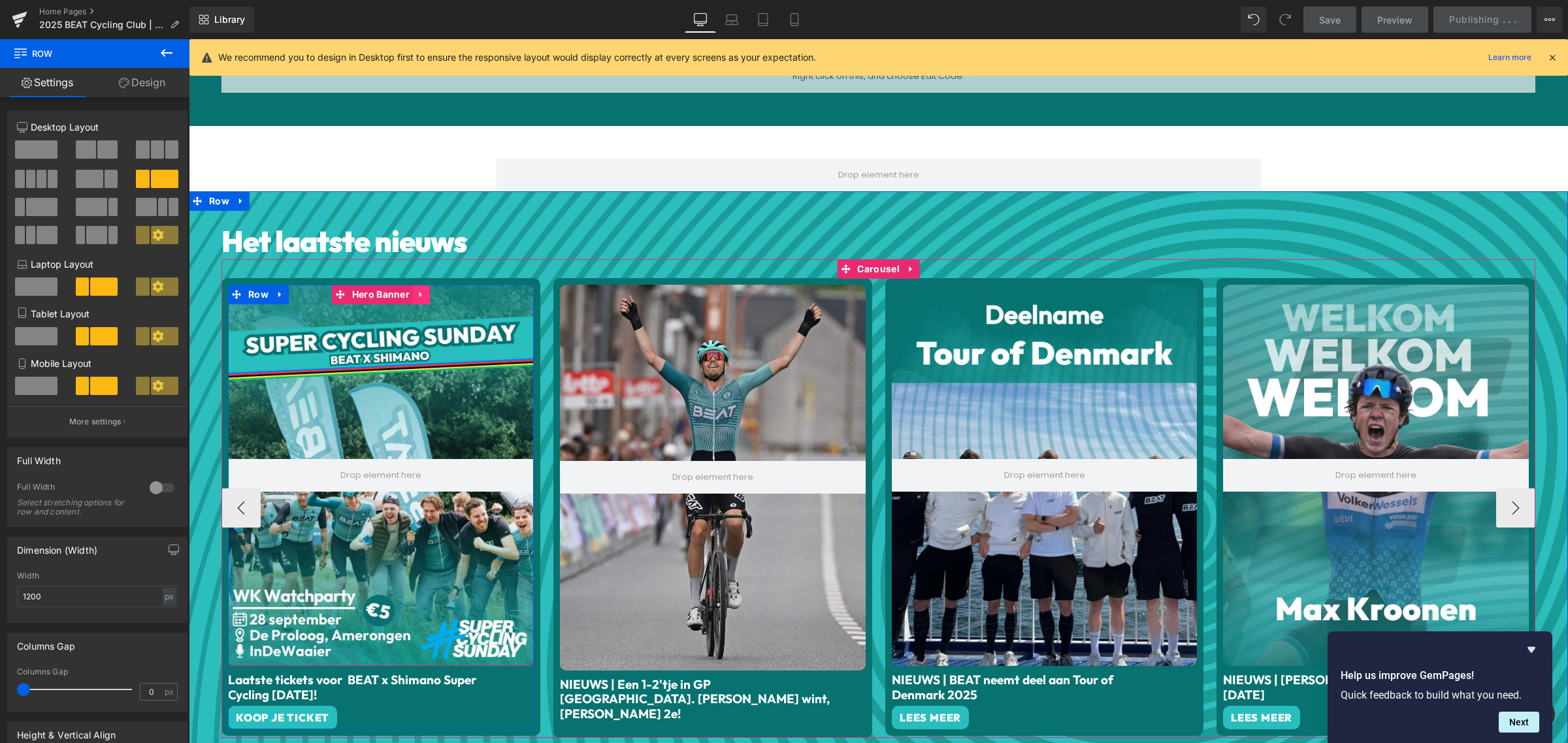
click at [417, 289] on icon at bounding box center [421, 294] width 9 height 10
click at [425, 290] on icon at bounding box center [429, 294] width 9 height 9
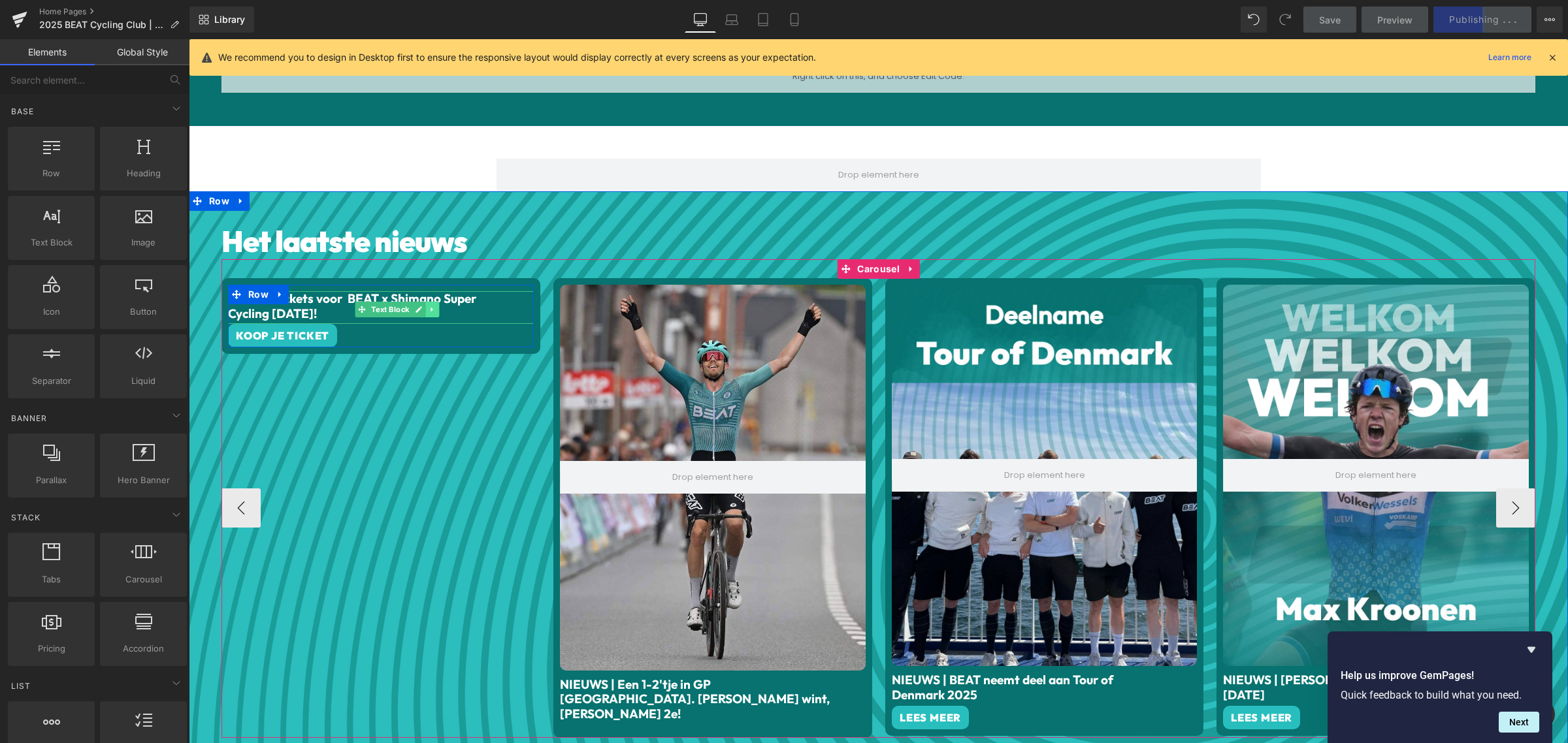
click at [429, 305] on icon at bounding box center [432, 309] width 7 height 8
click at [276, 289] on icon at bounding box center [280, 294] width 9 height 10
click at [310, 290] on icon at bounding box center [314, 294] width 9 height 9
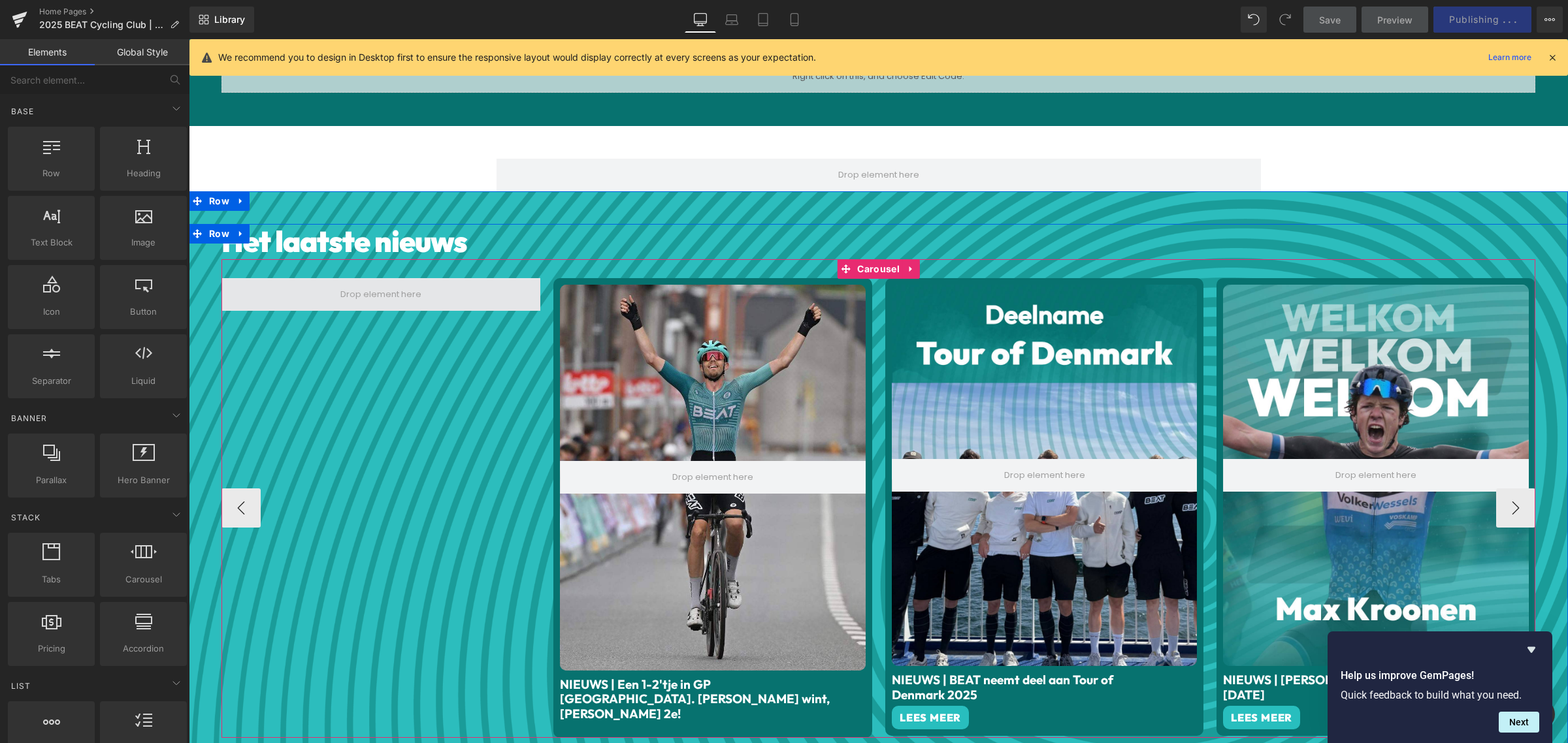
click at [384, 286] on span at bounding box center [381, 294] width 90 height 20
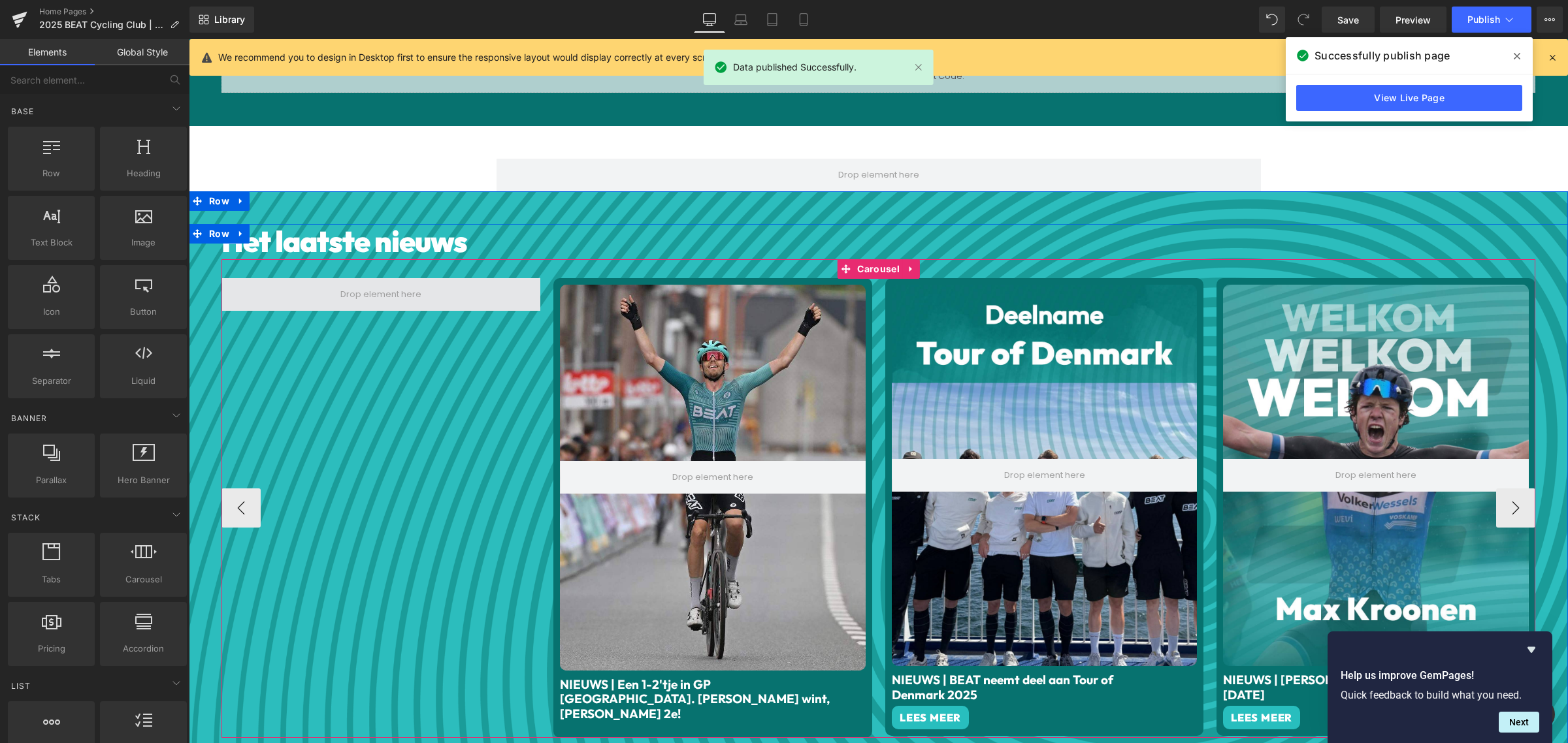
click at [384, 291] on span at bounding box center [381, 294] width 90 height 20
click at [362, 286] on span at bounding box center [381, 294] width 90 height 20
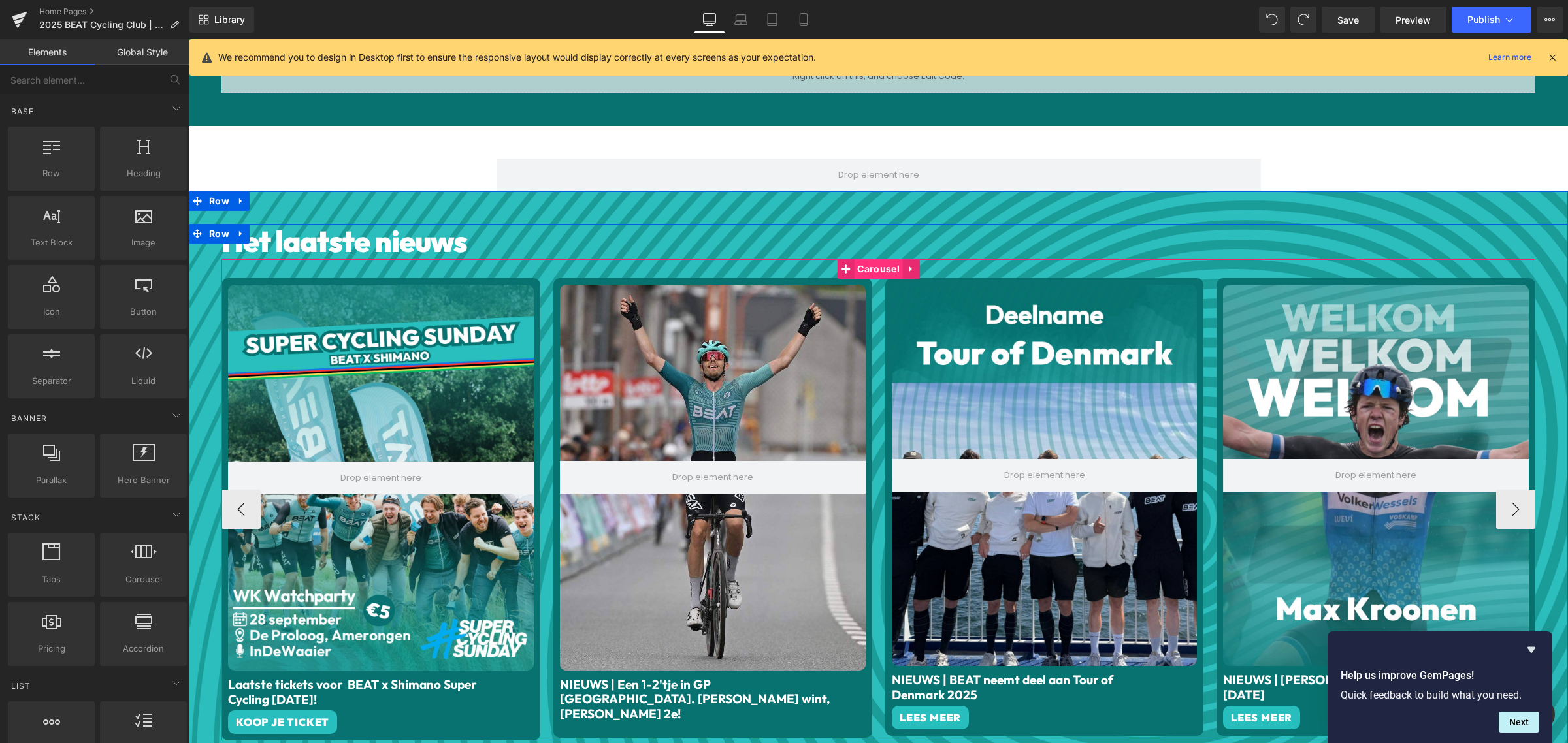
click at [869, 268] on span "Carousel" at bounding box center [878, 269] width 49 height 20
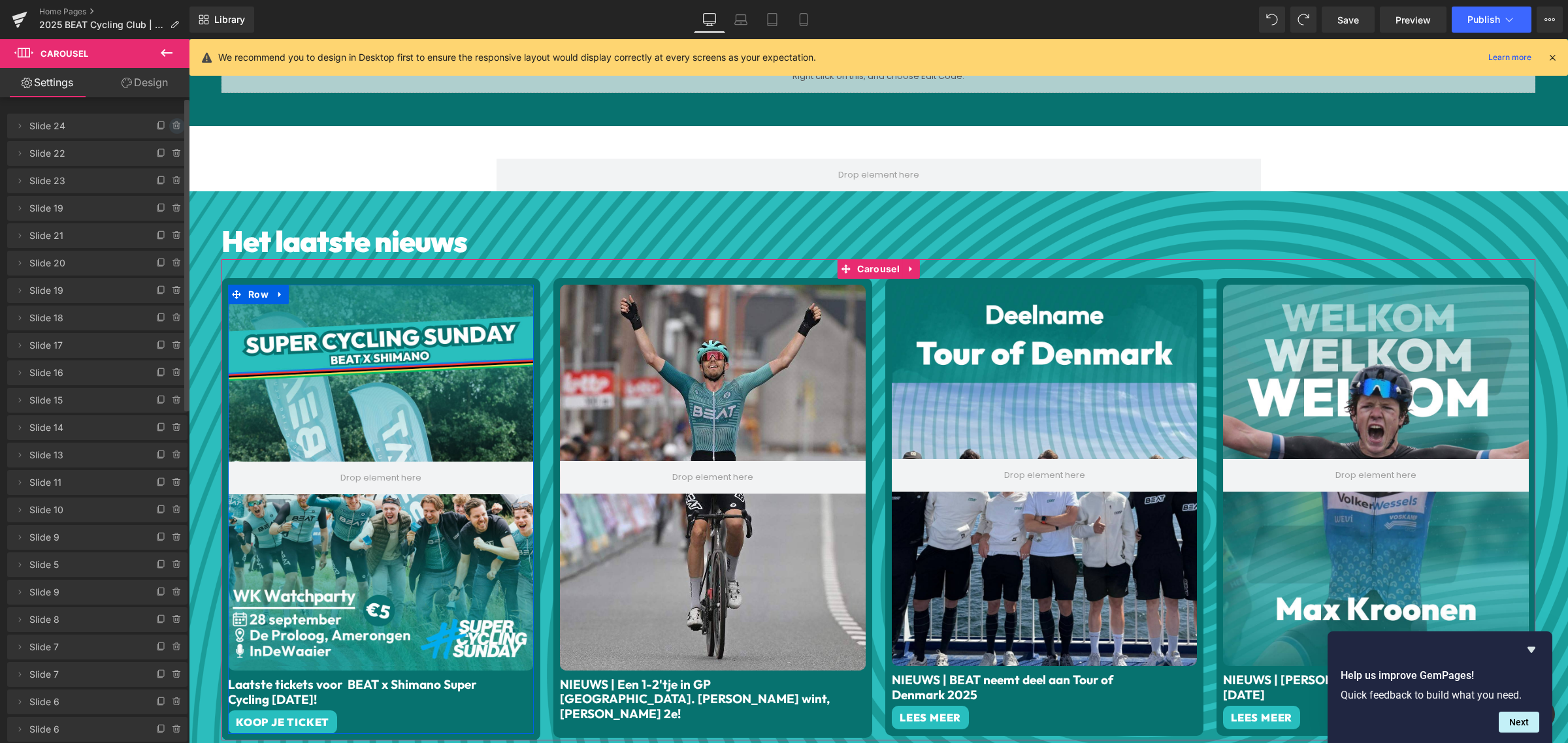
click at [173, 128] on icon at bounding box center [176, 126] width 5 height 6
click at [162, 126] on button "Delete" at bounding box center [163, 126] width 41 height 17
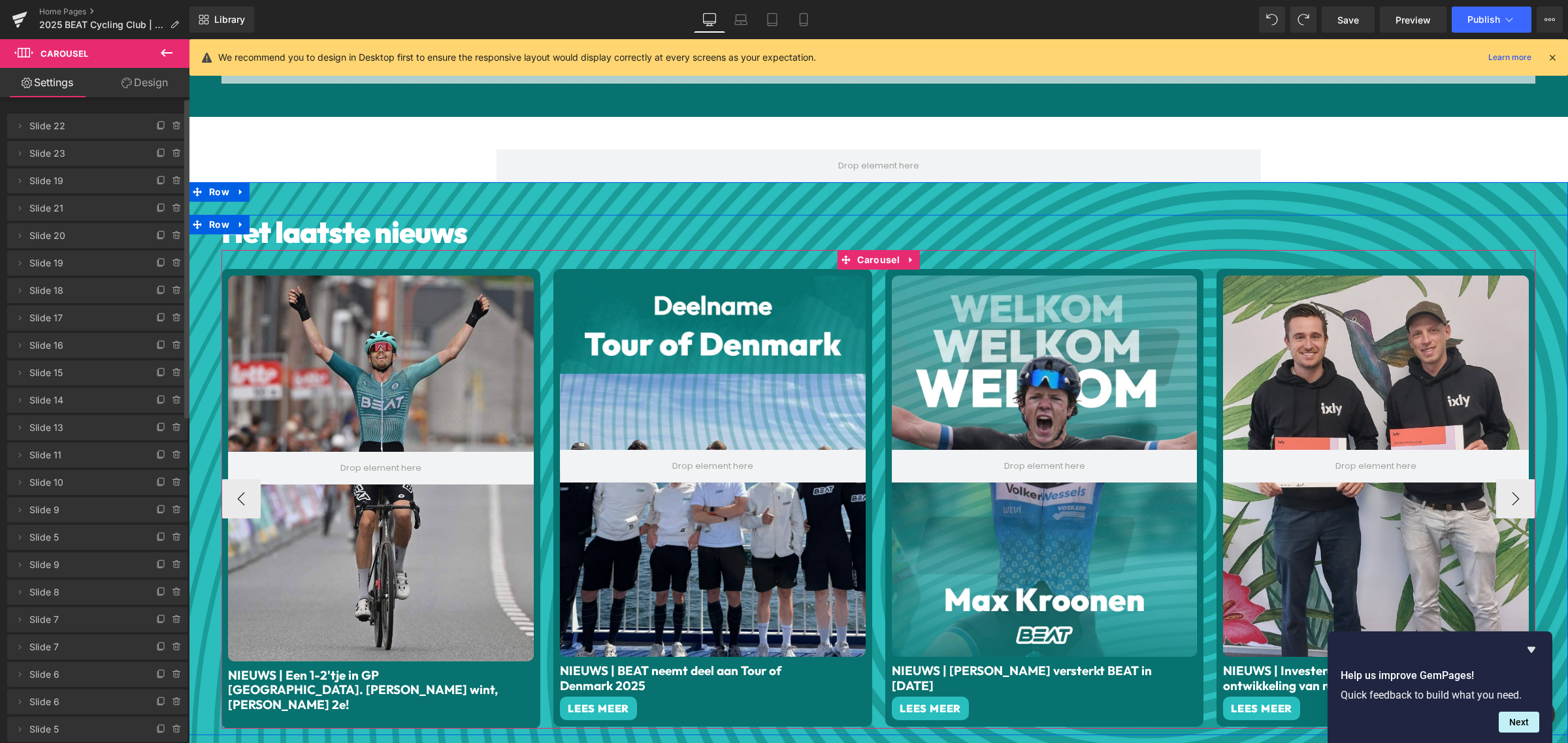
scroll to position [717, 0]
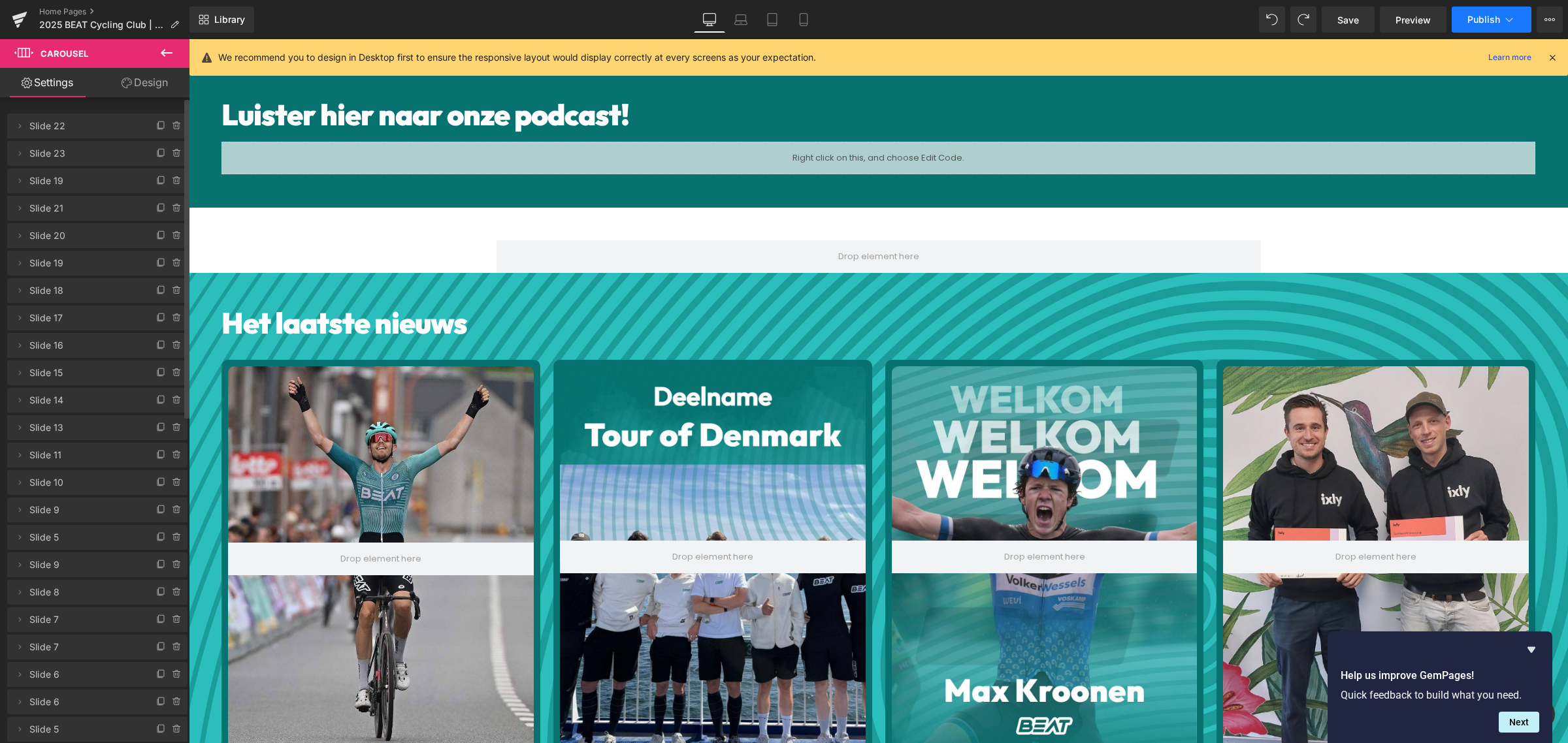
click at [1474, 20] on span "Publish" at bounding box center [1483, 19] width 32 height 10
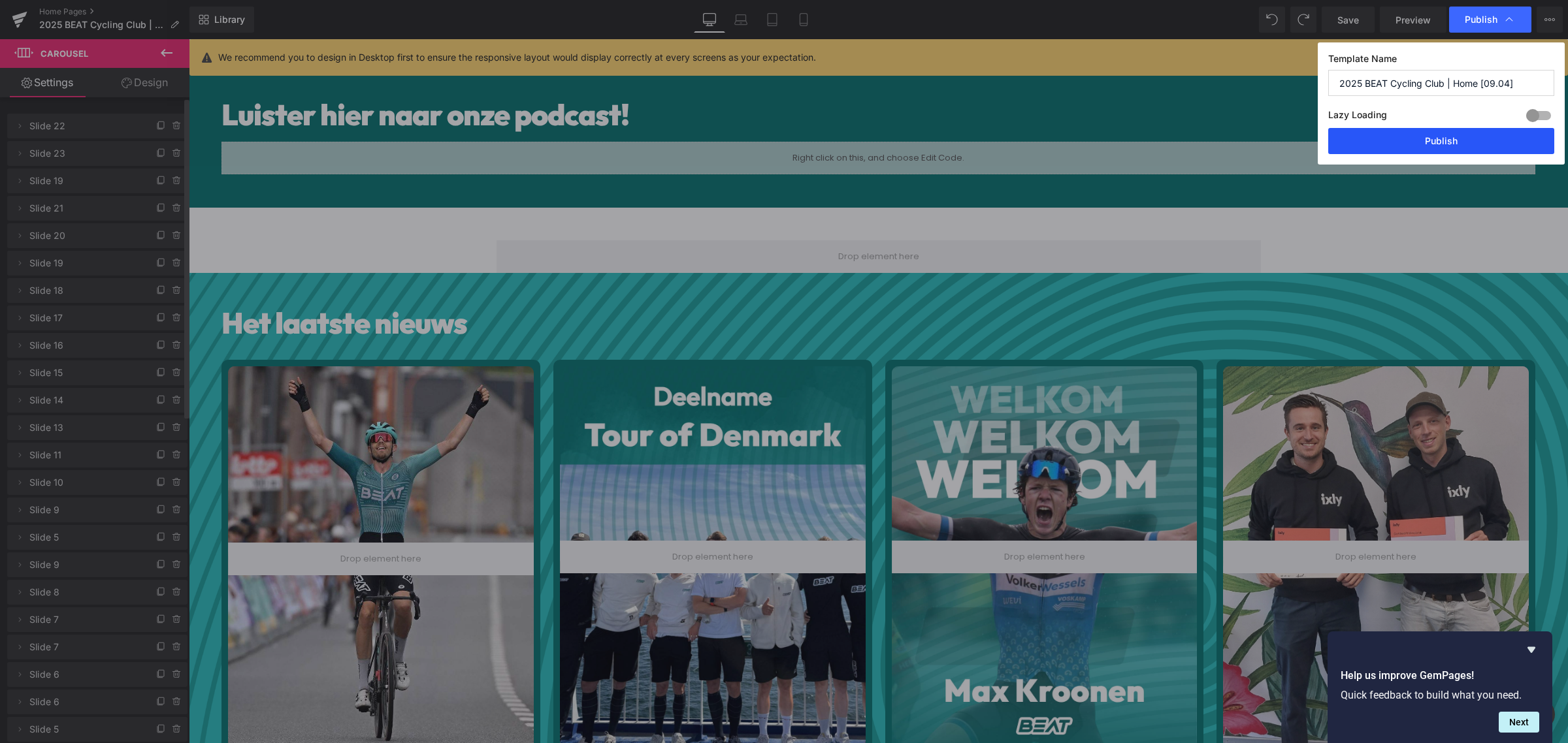
click at [1412, 142] on button "Publish" at bounding box center [1441, 141] width 226 height 26
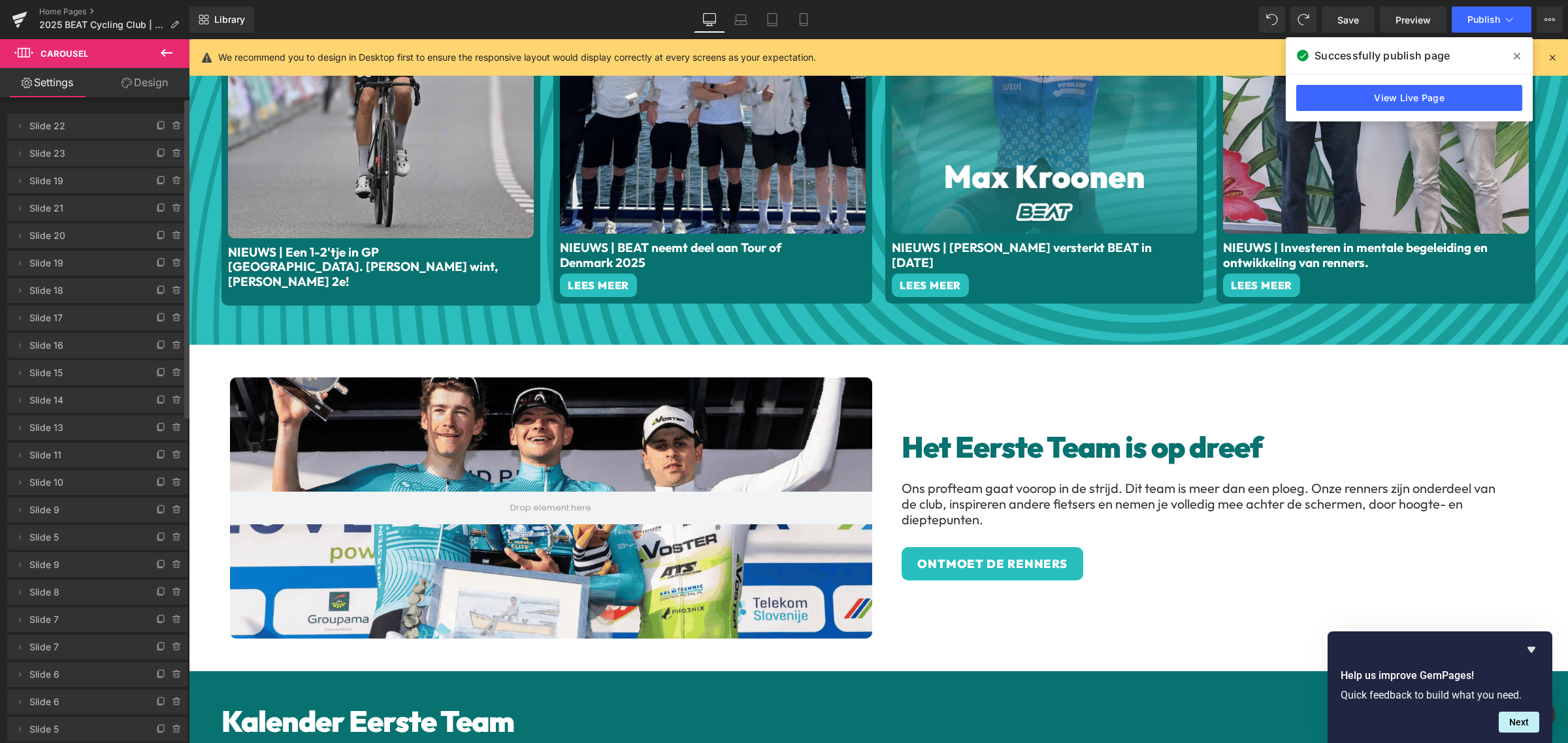
scroll to position [0, 0]
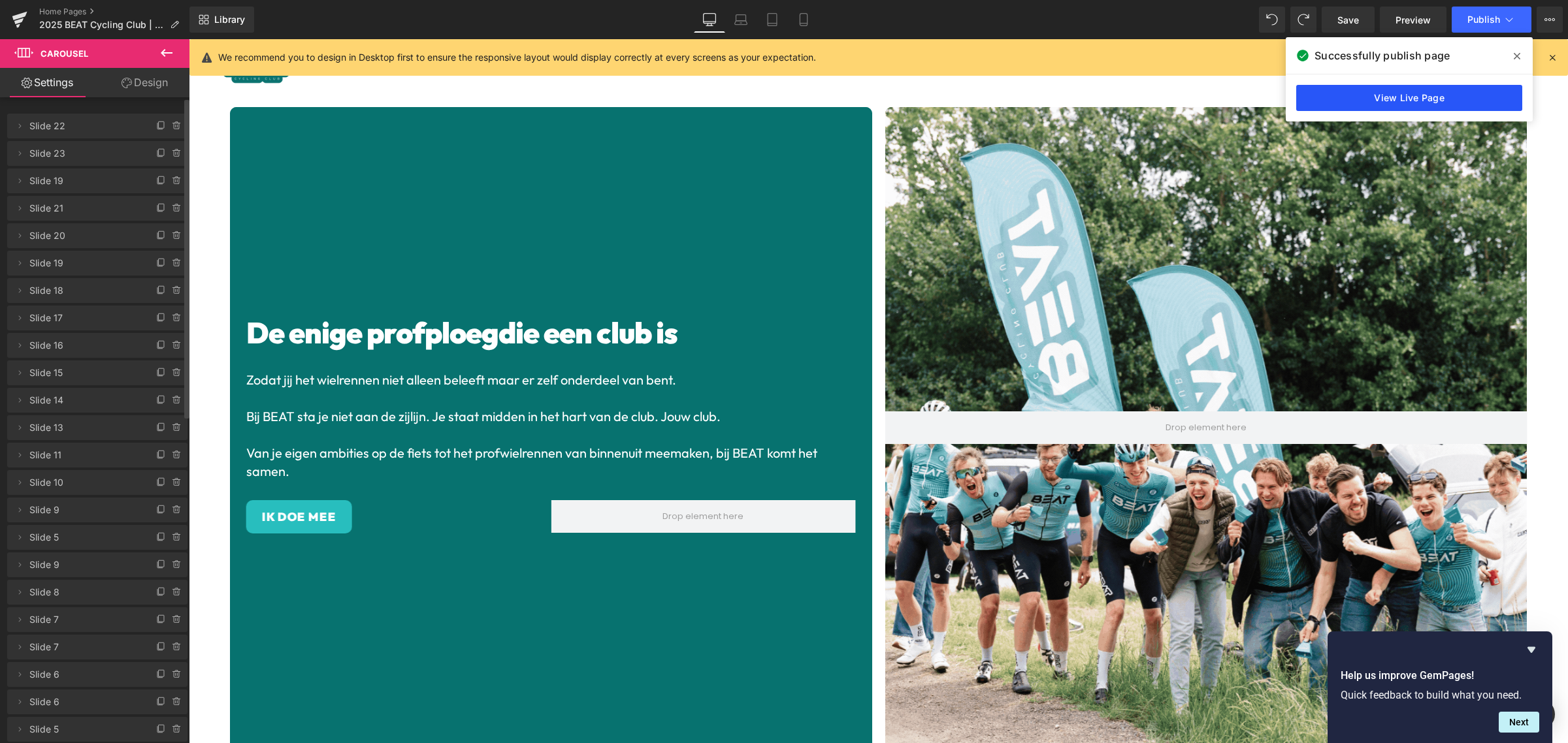
click at [1431, 98] on link "View Live Page" at bounding box center [1409, 97] width 226 height 26
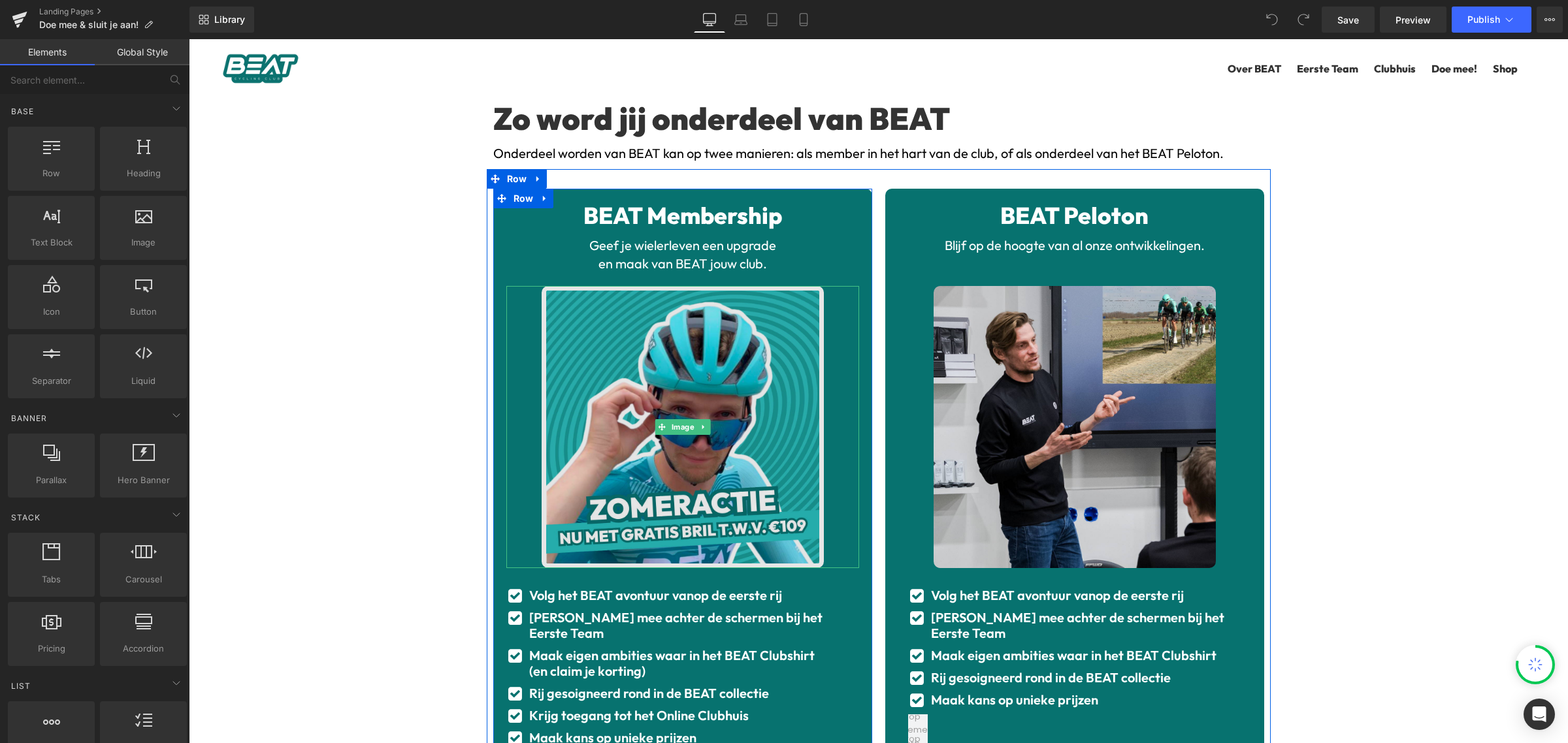
click at [693, 373] on img at bounding box center [683, 427] width 282 height 282
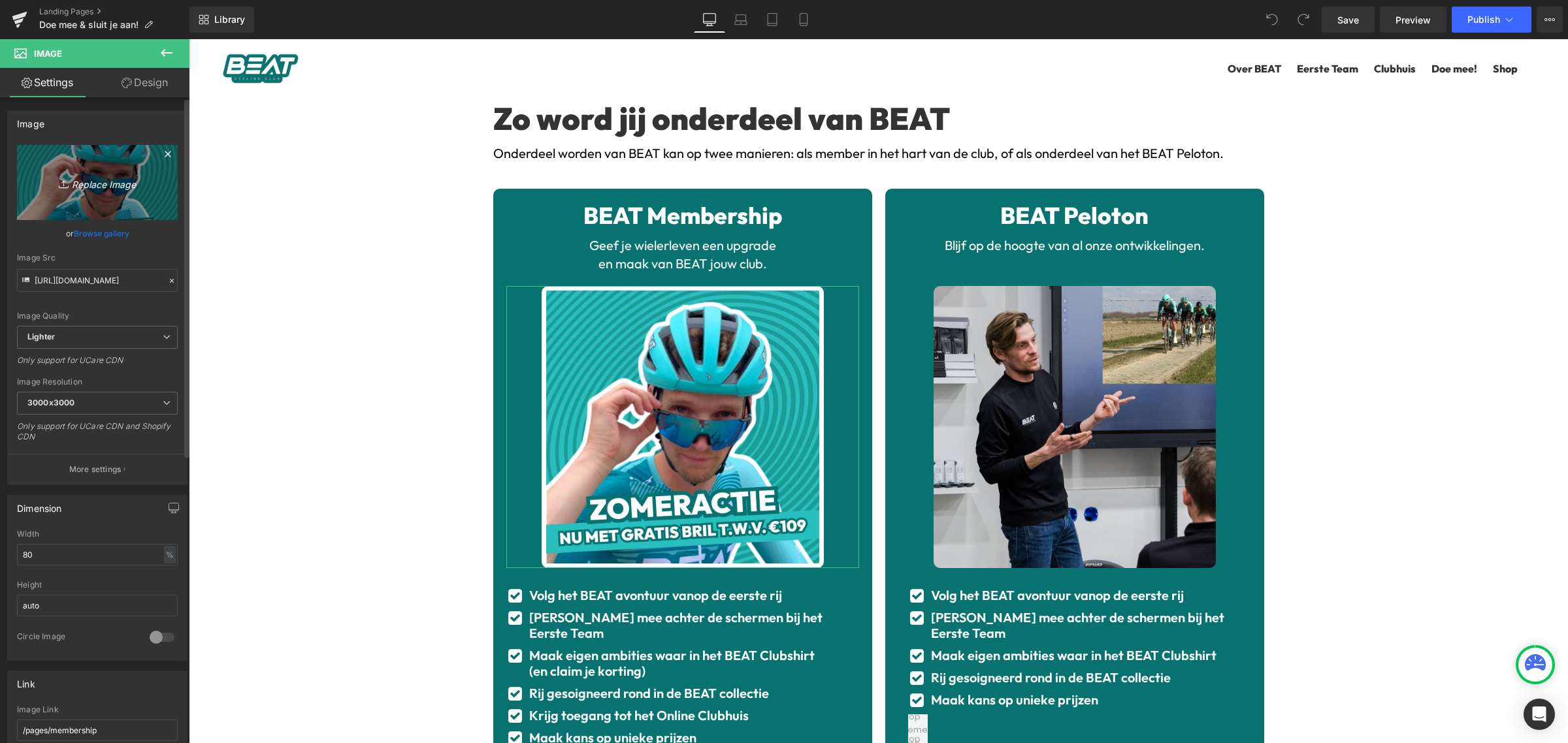
click at [91, 180] on icon "Replace Image" at bounding box center [97, 182] width 105 height 16
type input "C:\fakepath\Gif website.png"
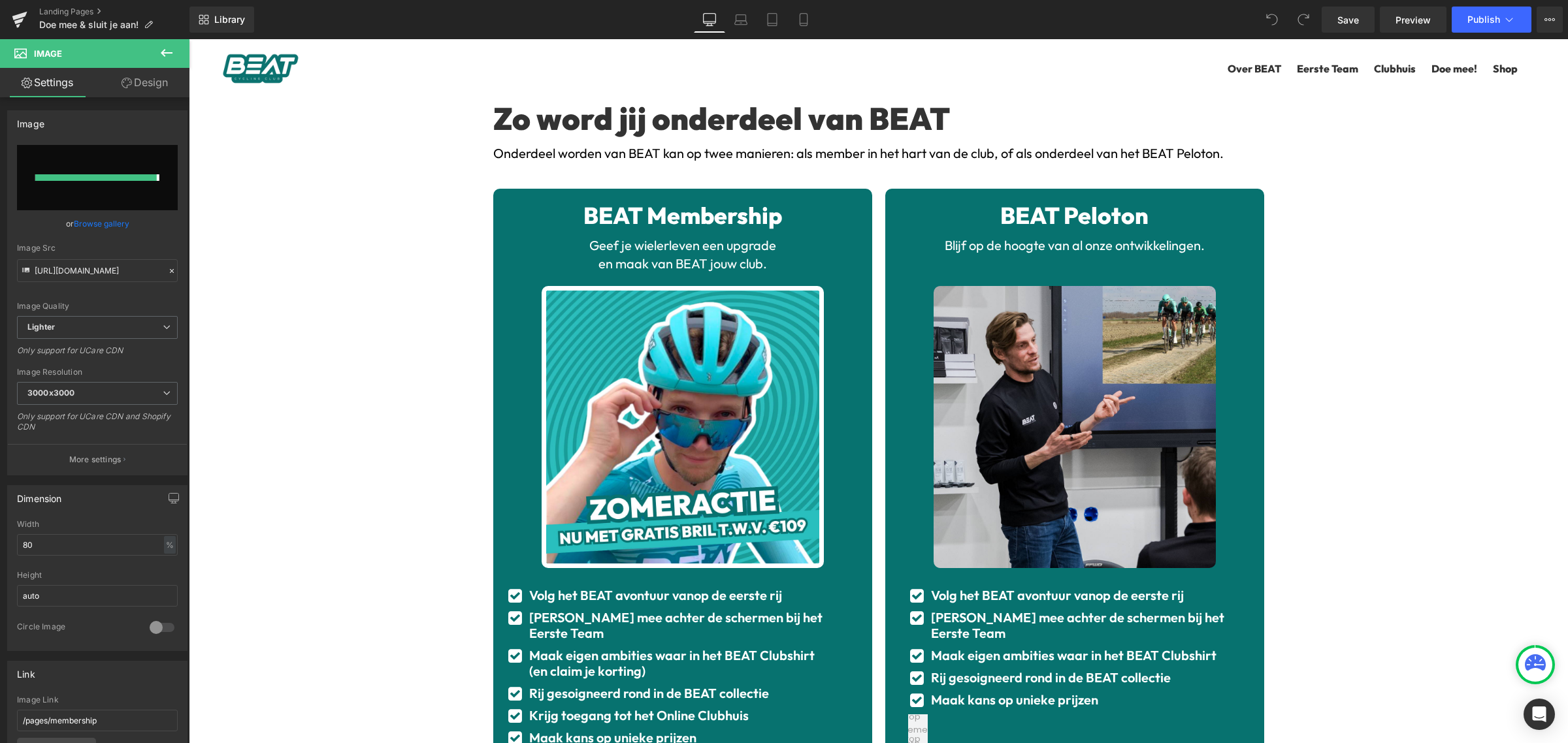
type input "https://ucarecdn.com/8b43bb44-a7a4-4e12-8b65-7e307a38525f/-/format/auto/-/previ…"
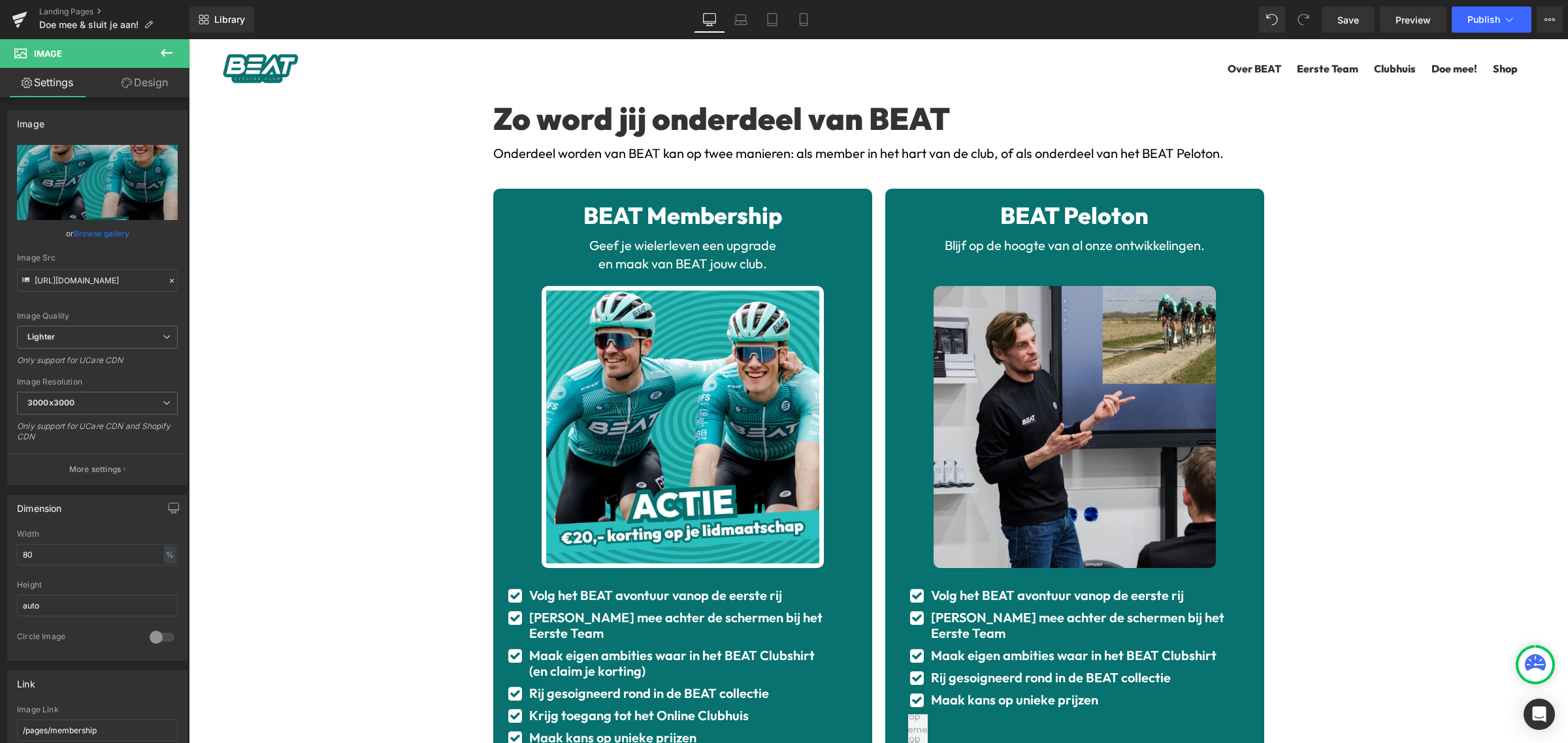
click at [350, 262] on div "Zo word jij onderdeel van BEAT Heading Onderdeel worden van BEAT kan op twee ma…" at bounding box center [878, 670] width 1379 height 1152
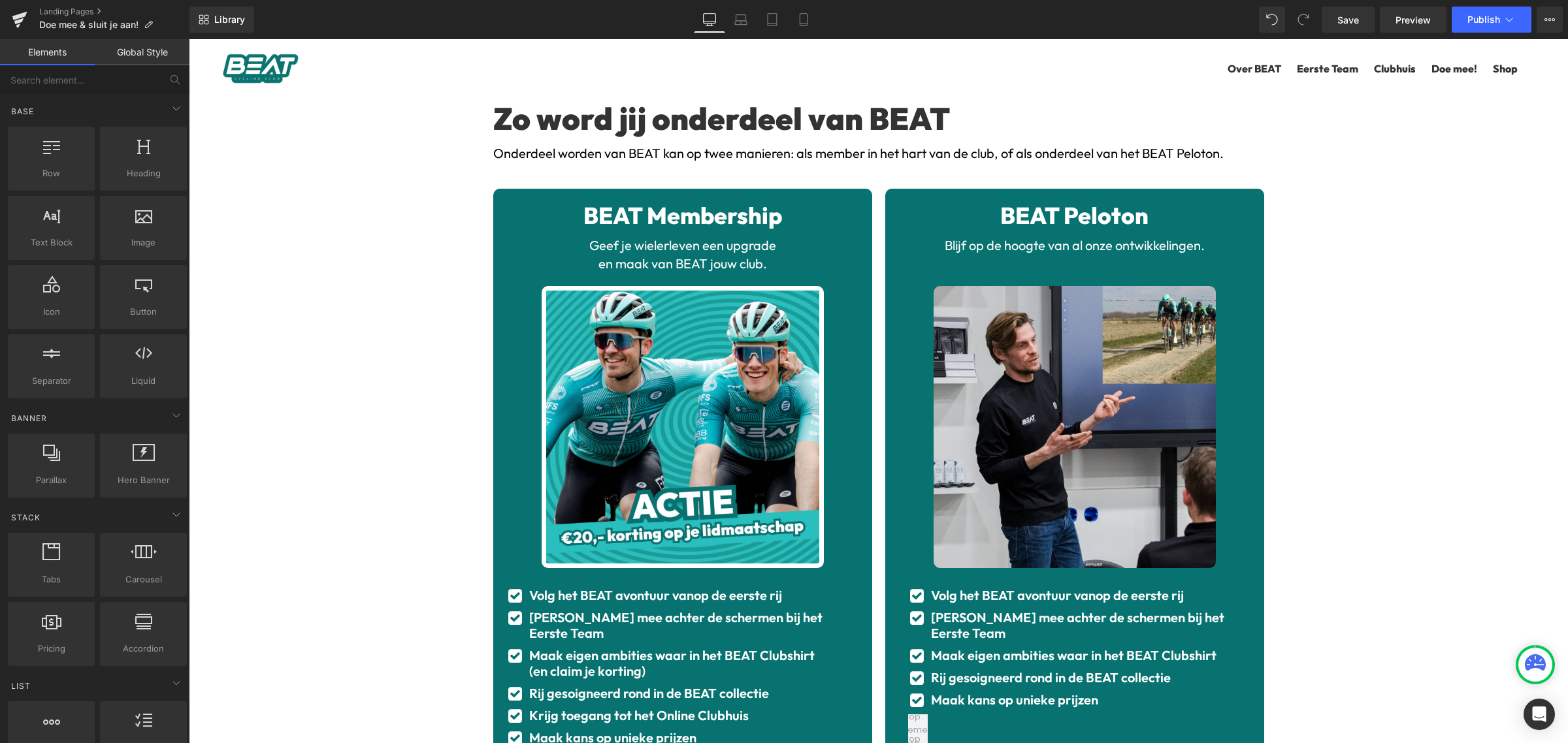
click at [1358, 389] on div "Zo word jij onderdeel van BEAT Heading Onderdeel worden van BEAT kan op twee ma…" at bounding box center [878, 670] width 1379 height 1152
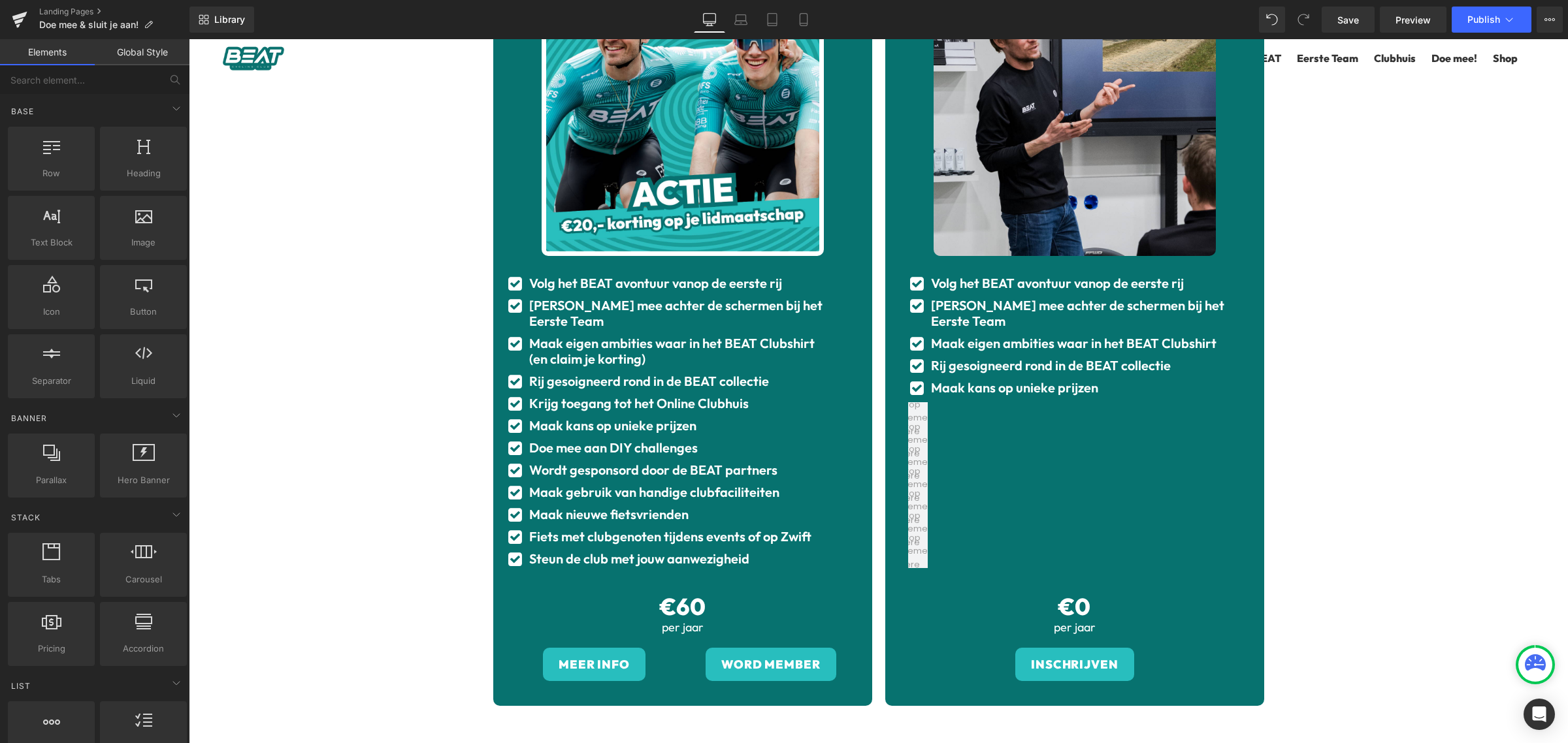
scroll to position [327, 0]
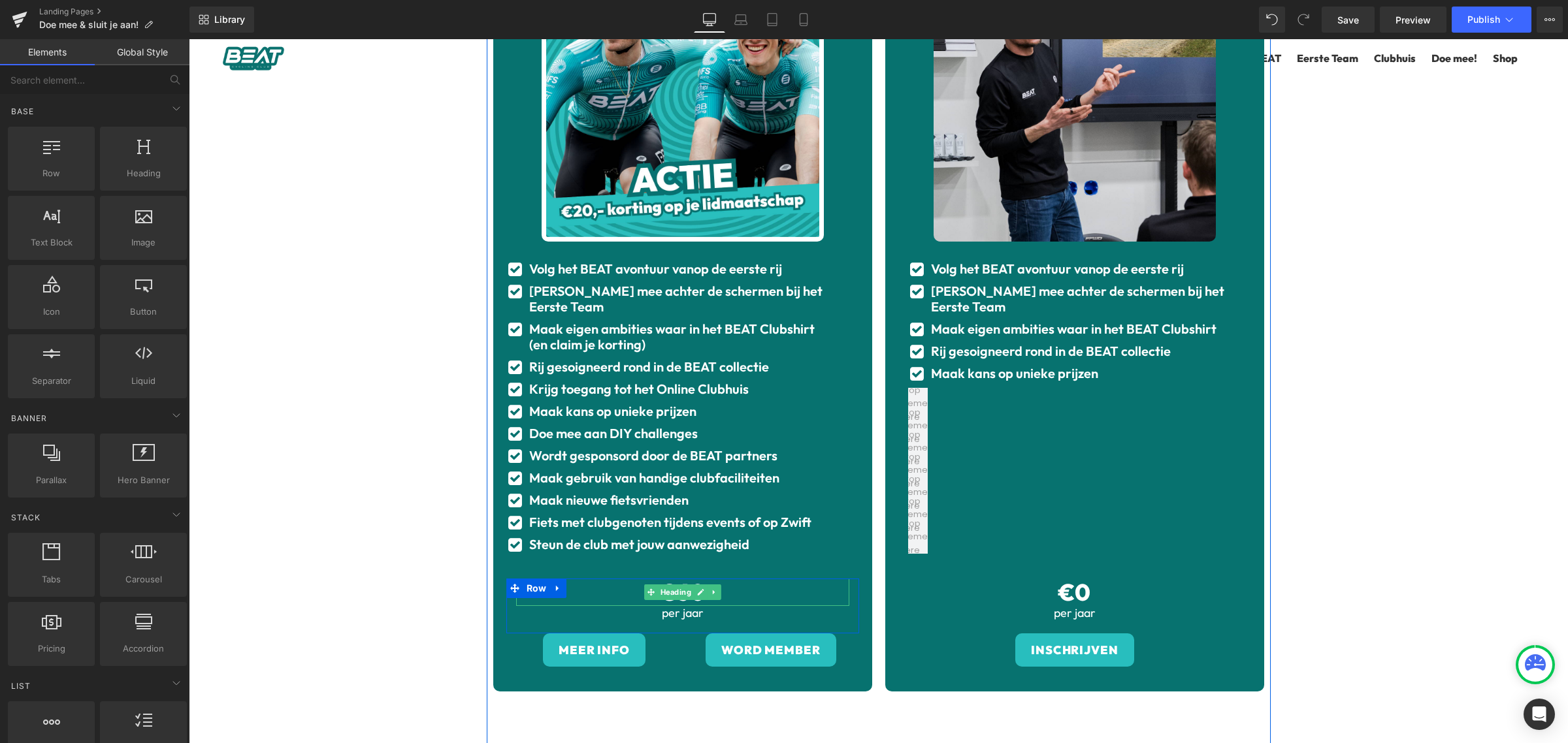
click at [740, 580] on h1 "€60" at bounding box center [682, 592] width 333 height 28
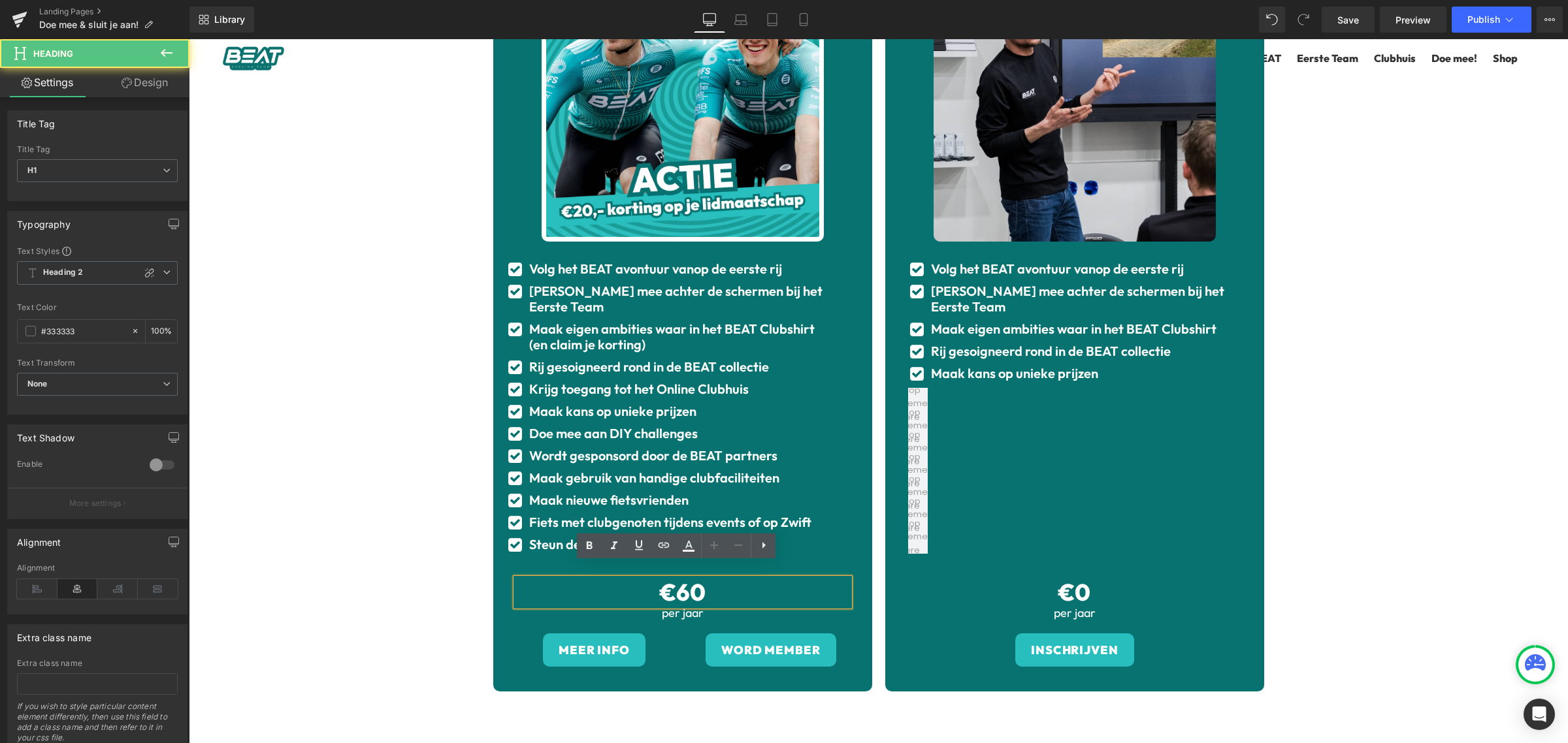
click at [684, 579] on span "€60" at bounding box center [683, 592] width 46 height 30
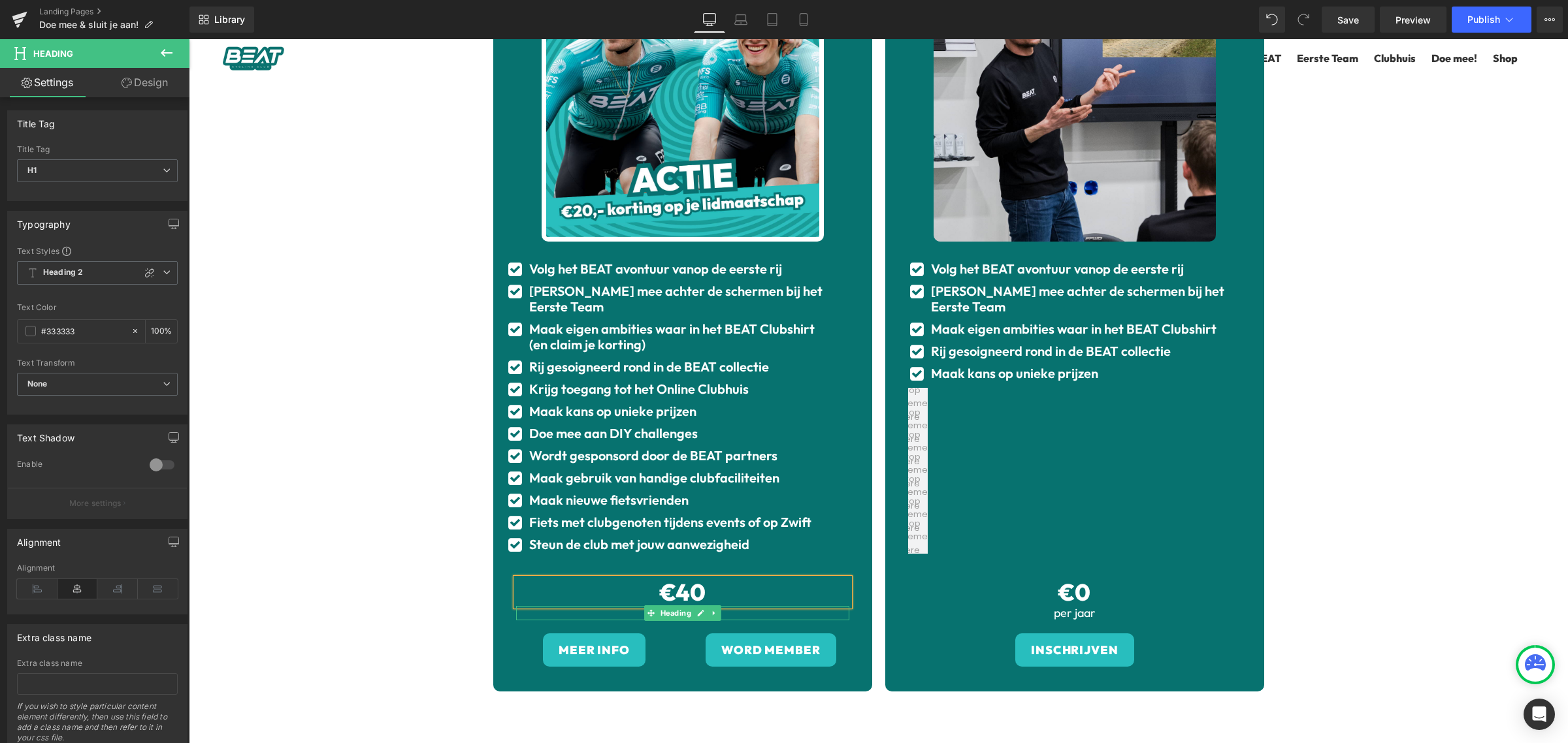
click at [746, 606] on h1 "per jaar" at bounding box center [682, 612] width 333 height 14
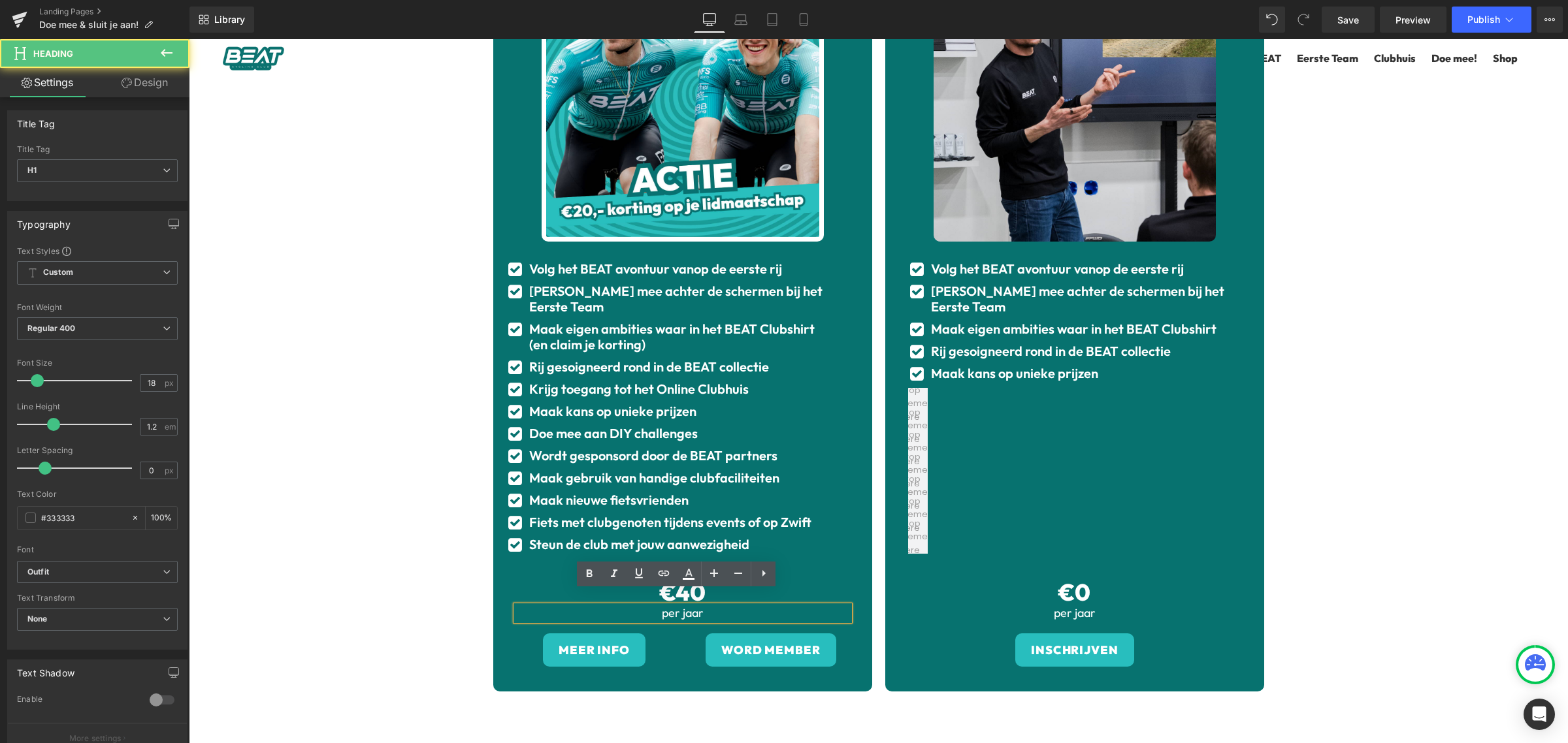
click at [725, 606] on h1 "per jaar" at bounding box center [682, 612] width 333 height 14
click at [669, 606] on span "per jaar" at bounding box center [683, 613] width 42 height 15
click at [668, 606] on span "per jaar" at bounding box center [683, 613] width 42 height 15
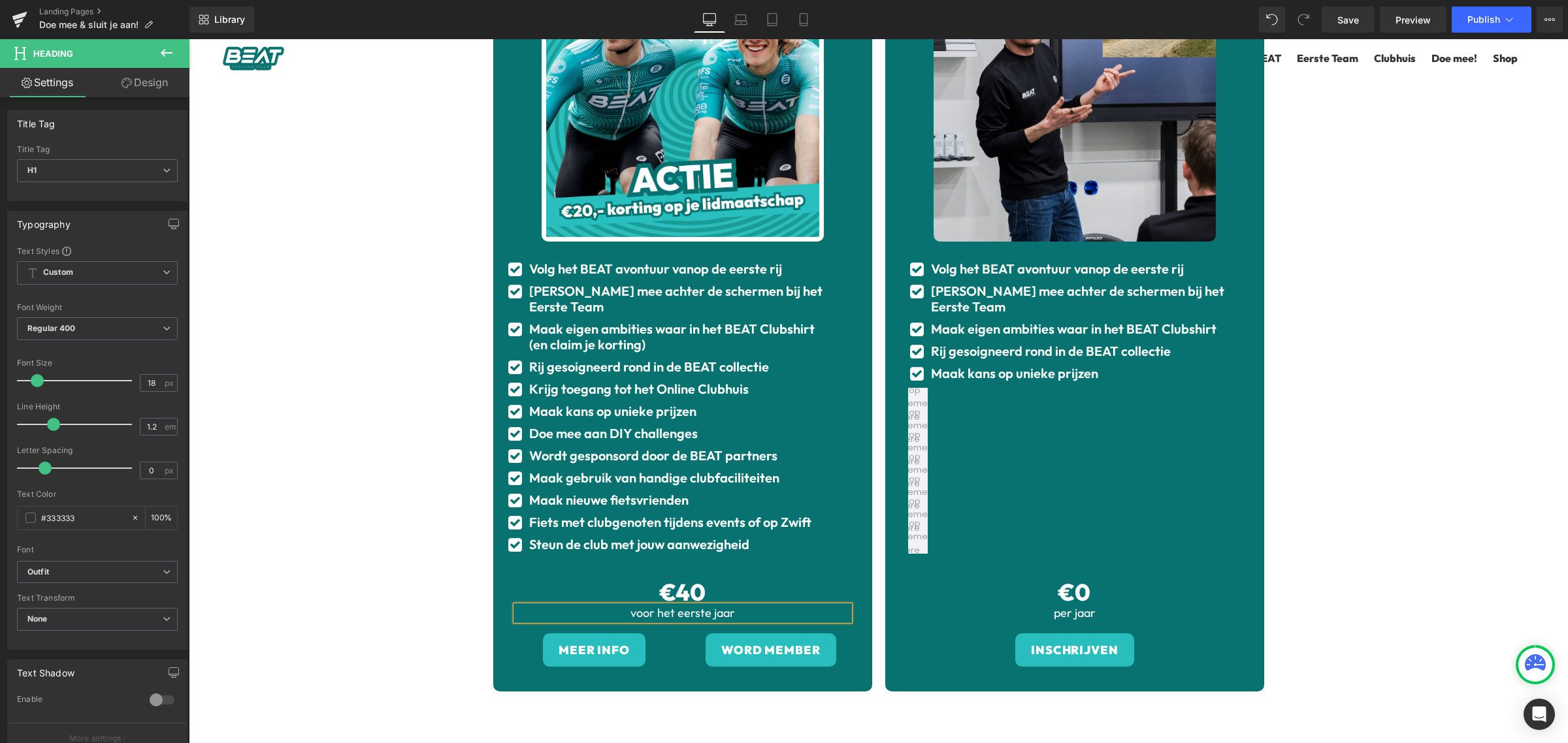
click at [1399, 472] on div "Zo word jij onderdeel van BEAT Heading Onderdeel worden van BEAT kan op twee ma…" at bounding box center [878, 344] width 1379 height 1152
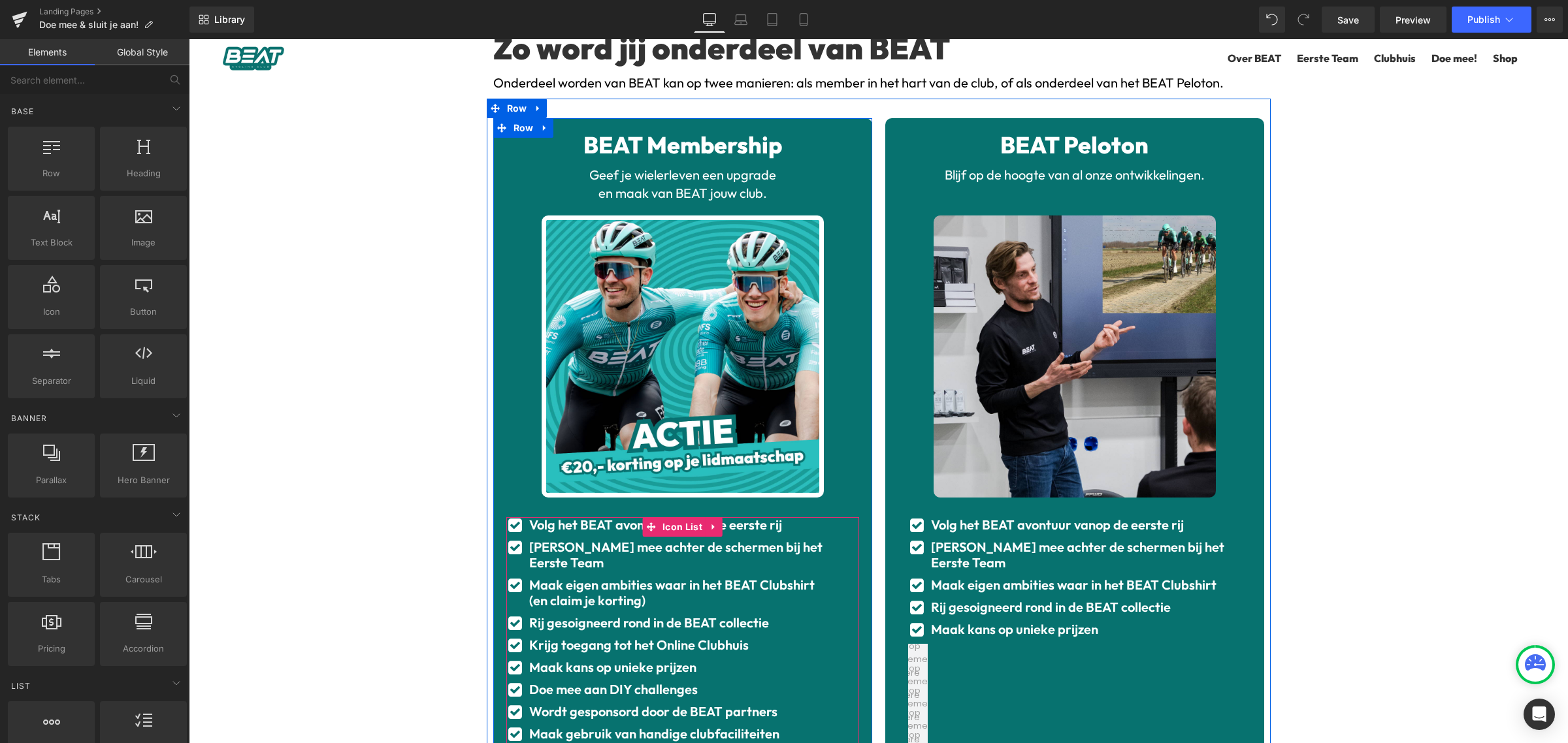
scroll to position [0, 0]
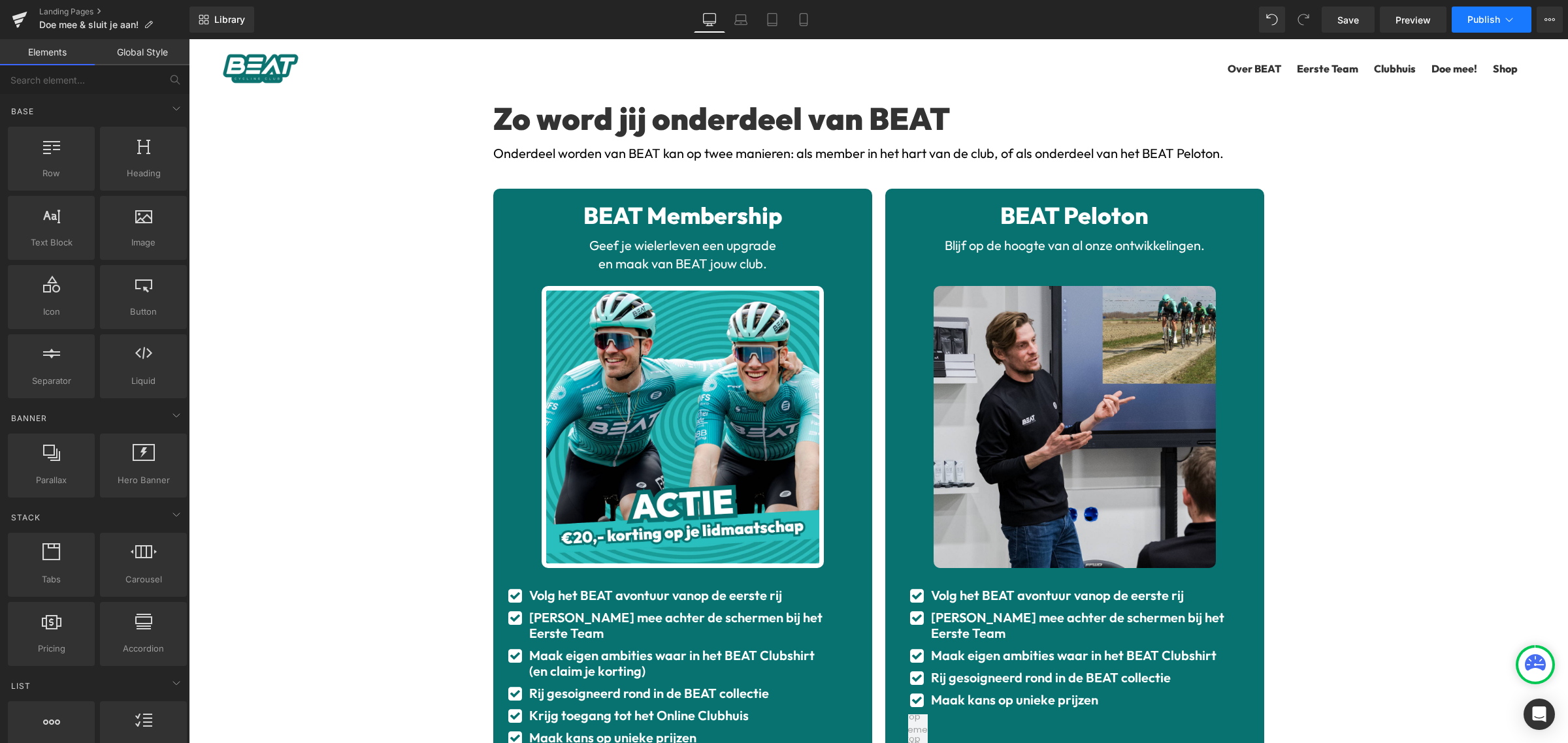
click at [1485, 14] on span "Publish" at bounding box center [1483, 19] width 32 height 10
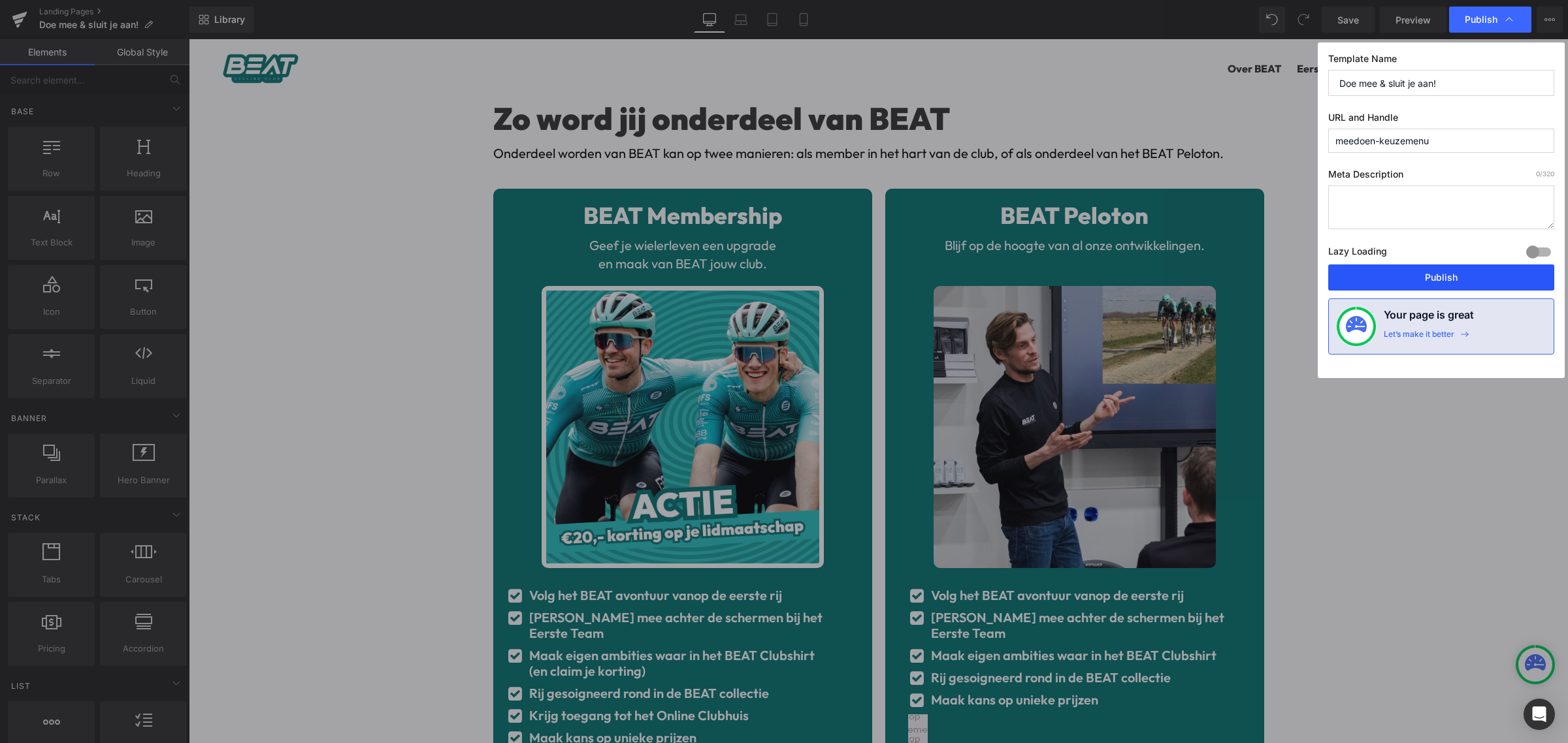
click at [1460, 282] on button "Publish" at bounding box center [1441, 277] width 226 height 26
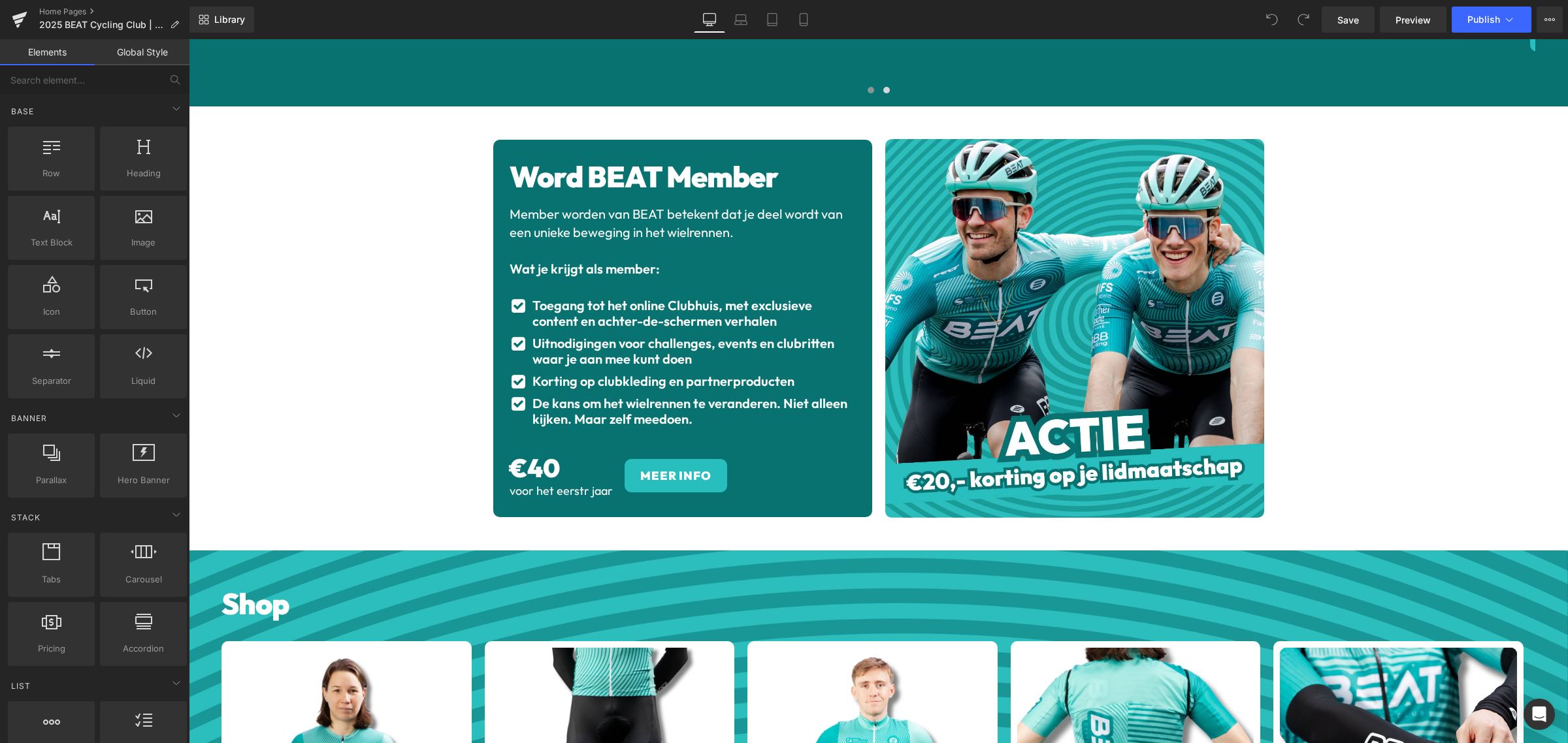
scroll to position [2041, 0]
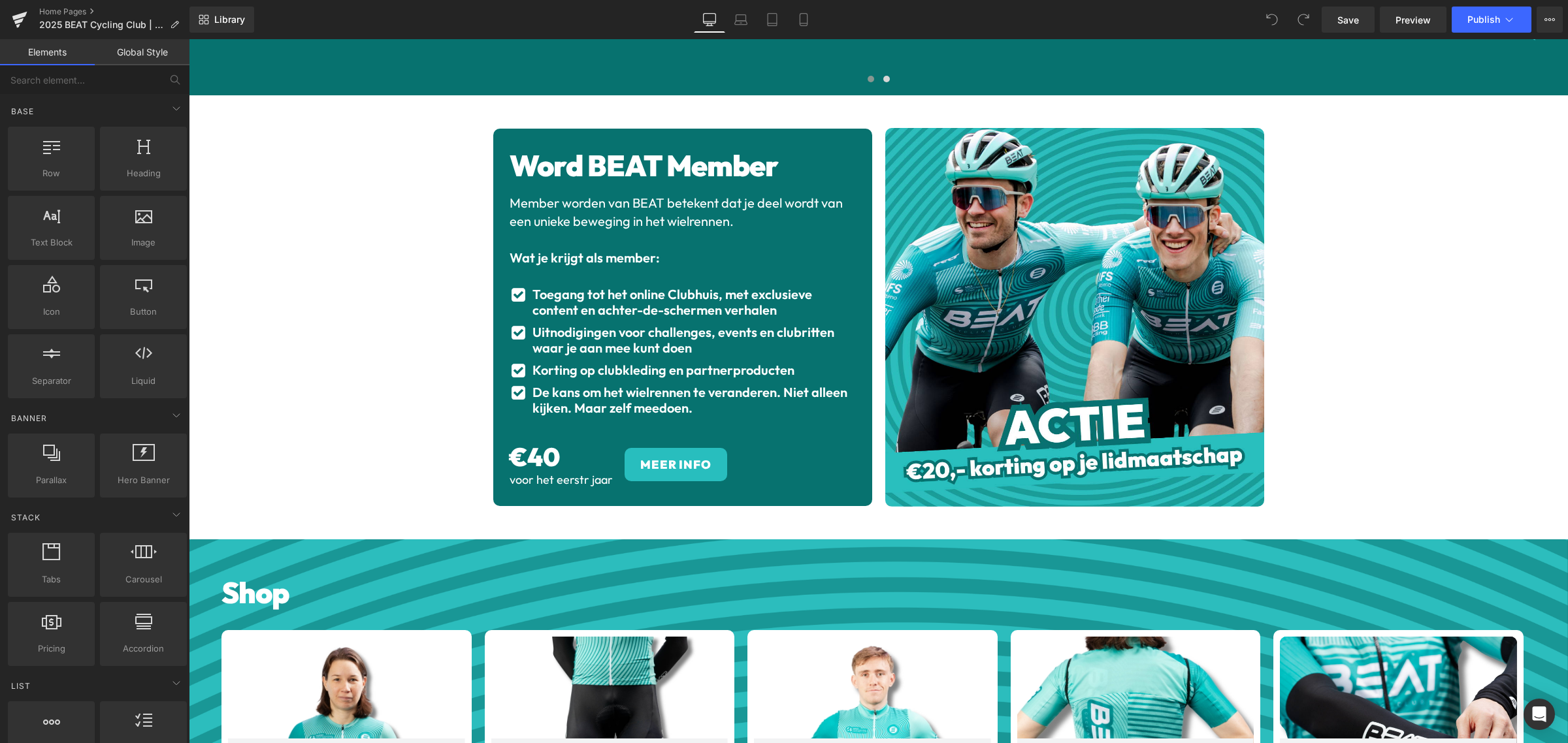
click at [564, 475] on div "voor het eerstr jaar Heading" at bounding box center [567, 480] width 116 height 14
click at [564, 475] on span "voor het eerstr jaar" at bounding box center [561, 480] width 103 height 15
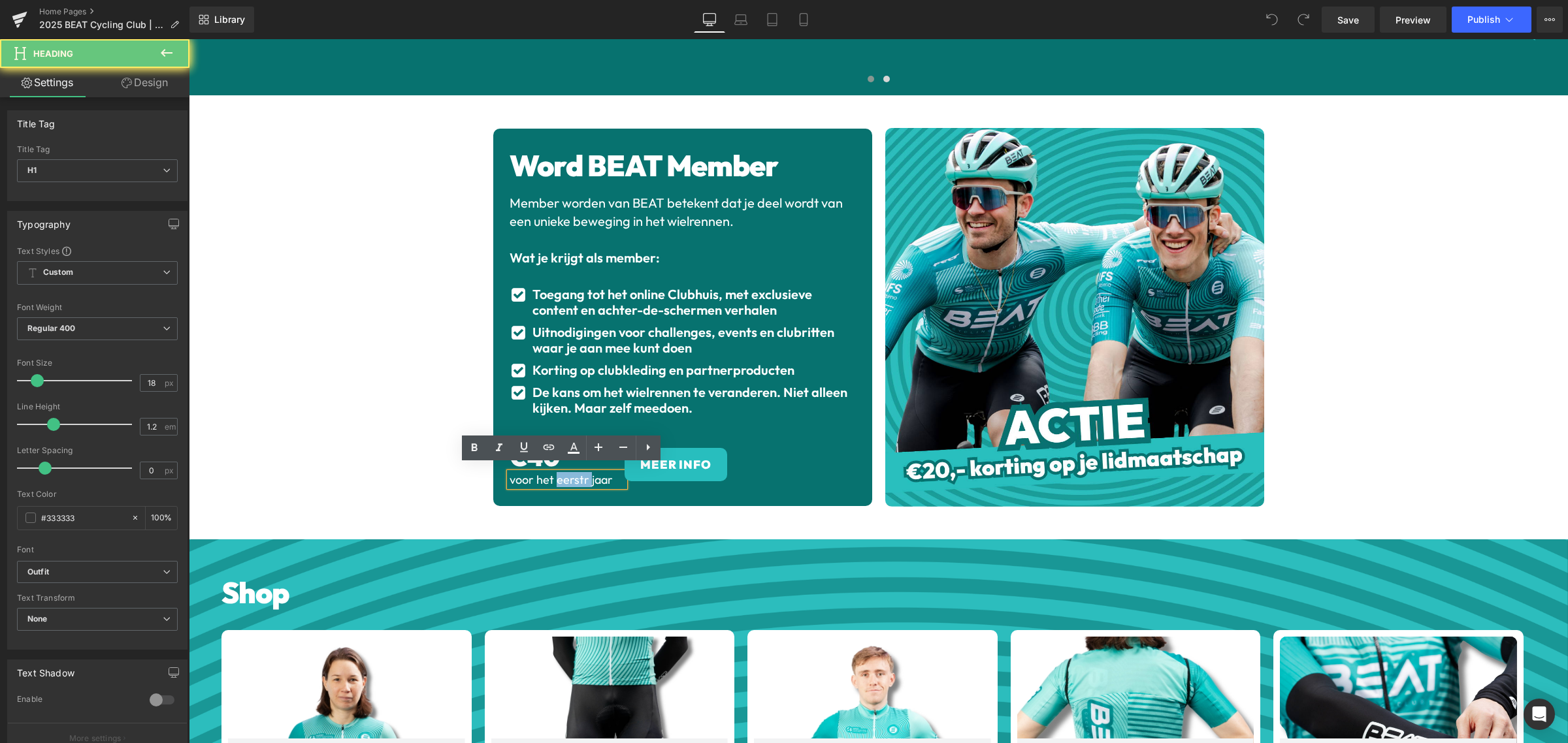
click at [578, 472] on span "voor het eerstr jaar" at bounding box center [561, 480] width 103 height 15
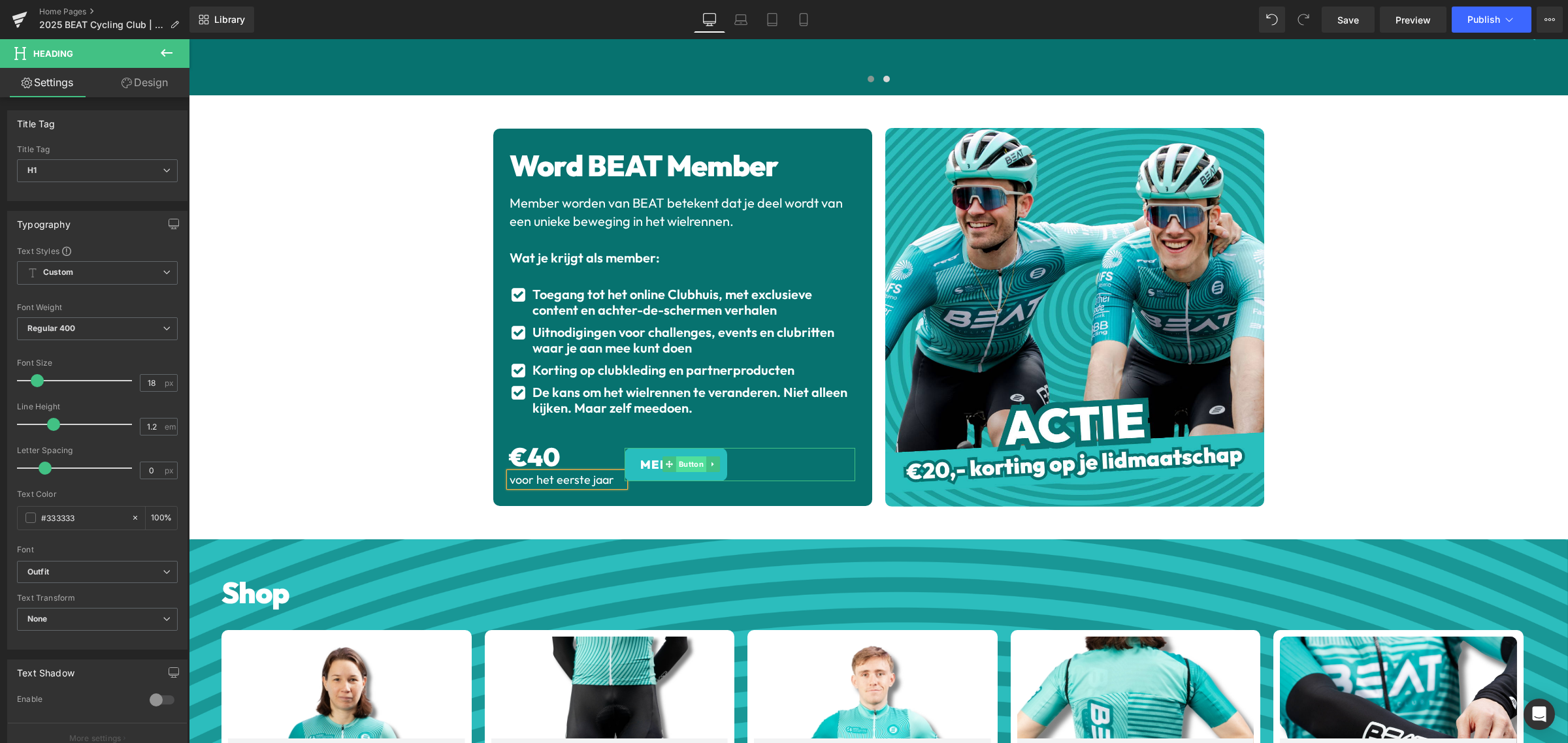
click at [676, 458] on span "Button" at bounding box center [691, 464] width 30 height 15
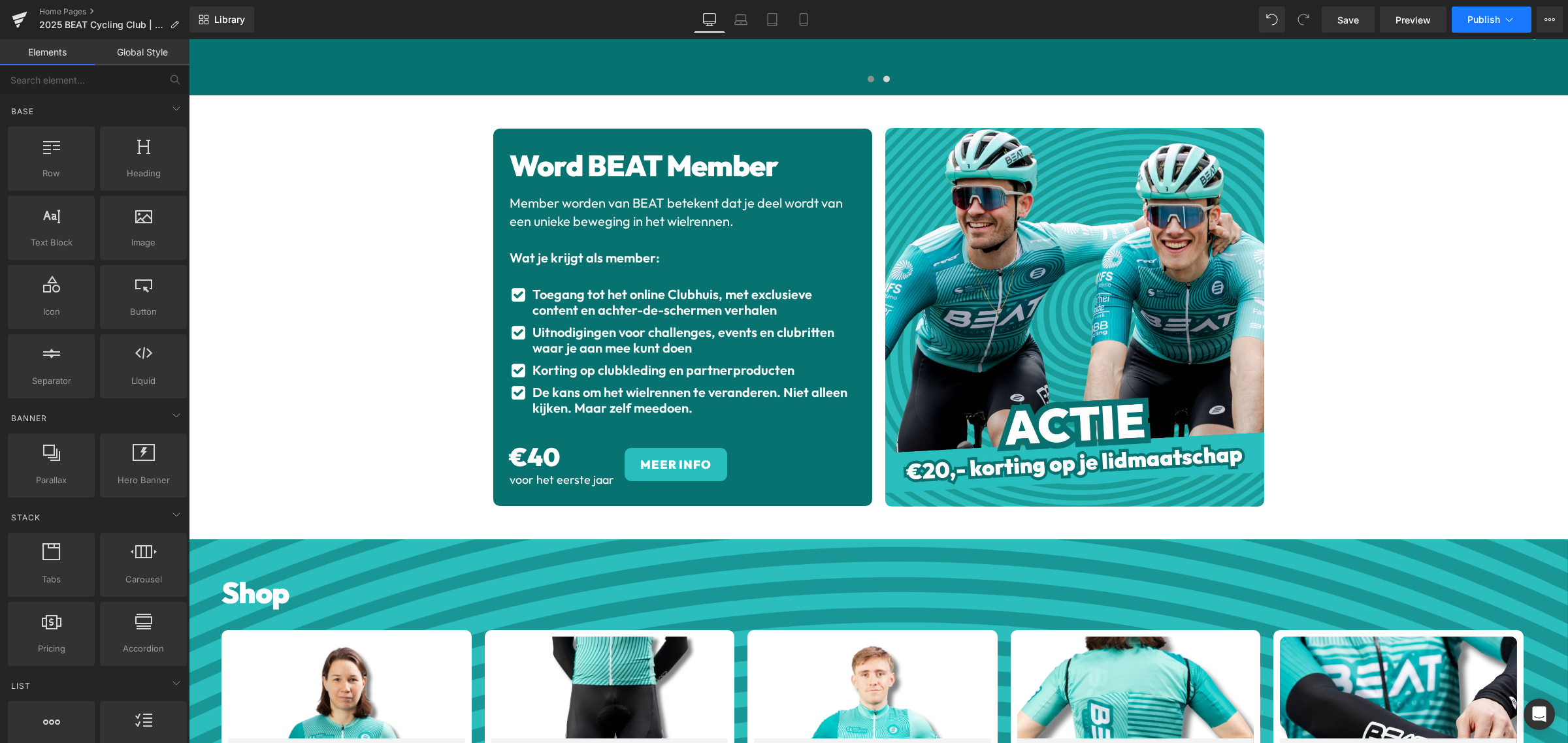
click at [1474, 14] on span "Publish" at bounding box center [1483, 19] width 32 height 10
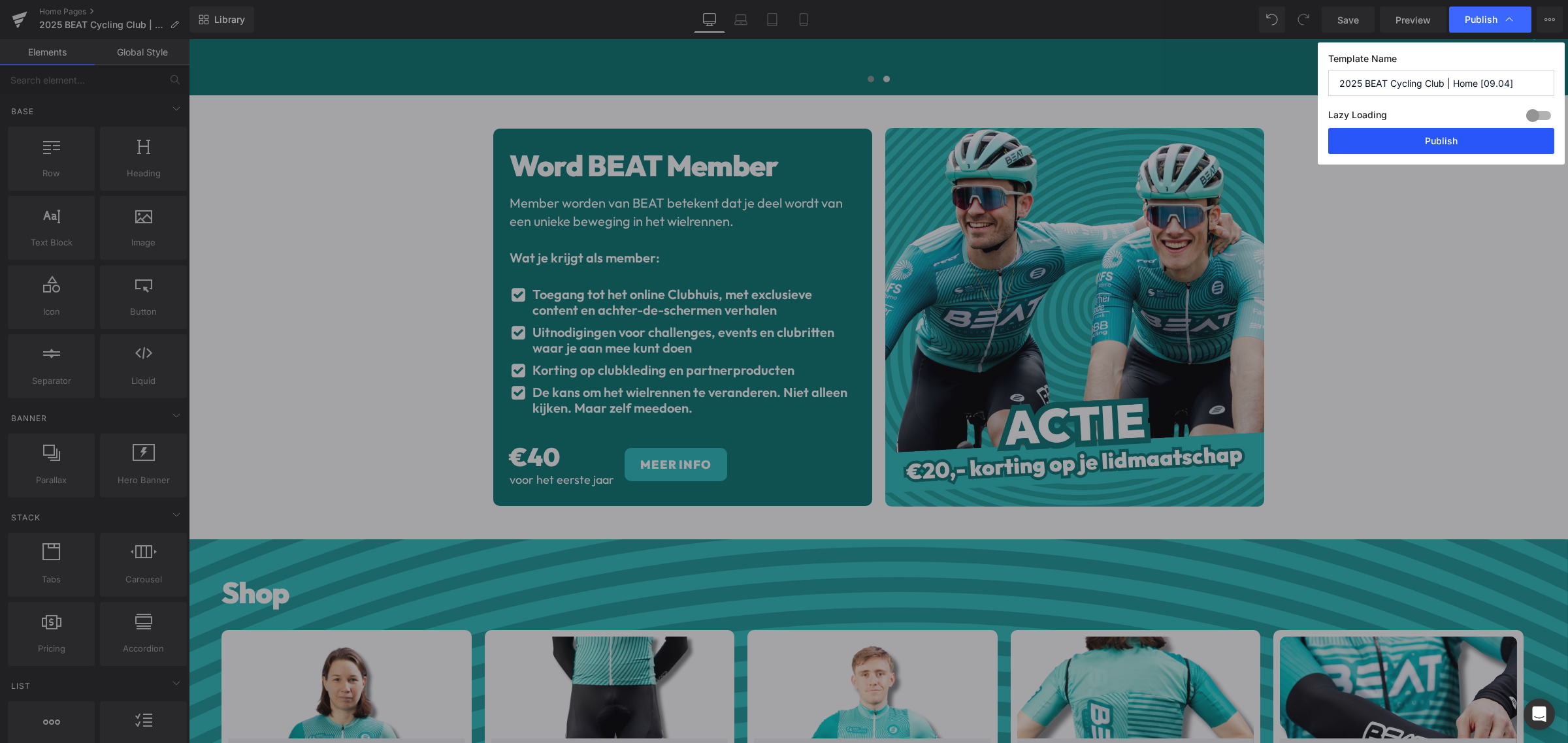
click at [1448, 148] on button "Publish" at bounding box center [1441, 141] width 226 height 26
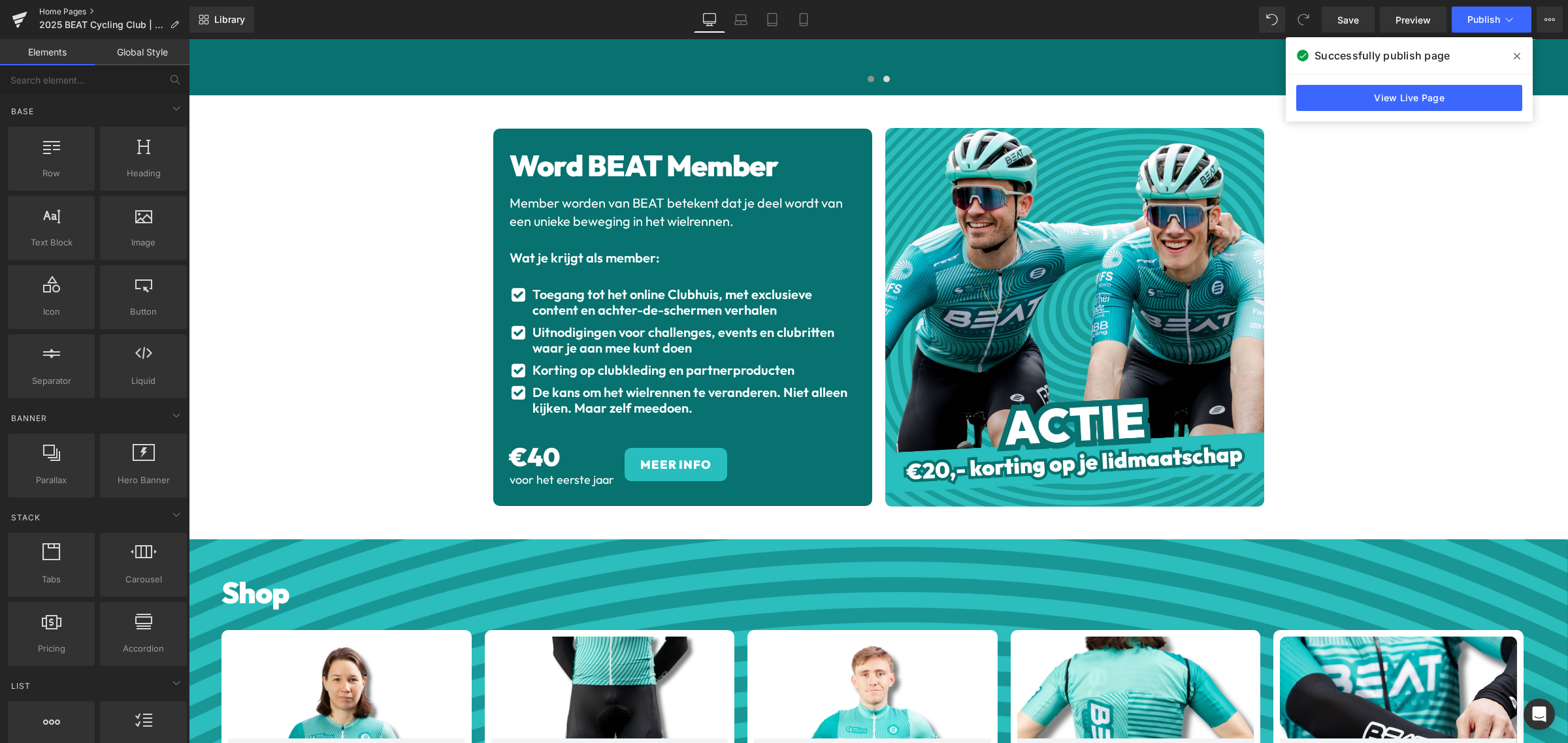
click at [54, 10] on link "Home Pages" at bounding box center [114, 12] width 151 height 10
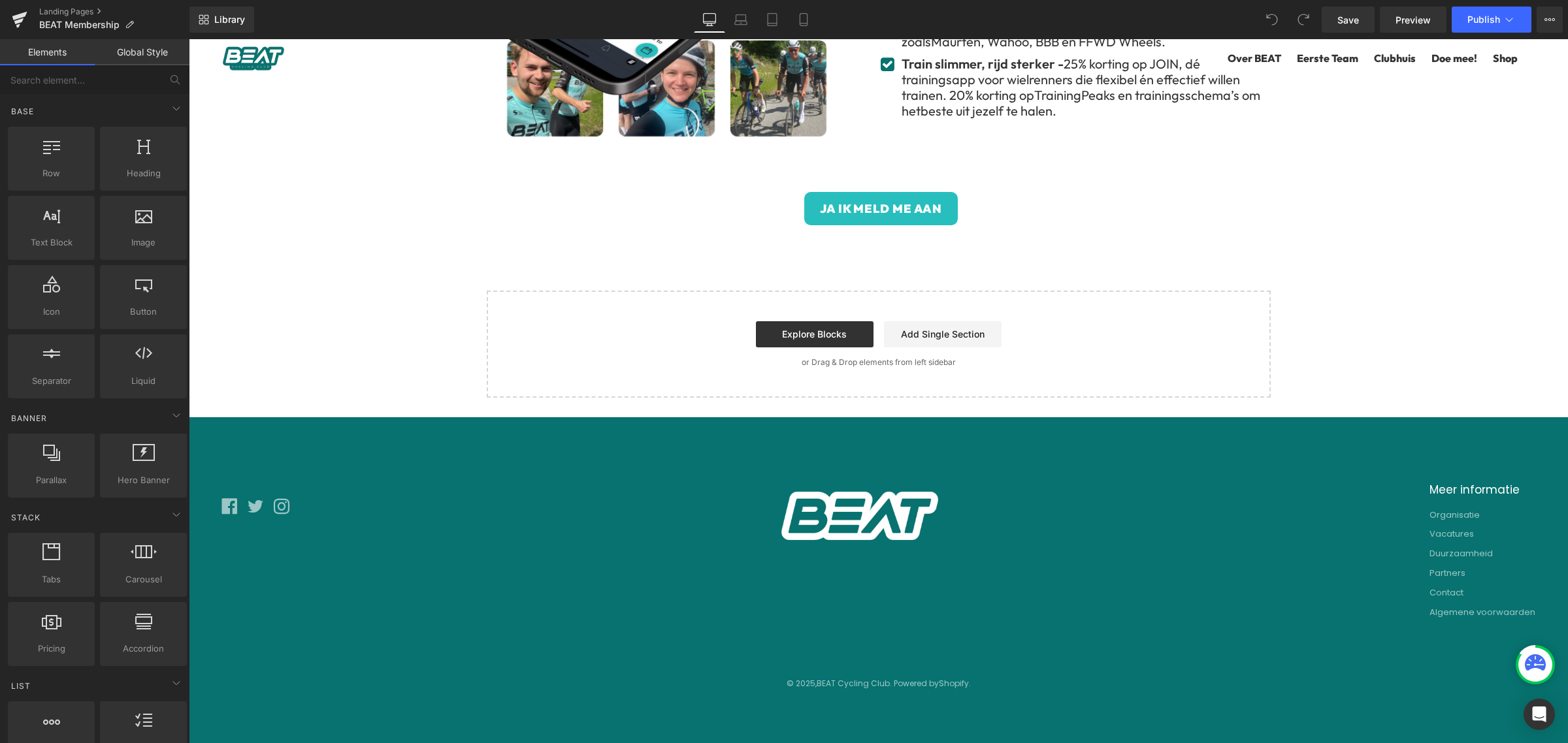
scroll to position [1016, 0]
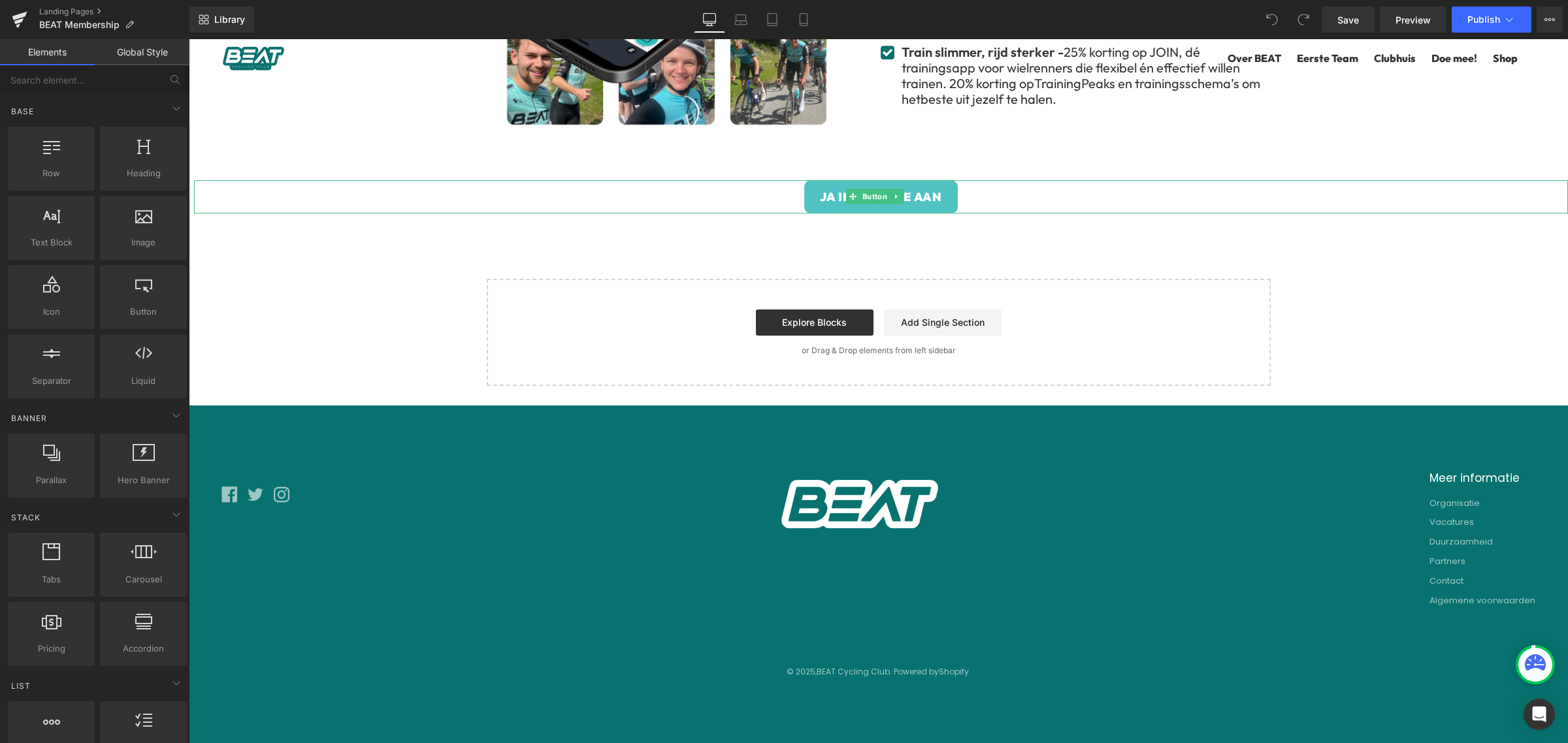
click at [828, 204] on span "Ja ik meld me aan" at bounding box center [881, 197] width 122 height 18
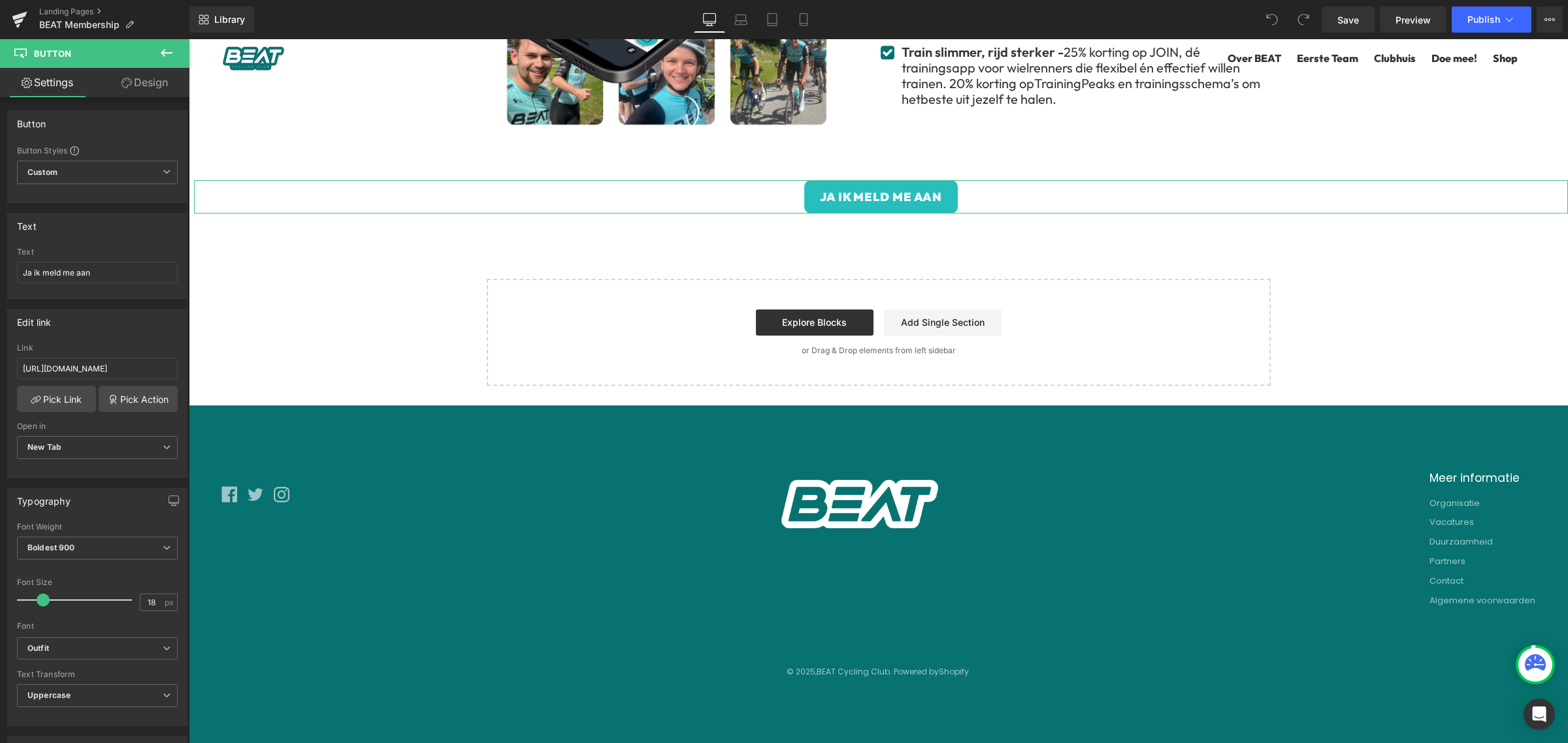
click at [155, 89] on link "Design" at bounding box center [145, 83] width 94 height 30
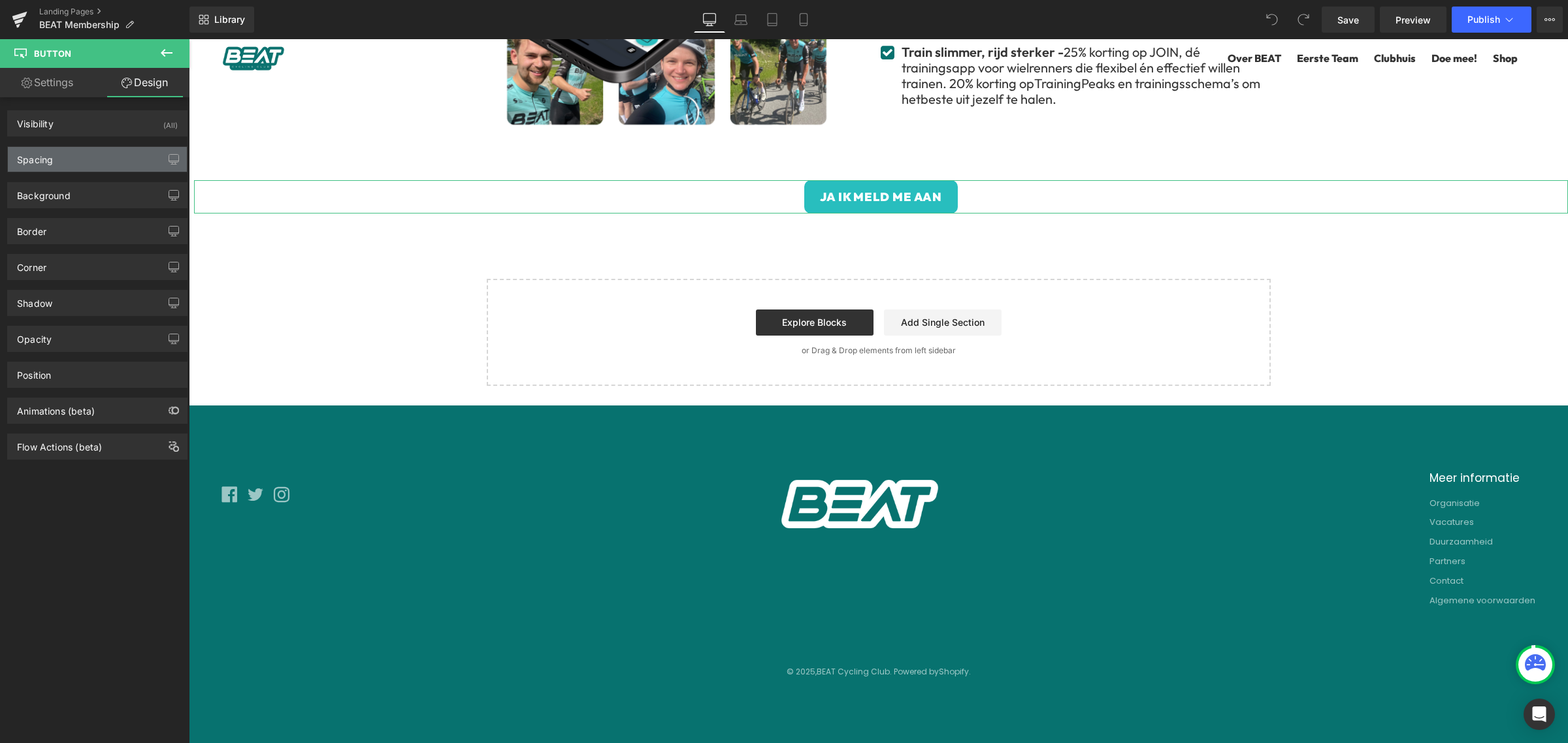
click at [87, 151] on div "Spacing" at bounding box center [97, 159] width 179 height 25
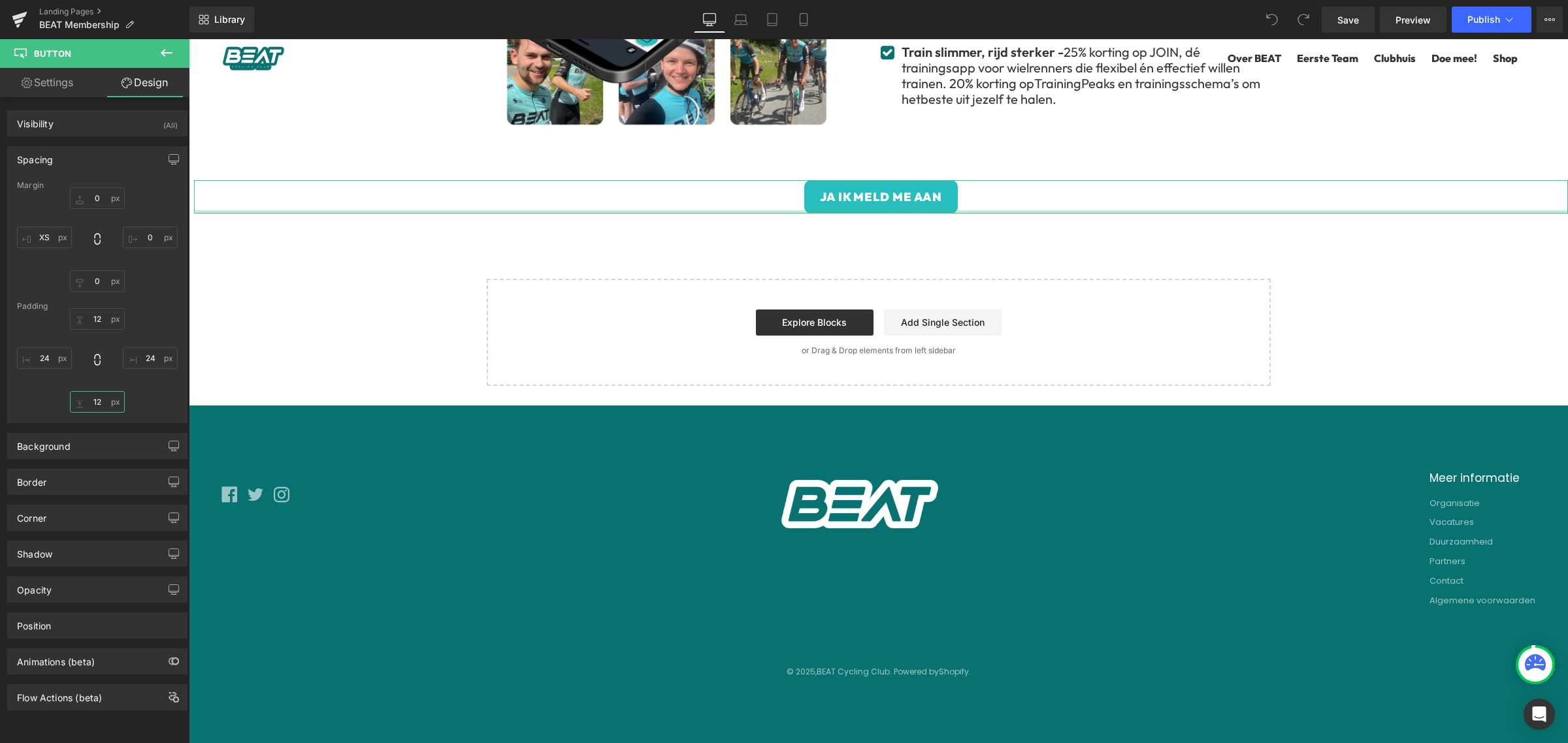
click at [103, 400] on input "12" at bounding box center [97, 401] width 55 height 21
click at [168, 162] on icon "button" at bounding box center [173, 159] width 10 height 10
click at [80, 186] on button "Laptop" at bounding box center [73, 187] width 41 height 22
type input "0"
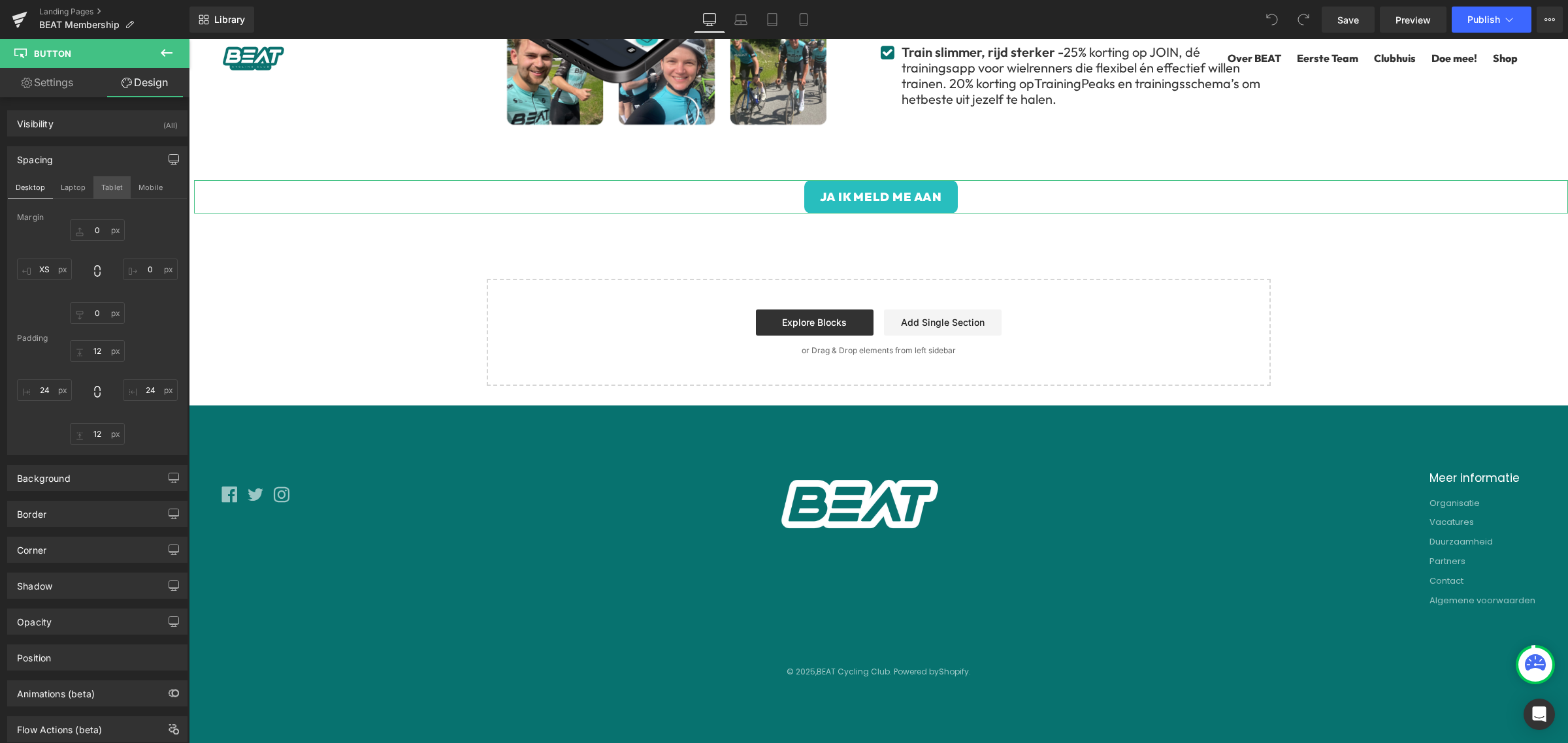
type input "0"
type input "XS"
type input "12"
type input "24"
type input "12"
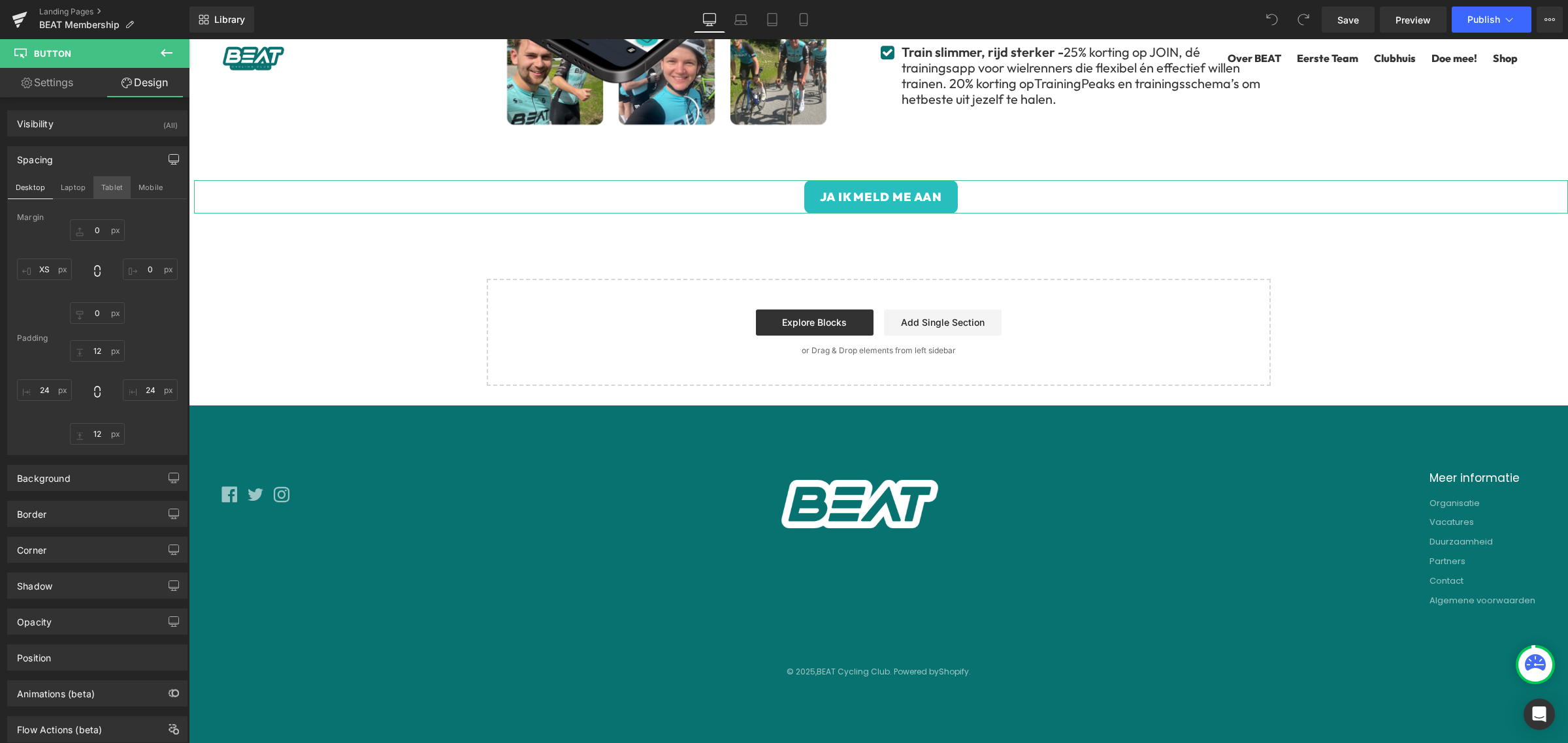
type input "24"
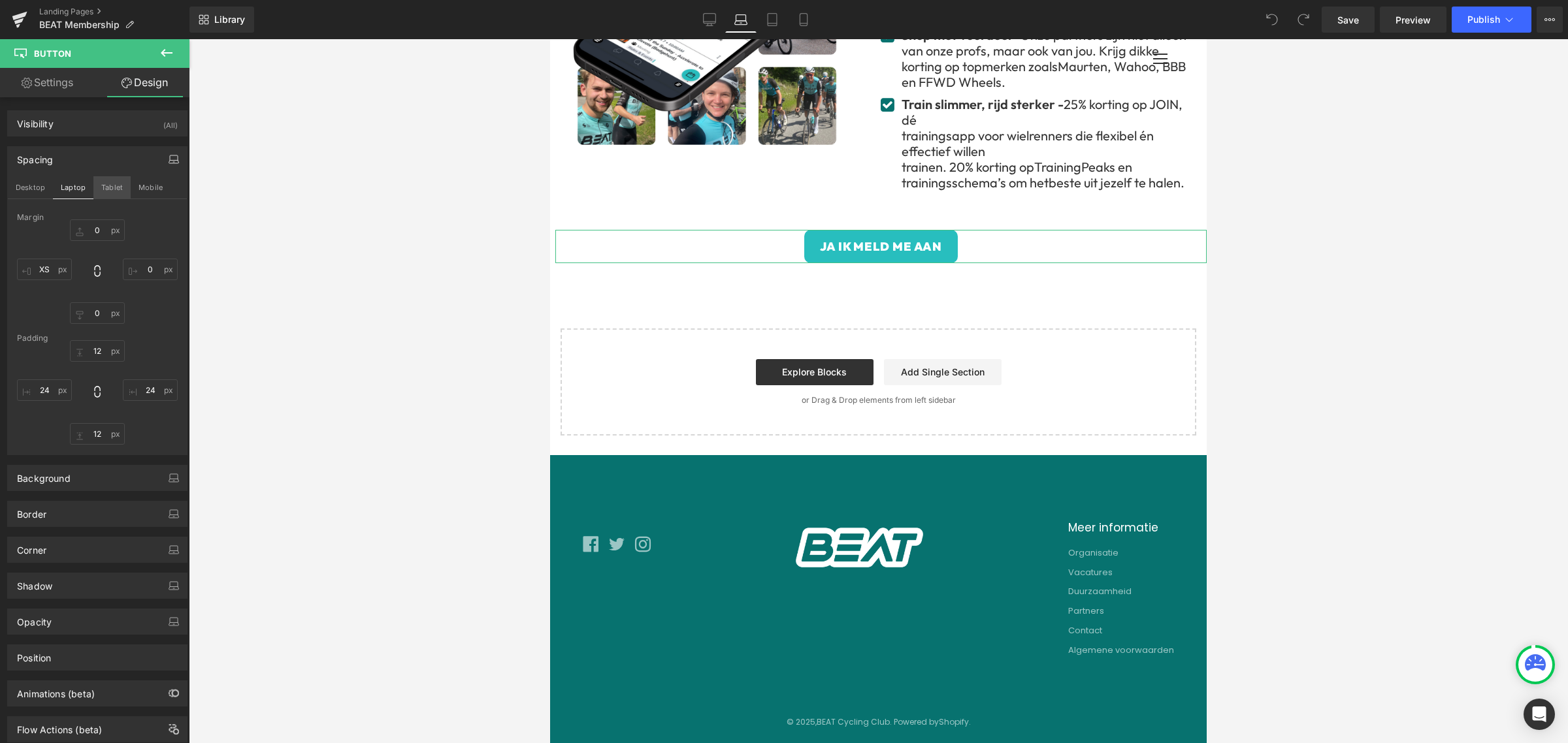
scroll to position [987, 0]
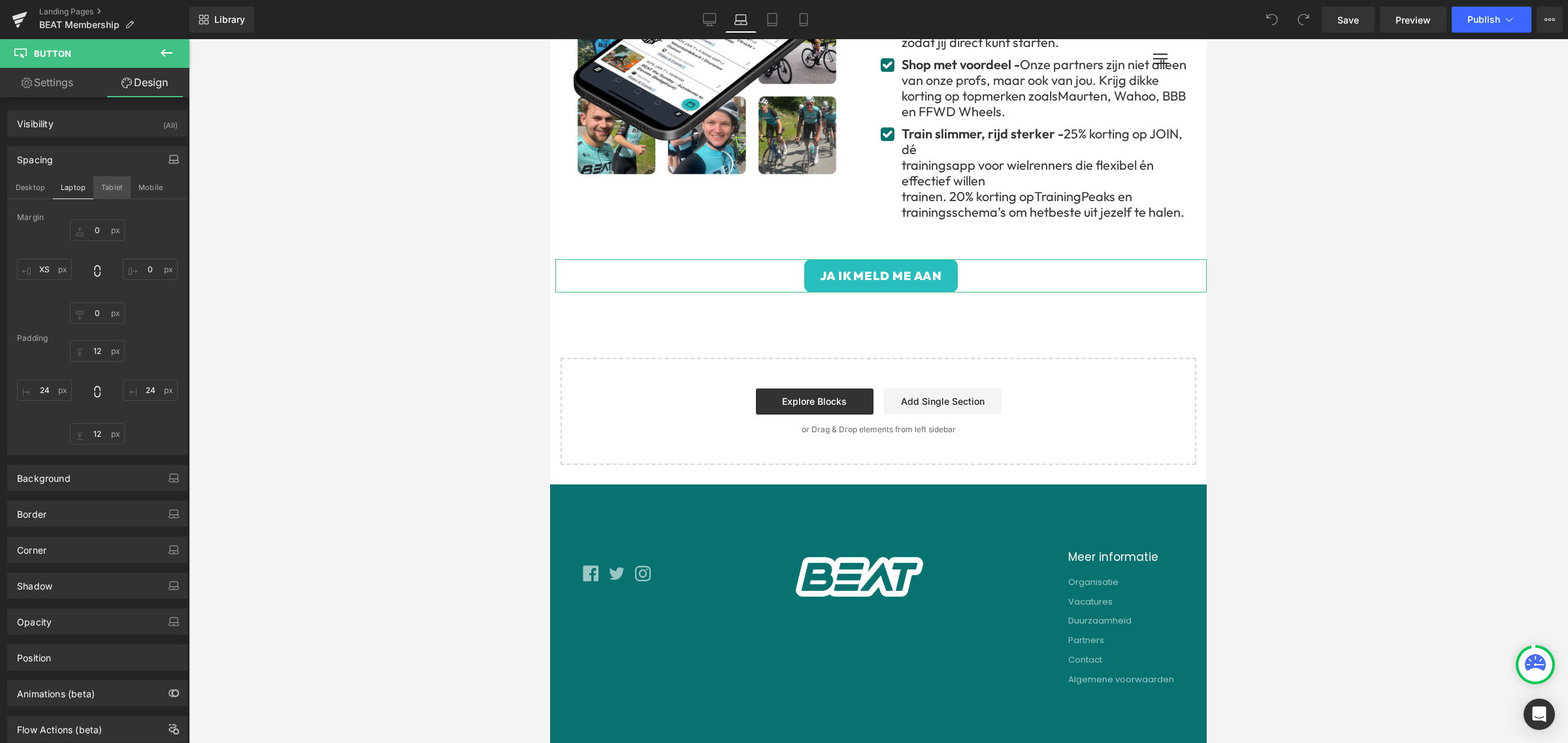
click at [116, 193] on button "Tablet" at bounding box center [112, 187] width 37 height 22
type input "0"
type input "XS"
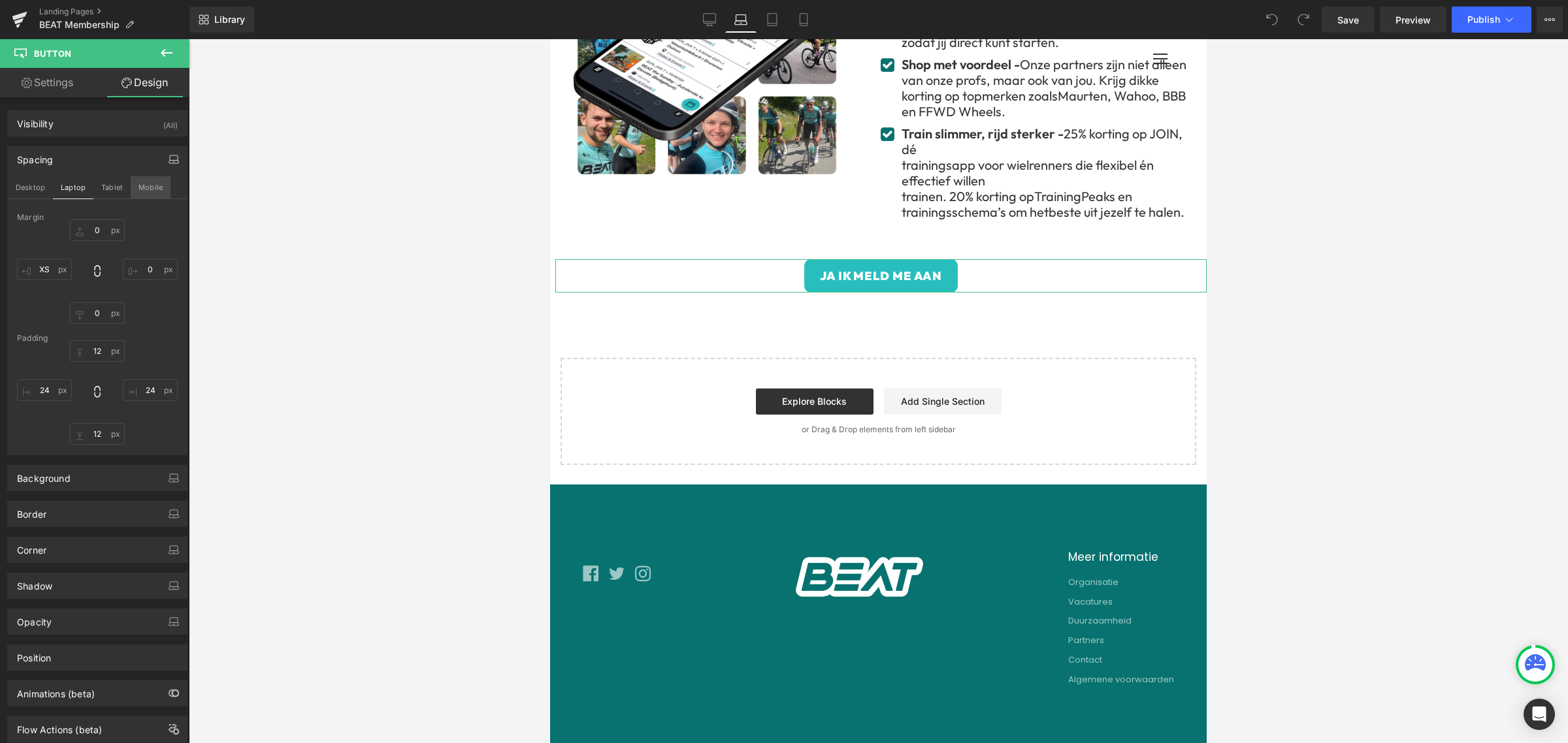
type input "12"
type input "24"
type input "12"
type input "24"
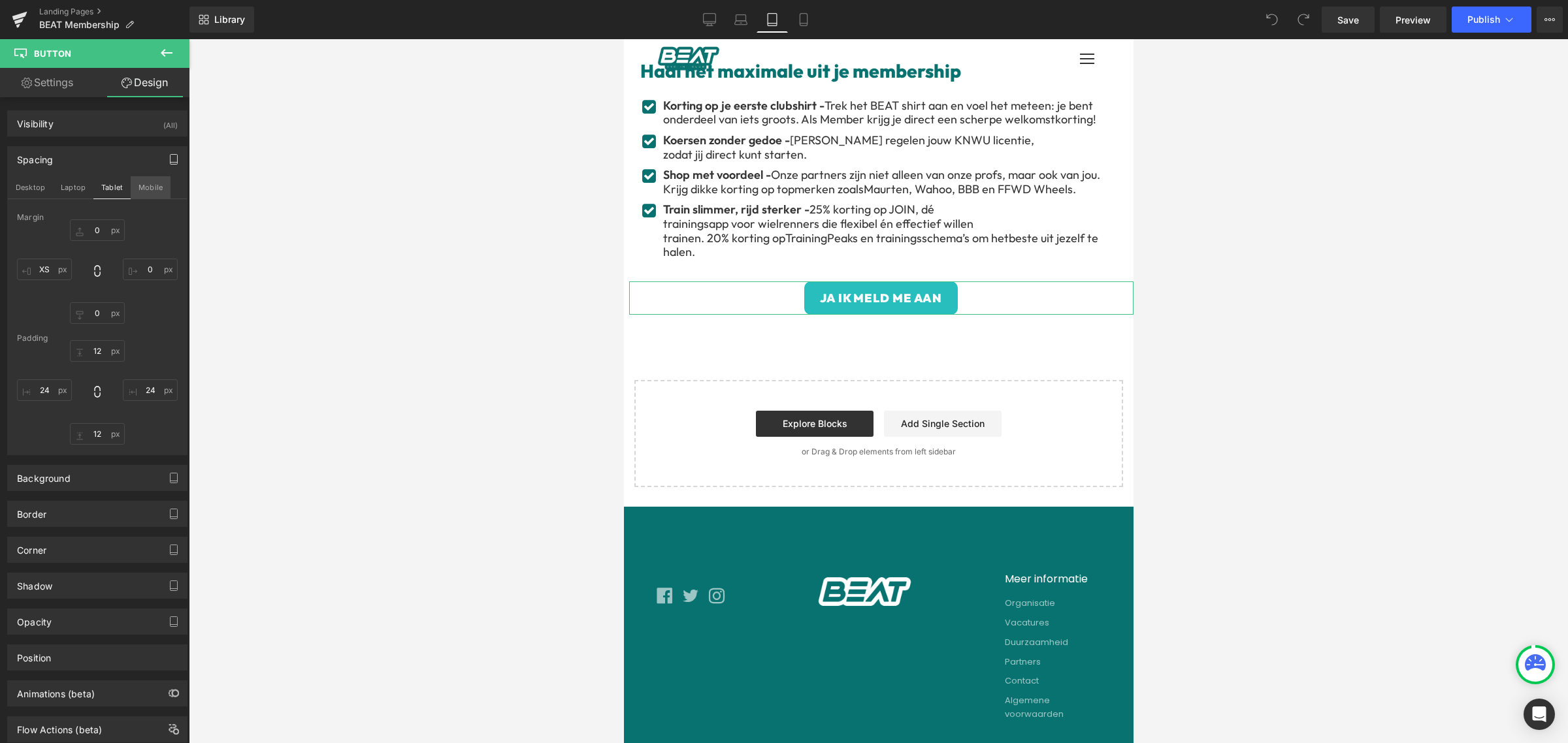
click at [157, 187] on button "Mobile" at bounding box center [151, 187] width 40 height 22
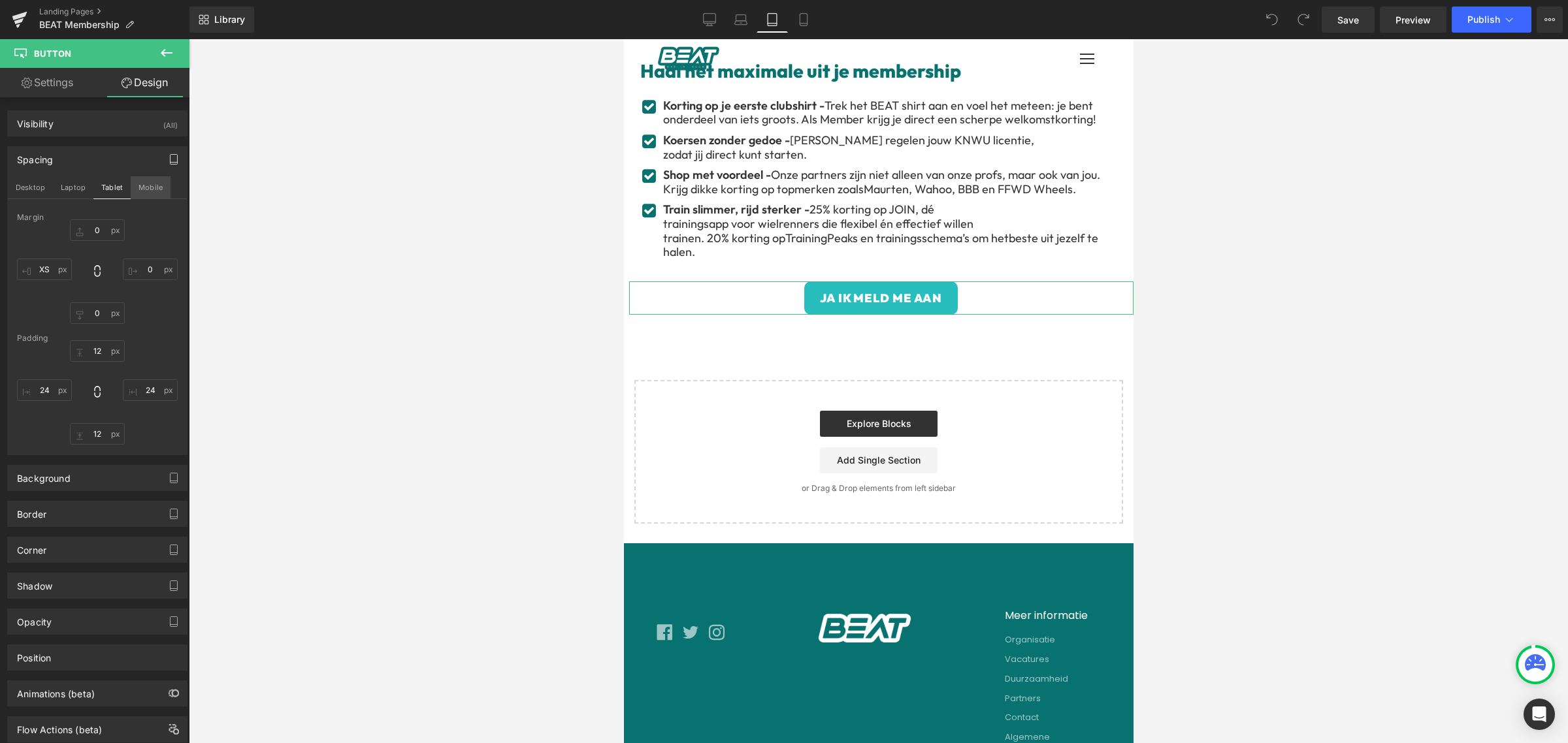
type input "25"
type input "0"
type input "25"
type input "XS"
type input "12"
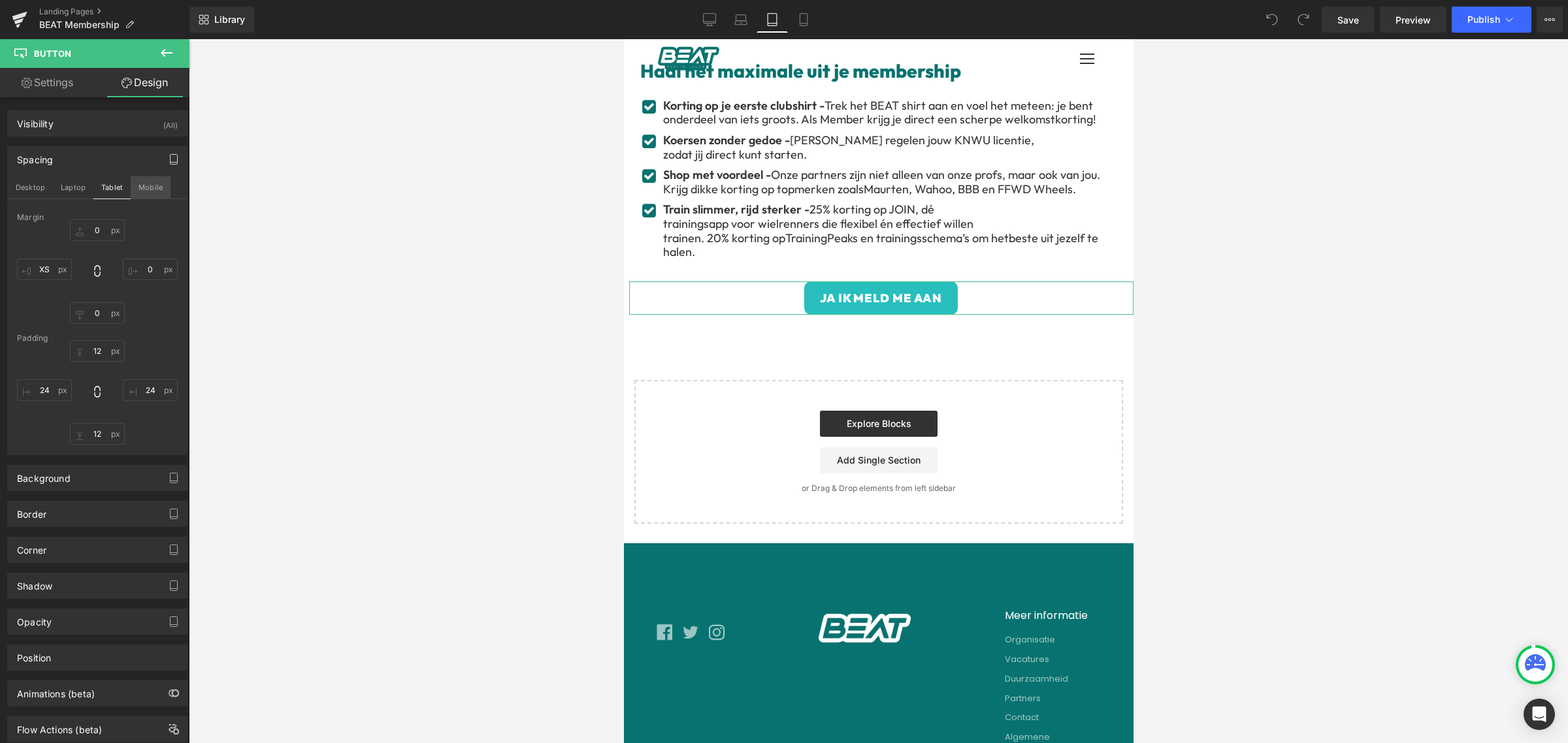
type input "24"
type input "12"
type input "24"
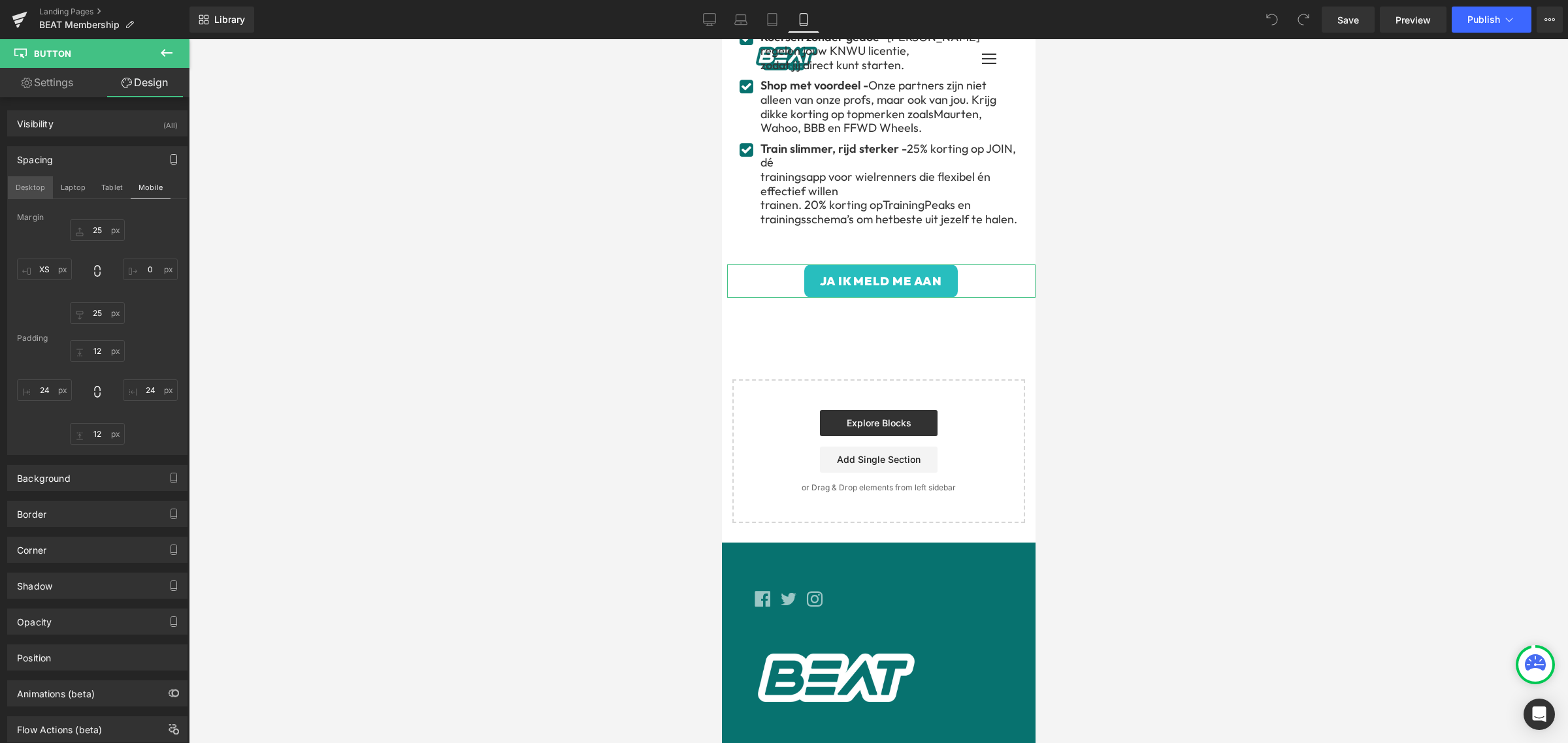
click at [30, 186] on button "Desktop" at bounding box center [30, 187] width 45 height 22
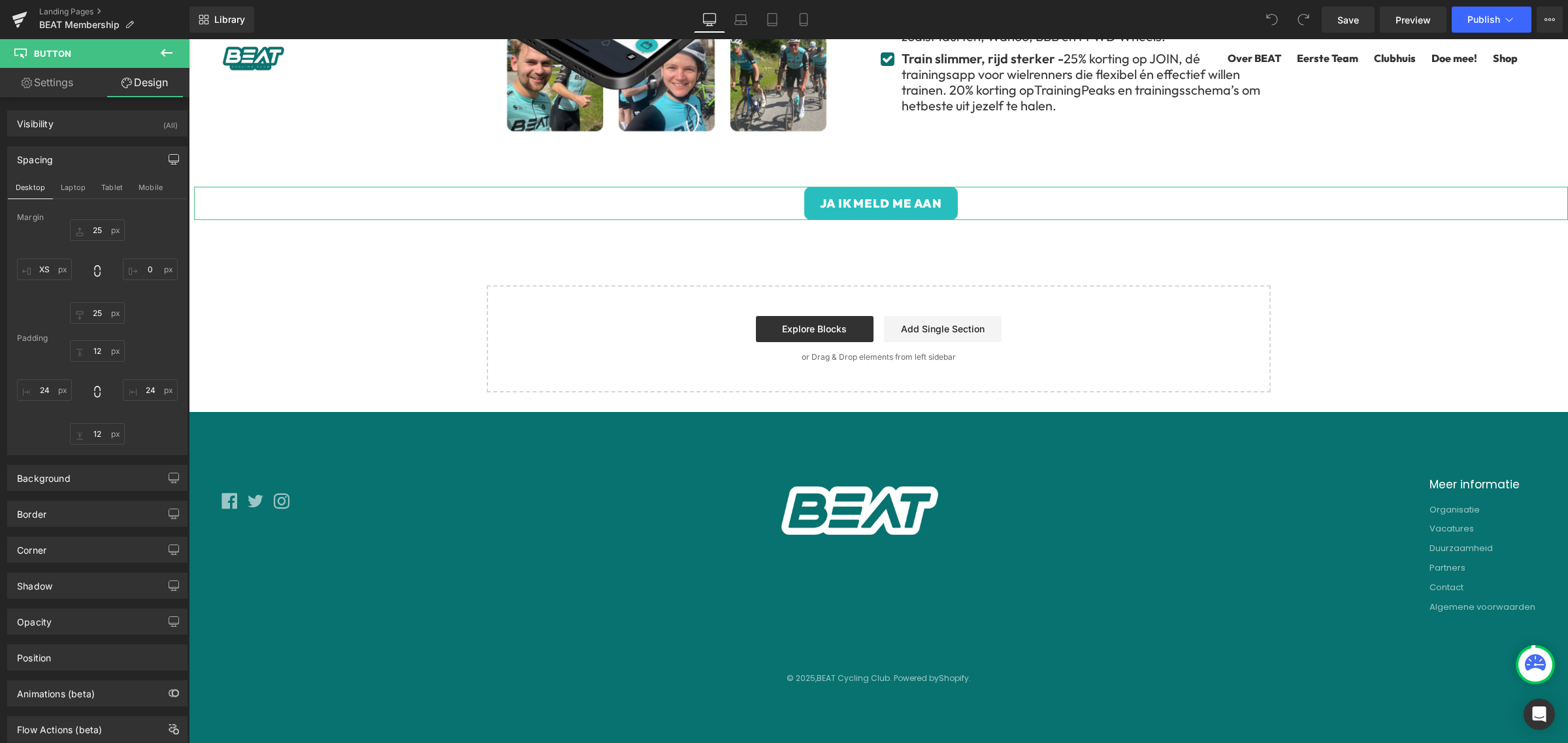
type input "0"
type input "XS"
type input "12"
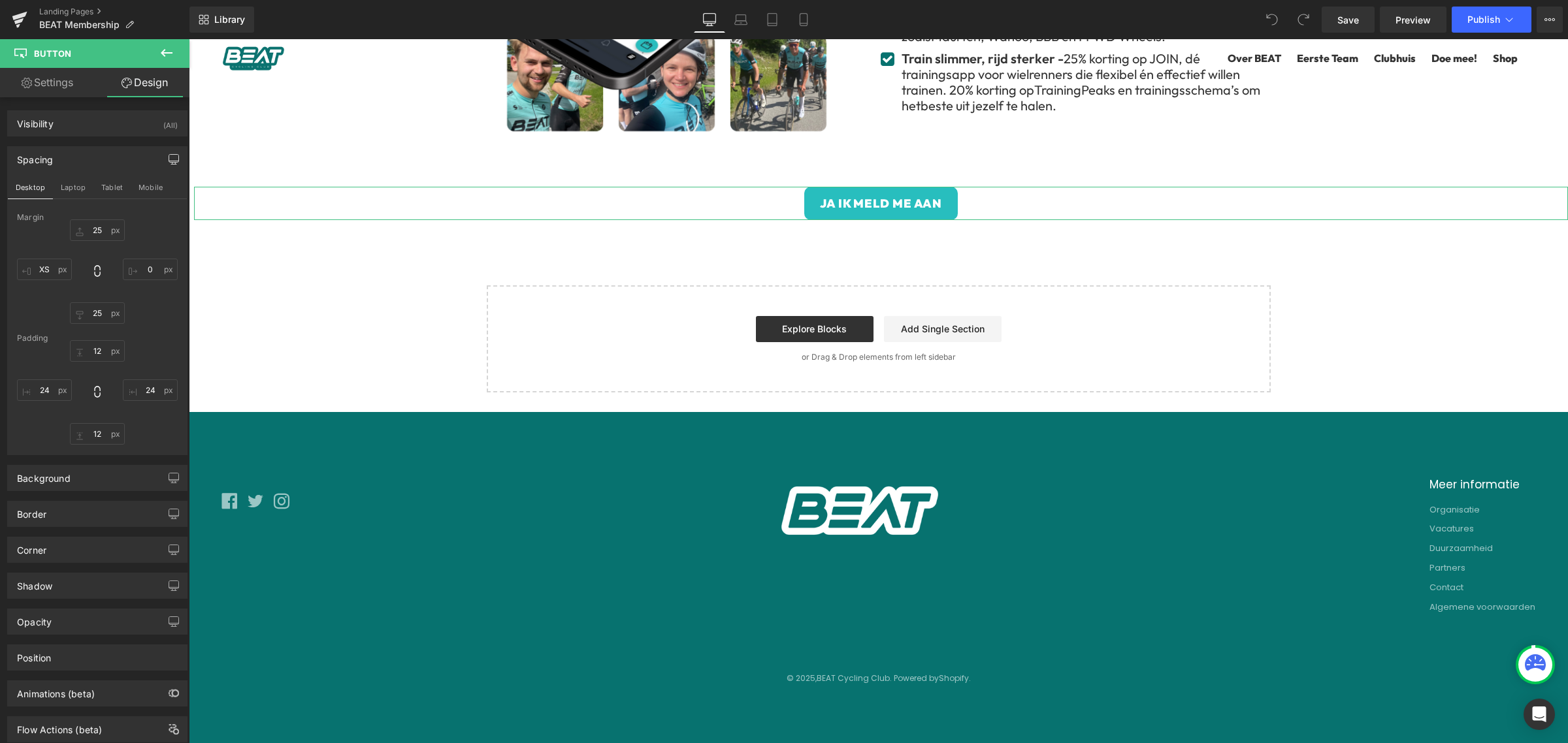
type input "24"
type input "12"
type input "24"
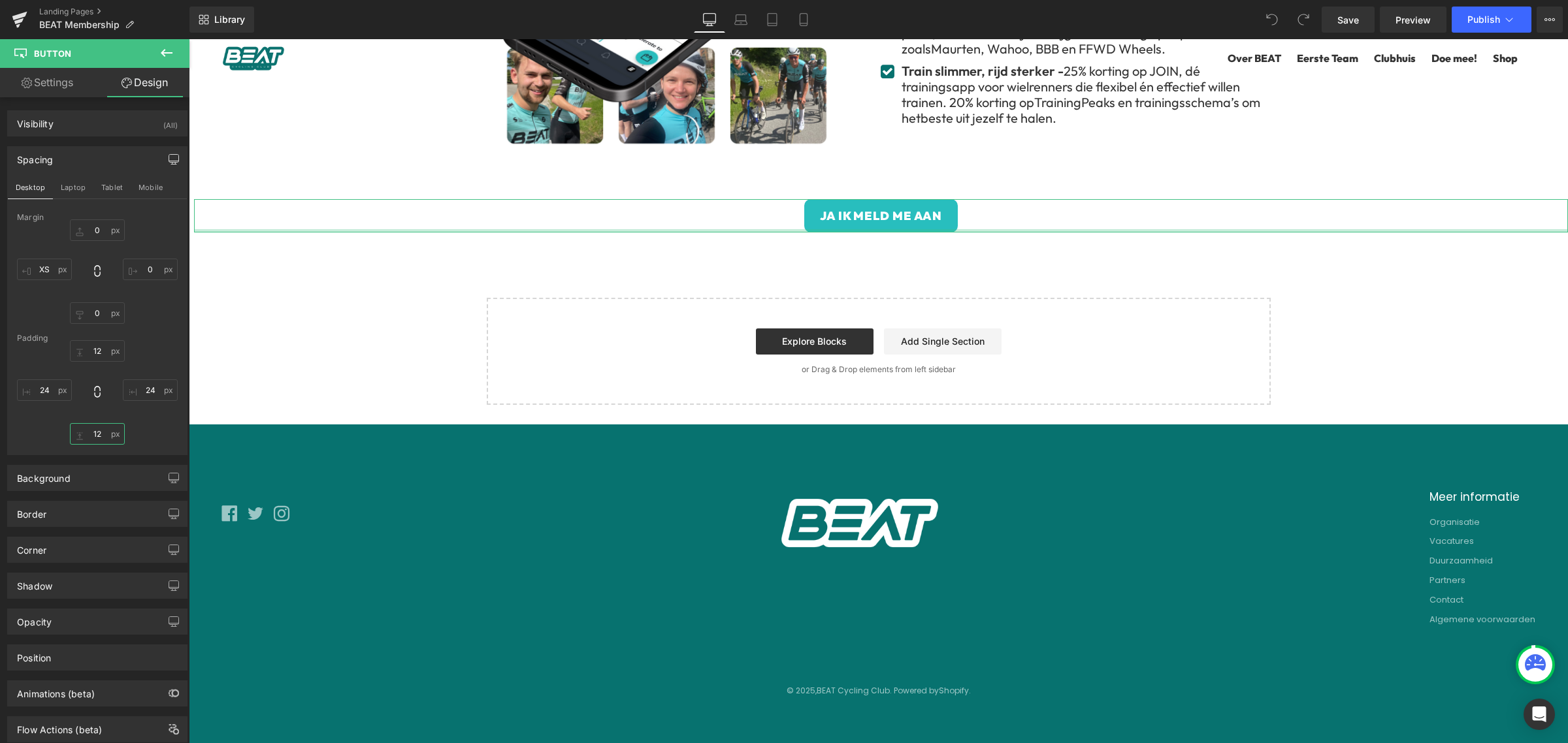
click at [103, 432] on input "12" at bounding box center [97, 434] width 55 height 21
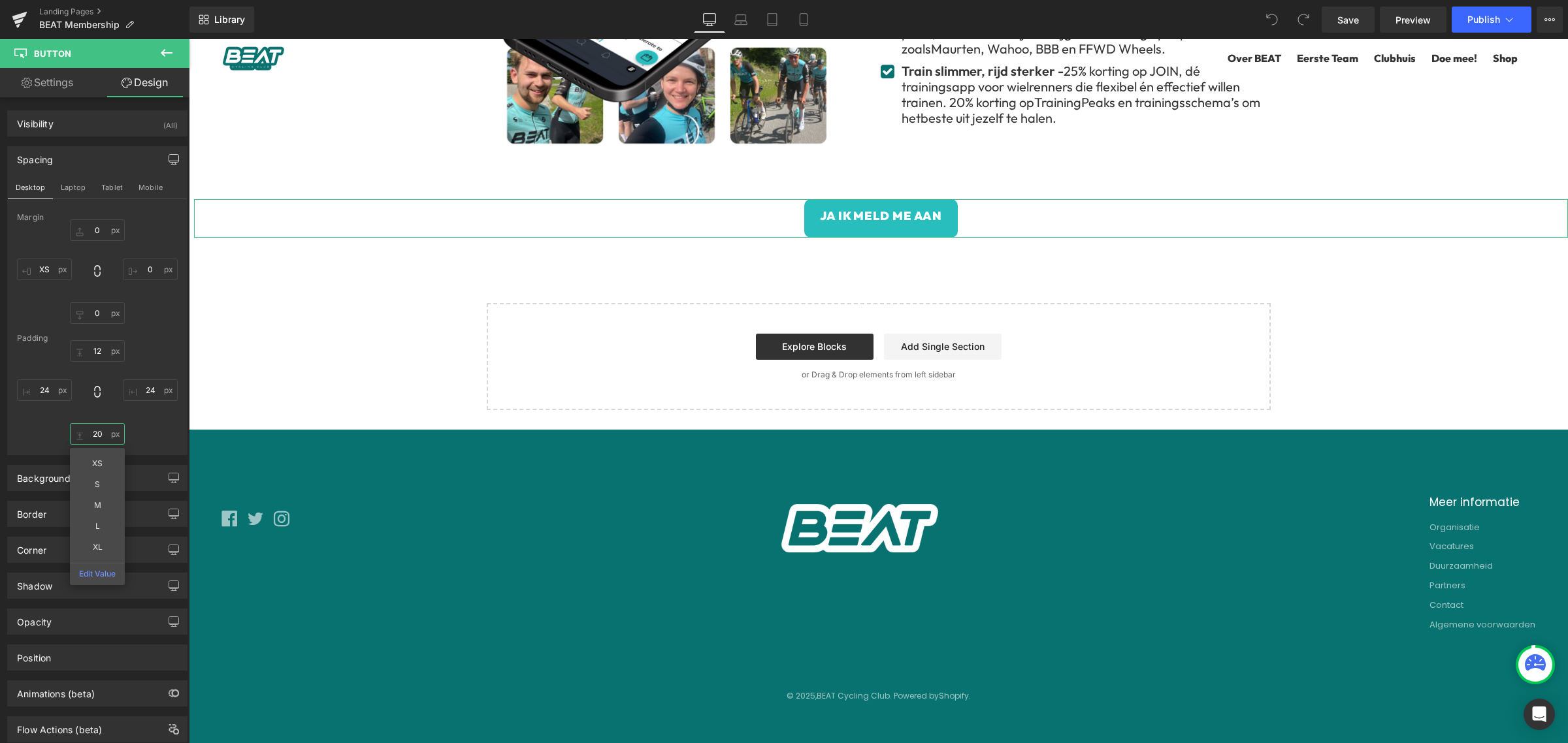
type input "2"
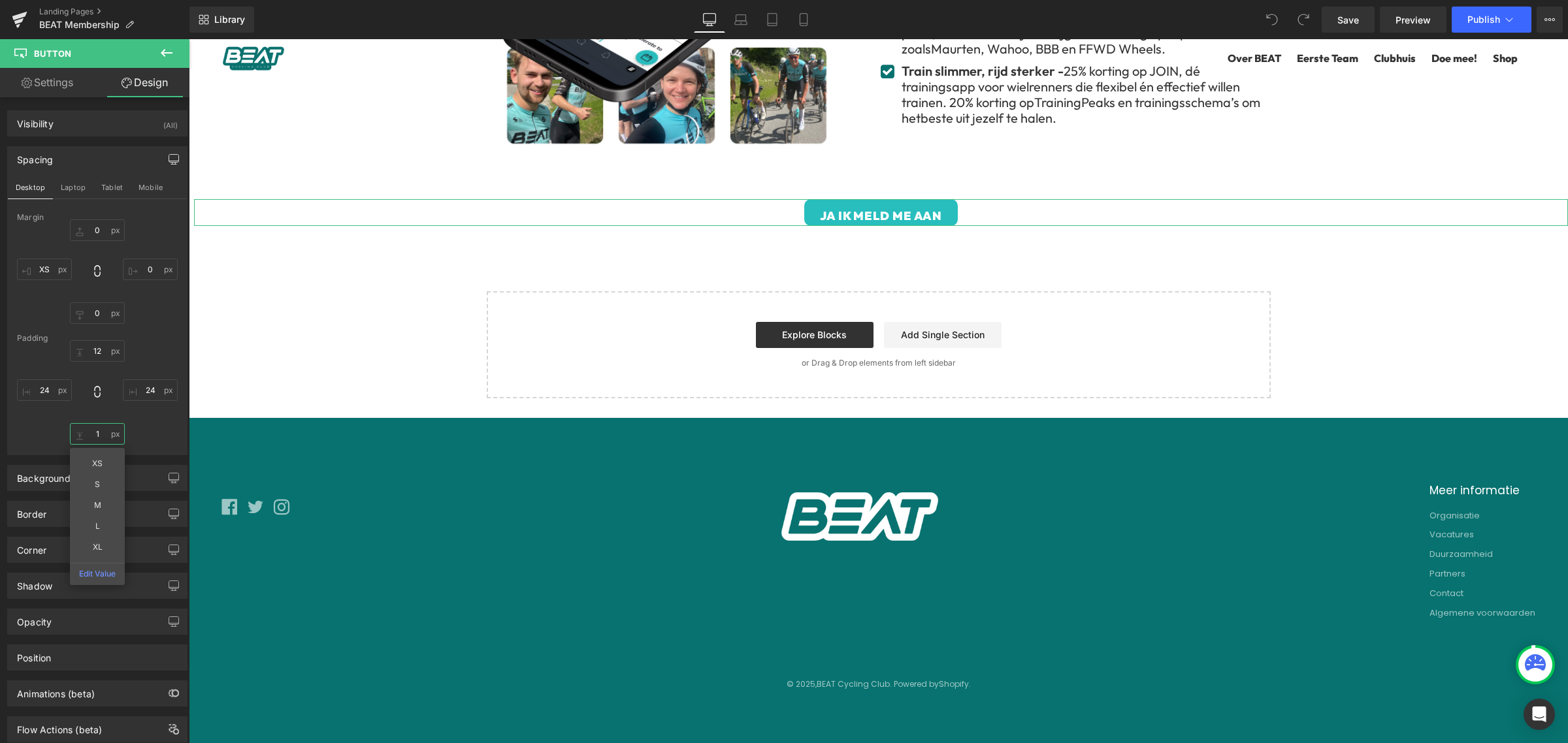
type input "12"
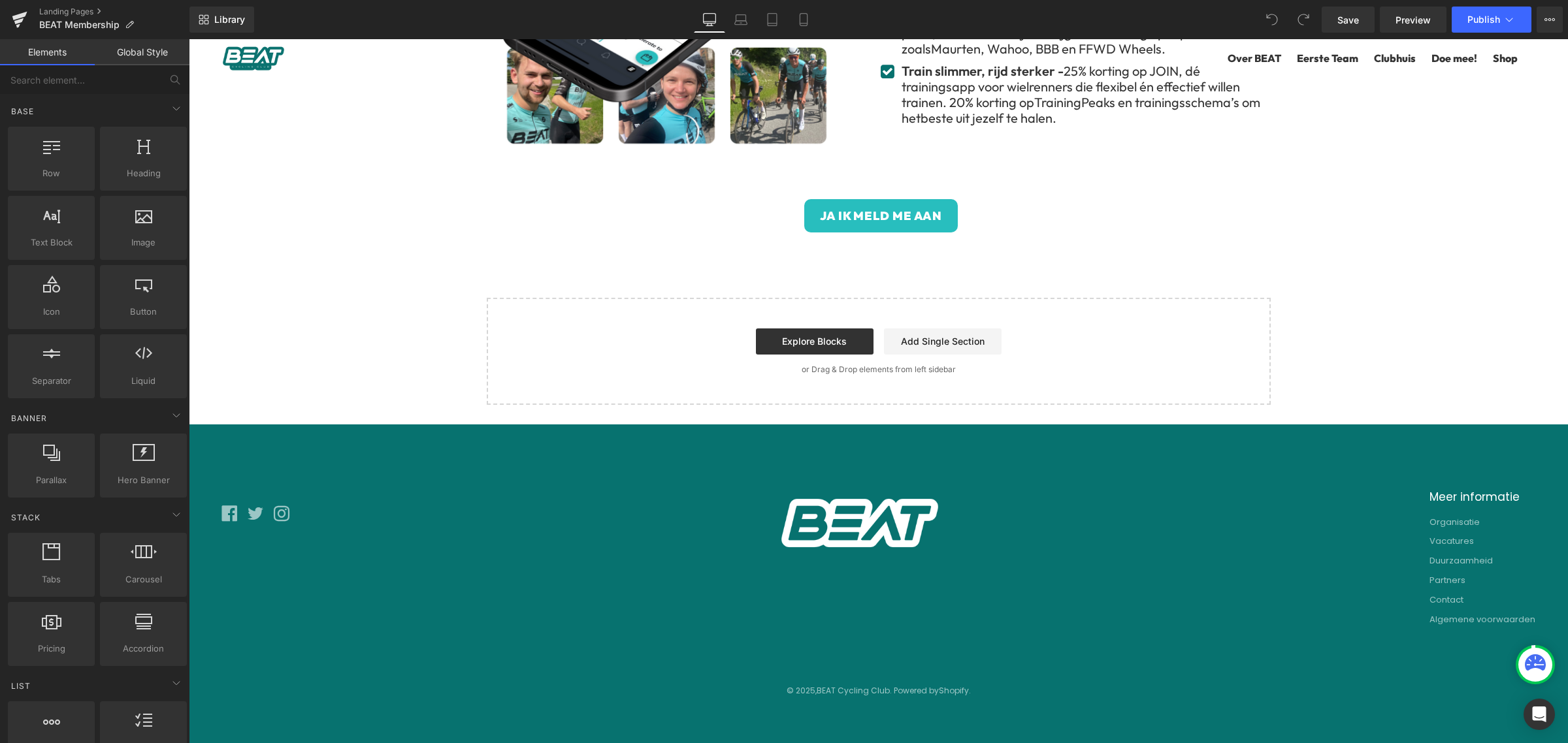
click at [865, 215] on span "Button" at bounding box center [874, 215] width 30 height 15
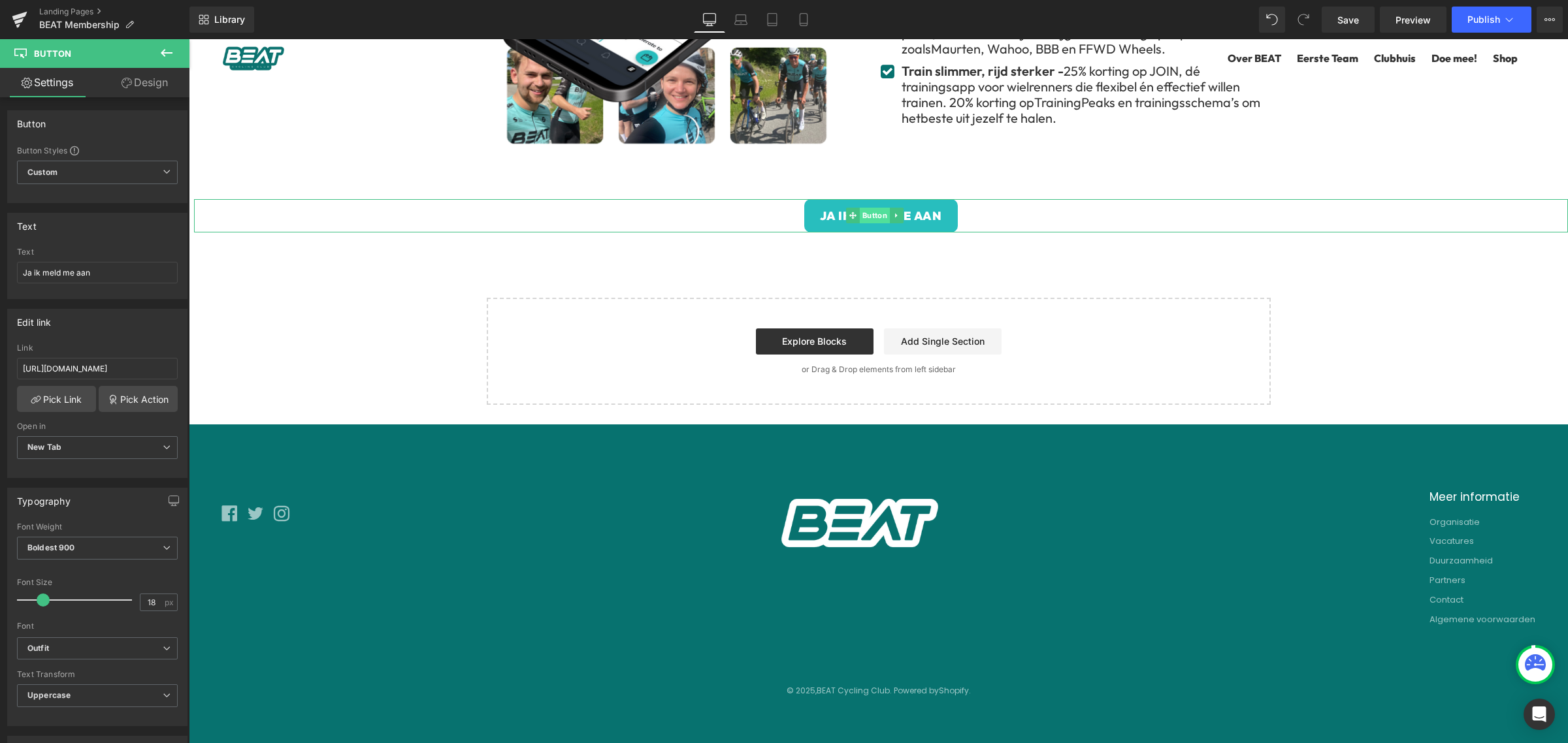
click at [874, 212] on span "Button" at bounding box center [874, 215] width 30 height 15
click at [144, 87] on link "Design" at bounding box center [145, 83] width 94 height 30
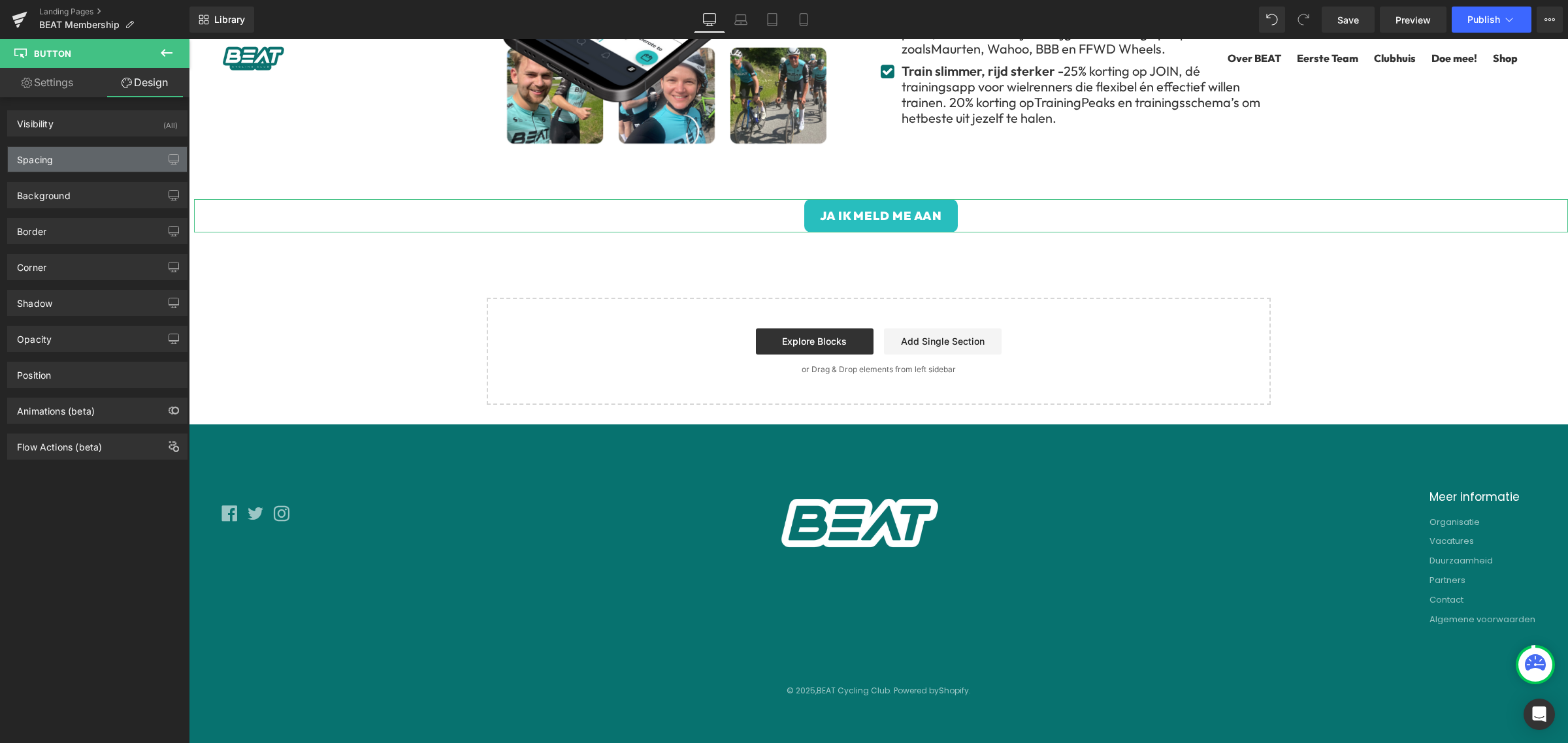
click at [93, 155] on div "Spacing" at bounding box center [97, 159] width 179 height 25
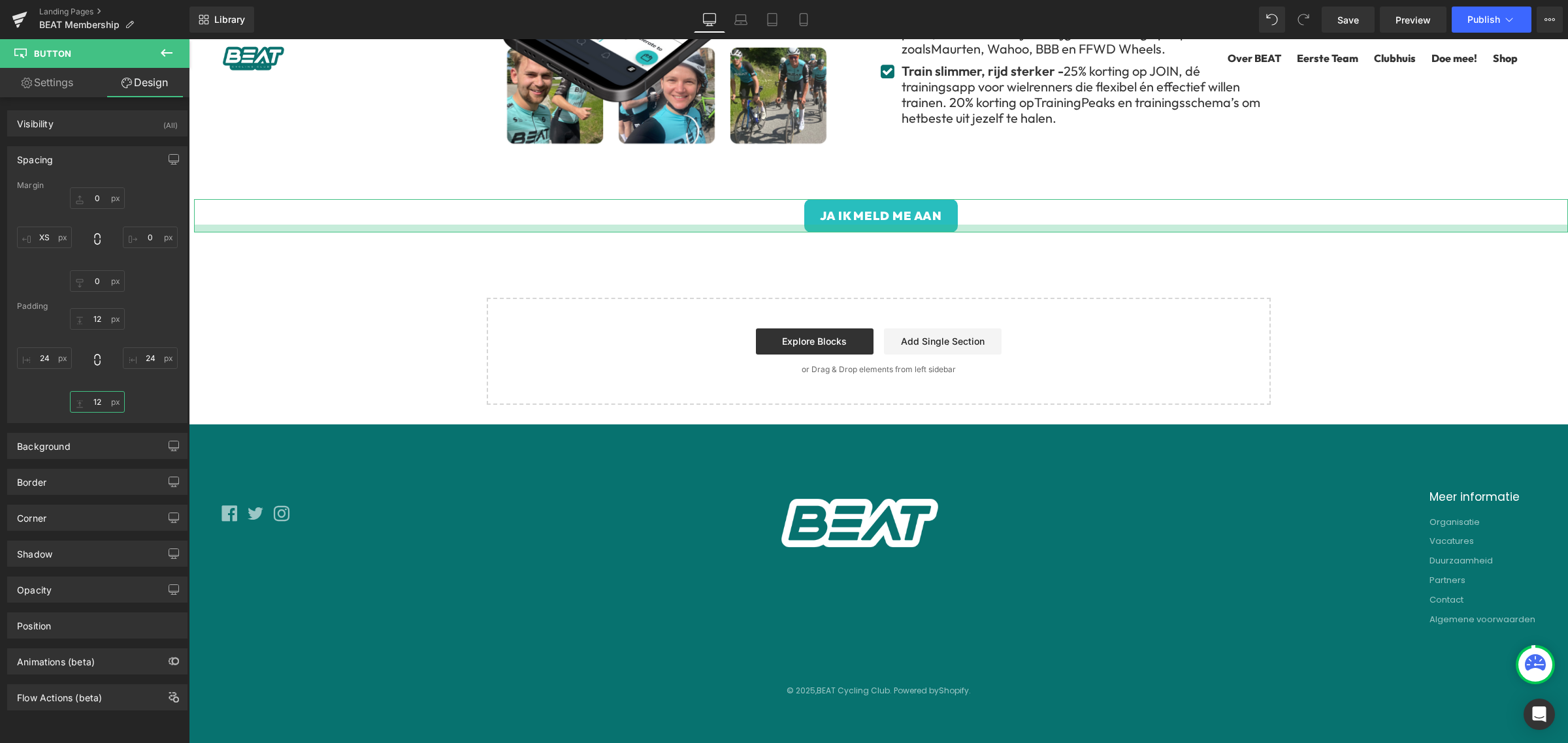
click at [102, 399] on input "12" at bounding box center [97, 401] width 55 height 21
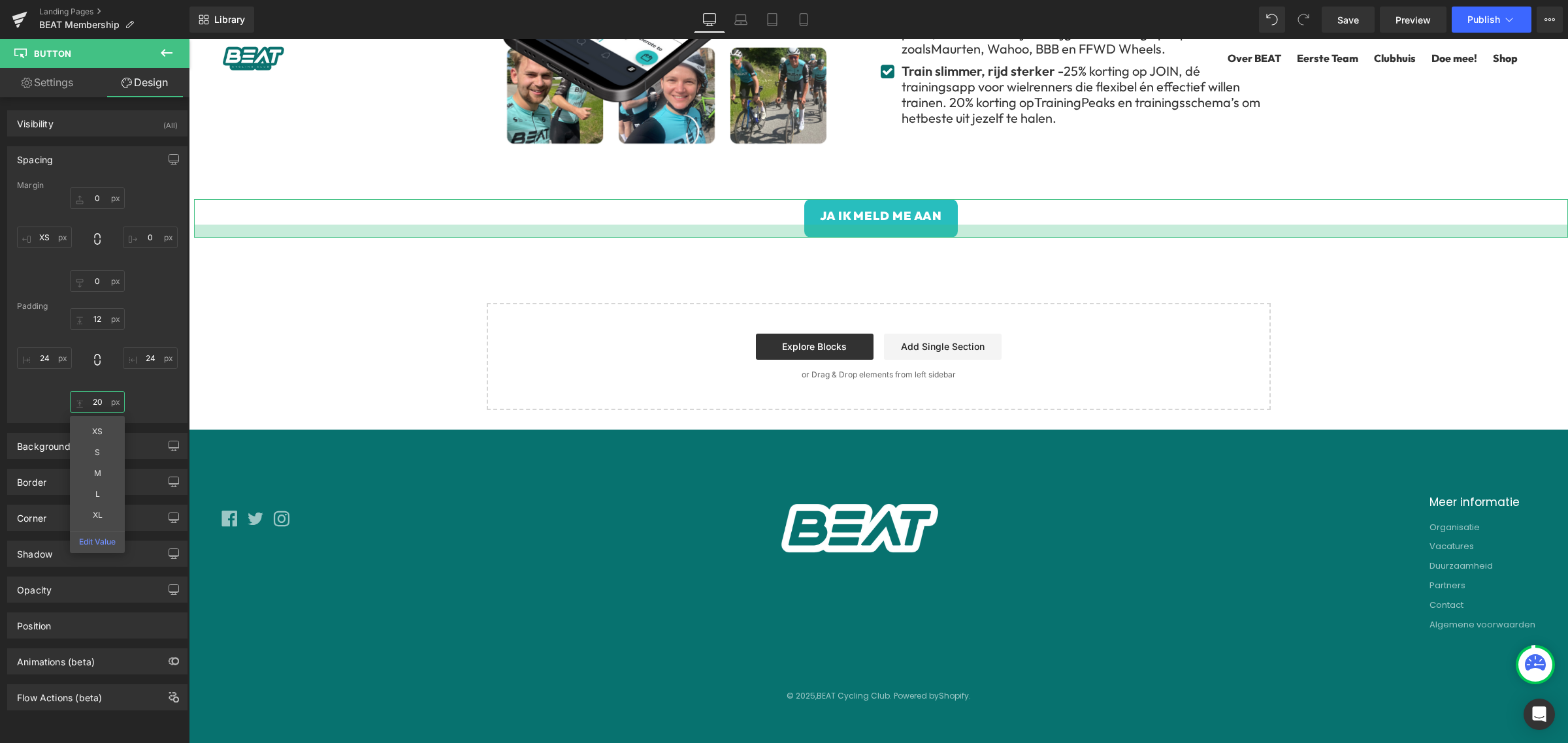
type input "2"
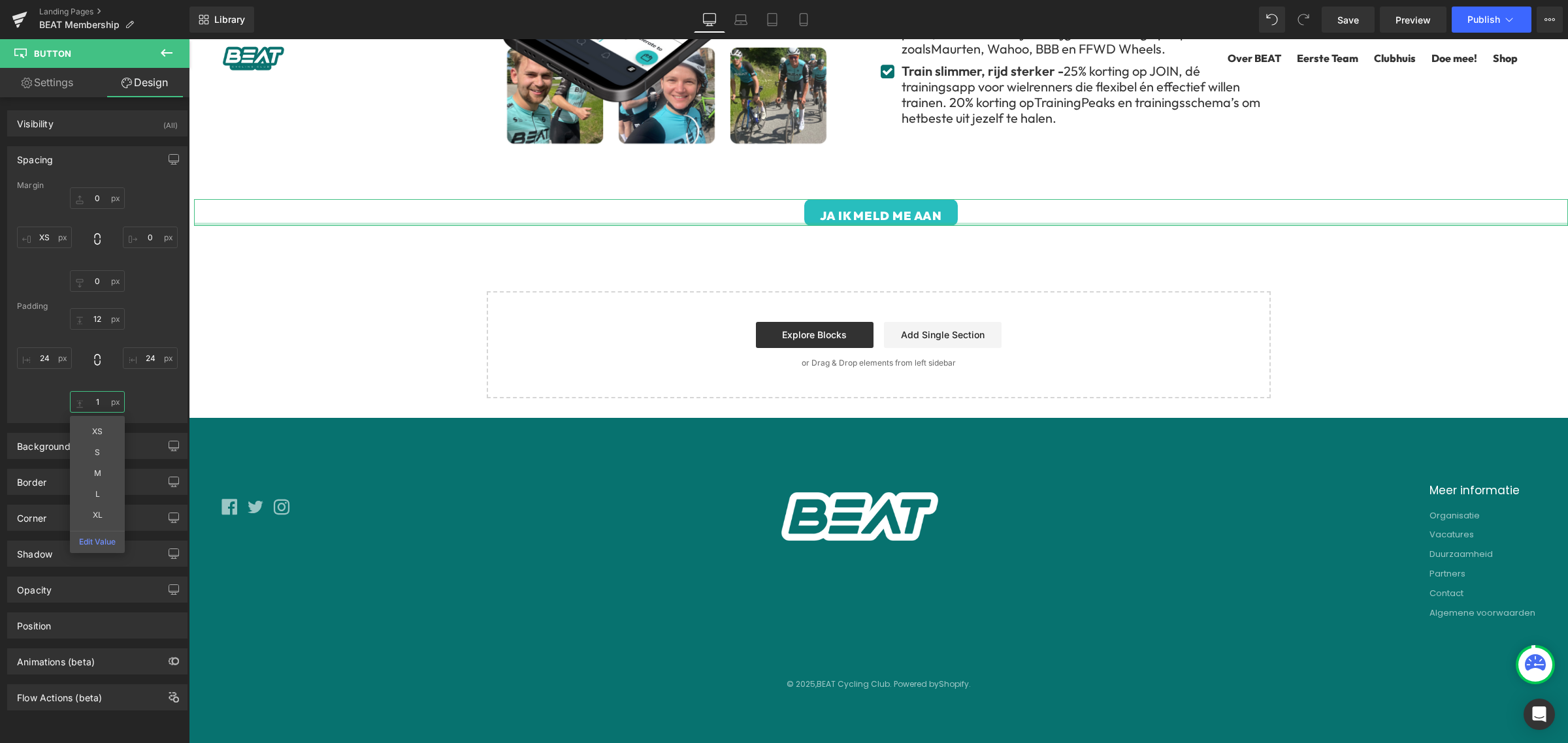
type input "12"
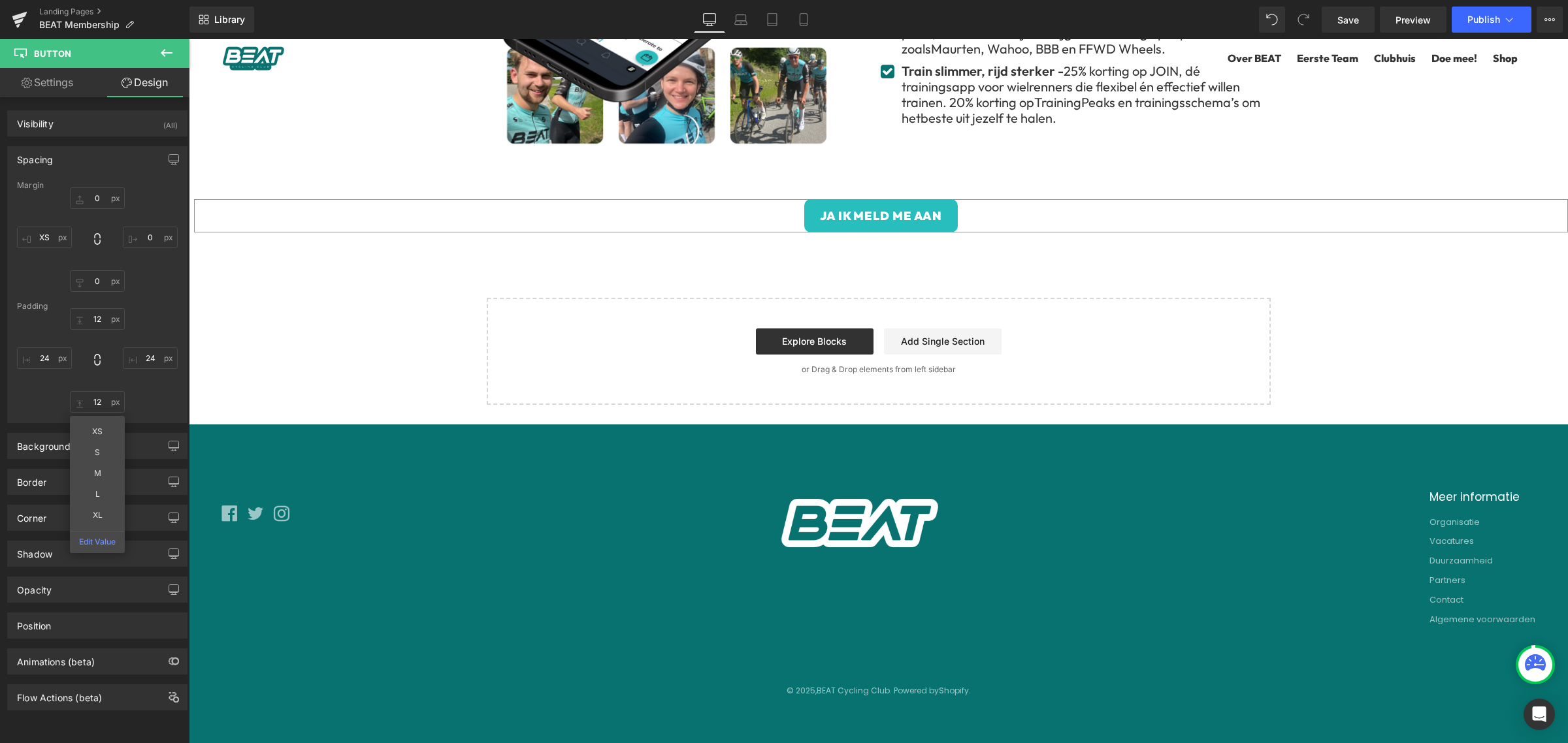
click at [154, 400] on div "12px 12 24px 24 12 12 XS S M L XL Edit Value 24px 24" at bounding box center [97, 361] width 161 height 105
click at [103, 158] on div "Spacing" at bounding box center [97, 159] width 179 height 25
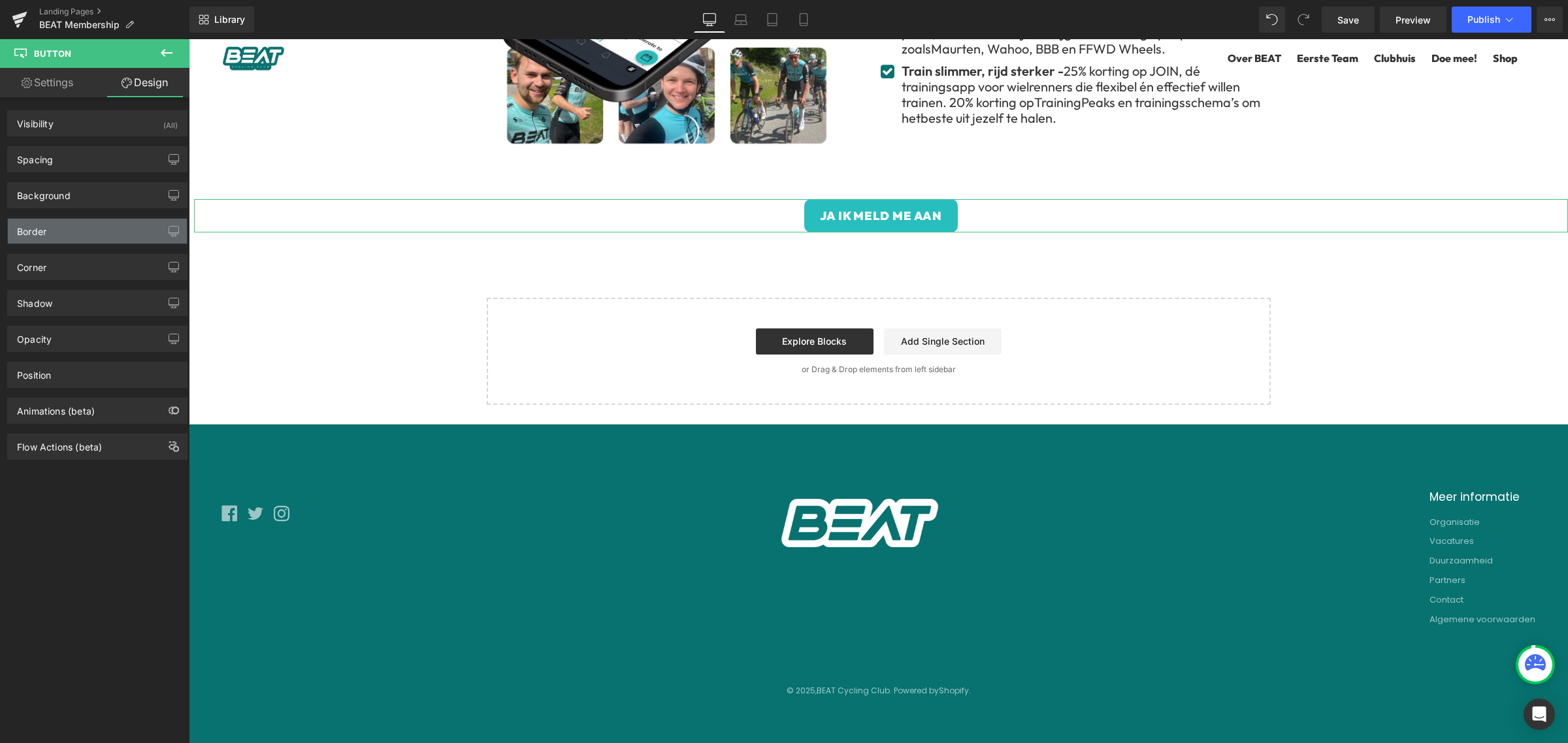
click at [103, 232] on div "Border" at bounding box center [97, 232] width 179 height 25
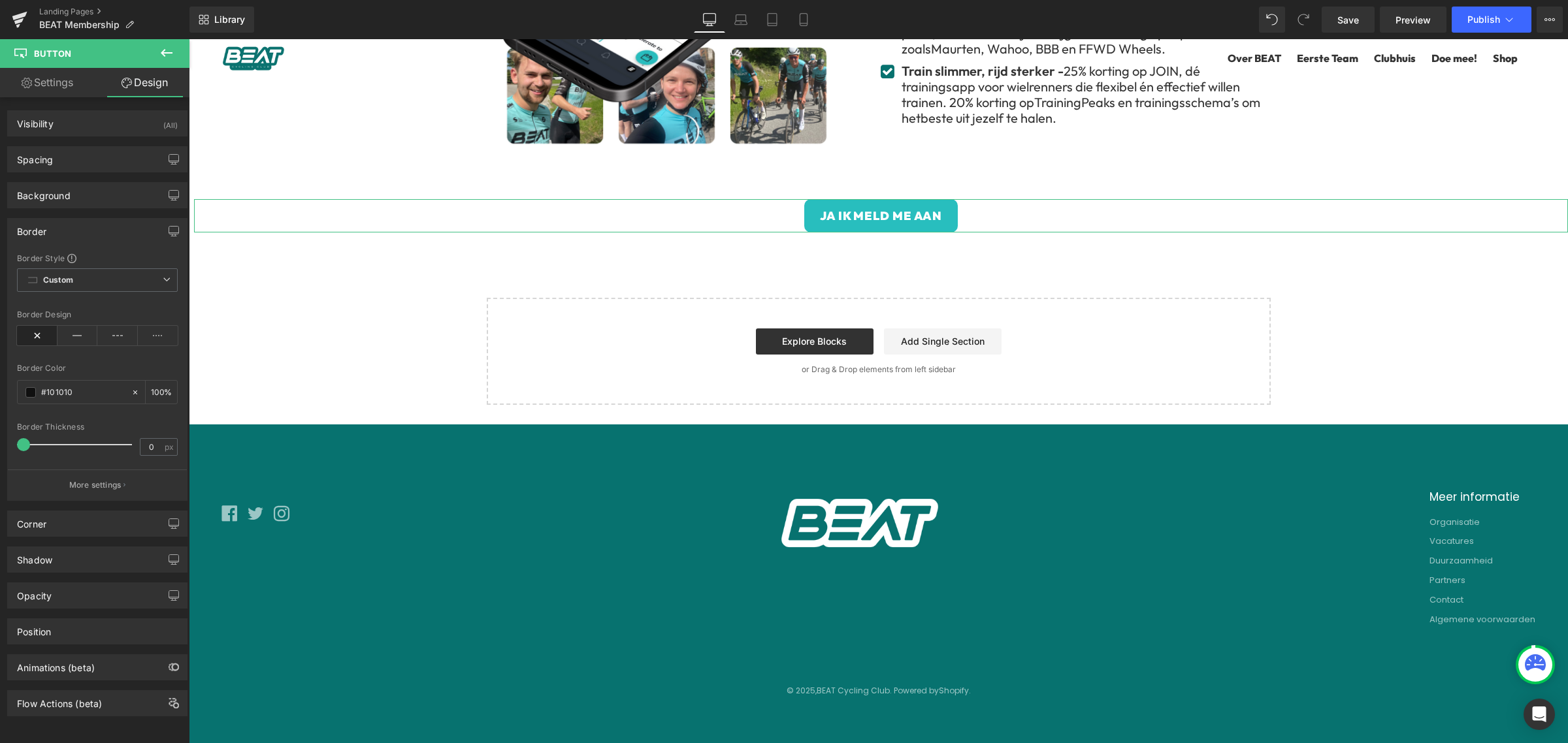
click at [103, 226] on div "Border" at bounding box center [97, 232] width 179 height 25
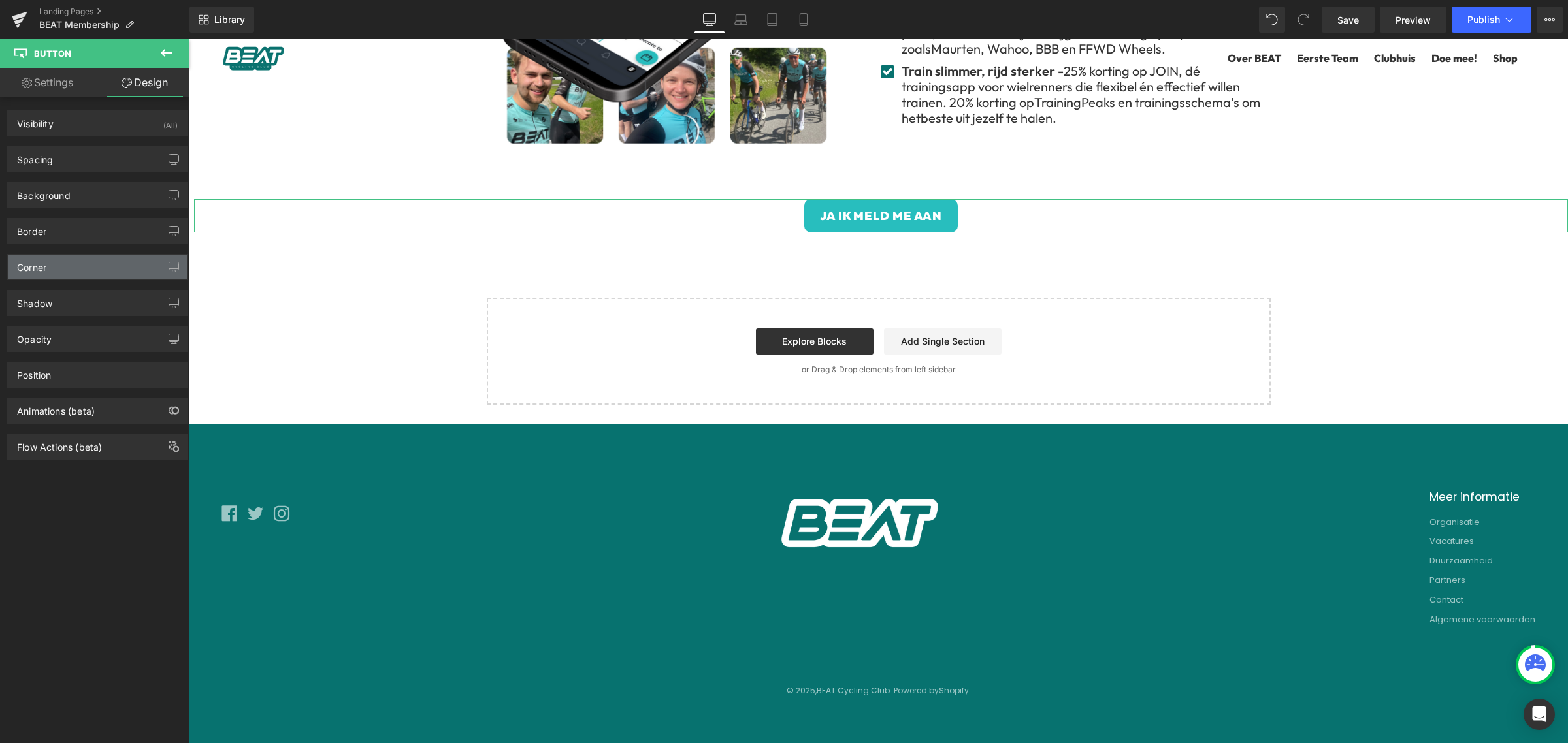
click at [96, 280] on div "Corner" at bounding box center [97, 267] width 179 height 25
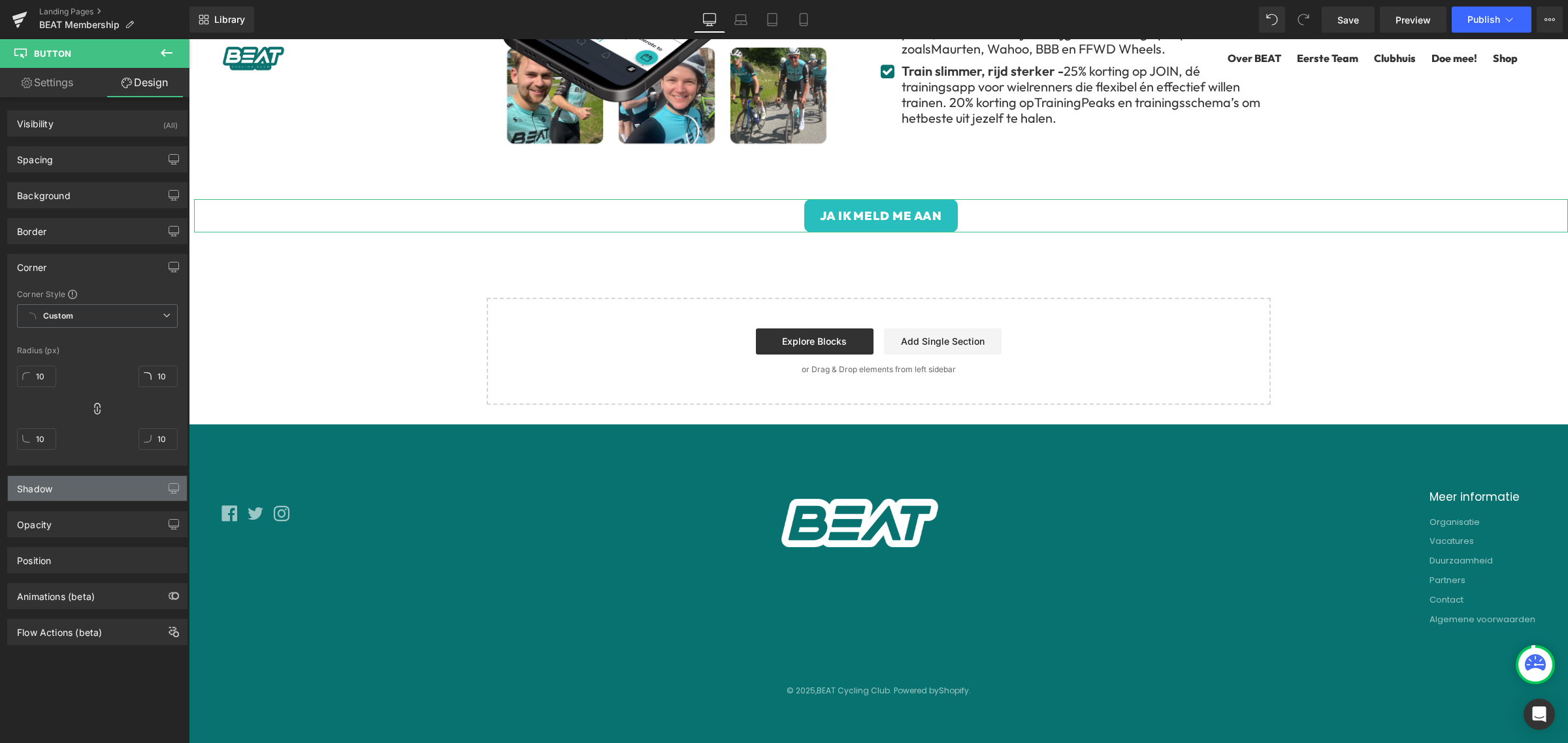
drag, startPoint x: 98, startPoint y: 273, endPoint x: 103, endPoint y: 297, distance: 24.5
click at [98, 272] on div "Corner" at bounding box center [97, 267] width 179 height 25
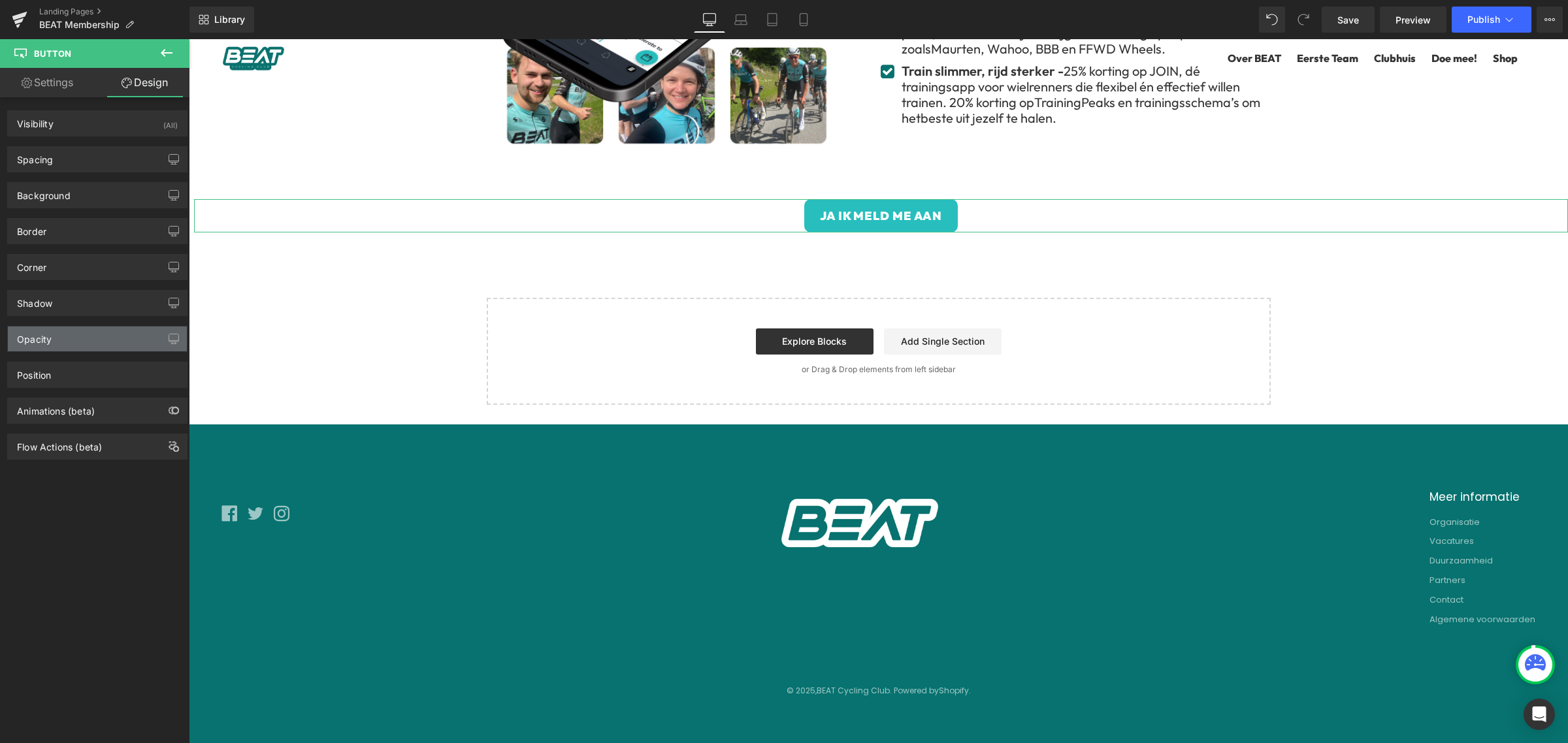
click at [93, 334] on div "Opacity" at bounding box center [97, 339] width 179 height 25
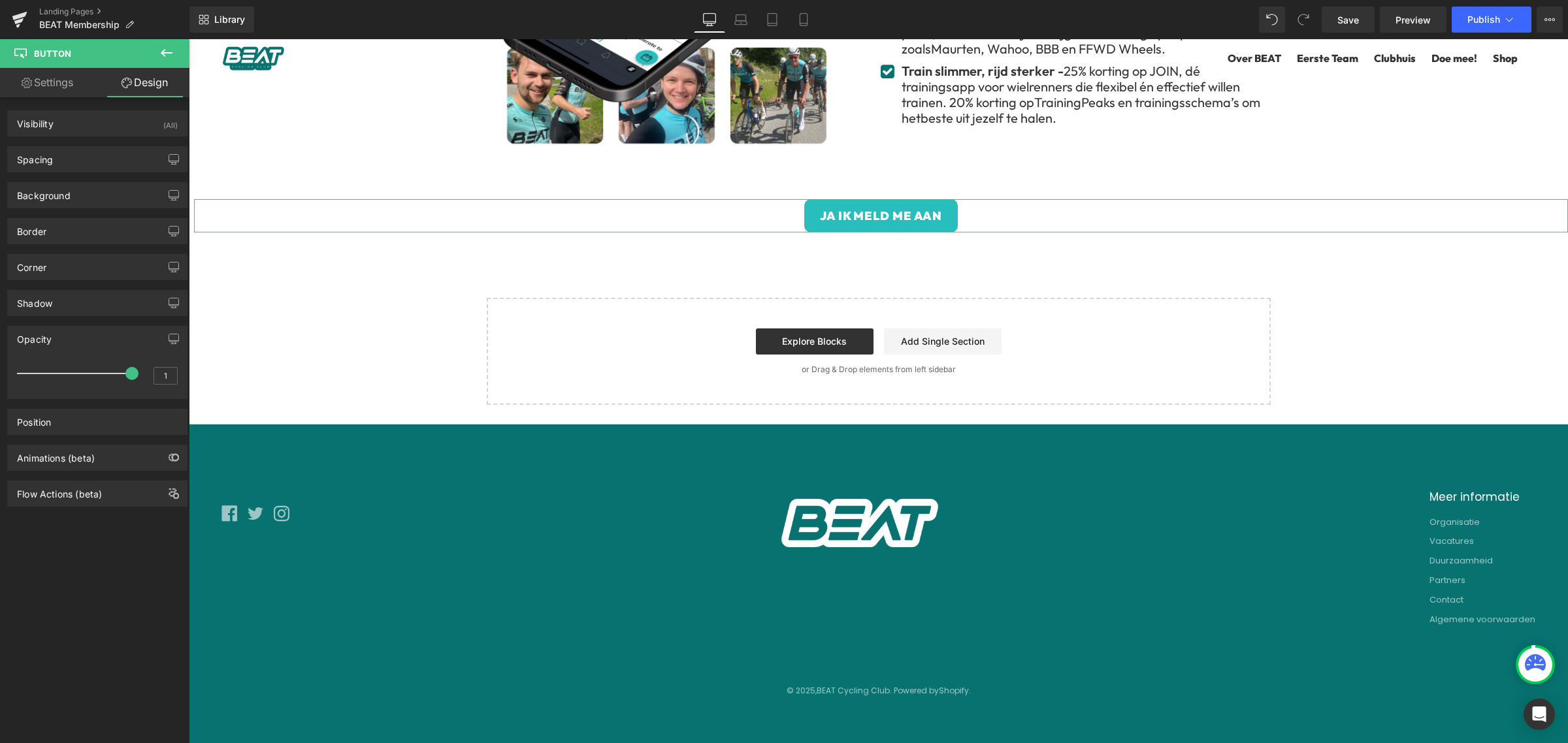
click at [93, 334] on div "Opacity" at bounding box center [97, 339] width 179 height 25
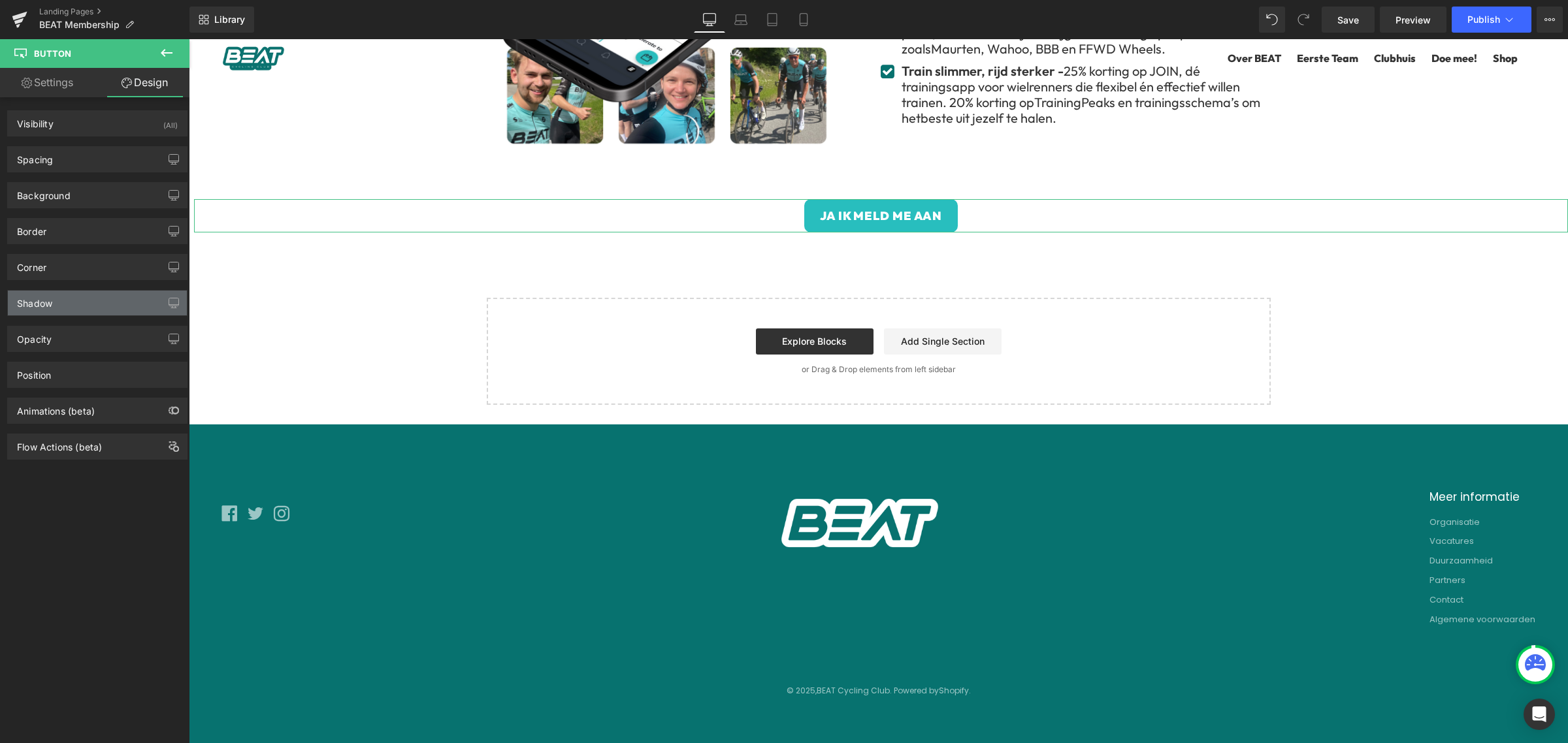
click at [97, 305] on div "Shadow" at bounding box center [97, 303] width 179 height 25
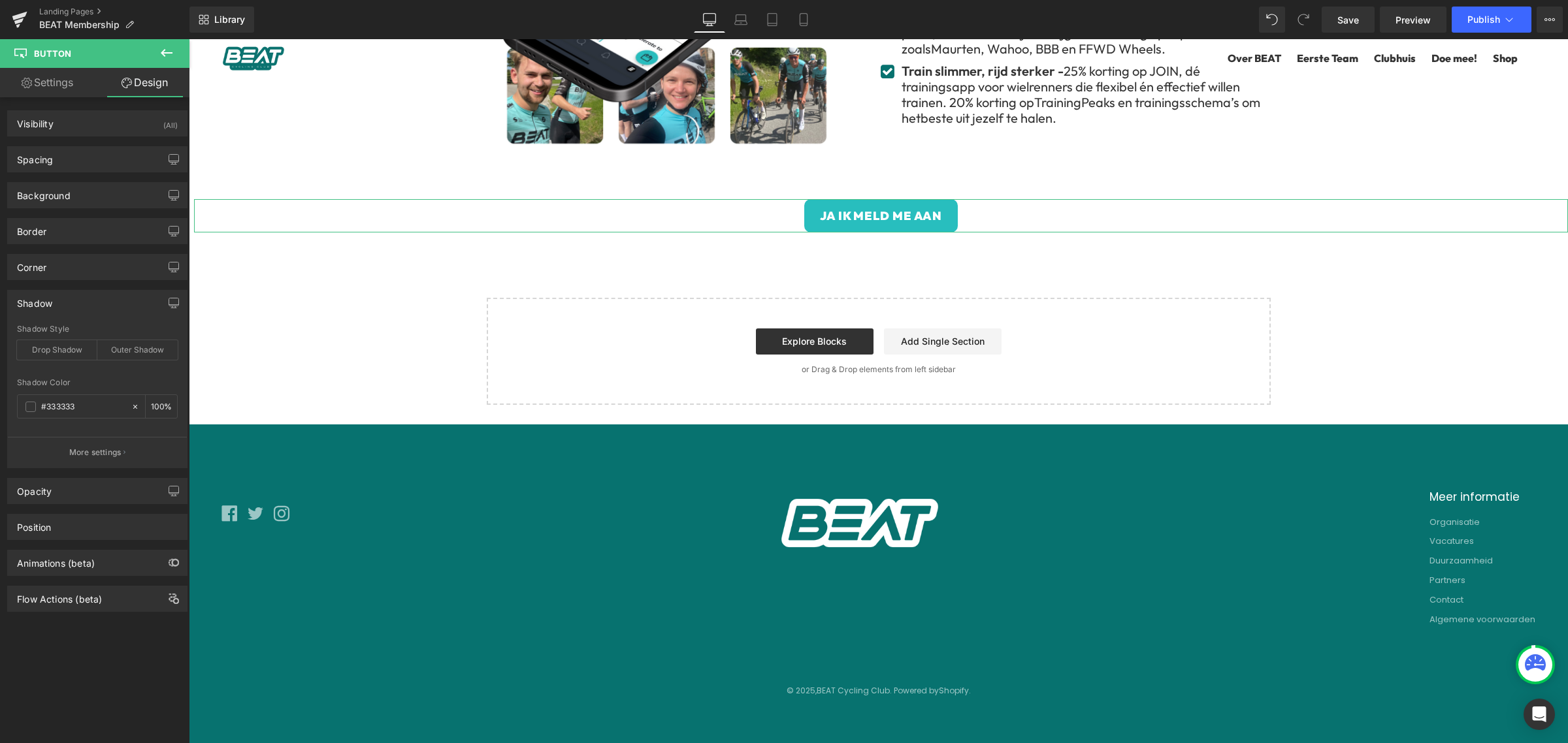
click at [97, 305] on div "Shadow" at bounding box center [97, 303] width 179 height 25
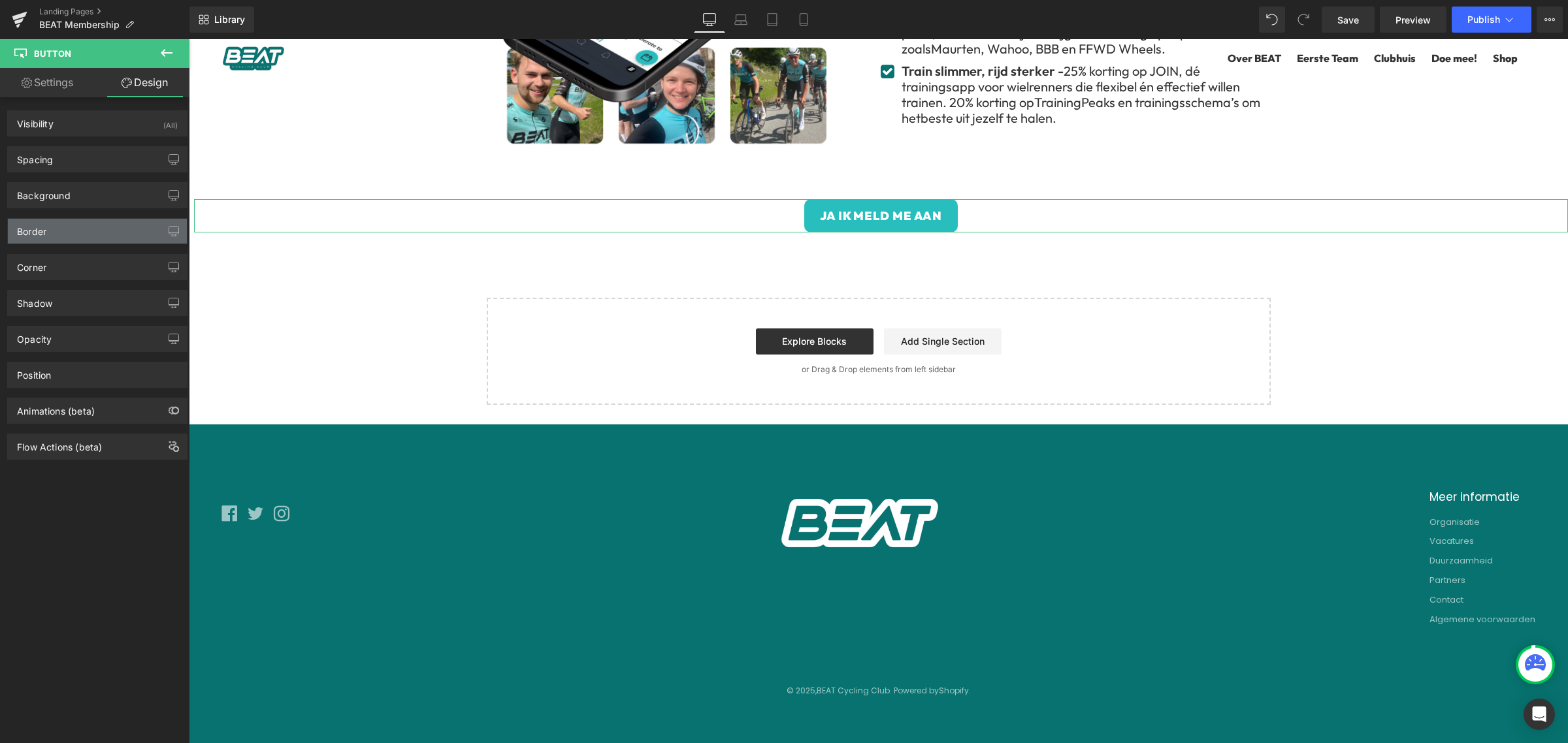
click at [100, 226] on div "Border" at bounding box center [97, 232] width 179 height 25
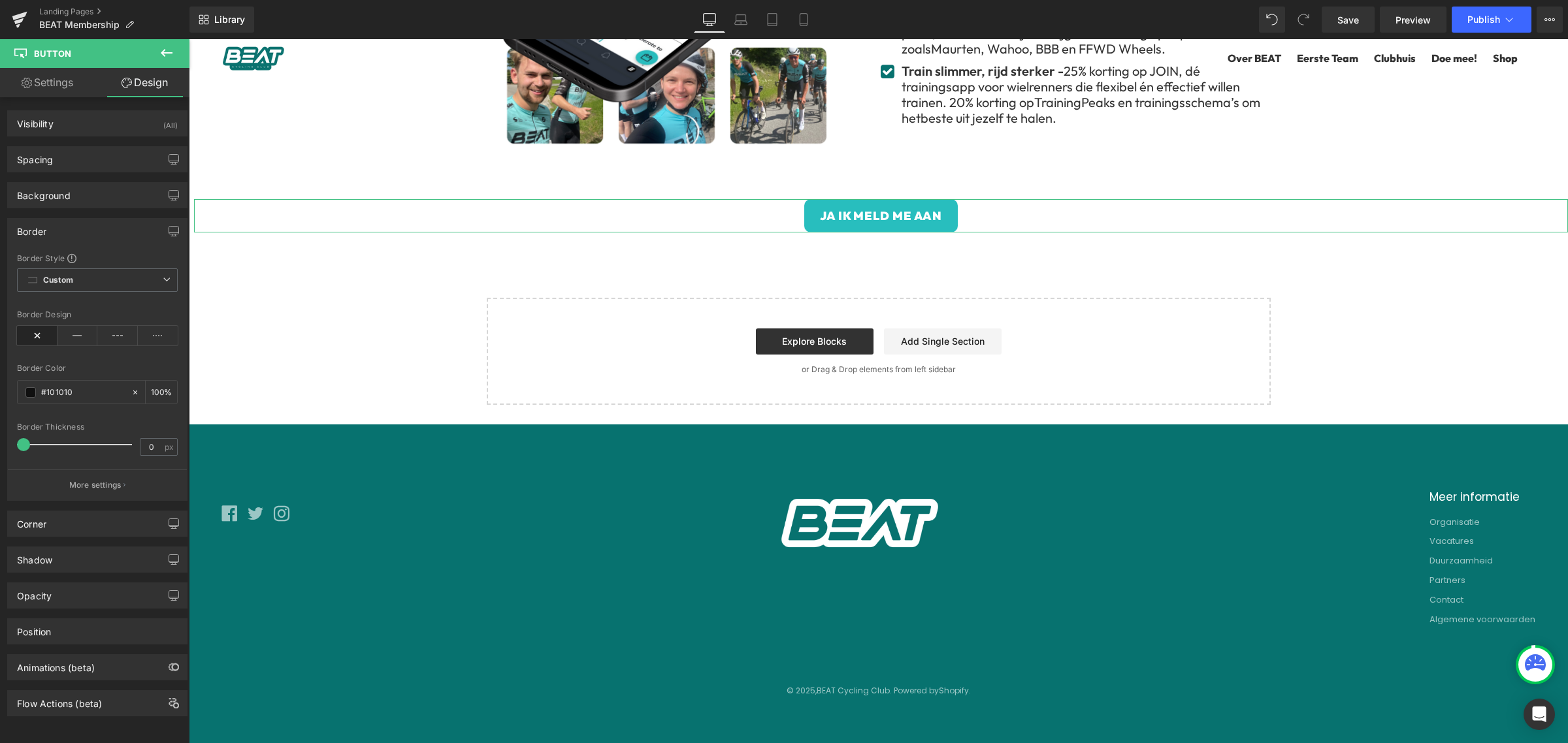
click at [100, 227] on div "Border" at bounding box center [97, 232] width 179 height 25
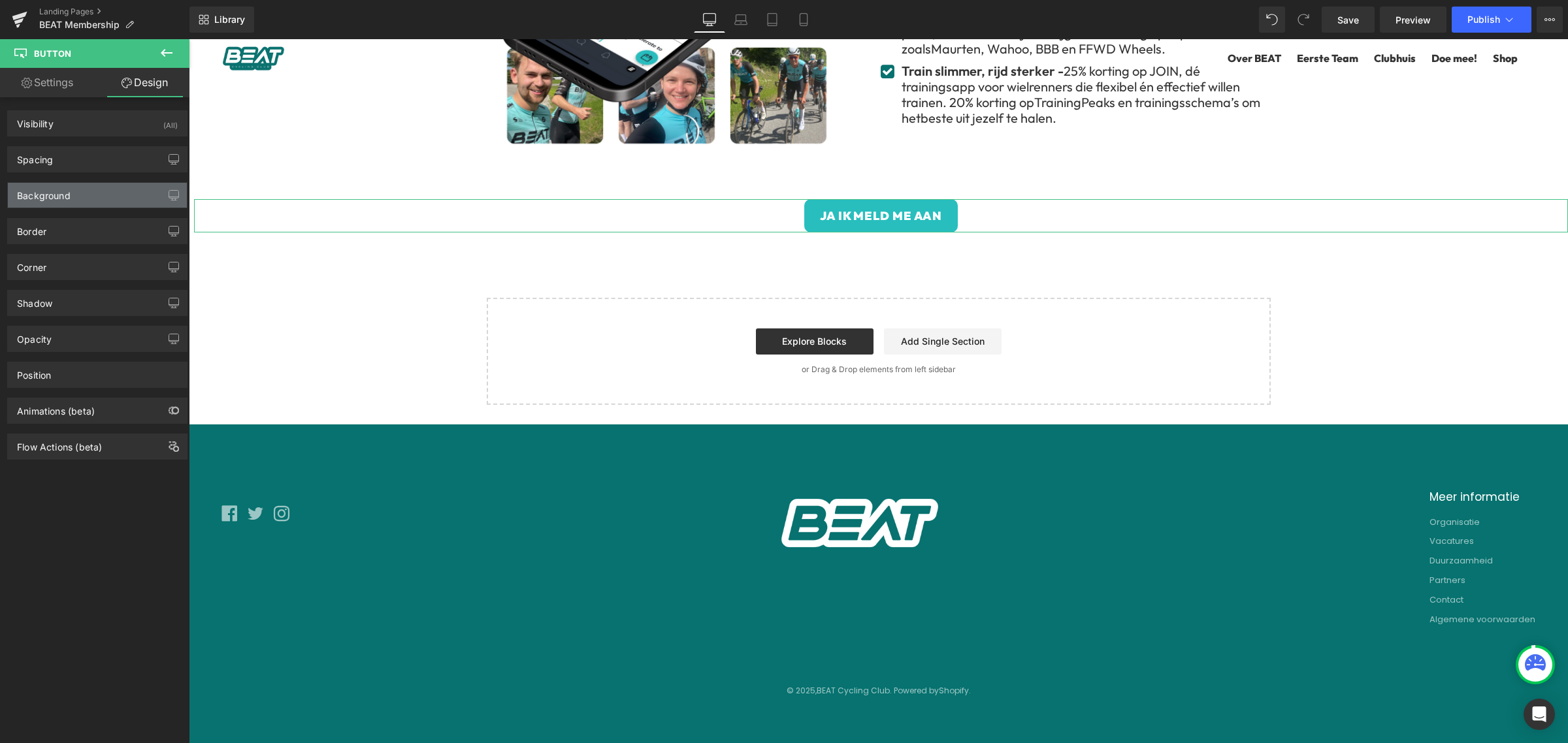
click at [97, 191] on div "Background" at bounding box center [97, 196] width 179 height 25
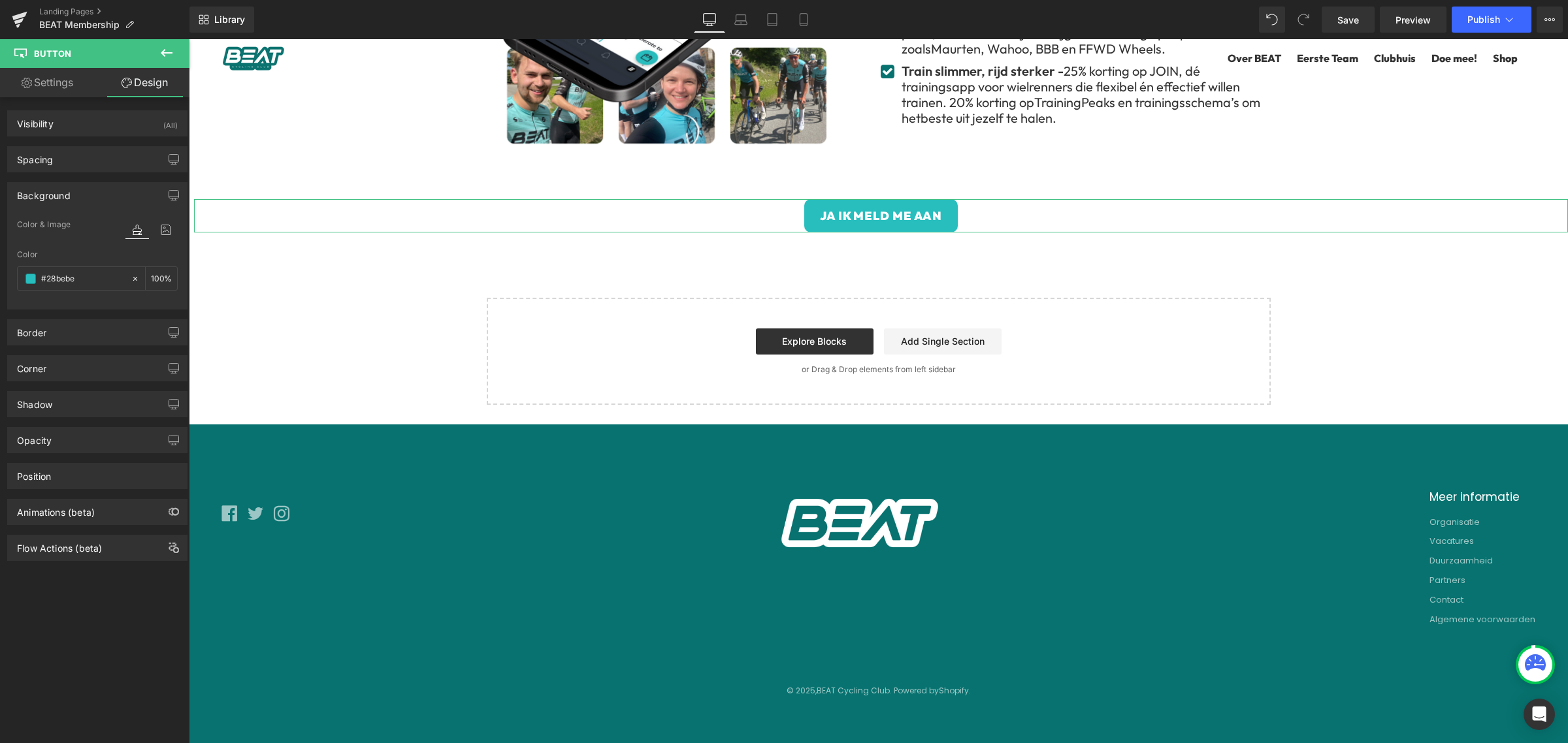
click at [97, 191] on div "Background" at bounding box center [97, 196] width 179 height 25
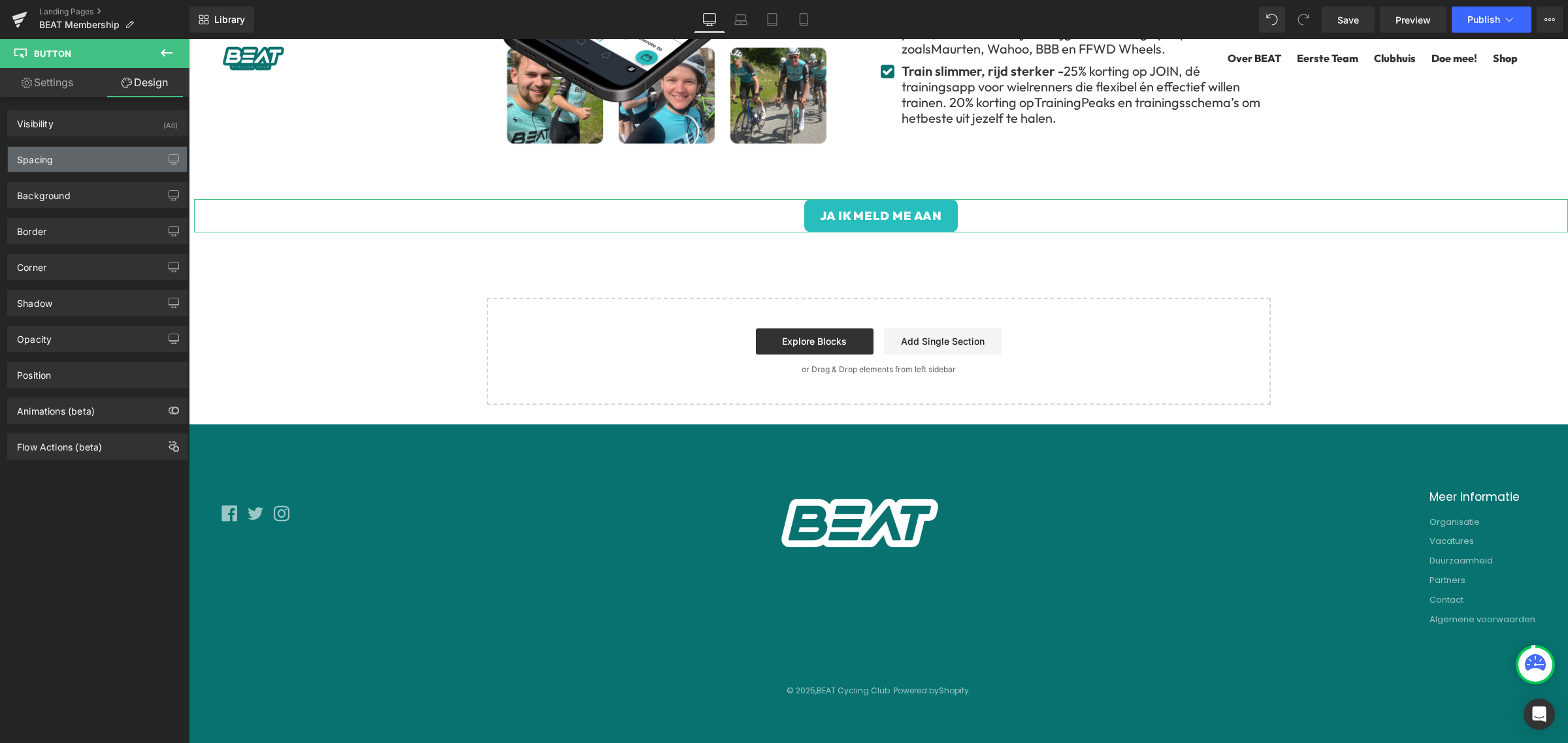
click at [94, 154] on div "Spacing" at bounding box center [97, 159] width 179 height 25
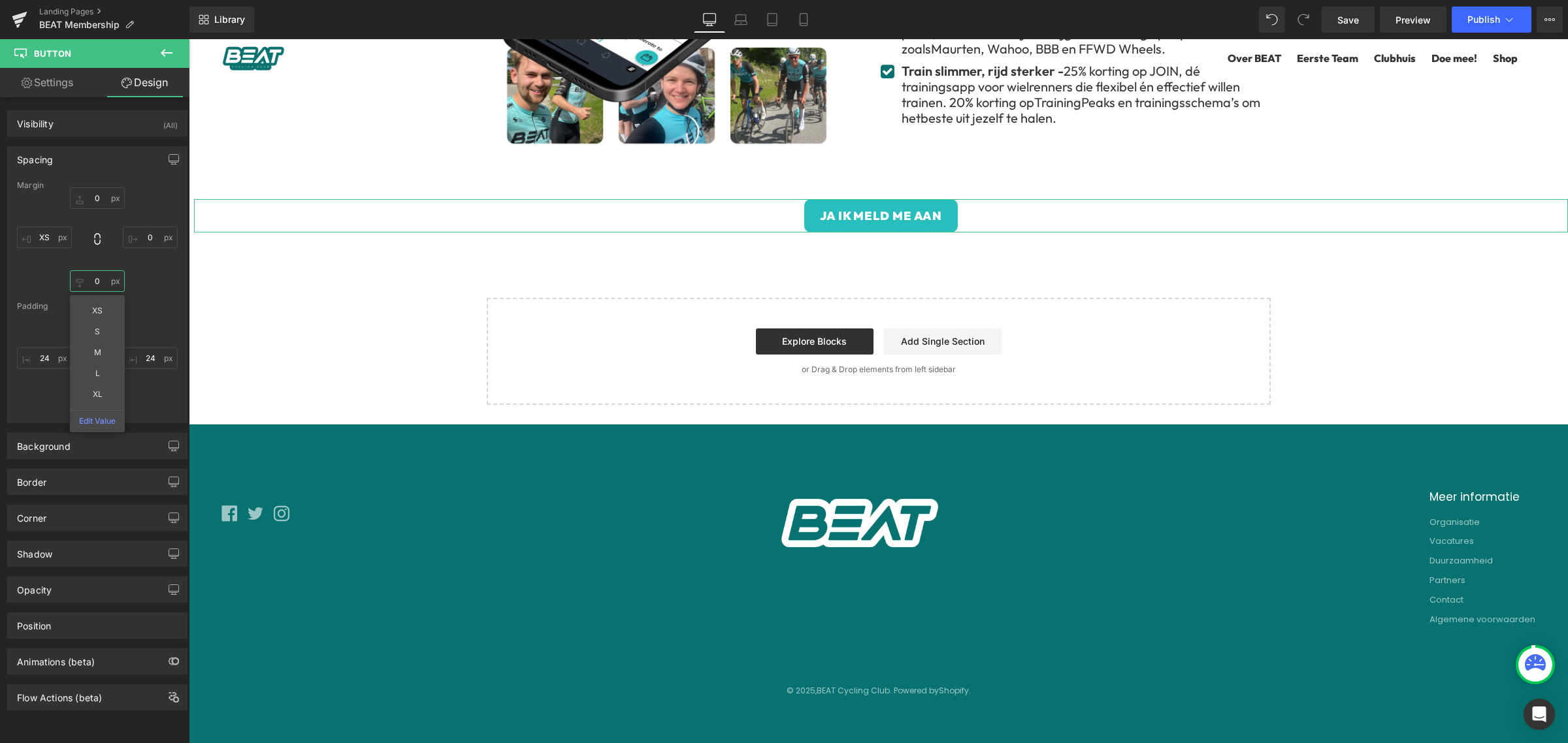
click at [103, 278] on input "0" at bounding box center [97, 280] width 55 height 21
type input "12"
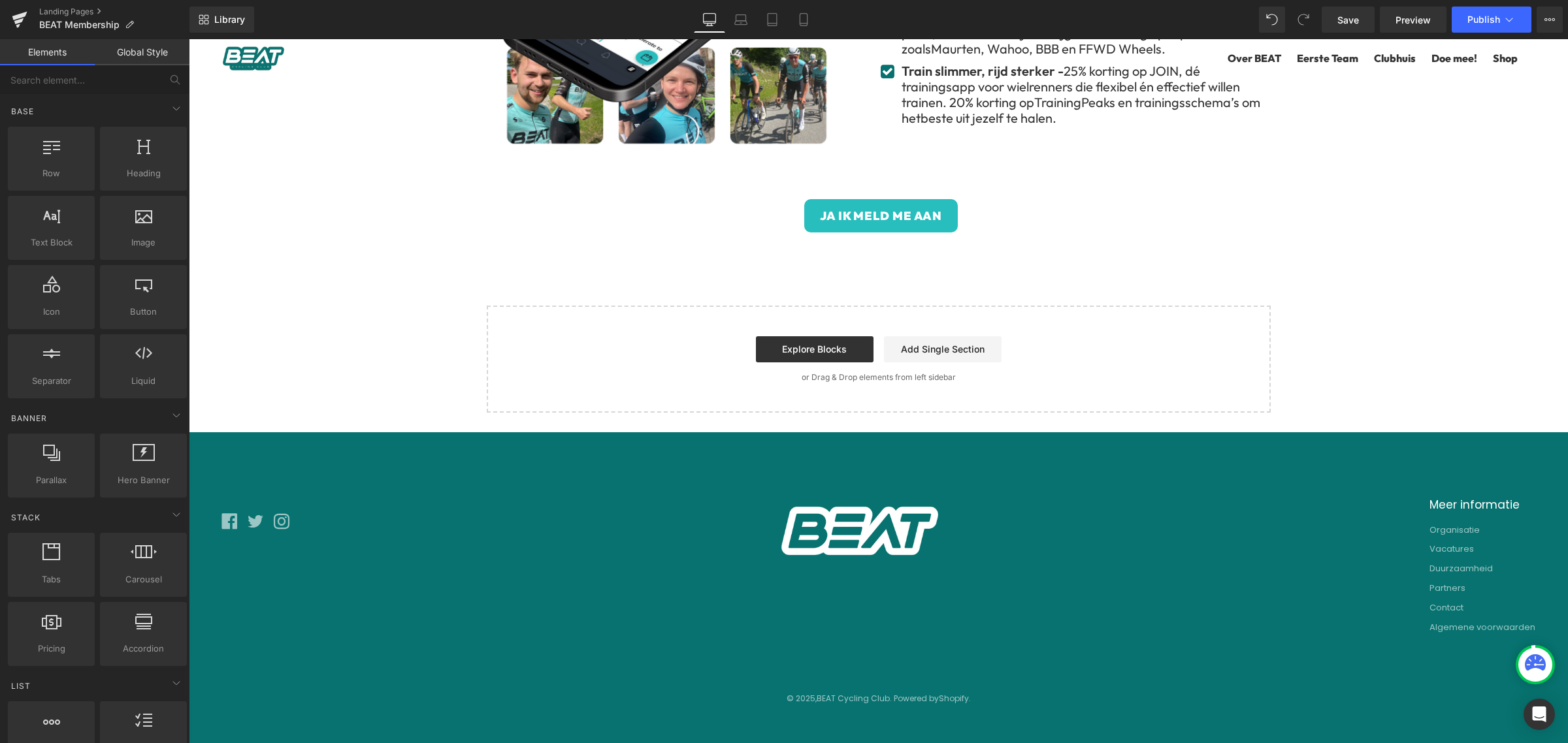
click at [155, 51] on link "Global Style" at bounding box center [142, 52] width 94 height 26
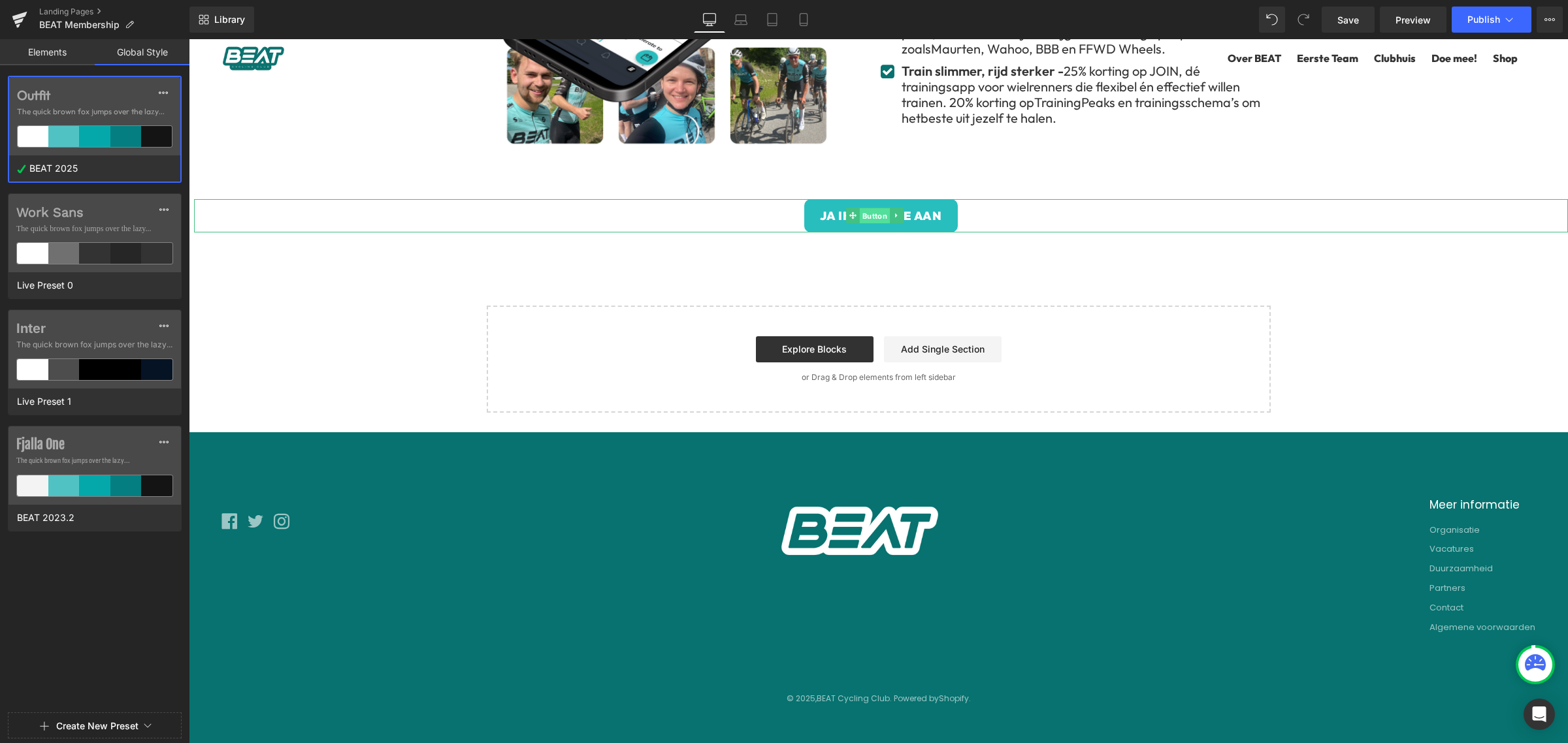
click at [868, 215] on span "Button" at bounding box center [874, 215] width 30 height 15
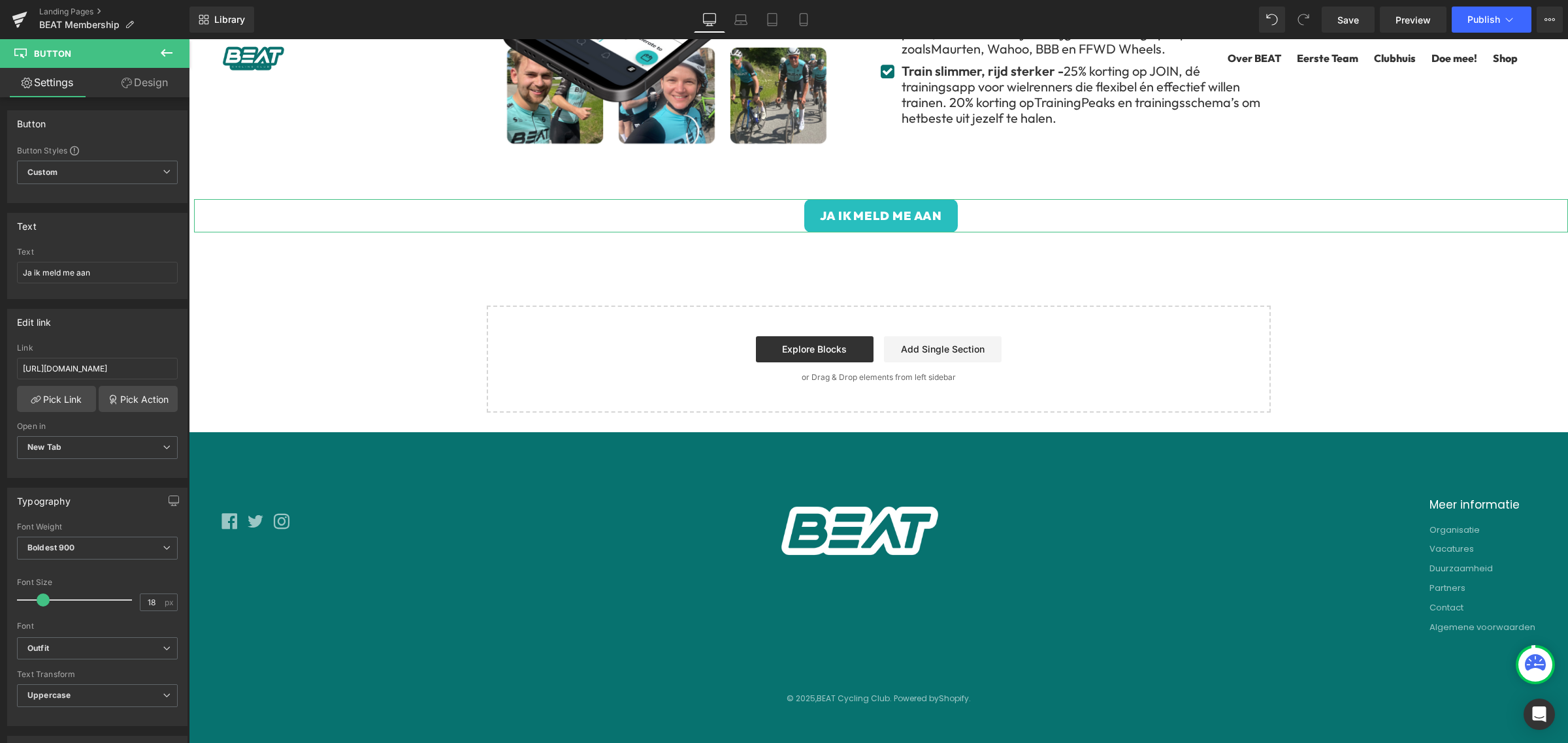
click at [134, 86] on link "Design" at bounding box center [145, 83] width 94 height 30
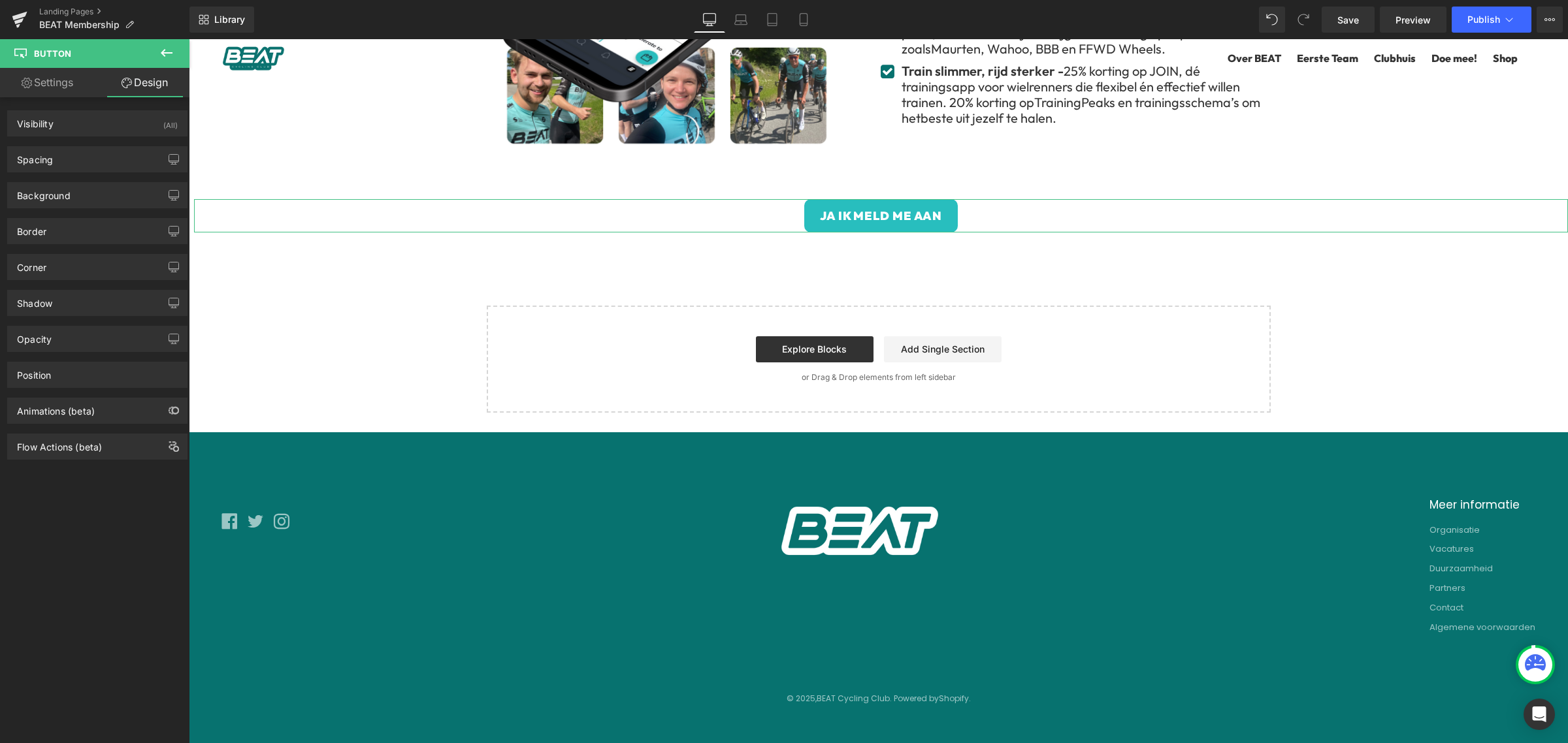
type input "0"
type input "12"
type input "XS"
type input "12"
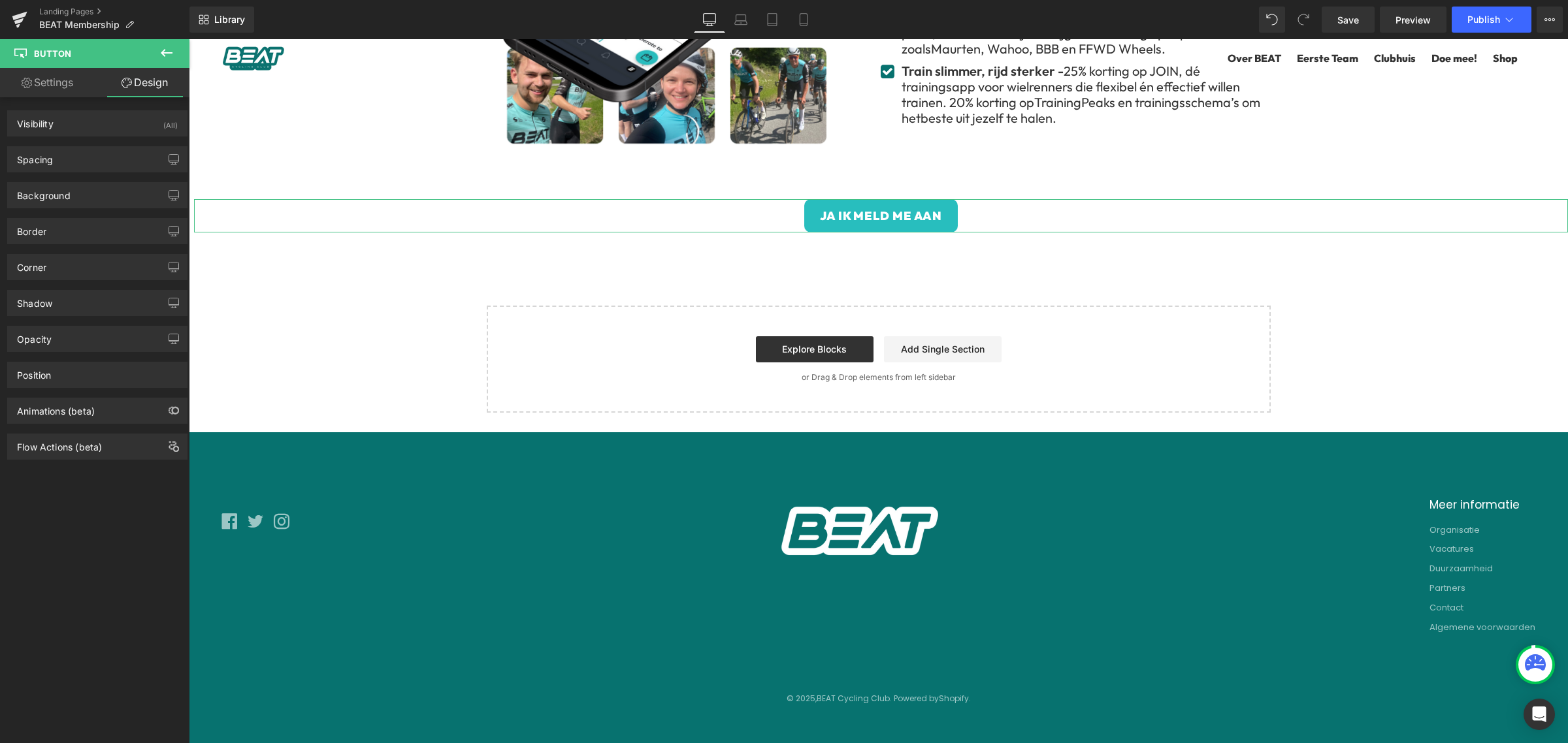
type input "24"
type input "12"
type input "24"
click at [77, 152] on div "Spacing" at bounding box center [97, 159] width 179 height 25
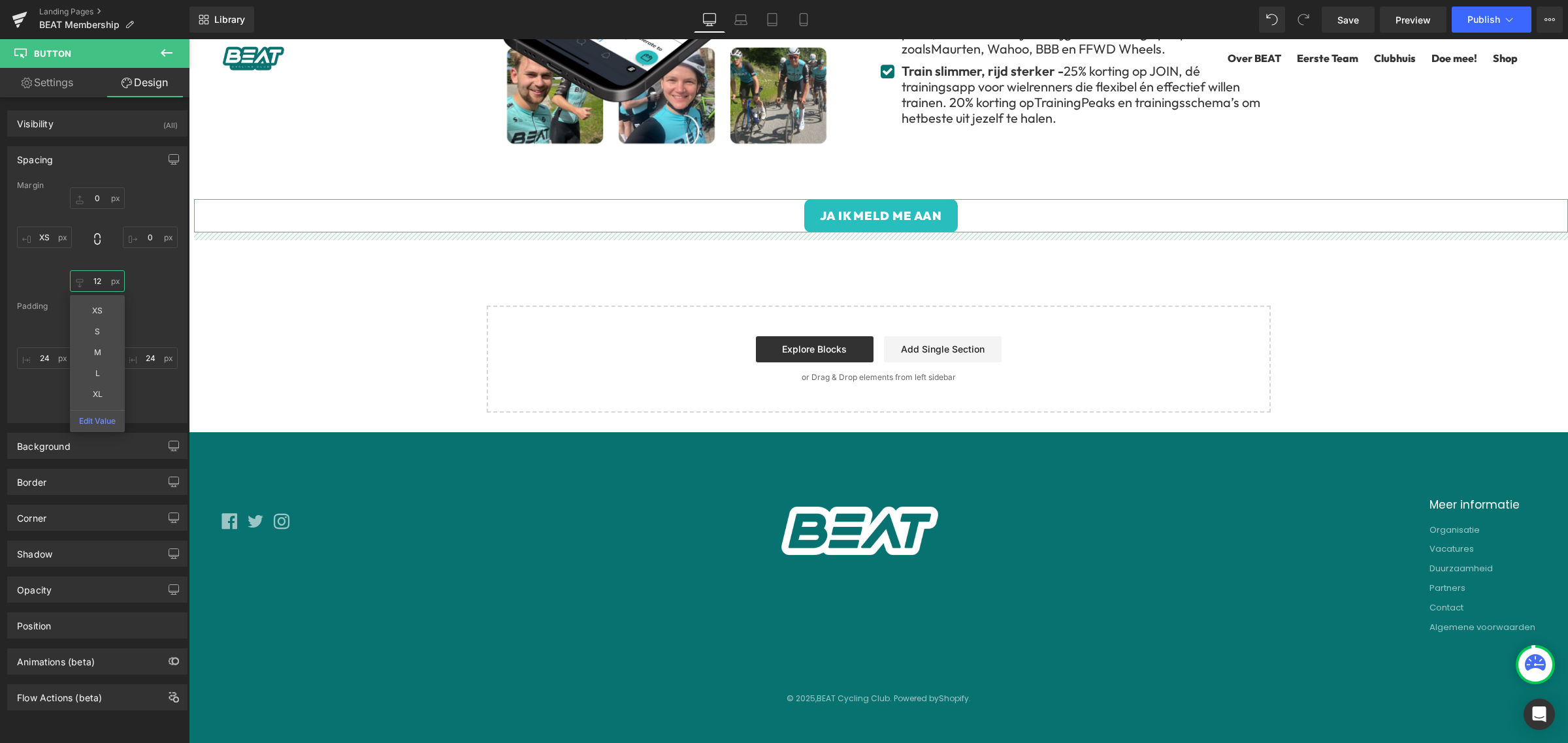
click at [101, 284] on input "12" at bounding box center [97, 280] width 55 height 21
type input "1"
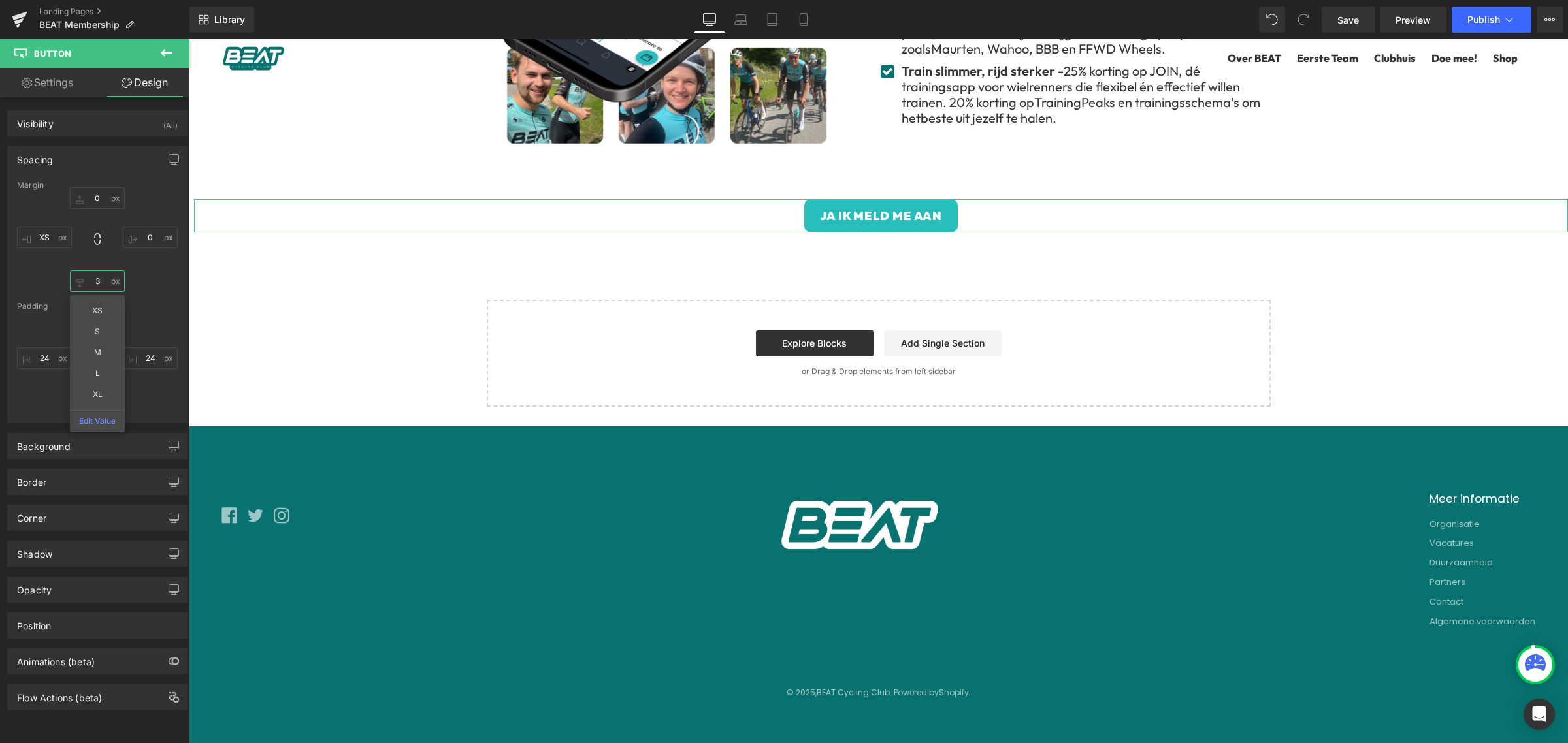
type input "30"
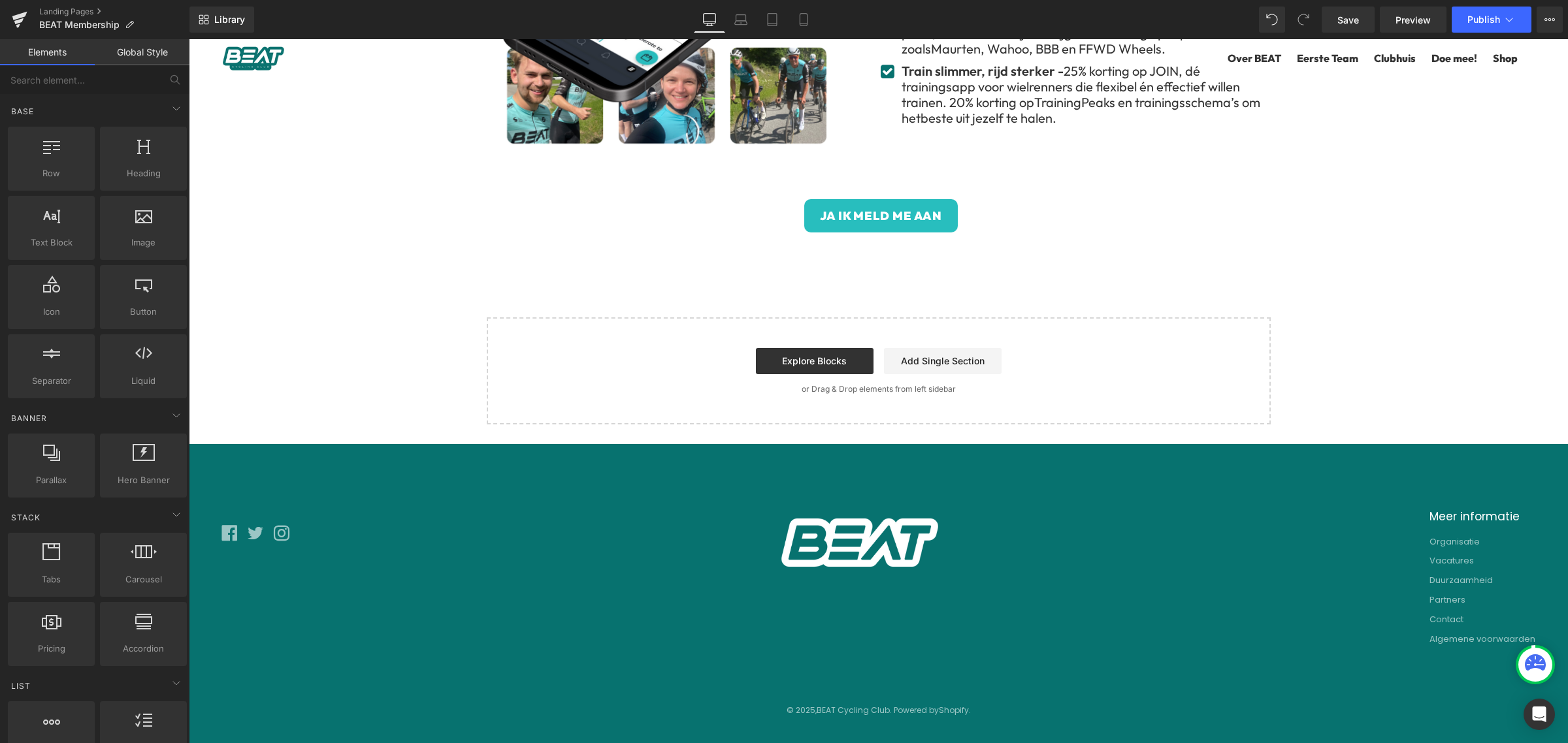
click at [1420, 20] on span "Preview" at bounding box center [1413, 20] width 35 height 14
drag, startPoint x: 873, startPoint y: 213, endPoint x: 390, endPoint y: 157, distance: 486.2
click at [873, 213] on span "Button" at bounding box center [874, 215] width 30 height 15
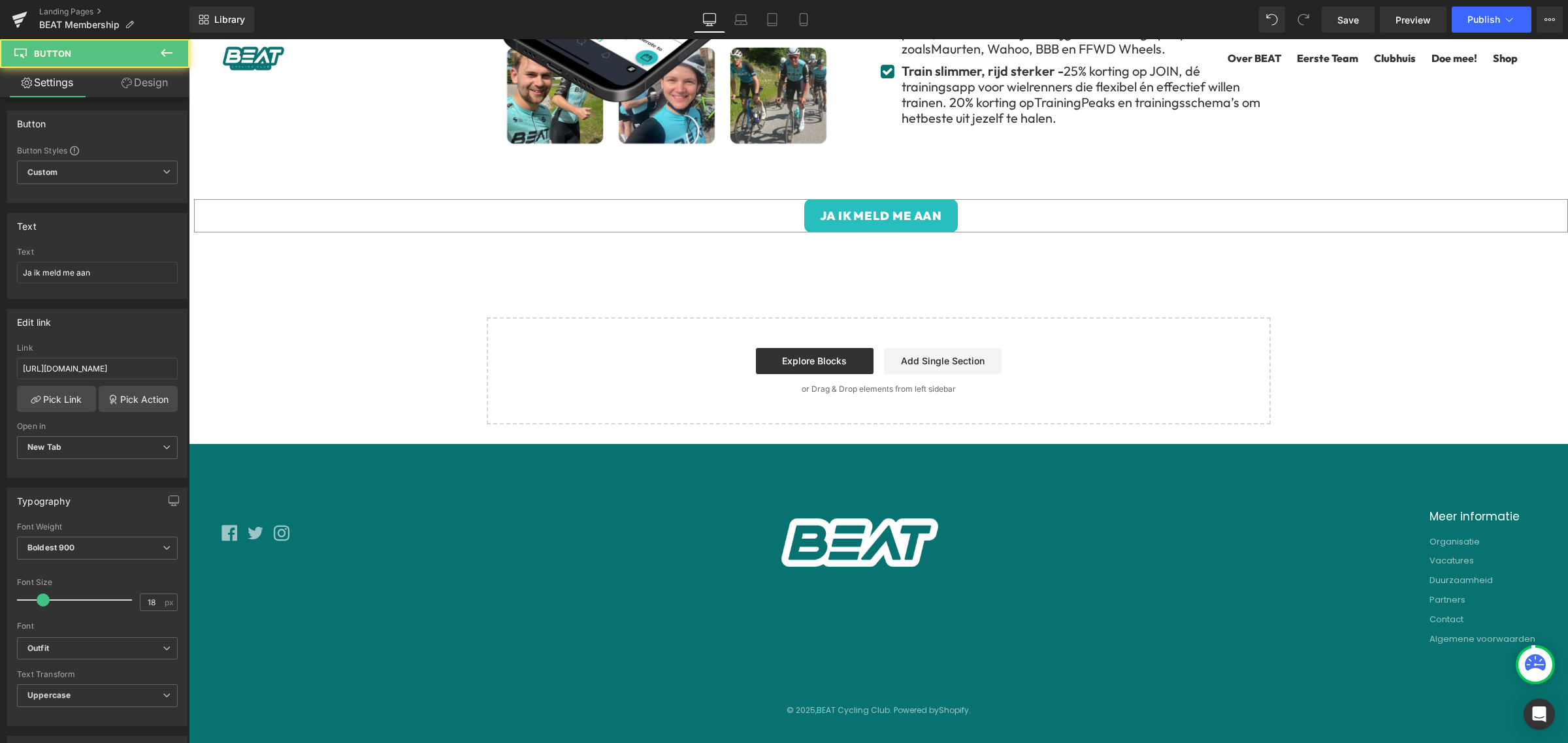
click at [151, 83] on link "Design" at bounding box center [145, 83] width 94 height 30
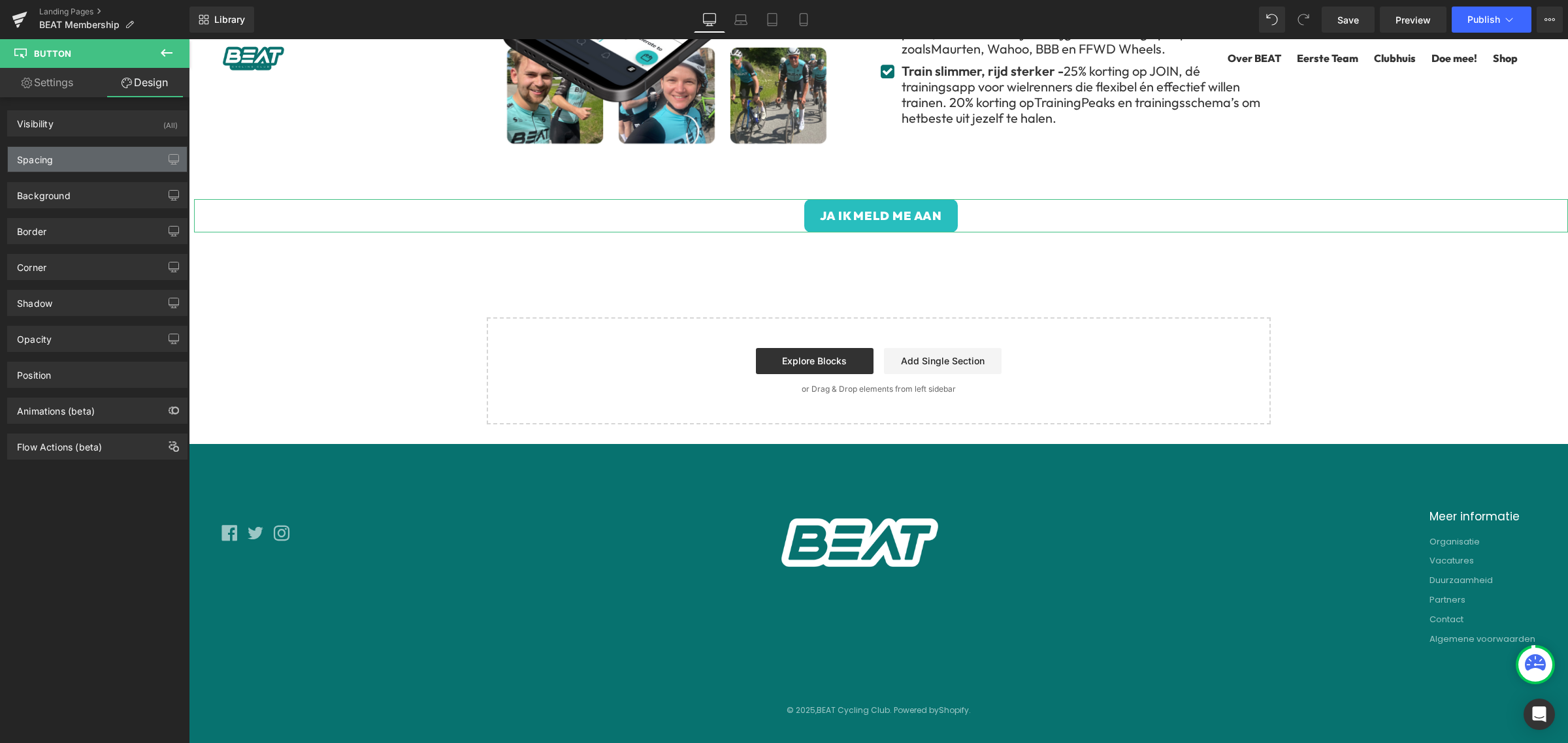
click at [100, 148] on div "Spacing" at bounding box center [97, 159] width 179 height 25
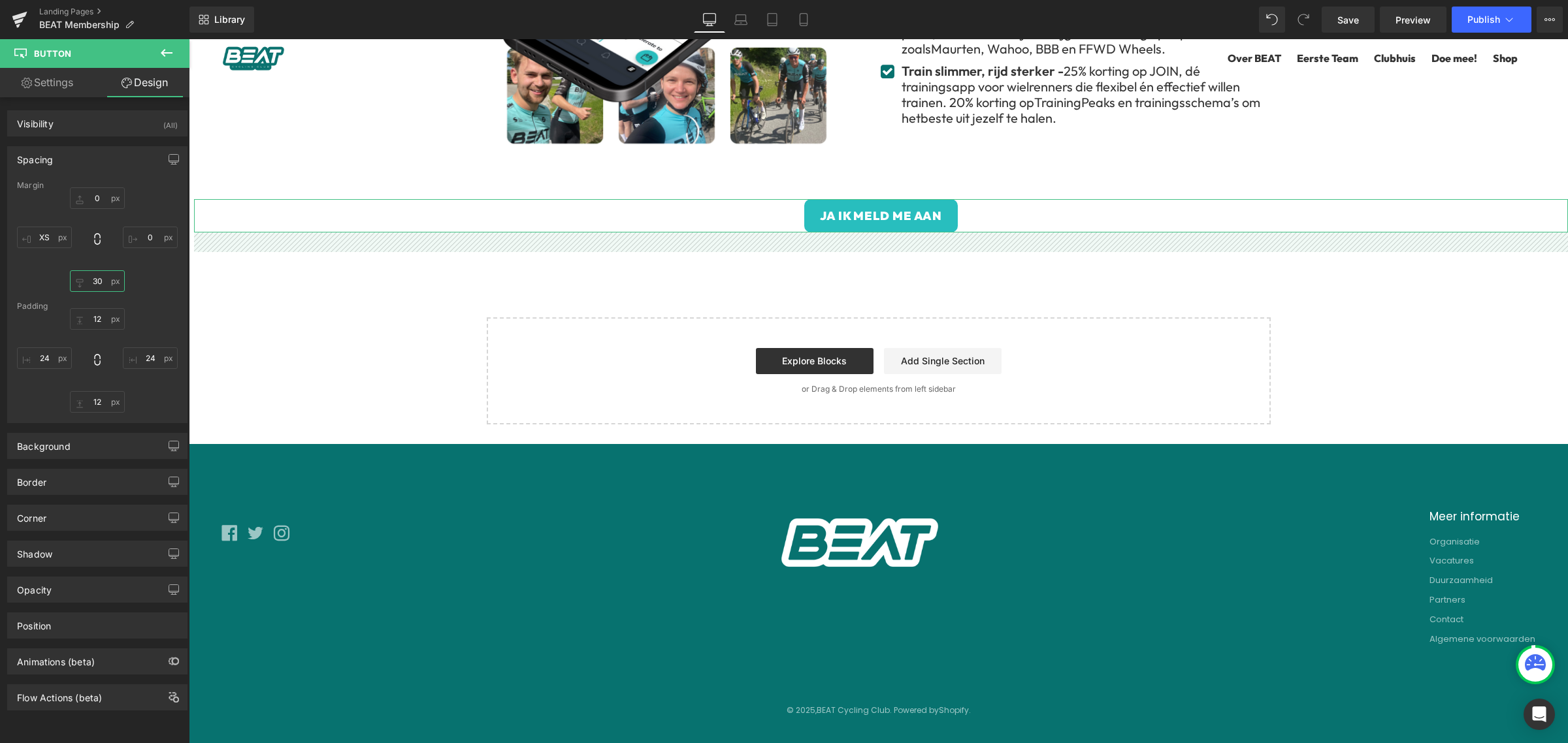
click at [97, 278] on input "30" at bounding box center [97, 280] width 55 height 21
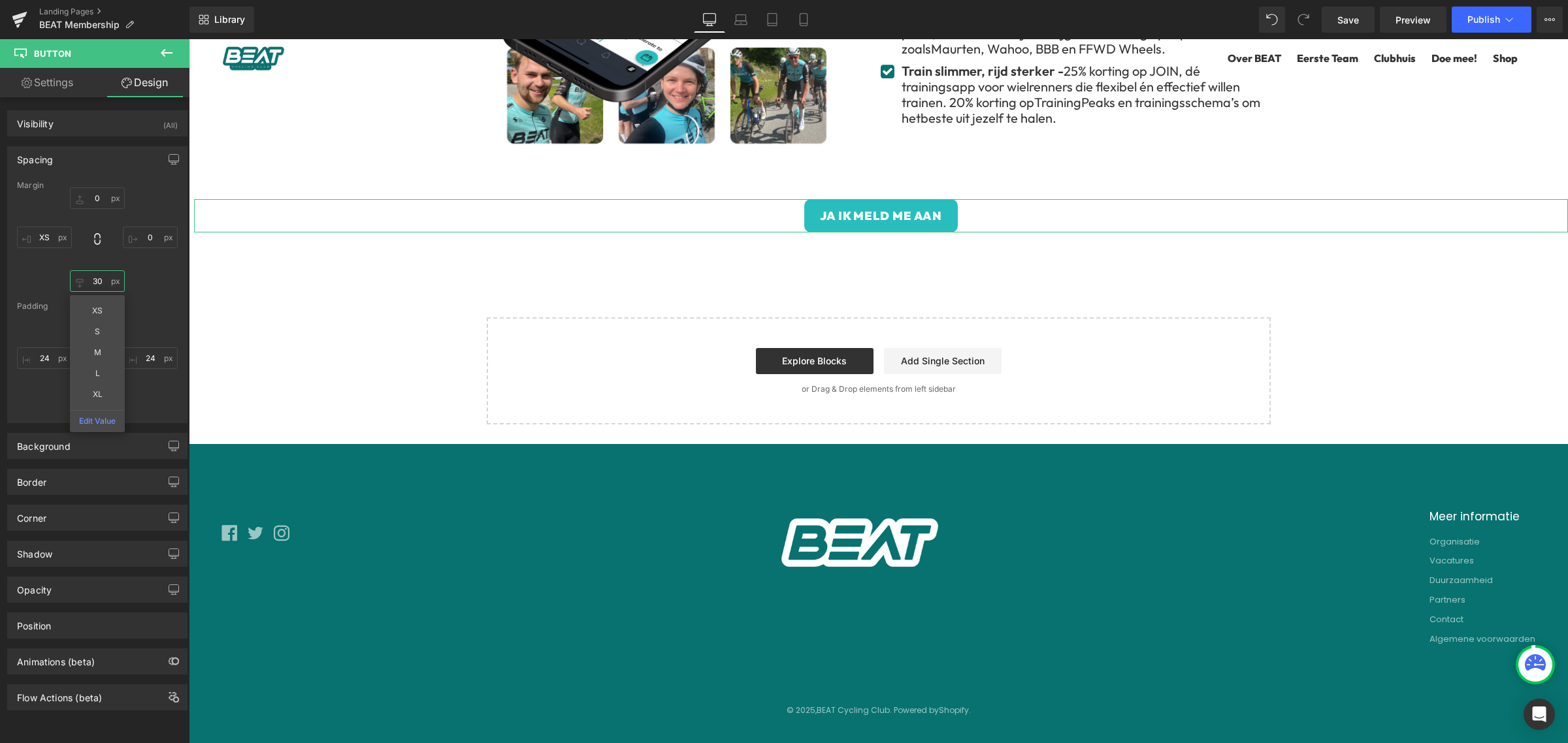
click at [97, 278] on input "30" at bounding box center [97, 280] width 55 height 21
type input "50"
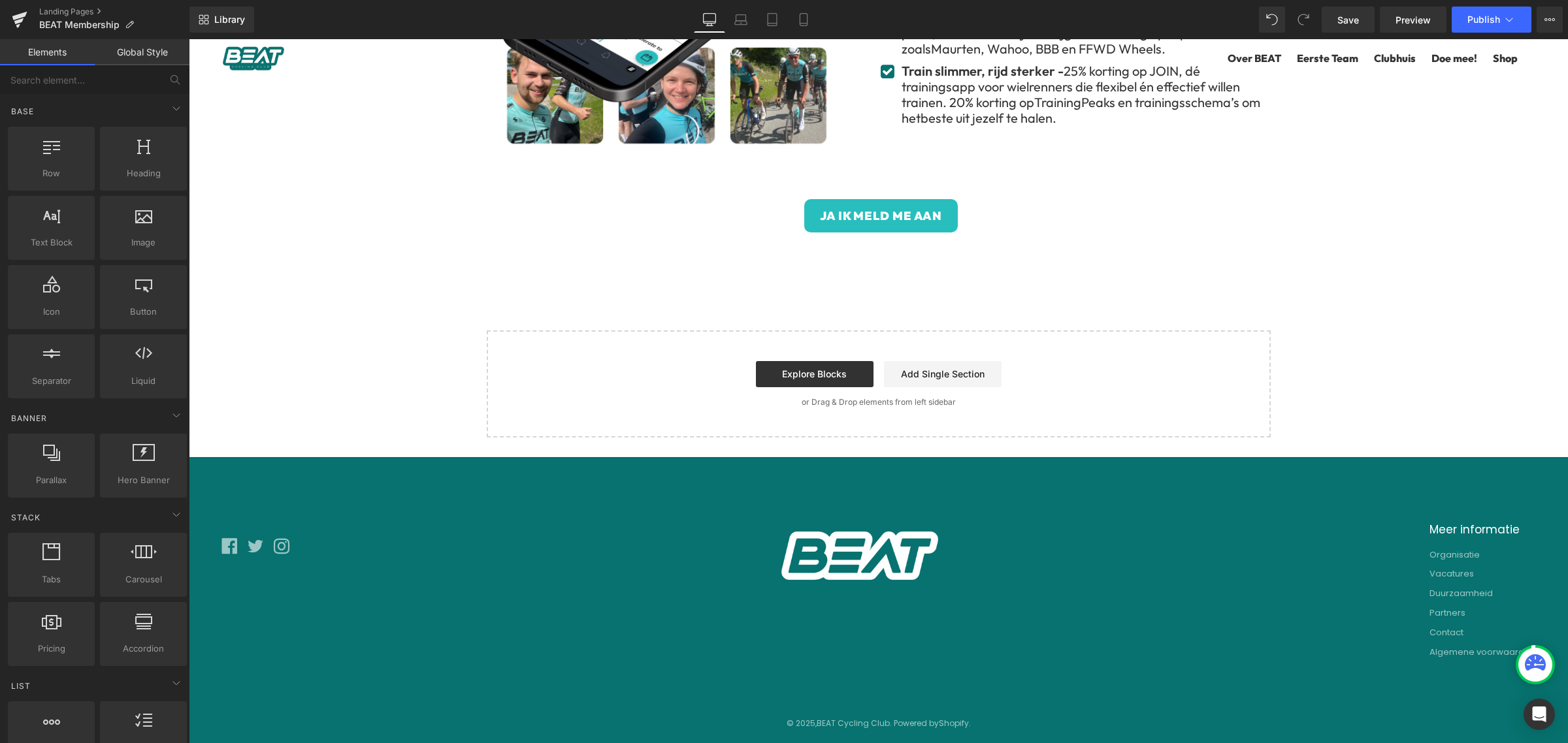
click at [1482, 21] on span "Publish" at bounding box center [1483, 19] width 32 height 10
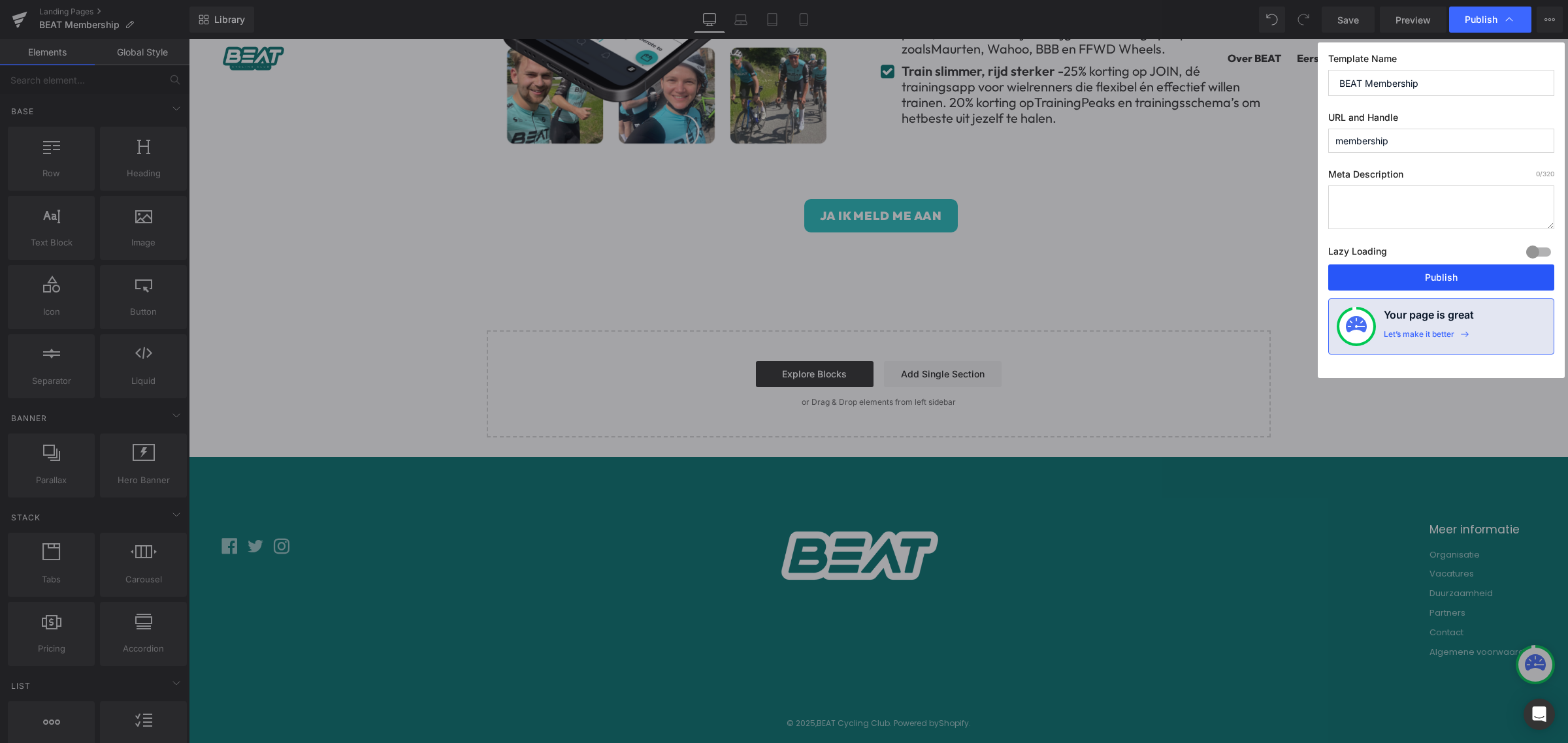
click at [1451, 276] on button "Publish" at bounding box center [1441, 277] width 226 height 26
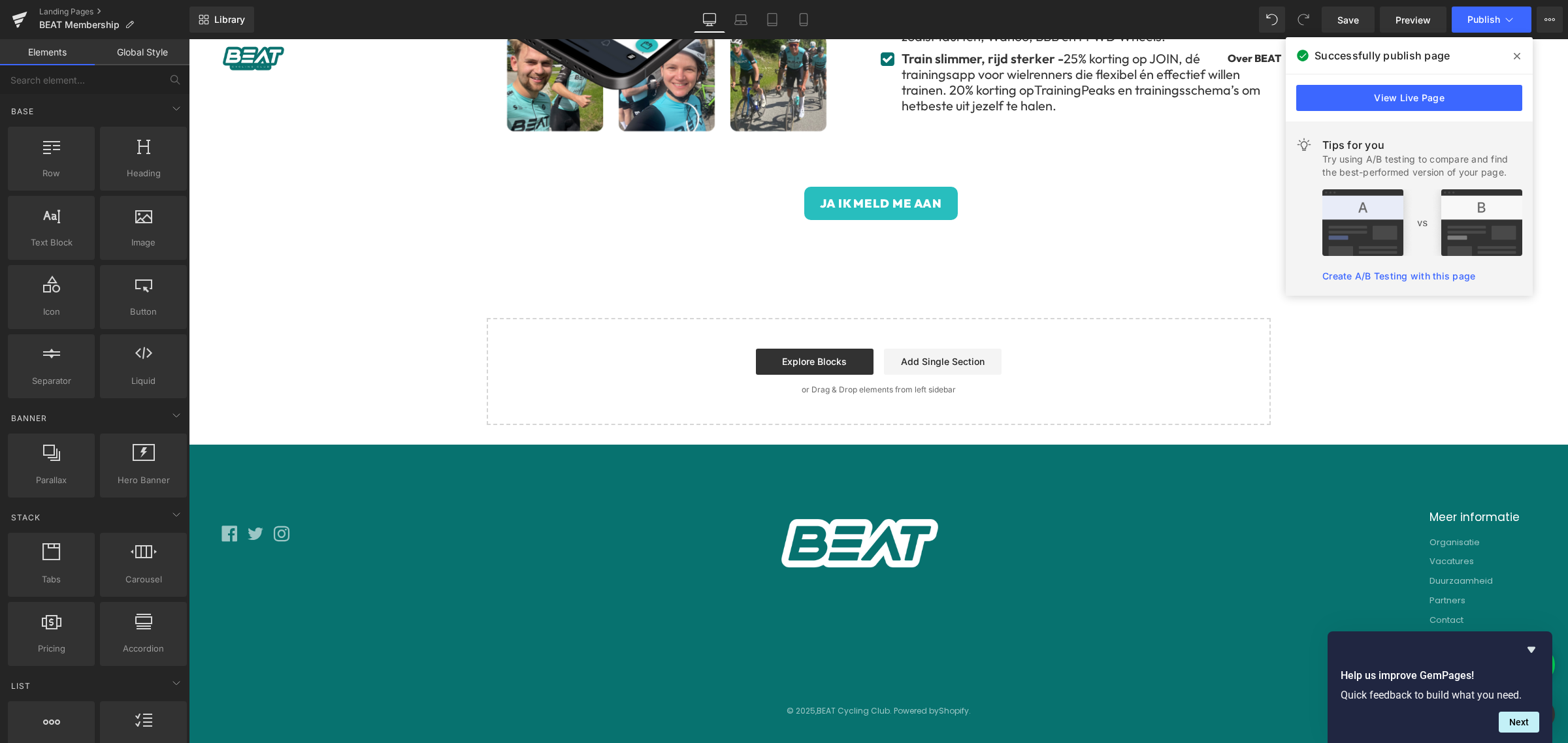
scroll to position [1049, 0]
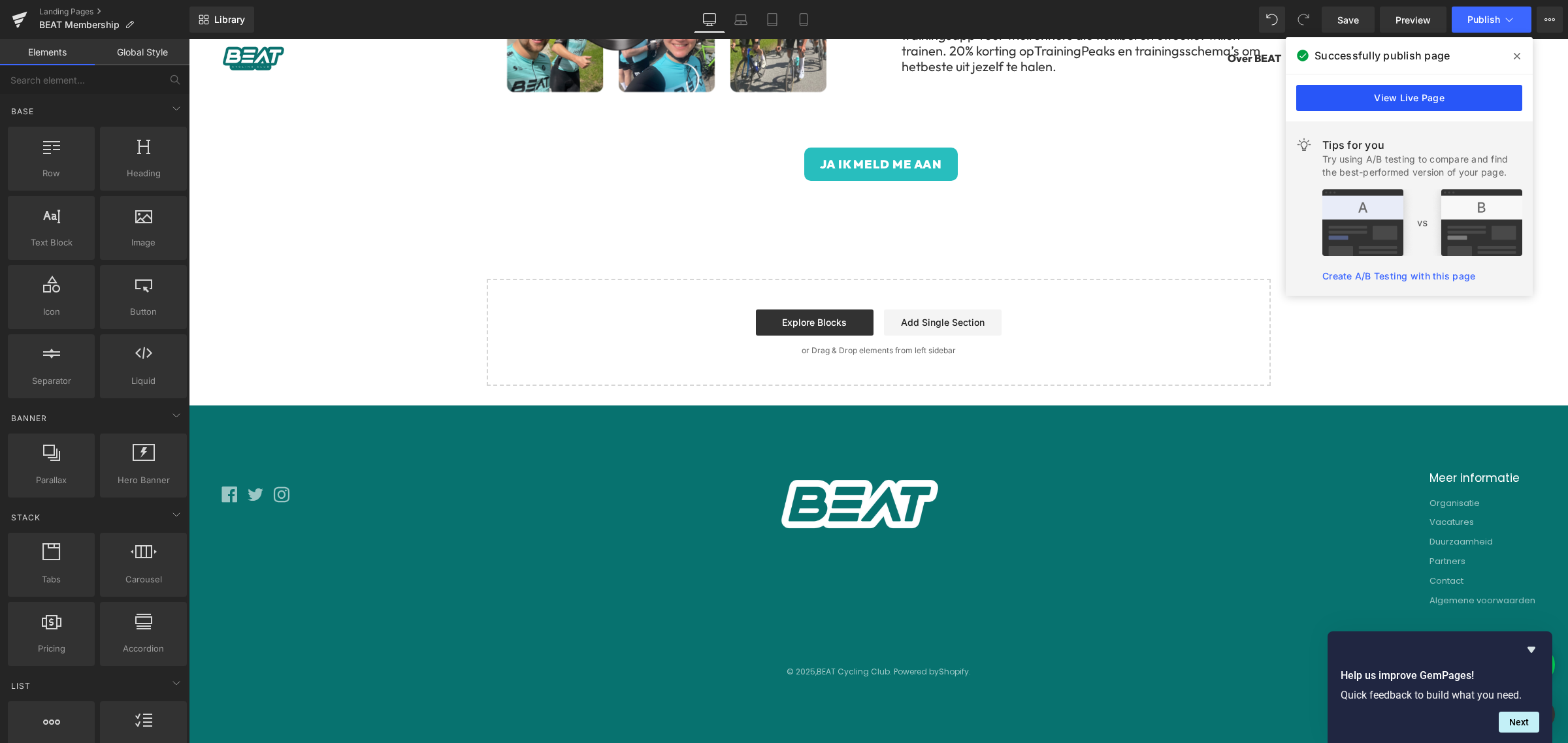
click at [1403, 100] on link "View Live Page" at bounding box center [1409, 97] width 226 height 26
